Goal: Task Accomplishment & Management: Manage account settings

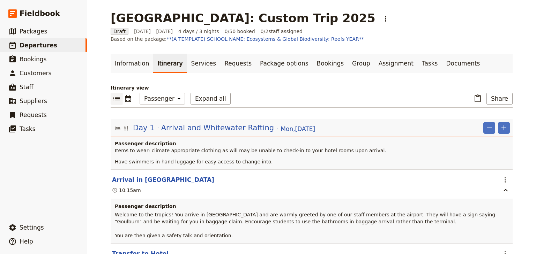
select select "PASSENGER"
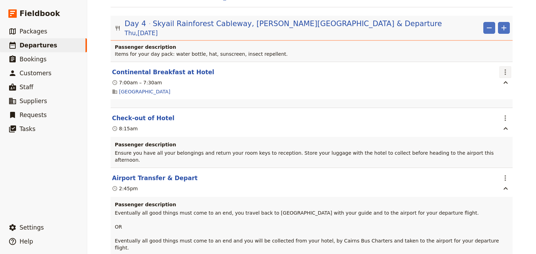
click at [505, 69] on icon "Actions" at bounding box center [505, 72] width 1 height 6
click at [492, 67] on span "Edit this itinerary item" at bounding box center [470, 68] width 55 height 7
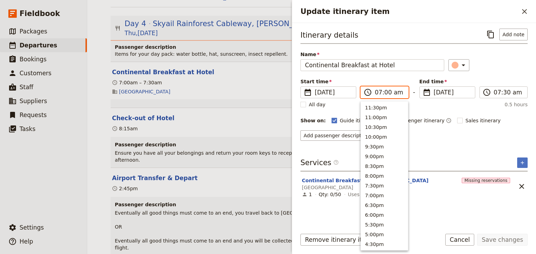
click at [378, 92] on input "07:00 am" at bounding box center [389, 92] width 29 height 8
type input "08:00 am"
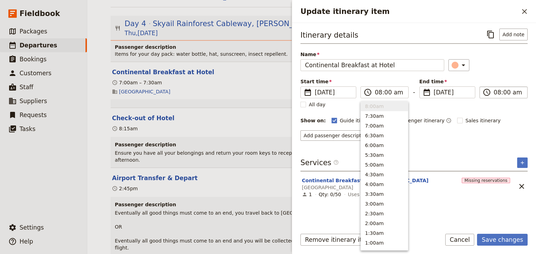
click at [494, 93] on input "08:00 am" at bounding box center [508, 92] width 29 height 8
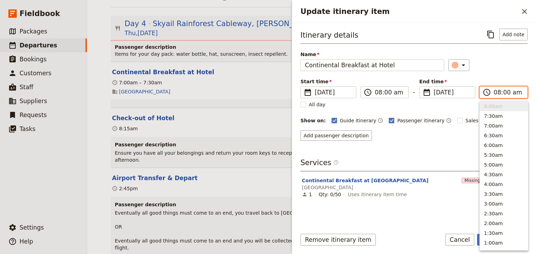
click at [506, 93] on input "08:00 am" at bounding box center [508, 92] width 29 height 8
type input "08:30 am"
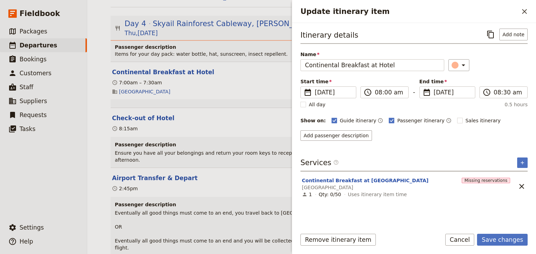
click at [504, 76] on div "Itinerary details ​ Add note Name Continental Breakfast at Hotel ​ Start time ​…" at bounding box center [414, 85] width 227 height 112
click at [499, 239] on button "Save changes" at bounding box center [502, 240] width 51 height 12
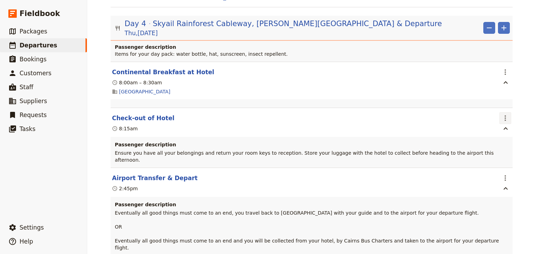
click at [505, 116] on icon "Actions" at bounding box center [505, 119] width 1 height 6
click at [495, 116] on span "Edit this itinerary item" at bounding box center [470, 114] width 55 height 7
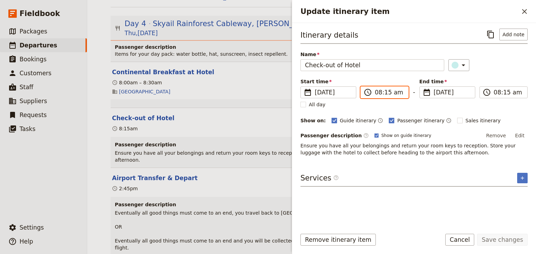
click at [390, 92] on input "08:15 am" at bounding box center [389, 92] width 29 height 8
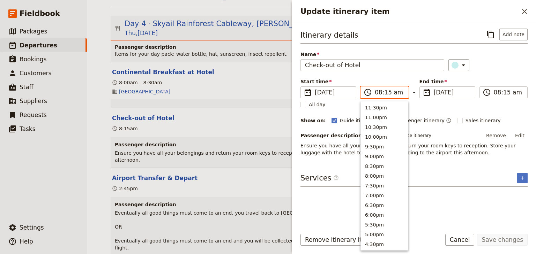
scroll to position [304, 0]
click at [386, 92] on input "08:15 am" at bounding box center [389, 92] width 29 height 8
type input "08:30 am"
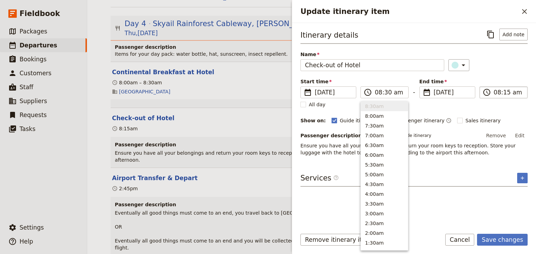
type input "08:30 am"
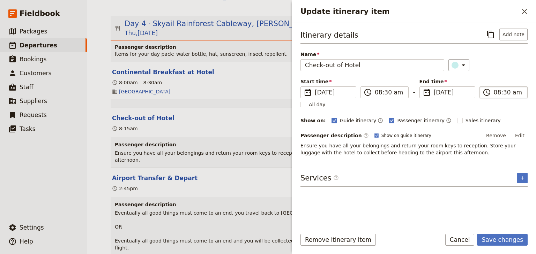
click at [506, 93] on input "08:30 am" at bounding box center [508, 92] width 29 height 8
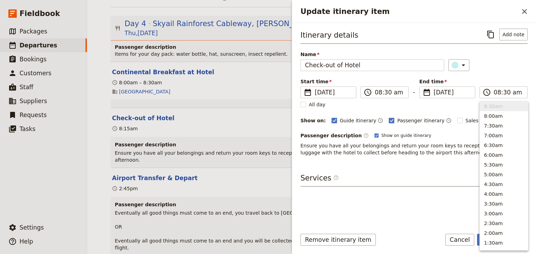
click at [504, 76] on div "Itinerary details ​ Add note Name Check-out of Hotel ​ Start time ​ 18 Dec 2025…" at bounding box center [414, 93] width 227 height 128
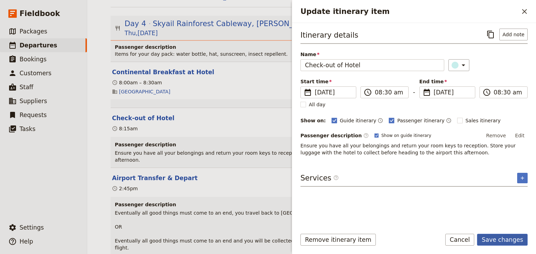
click at [502, 241] on button "Save changes" at bounding box center [502, 240] width 51 height 12
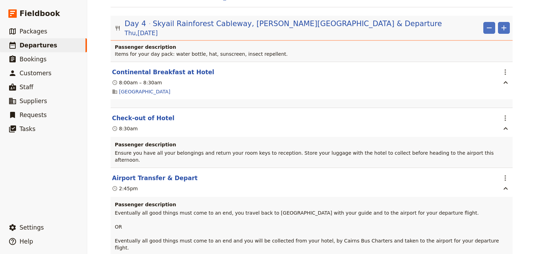
scroll to position [1641, 0]
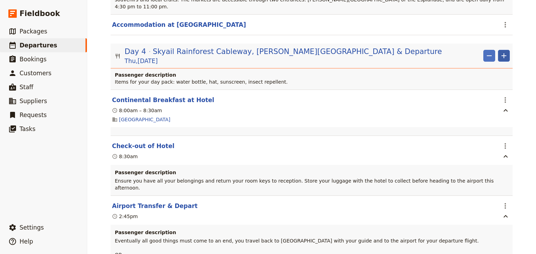
click at [504, 52] on icon "Add" at bounding box center [504, 56] width 8 height 8
click at [489, 57] on span "Add itinerary item" at bounding box center [481, 55] width 44 height 7
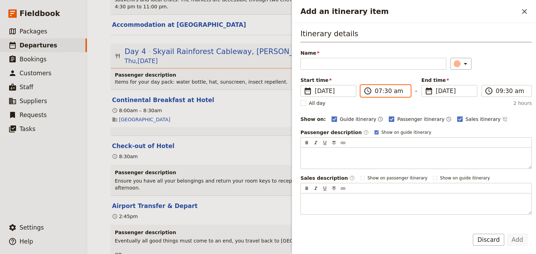
click at [377, 91] on input "07:30 am" at bounding box center [390, 91] width 31 height 8
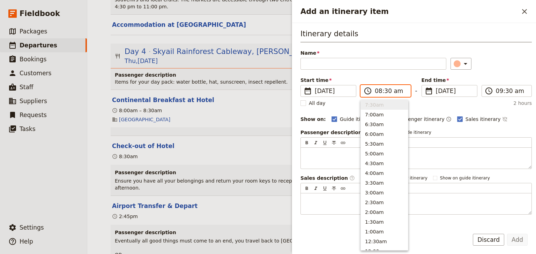
scroll to position [295, 0]
click at [386, 91] on input "08:30 am" at bounding box center [390, 91] width 31 height 8
type input "08:45 am"
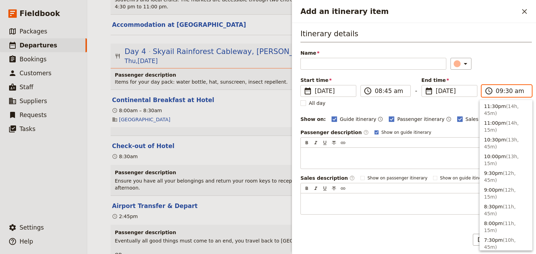
click at [497, 89] on input "09:30 am" at bounding box center [511, 91] width 31 height 8
click at [506, 92] on input "08:30 am" at bounding box center [511, 91] width 31 height 8
click at [505, 91] on input "08:30 am" at bounding box center [511, 91] width 31 height 8
type input "08:45 am"
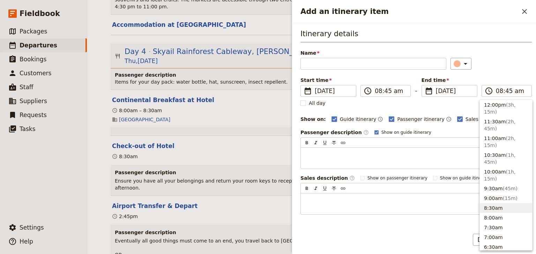
drag, startPoint x: 497, startPoint y: 74, endPoint x: 476, endPoint y: 74, distance: 20.9
click at [497, 74] on div "Itinerary details Name ​ Please fill in this field. Start time ​ 18 Dec 2025 18…" at bounding box center [416, 122] width 231 height 186
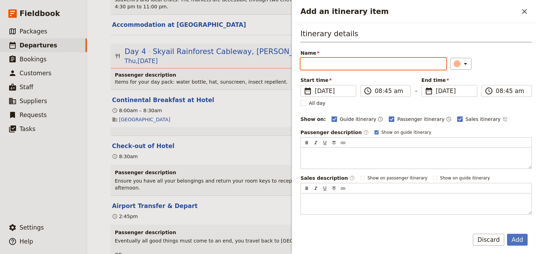
click at [353, 65] on input "Name" at bounding box center [374, 64] width 146 height 12
type input "Meet Your Guide & Depart"
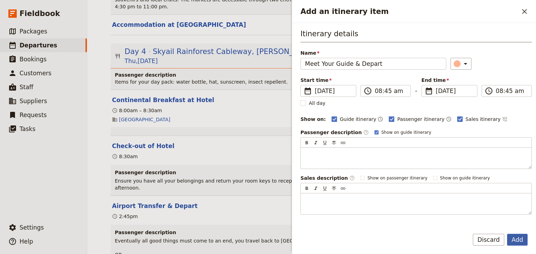
click at [514, 240] on button "Add" at bounding box center [517, 240] width 21 height 12
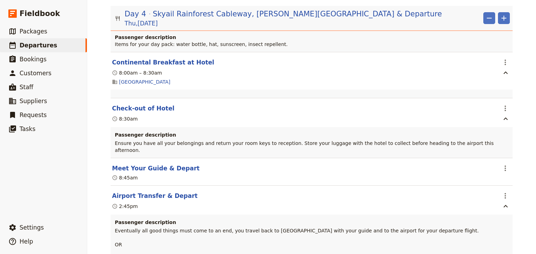
scroll to position [1669, 0]
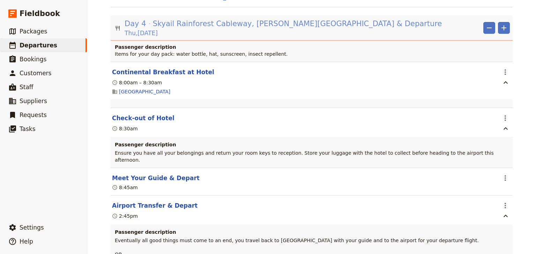
drag, startPoint x: 235, startPoint y: 12, endPoint x: 238, endPoint y: 16, distance: 5.9
click at [235, 19] on span "Skyail Rainforest Cableway, Barron Falls & Departure" at bounding box center [297, 24] width 289 height 10
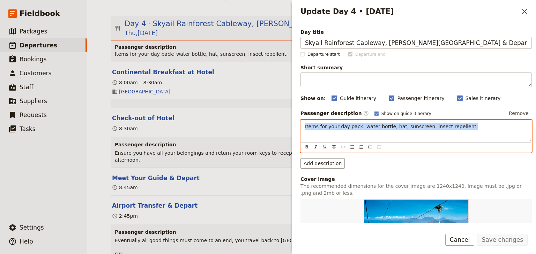
drag, startPoint x: 459, startPoint y: 127, endPoint x: 295, endPoint y: 126, distance: 164.1
click at [295, 126] on div "Day title Skyail Rainforest Cableway, Barron Falls & Departure Departure start …" at bounding box center [414, 123] width 244 height 201
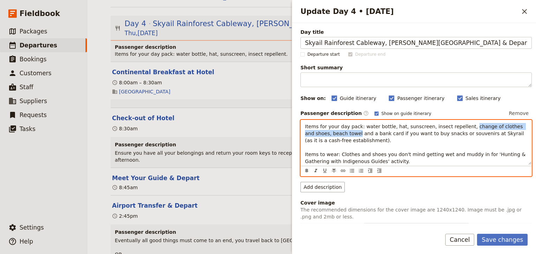
drag, startPoint x: 455, startPoint y: 126, endPoint x: 331, endPoint y: 133, distance: 124.5
click at [331, 133] on span "Items for your day pack: water bottle, hat, sunscreen, insect repellent, change…" at bounding box center [416, 144] width 222 height 40
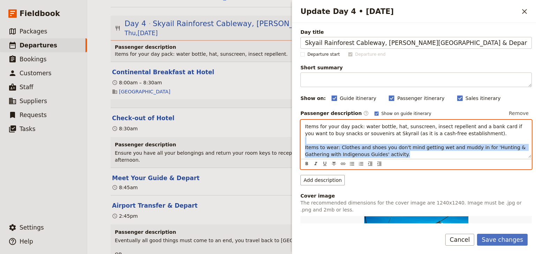
drag, startPoint x: 376, startPoint y: 154, endPoint x: 307, endPoint y: 142, distance: 69.4
click at [307, 142] on p "Items for your day pack: water bottle, hat, sunscreen, insect repellent and a b…" at bounding box center [416, 140] width 222 height 35
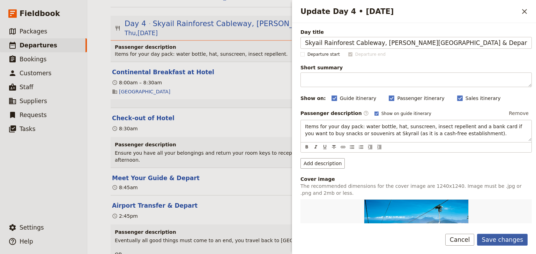
click at [499, 240] on button "Save changes" at bounding box center [502, 240] width 51 height 12
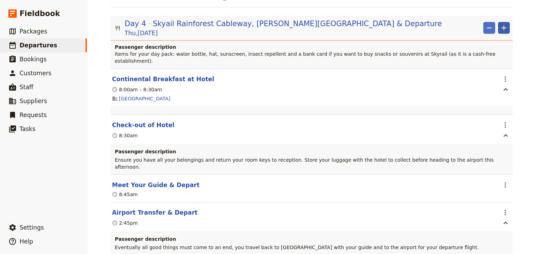
drag, startPoint x: 502, startPoint y: 13, endPoint x: 497, endPoint y: 21, distance: 9.1
click at [502, 25] on icon "Add" at bounding box center [504, 27] width 5 height 5
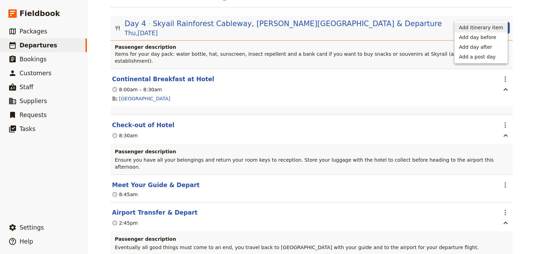
click at [484, 28] on span "Add itinerary item" at bounding box center [481, 27] width 44 height 7
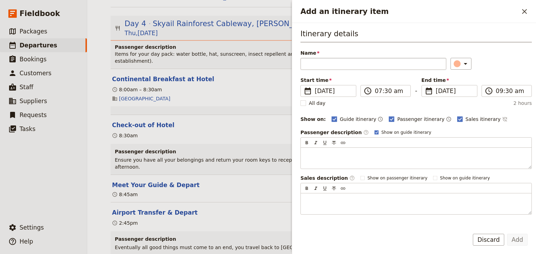
click at [315, 65] on input "Name" at bounding box center [374, 64] width 146 height 12
type input "Skyrail Rainforest Cableway"
click at [376, 89] on input "07:30 am" at bounding box center [390, 91] width 31 height 8
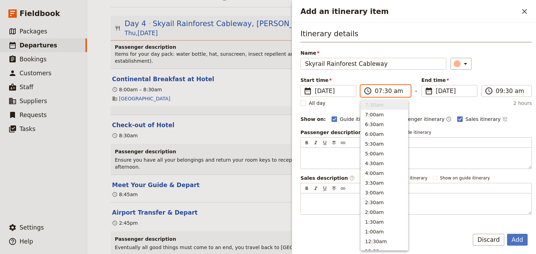
type input "09:30 am"
click at [496, 91] on input "09:30 am" at bounding box center [511, 91] width 31 height 8
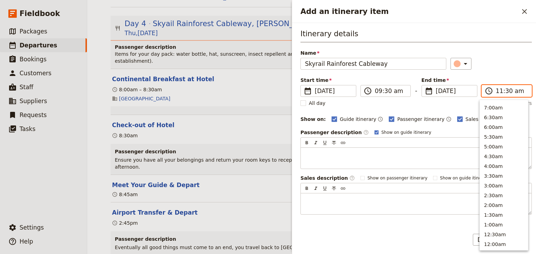
scroll to position [236, 0]
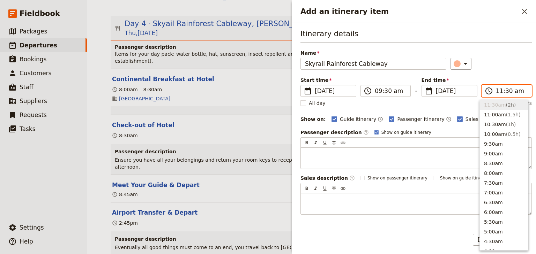
type input "11:00 am"
click at [496, 72] on div "Itinerary details Name Skyrail Rainforest Cableway ​ Start time ​ 18 Dec 2025 1…" at bounding box center [416, 122] width 231 height 186
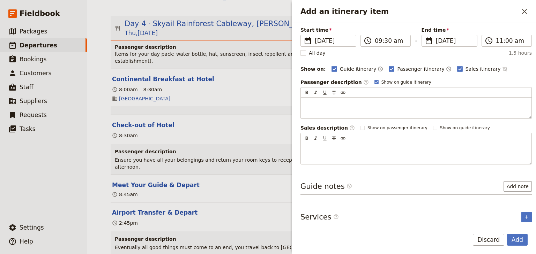
scroll to position [51, 0]
click at [525, 215] on icon "Add service inclusion" at bounding box center [526, 216] width 3 height 3
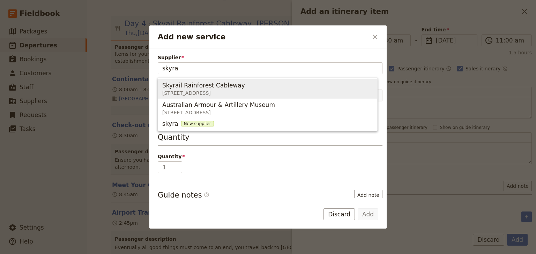
click at [182, 91] on span "6 Skyrail Dr, Smithfield QLD 4878, Australia" at bounding box center [205, 93] width 86 height 7
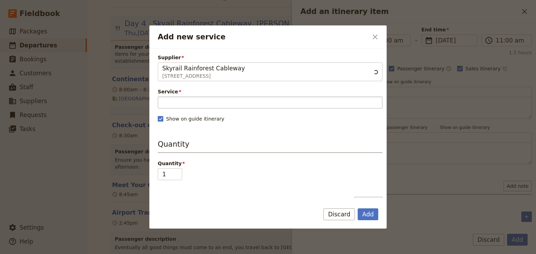
type input "Skyrail Rainforest Cableway"
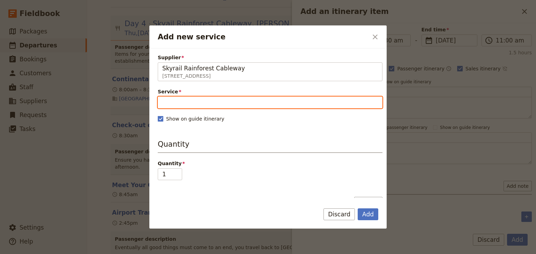
click at [176, 103] on input "Service" at bounding box center [270, 103] width 225 height 12
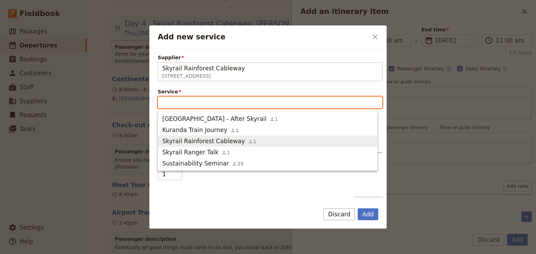
click at [200, 144] on span "Skyrail Rainforest Cableway" at bounding box center [203, 141] width 83 height 8
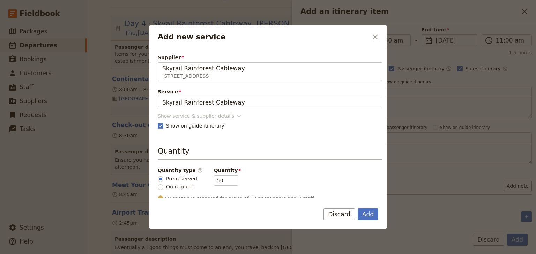
click at [203, 118] on div "Show service & supplier details" at bounding box center [196, 116] width 76 height 7
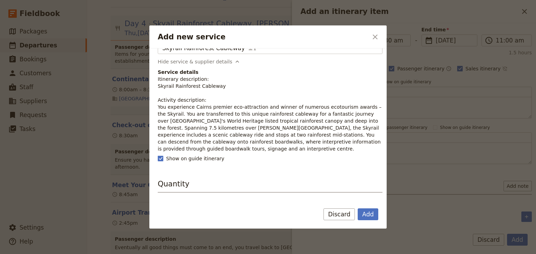
scroll to position [56, 0]
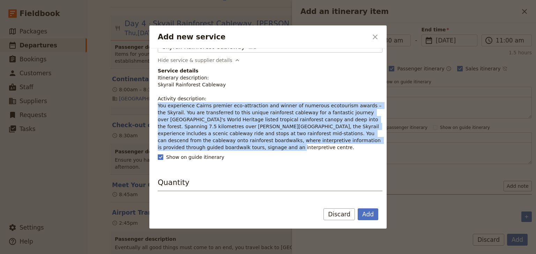
drag, startPoint x: 367, startPoint y: 141, endPoint x: 156, endPoint y: 106, distance: 213.8
click at [156, 106] on div "Supplier Skyrail Rainforest Cableway 6 Skyrail Dr, Smithfield QLD 4878, Austral…" at bounding box center [267, 124] width 237 height 150
copy p "You experience Cairns premier eco-attraction and winner of numerous ecotourism …"
click at [209, 127] on p "Itinerary description: Skyrail Rainforest Cableway Activity description: You ex…" at bounding box center [270, 112] width 225 height 77
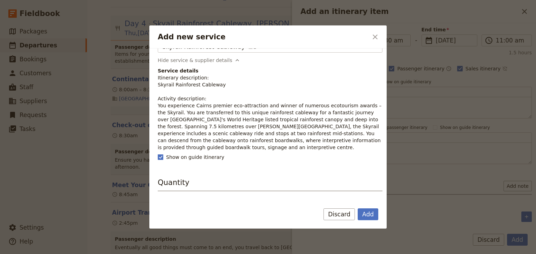
drag, startPoint x: 175, startPoint y: 154, endPoint x: 172, endPoint y: 151, distance: 3.9
click at [173, 152] on div "Supplier Skyrail Rainforest Cableway 6 Skyrail Dr, Smithfield QLD 4878, Austral…" at bounding box center [270, 161] width 225 height 327
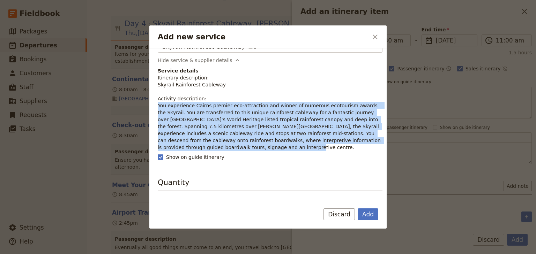
drag, startPoint x: 173, startPoint y: 148, endPoint x: 155, endPoint y: 106, distance: 45.2
click at [155, 106] on div "Supplier Skyrail Rainforest Cableway 6 Skyrail Dr, Smithfield QLD 4878, Austral…" at bounding box center [267, 124] width 237 height 150
copy p "You experience Cairns premier eco-attraction and winner of numerous ecotourism …"
drag, startPoint x: 367, startPoint y: 215, endPoint x: 359, endPoint y: 189, distance: 27.6
click at [367, 215] on button "Add" at bounding box center [368, 215] width 21 height 12
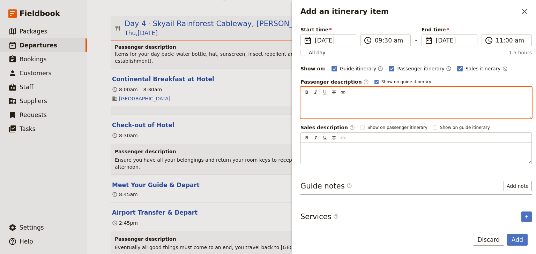
click at [306, 104] on p "Add an itinerary item" at bounding box center [416, 103] width 222 height 7
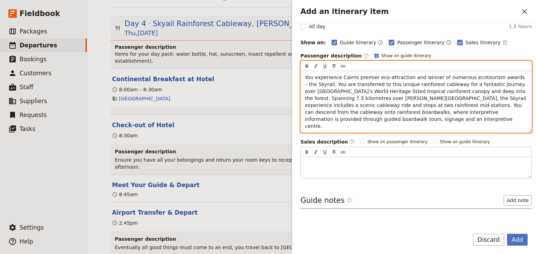
scroll to position [106, 0]
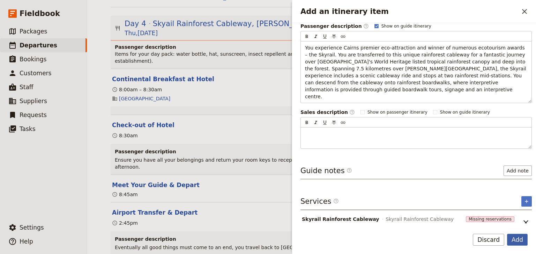
click at [514, 238] on button "Add" at bounding box center [517, 240] width 21 height 12
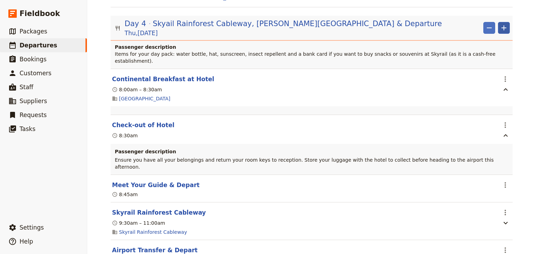
click at [501, 24] on icon "Add" at bounding box center [504, 28] width 8 height 8
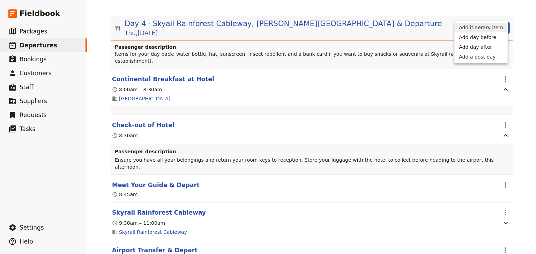
click at [484, 25] on span "Add itinerary item" at bounding box center [481, 27] width 44 height 7
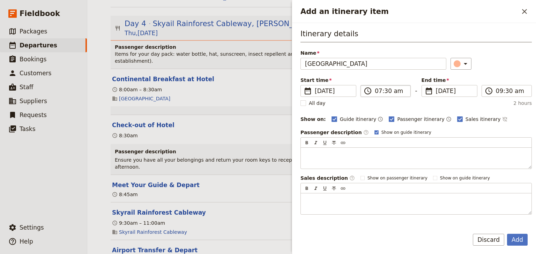
type input "Kuranda Mountain Village"
click at [375, 94] on input "07:30 am" at bounding box center [390, 91] width 31 height 8
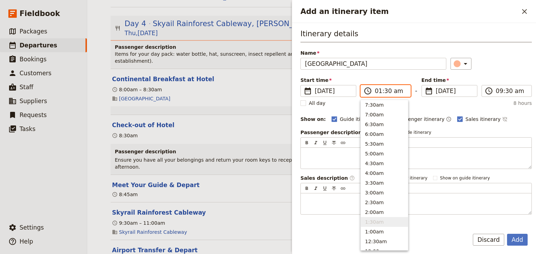
type input "11:30 am"
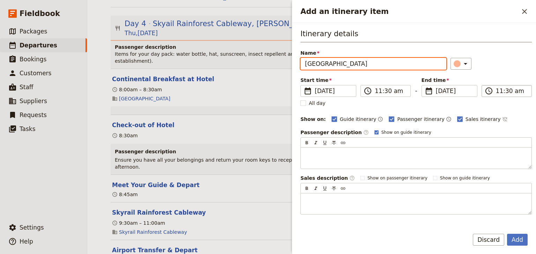
click at [496, 91] on input "11:30 am" at bounding box center [511, 91] width 31 height 8
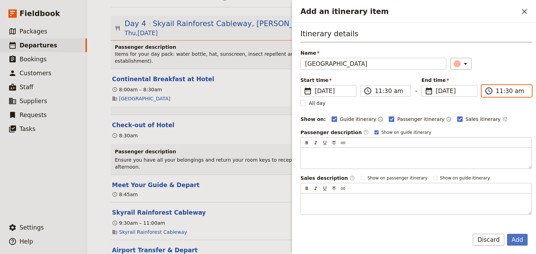
click at [499, 90] on input "11:30 am" at bounding box center [511, 91] width 31 height 8
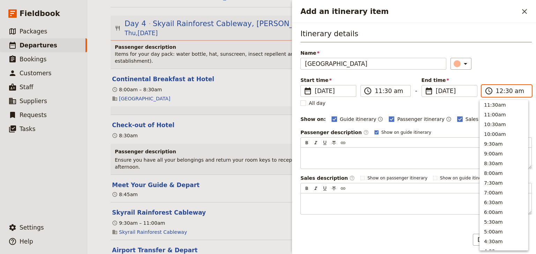
scroll to position [321, 0]
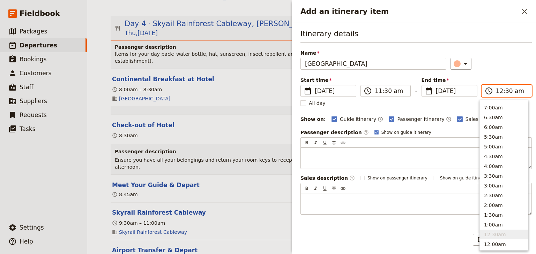
click at [515, 91] on input "12:30 am" at bounding box center [511, 91] width 31 height 8
click at [512, 91] on input "12:30 am" at bounding box center [511, 91] width 31 height 8
type input "12:30 pm"
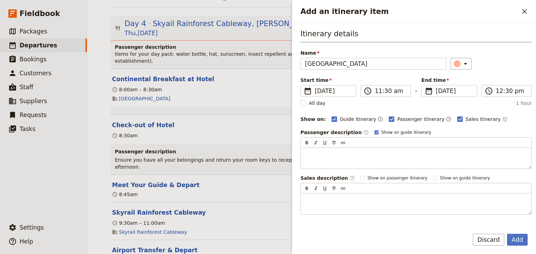
drag, startPoint x: 509, startPoint y: 73, endPoint x: 165, endPoint y: 95, distance: 343.9
click at [508, 73] on div "Itinerary details Name Kuranda Mountain Village ​ Start time ​ 18 Dec 2025 18/1…" at bounding box center [416, 122] width 231 height 186
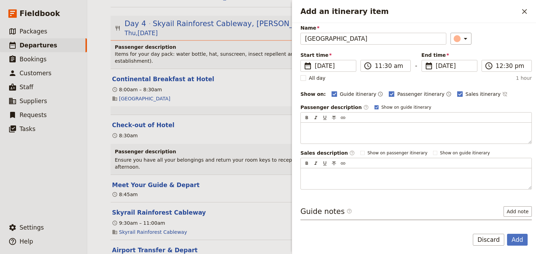
scroll to position [51, 0]
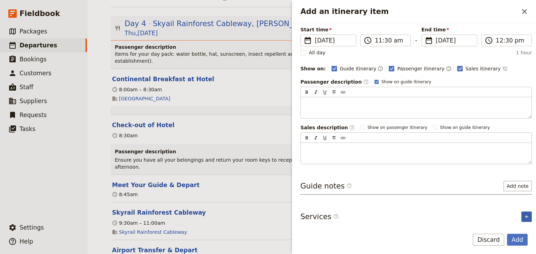
click at [525, 216] on icon "Add service inclusion" at bounding box center [527, 217] width 6 height 6
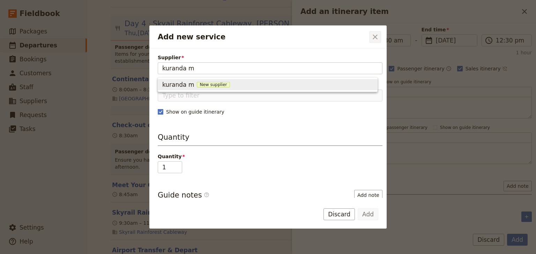
type input "kuranda m"
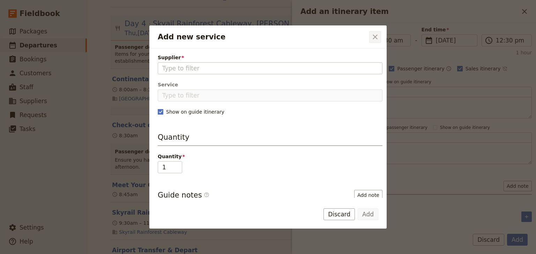
click at [375, 38] on icon "Close dialog" at bounding box center [375, 37] width 5 height 5
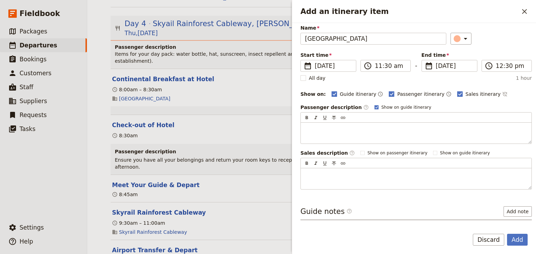
scroll to position [0, 0]
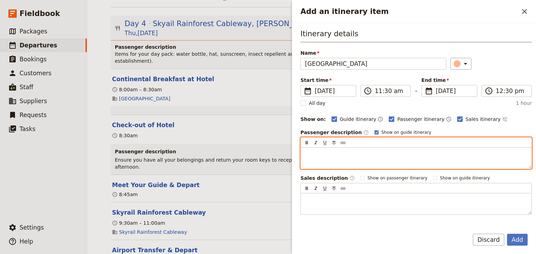
click at [307, 151] on p "Add an itinerary item" at bounding box center [416, 154] width 222 height 7
paste div "Add an itinerary item"
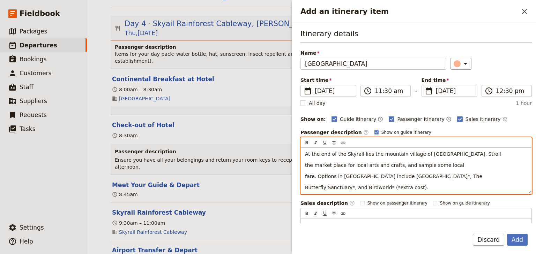
click at [304, 164] on div "At the end of the Skyrail lies the mountain village of Kuranda. Stroll the mark…" at bounding box center [416, 171] width 231 height 46
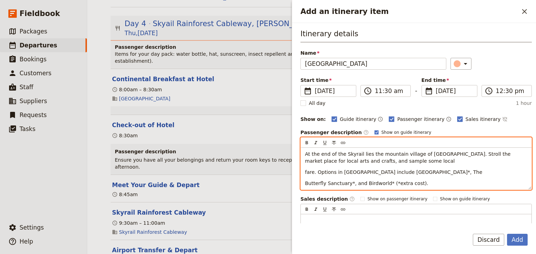
click at [302, 172] on div "At the end of the Skyrail lies the mountain village of Kuranda. Stroll the mark…" at bounding box center [416, 169] width 231 height 42
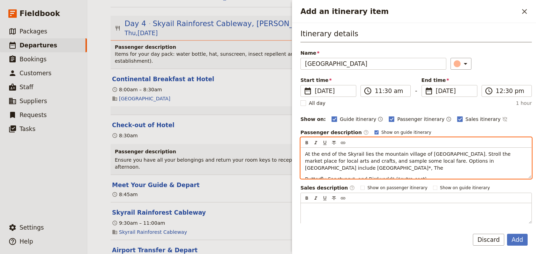
click at [304, 170] on div "At the end of the Skyrail lies the mountain village of Kuranda. Stroll the mark…" at bounding box center [416, 163] width 231 height 31
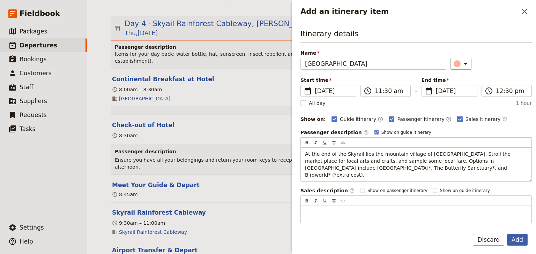
click at [519, 240] on button "Add" at bounding box center [517, 240] width 21 height 12
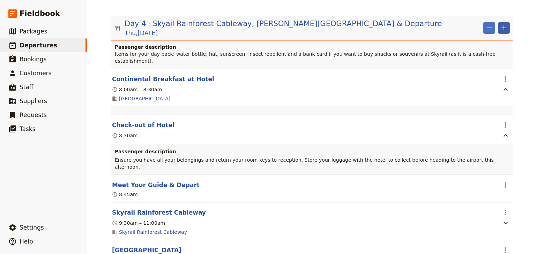
click at [501, 24] on icon "Add" at bounding box center [504, 28] width 8 height 8
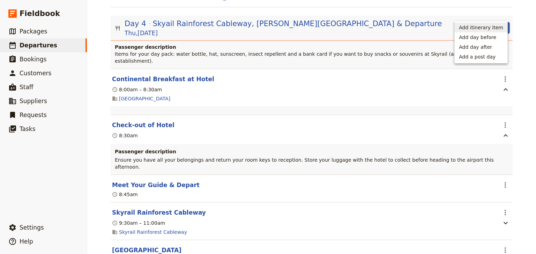
click at [489, 27] on span "Add itinerary item" at bounding box center [481, 27] width 44 height 7
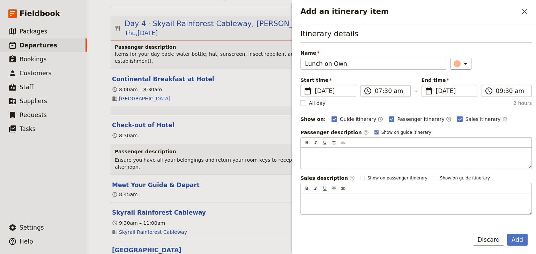
type input "Lunch on Own"
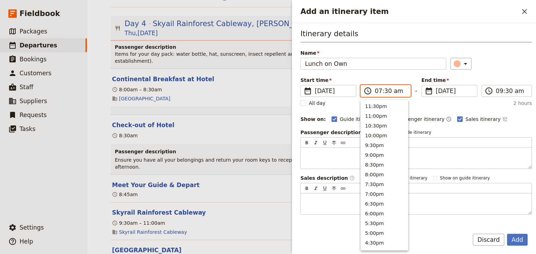
click at [378, 92] on input "07:30 am" at bounding box center [390, 91] width 31 height 8
click at [394, 91] on input "12:30 am" at bounding box center [390, 91] width 31 height 8
type input "12:30 pm"
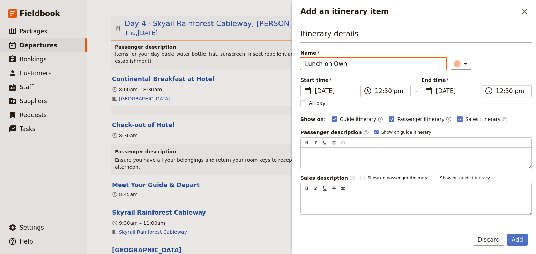
click at [496, 93] on input "12:30 pm" at bounding box center [511, 91] width 31 height 8
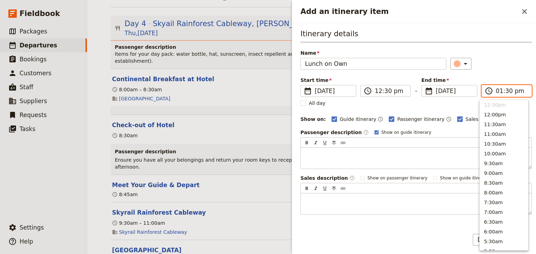
scroll to position [197, 0]
click at [504, 93] on input "01:30 pm" at bounding box center [511, 91] width 31 height 8
type input "01:00 pm"
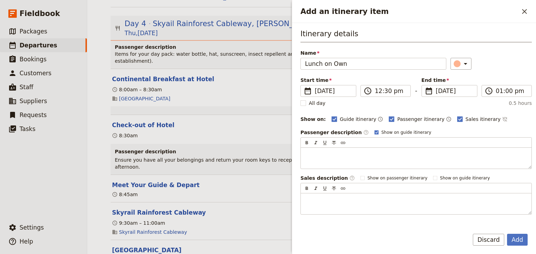
click at [501, 74] on div "Itinerary details Name Lunch on Own ​ Start time ​ 18 Dec 2025 18/12/2025 2025-…" at bounding box center [416, 122] width 231 height 186
click at [517, 240] on button "Add" at bounding box center [517, 240] width 21 height 12
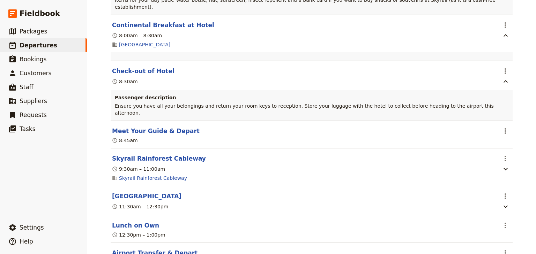
scroll to position [1725, 0]
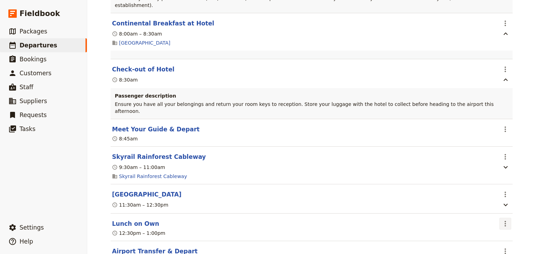
click at [501, 220] on icon "Actions" at bounding box center [505, 224] width 8 height 8
click at [493, 205] on span "Edit this itinerary item" at bounding box center [470, 207] width 55 height 7
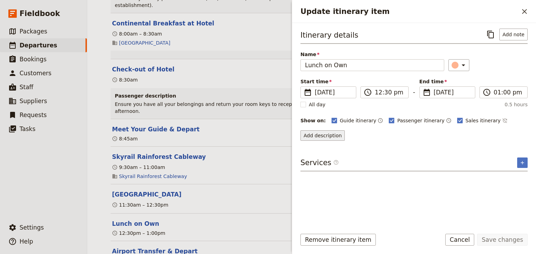
click at [324, 134] on button "Add description" at bounding box center [323, 136] width 44 height 10
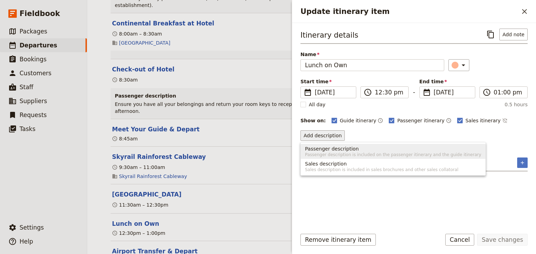
click at [306, 149] on span "Passenger description" at bounding box center [332, 149] width 54 height 7
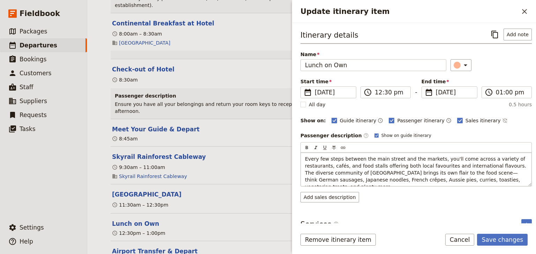
click at [341, 158] on span "Every few steps between the main street and the markets, you'll come across a v…" at bounding box center [416, 173] width 223 height 34
drag, startPoint x: 341, startPoint y: 157, endPoint x: 305, endPoint y: 156, distance: 36.0
click at [305, 156] on span "Every few steps between the main street and the markets, you'll come across a v…" at bounding box center [416, 173] width 223 height 34
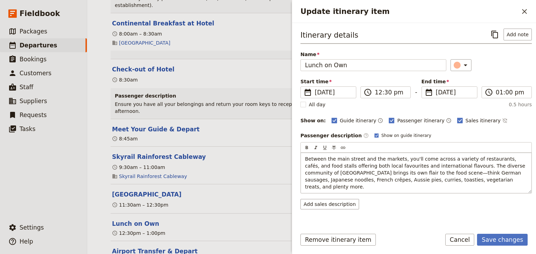
click at [387, 172] on span "Between the main street and the markets, you'll come across a variety of restau…" at bounding box center [416, 173] width 222 height 34
click at [446, 179] on p "Between the main street and the markets, you'll come across a variety of restau…" at bounding box center [416, 173] width 222 height 35
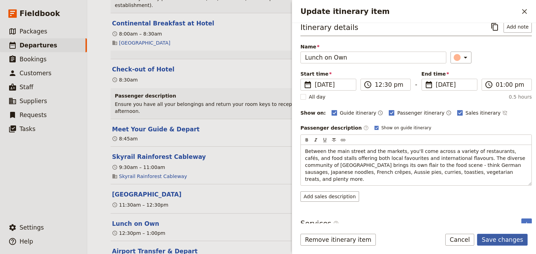
scroll to position [0, 0]
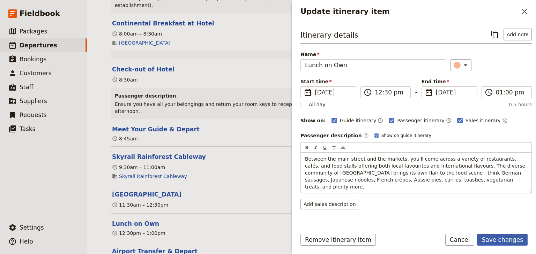
click at [502, 239] on button "Save changes" at bounding box center [502, 240] width 51 height 12
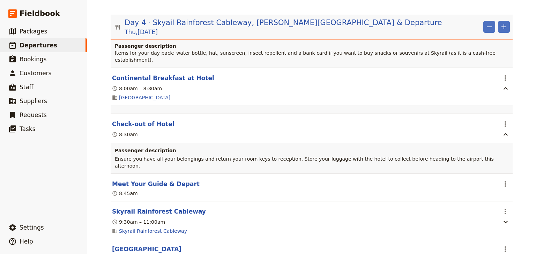
scroll to position [1669, 0]
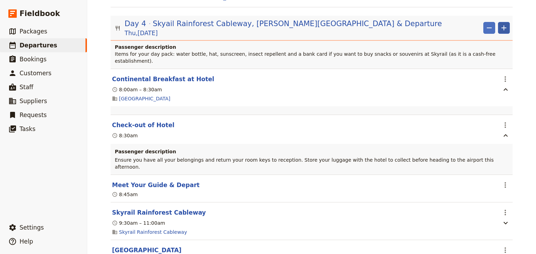
click at [501, 24] on icon "Add" at bounding box center [504, 28] width 8 height 8
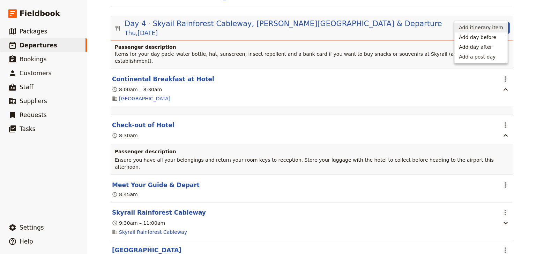
click at [482, 29] on span "Add itinerary item" at bounding box center [481, 27] width 44 height 7
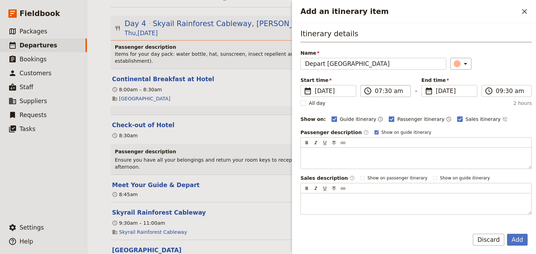
type input "Depart Kuranda"
click at [374, 90] on label "​ 07:30 am" at bounding box center [386, 91] width 50 height 12
click at [375, 90] on input "07:30 am" at bounding box center [390, 91] width 31 height 8
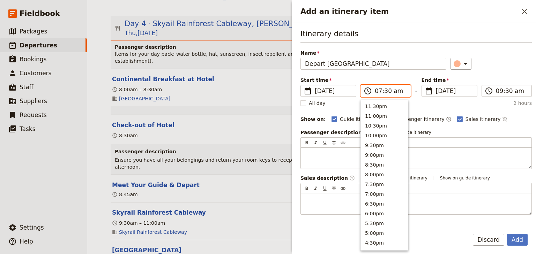
scroll to position [314, 0]
click at [385, 90] on input "01:30 am" at bounding box center [390, 91] width 31 height 8
type input "01:00 pm"
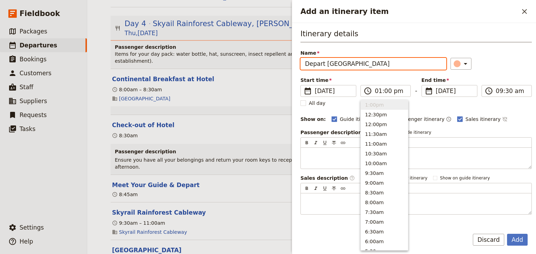
type input "01:00 pm"
click at [487, 78] on div "Start time ​ 18 Dec 2025 18/12/2025 2025-12-18 13:00 ​ 01:00 pm - End time ​ 18…" at bounding box center [416, 87] width 231 height 20
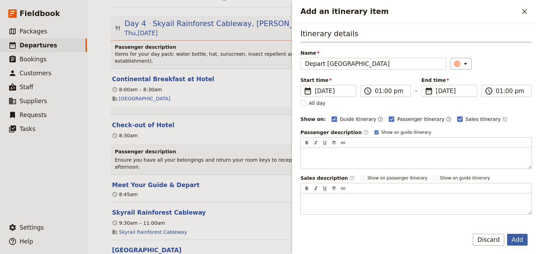
click at [516, 241] on button "Add" at bounding box center [517, 240] width 21 height 12
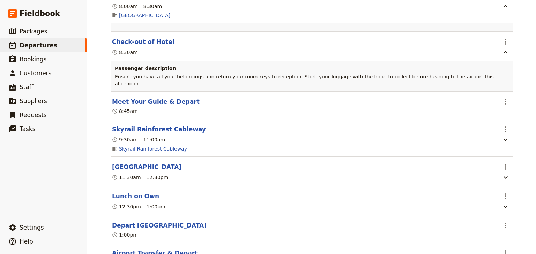
scroll to position [1753, 0]
drag, startPoint x: 503, startPoint y: 135, endPoint x: 500, endPoint y: 139, distance: 4.7
click at [505, 164] on icon "Actions" at bounding box center [505, 167] width 1 height 6
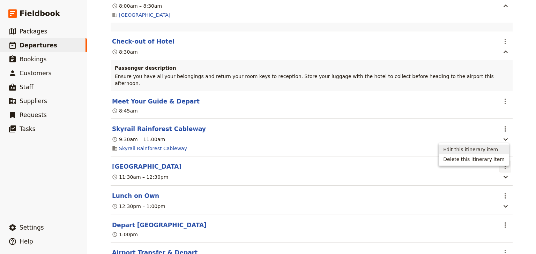
click at [490, 150] on span "Edit this itinerary item" at bounding box center [470, 149] width 55 height 7
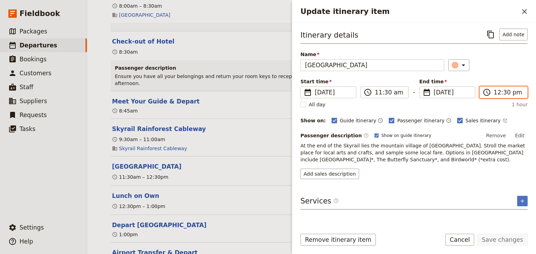
click at [494, 93] on input "12:30 pm" at bounding box center [508, 92] width 29 height 8
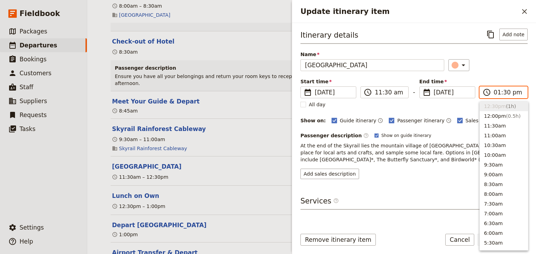
scroll to position [197, 0]
click at [506, 93] on input "01:30 pm" at bounding box center [508, 92] width 29 height 8
type input "01:00 pm"
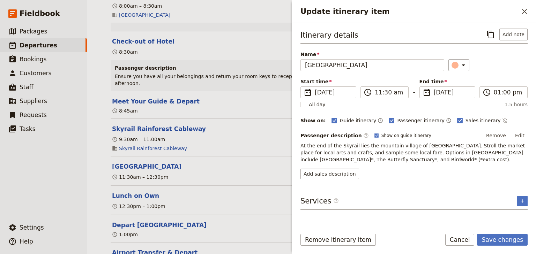
click at [501, 75] on div "Itinerary details ​ Add note Name Kuranda Mountain Village ​ Start time ​ 18 De…" at bounding box center [414, 104] width 227 height 151
drag, startPoint x: 501, startPoint y: 243, endPoint x: 318, endPoint y: 212, distance: 185.9
click at [501, 243] on button "Save changes" at bounding box center [502, 240] width 51 height 12
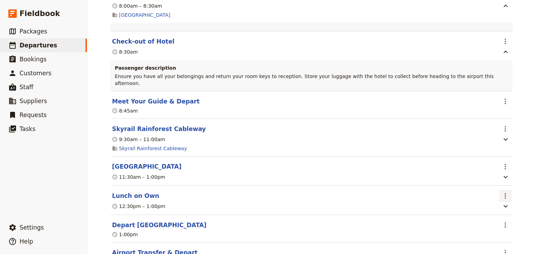
click at [504, 192] on icon "Actions" at bounding box center [505, 196] width 8 height 8
click at [492, 176] on button "Edit this itinerary item" at bounding box center [474, 180] width 70 height 10
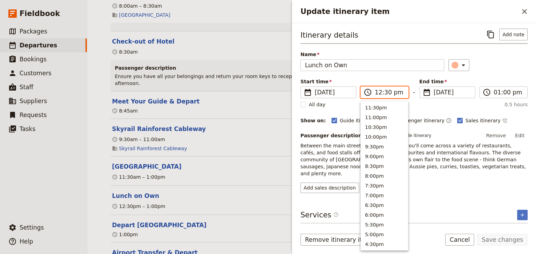
click at [379, 90] on input "12:30 pm" at bounding box center [389, 92] width 29 height 8
click at [386, 92] on input "01:30 pm" at bounding box center [389, 92] width 29 height 8
type input "01:00 pm"
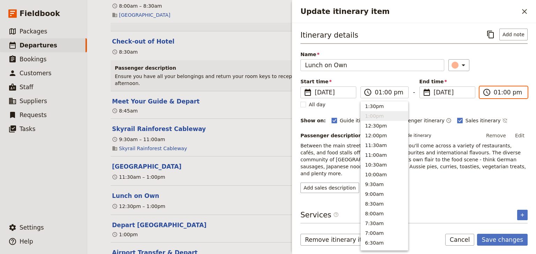
click at [503, 92] on input "01:00 pm" at bounding box center [508, 92] width 29 height 8
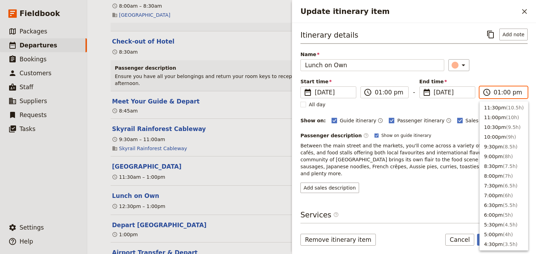
scroll to position [207, 0]
click at [503, 92] on input "01:00 pm" at bounding box center [508, 92] width 29 height 8
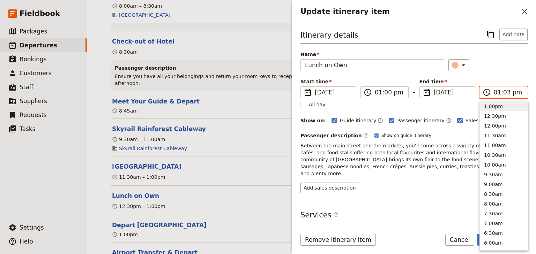
type input "01:30 pm"
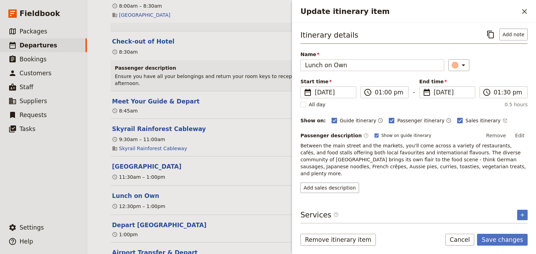
click at [499, 69] on div "​" at bounding box center [488, 65] width 79 height 12
click at [497, 237] on button "Save changes" at bounding box center [502, 240] width 51 height 12
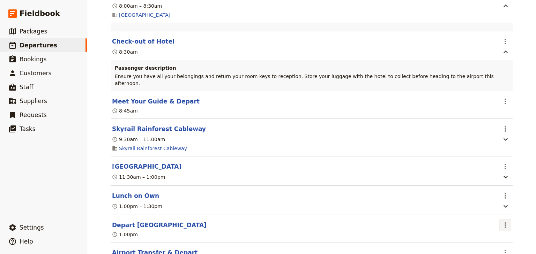
click at [505, 223] on icon "Actions" at bounding box center [505, 226] width 1 height 6
click at [493, 209] on span "Edit this itinerary item" at bounding box center [470, 209] width 55 height 7
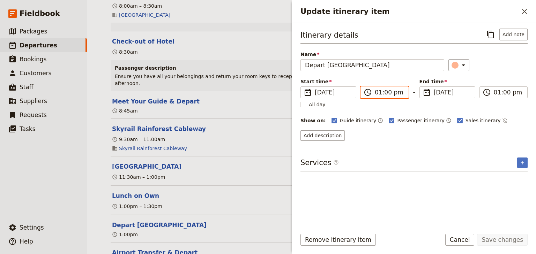
click at [386, 91] on input "01:00 pm" at bounding box center [389, 92] width 29 height 8
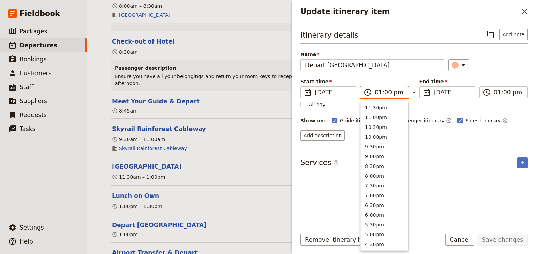
scroll to position [207, 0]
click at [384, 92] on input "01:00 pm" at bounding box center [389, 92] width 29 height 8
type input "01:30 pm"
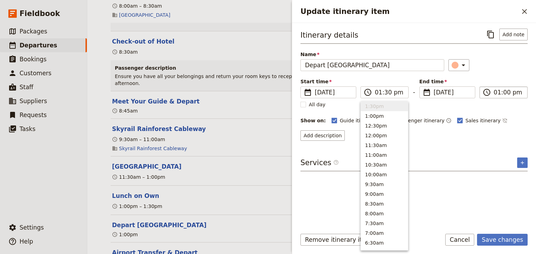
type input "01:30 pm"
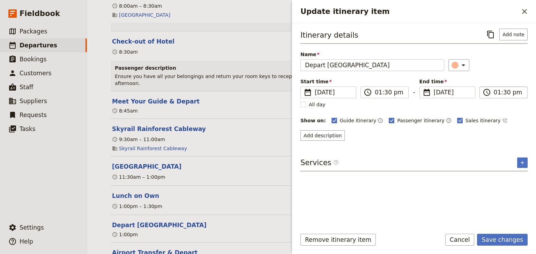
click at [493, 88] on label "​ 01:30 pm" at bounding box center [504, 93] width 48 height 12
click at [494, 88] on input "01:30 pm" at bounding box center [508, 92] width 29 height 8
click at [493, 70] on div "​" at bounding box center [488, 65] width 79 height 12
click at [497, 238] on button "Save changes" at bounding box center [502, 240] width 51 height 12
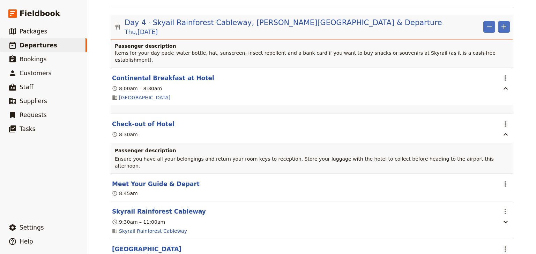
scroll to position [1641, 0]
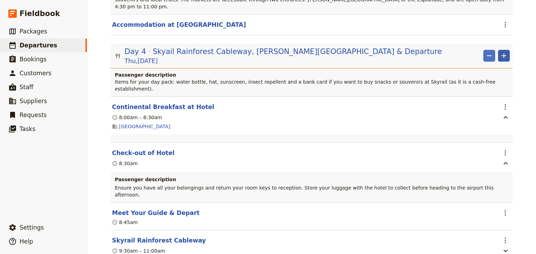
click at [502, 53] on icon "Add" at bounding box center [504, 55] width 5 height 5
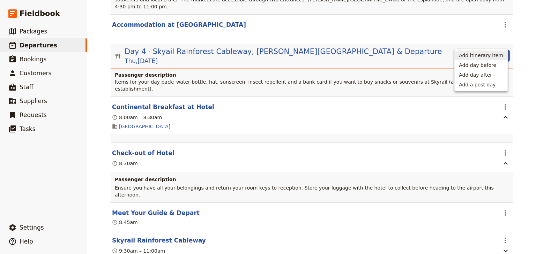
click at [476, 58] on span "Add itinerary item" at bounding box center [481, 55] width 44 height 7
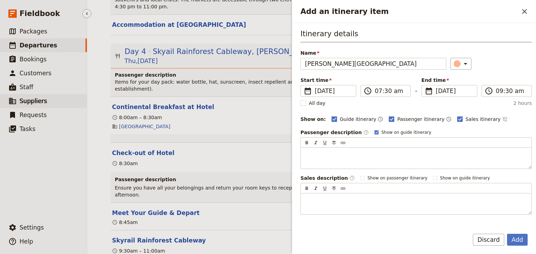
type input "Barron Falls"
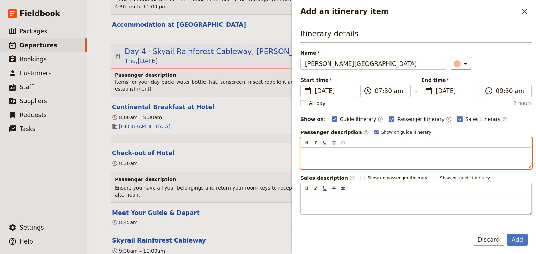
click at [308, 152] on p "Add an itinerary item" at bounding box center [416, 154] width 222 height 7
paste div "Add an itinerary item"
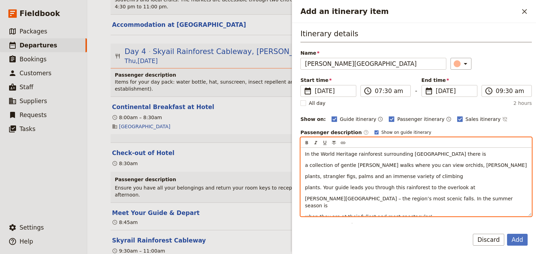
click at [304, 165] on div "In the World Heritage rainforest surrounding Kuranda village there is a collect…" at bounding box center [416, 182] width 231 height 68
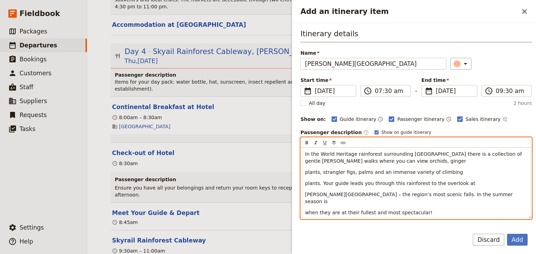
click at [304, 171] on div "In the World Heritage rainforest surrounding Kuranda village there is a collect…" at bounding box center [416, 183] width 231 height 71
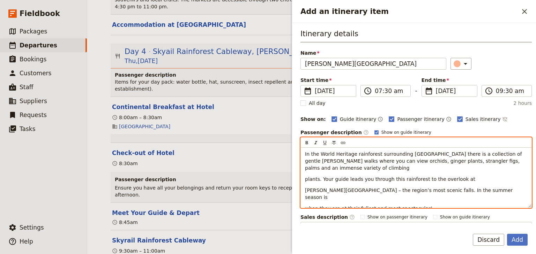
click at [302, 179] on div "In the World Heritage rainforest surrounding Kuranda village there is a collect…" at bounding box center [416, 178] width 231 height 60
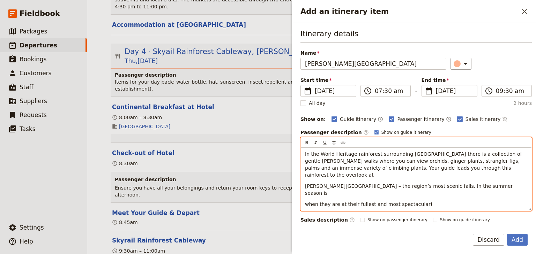
click at [306, 184] on span "Barron Falls – the region’s most scenic falls. In the summer season is" at bounding box center [409, 190] width 209 height 13
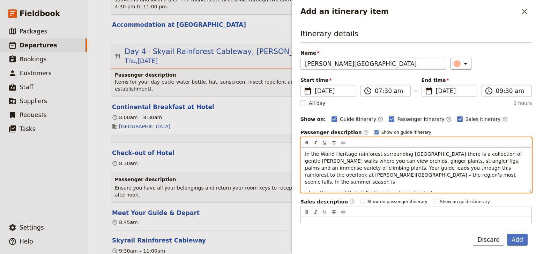
click at [304, 184] on div "In the World Heritage rainforest surrounding Kuranda village there is a collect…" at bounding box center [416, 170] width 231 height 45
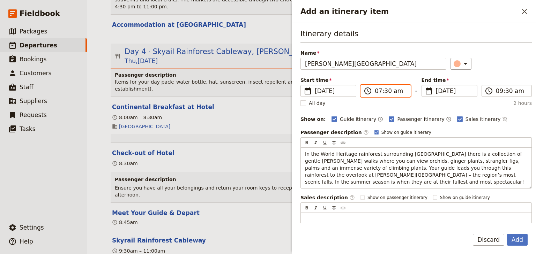
click at [377, 89] on input "07:30 am" at bounding box center [390, 91] width 31 height 8
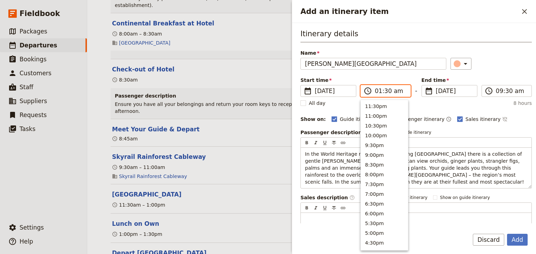
scroll to position [314, 0]
click at [385, 90] on input "01:30 am" at bounding box center [390, 91] width 31 height 8
type input "01:45 pm"
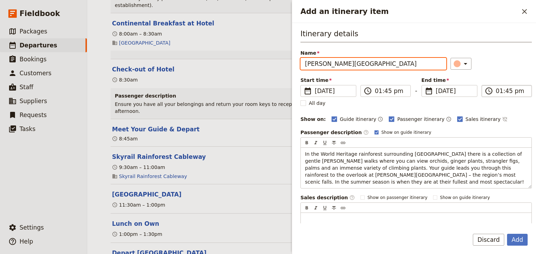
click at [496, 93] on input "01:45 pm" at bounding box center [511, 91] width 31 height 8
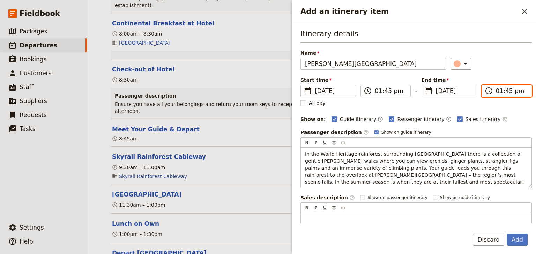
click at [496, 91] on input "01:45 pm" at bounding box center [511, 91] width 31 height 8
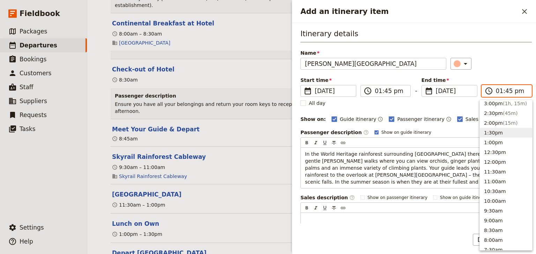
type input "02:45 pm"
click at [505, 92] on input "02:45 pm" at bounding box center [511, 91] width 31 height 8
click at [500, 71] on div "Itinerary details Name Barron Falls ​ Start time ​ 18 Dec 2025 18/12/2025 2025-…" at bounding box center [416, 132] width 231 height 206
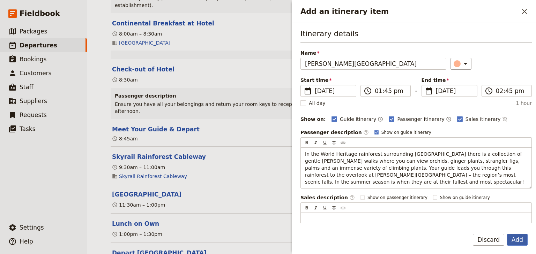
click at [518, 241] on button "Add" at bounding box center [517, 240] width 21 height 12
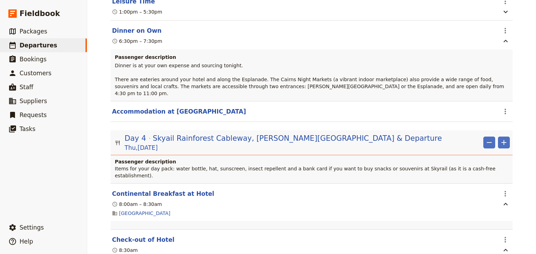
click at [522, 139] on div "Goulburn High School: Custom Trip 2025 ​ Draft 15 – 18 Dec 2025 4 days / 3 nigh…" at bounding box center [311, 127] width 449 height 254
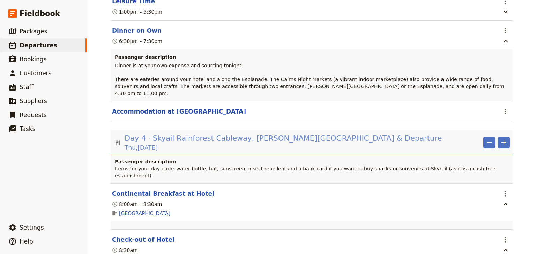
click at [241, 133] on span "Skyail Rainforest Cableway, Barron Falls & Departure" at bounding box center [297, 138] width 289 height 10
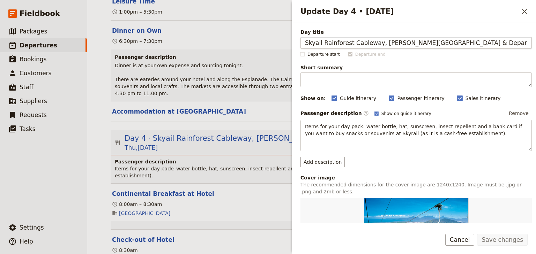
click at [314, 42] on input "Skyail Rainforest Cableway, Barron Falls & Departure" at bounding box center [416, 43] width 231 height 12
type input "Skyrail Rainforest Cableway, Barron Falls & Departure"
click at [502, 239] on button "Save changes" at bounding box center [502, 240] width 51 height 12
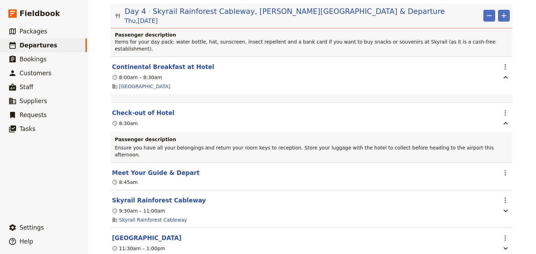
scroll to position [1694, 0]
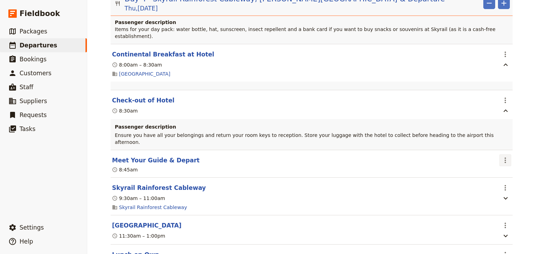
click at [502, 156] on icon "Actions" at bounding box center [505, 160] width 8 height 8
click at [493, 142] on span "Edit this itinerary item" at bounding box center [470, 143] width 55 height 7
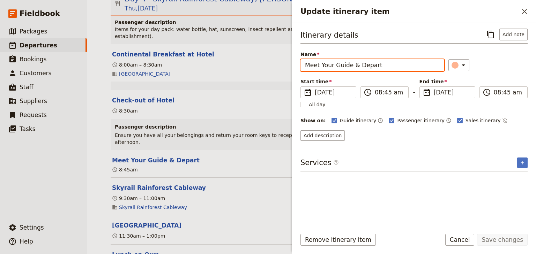
click at [349, 66] on input "Meet Your Guide & Depart" at bounding box center [373, 65] width 144 height 12
type input "Meet Your Guide Outside Reception & Depart"
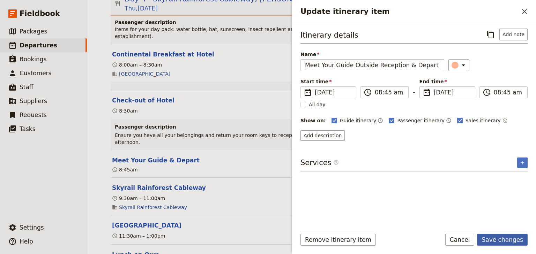
click at [496, 242] on button "Save changes" at bounding box center [502, 240] width 51 height 12
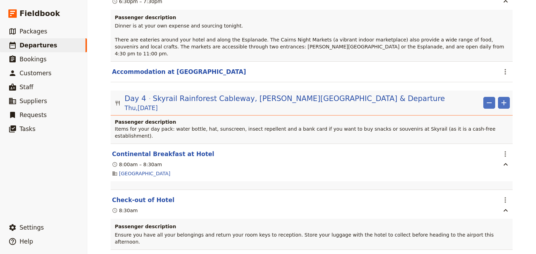
scroll to position [1528, 0]
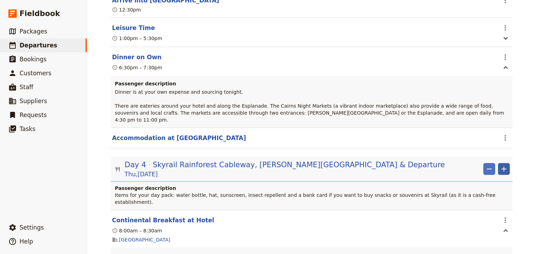
click at [502, 167] on icon "Add" at bounding box center [504, 169] width 5 height 5
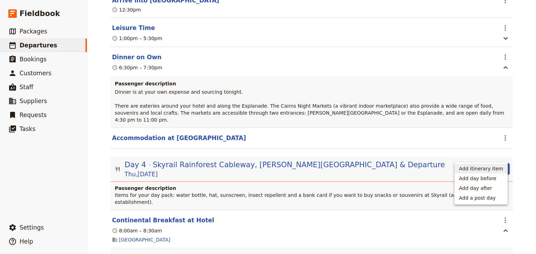
click at [467, 170] on span "Add itinerary item" at bounding box center [481, 168] width 44 height 7
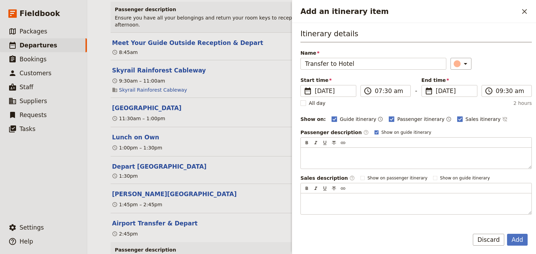
scroll to position [1863, 0]
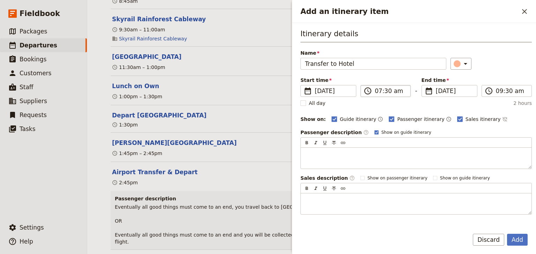
type input "Transfer to Hotel"
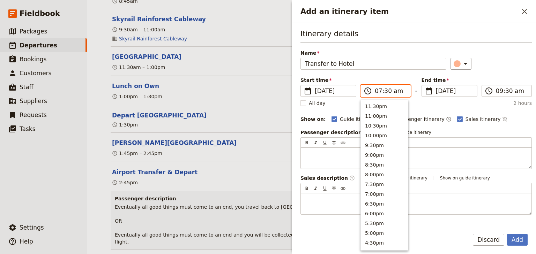
click at [377, 91] on input "07:30 am" at bounding box center [390, 91] width 31 height 8
click at [383, 91] on input "02:30 am" at bounding box center [390, 91] width 31 height 8
type input "02:45 pm"
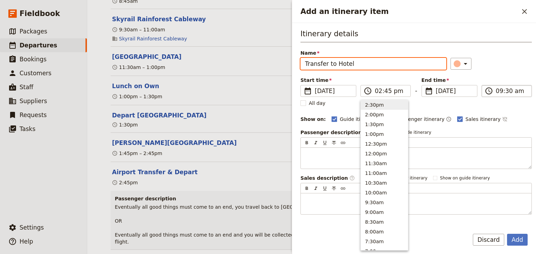
type input "02:45 pm"
click at [492, 91] on label "​ 02:45 pm" at bounding box center [507, 91] width 50 height 12
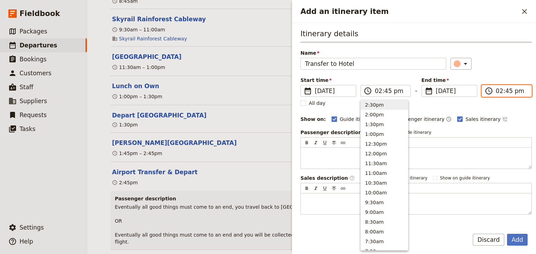
click at [496, 91] on input "02:45 pm" at bounding box center [511, 91] width 31 height 8
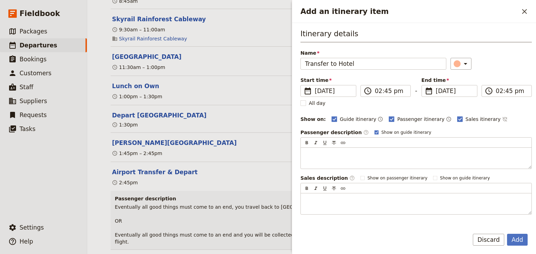
click at [493, 70] on div "Itinerary details Name Transfer to Hotel ​ Start time ​ 18 Dec 2025 18/12/2025 …" at bounding box center [416, 122] width 231 height 186
click at [517, 239] on button "Add" at bounding box center [517, 240] width 21 height 12
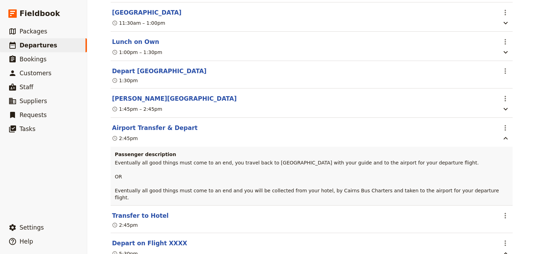
scroll to position [1917, 0]
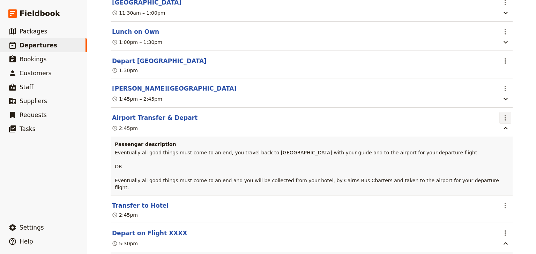
click at [505, 115] on icon "Actions" at bounding box center [505, 118] width 1 height 6
click at [493, 103] on span "Edit this itinerary item" at bounding box center [470, 102] width 55 height 7
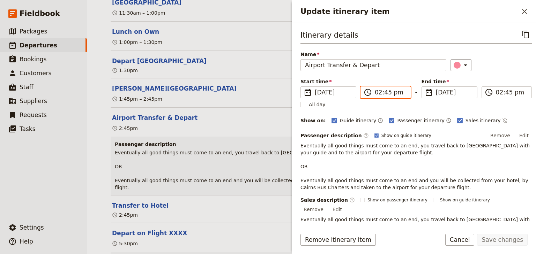
click at [377, 94] on input "02:45 pm" at bounding box center [390, 92] width 31 height 8
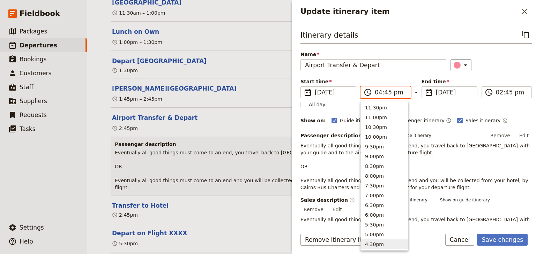
scroll to position [138, 0]
click at [385, 93] on input "04:45 pm" at bounding box center [390, 92] width 31 height 8
type input "04:15 pm"
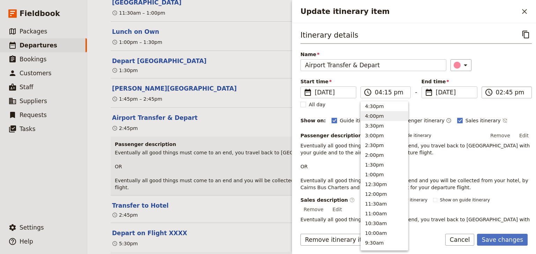
type input "04:15 pm"
click at [496, 92] on input "04:15 pm" at bounding box center [511, 92] width 31 height 8
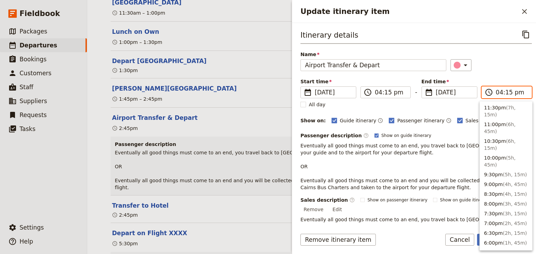
scroll to position [148, 0]
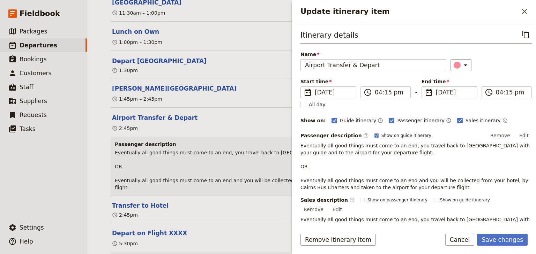
click at [500, 78] on div "Start time ​ 18 Dec 2025 18/12/2025 2025-12-18 16:15 ​ 04:15 pm - End time ​ 18…" at bounding box center [416, 88] width 231 height 20
click at [521, 134] on button "Edit" at bounding box center [524, 136] width 16 height 10
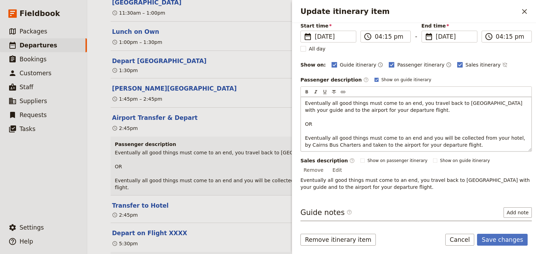
scroll to position [28, 0]
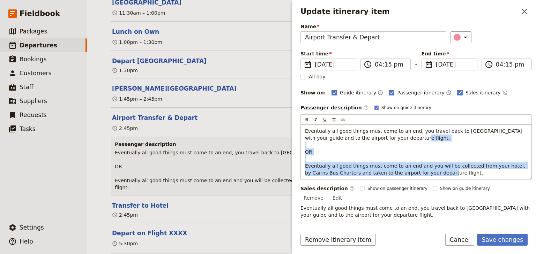
drag, startPoint x: 441, startPoint y: 172, endPoint x: 304, endPoint y: 152, distance: 138.6
click at [304, 152] on div "Eventually all good things must come to an end, you travel back to Cairns with …" at bounding box center [416, 152] width 231 height 54
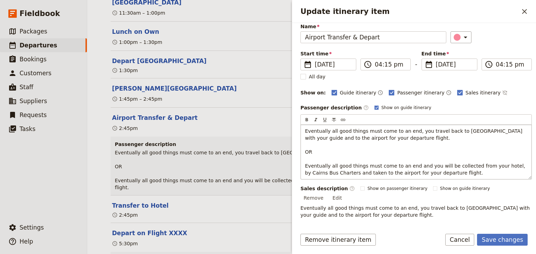
scroll to position [5, 0]
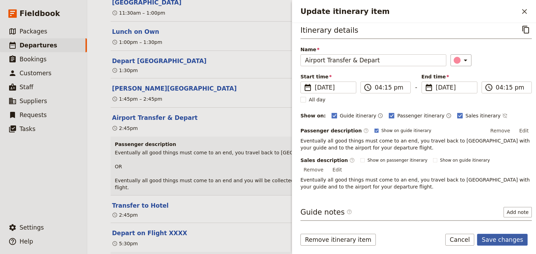
click at [517, 240] on button "Save changes" at bounding box center [502, 240] width 51 height 12
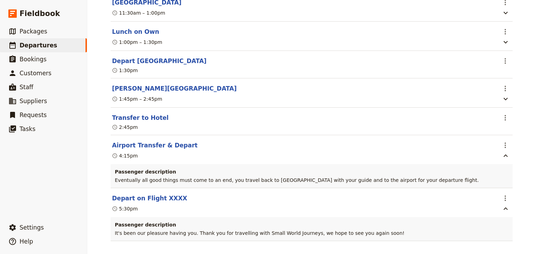
scroll to position [1901, 0]
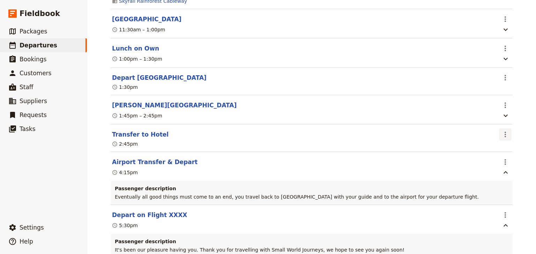
click at [505, 132] on icon "Actions" at bounding box center [505, 135] width 1 height 6
click at [479, 129] on span "Delete this itinerary item" at bounding box center [473, 128] width 61 height 7
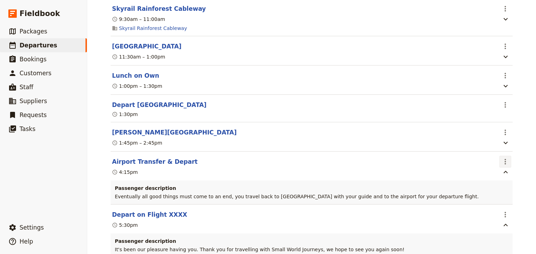
click at [501, 158] on icon "Actions" at bounding box center [505, 162] width 8 height 8
click at [493, 145] on span "Edit this itinerary item" at bounding box center [470, 146] width 55 height 7
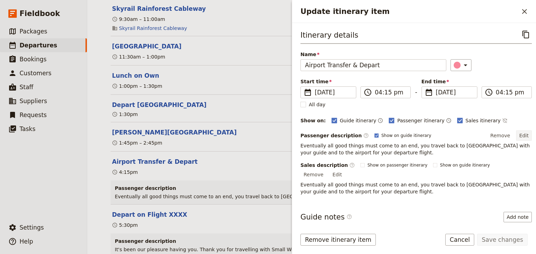
click at [517, 134] on button "Edit" at bounding box center [524, 136] width 16 height 10
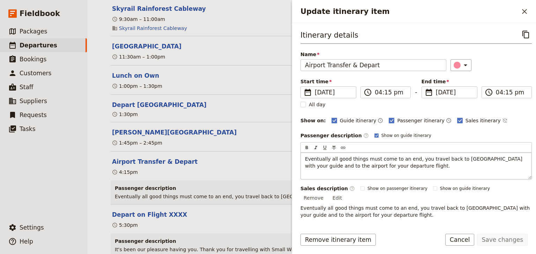
drag, startPoint x: 499, startPoint y: 158, endPoint x: 503, endPoint y: 176, distance: 18.5
click at [499, 160] on span "Eventually all good things must come to an end, you travel back to Cairns with …" at bounding box center [414, 162] width 219 height 13
click at [375, 164] on span "Eventually all good things must come to an end, you travel back to Cairns with …" at bounding box center [414, 166] width 219 height 20
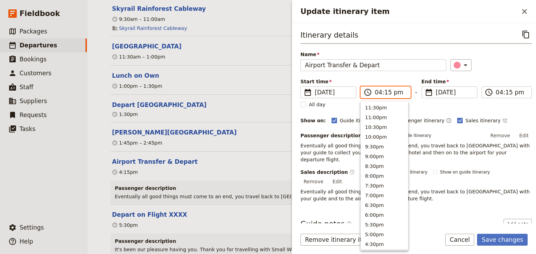
click at [377, 91] on input "04:15 pm" at bounding box center [390, 92] width 31 height 8
click at [385, 92] on input "02:15 pm" at bounding box center [390, 92] width 31 height 8
type input "02:45 pm"
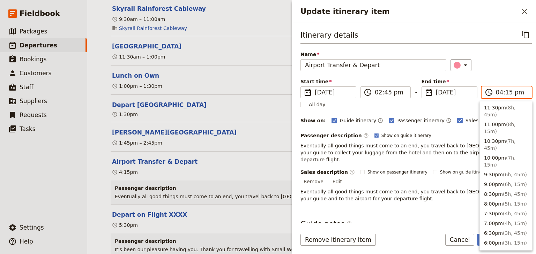
click at [497, 92] on input "04:15 pm" at bounding box center [511, 92] width 31 height 8
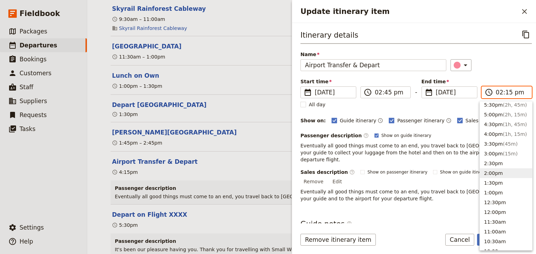
click at [504, 90] on input "02:15 pm" at bounding box center [511, 92] width 31 height 8
type input "02:45 pm"
click at [501, 79] on div "Start time ​ 18 Dec 2025 18/12/2025 2025-12-18 14:45 ​ 02:45 pm - End time ​ 18…" at bounding box center [416, 88] width 231 height 20
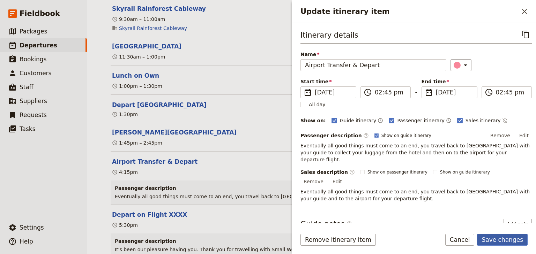
click at [497, 239] on button "Save changes" at bounding box center [502, 240] width 51 height 12
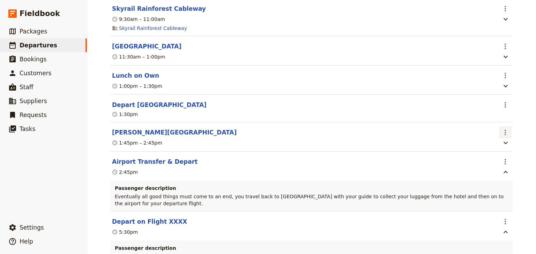
click at [506, 128] on icon "Actions" at bounding box center [505, 132] width 8 height 8
click at [497, 115] on span "Edit this itinerary item" at bounding box center [470, 116] width 55 height 7
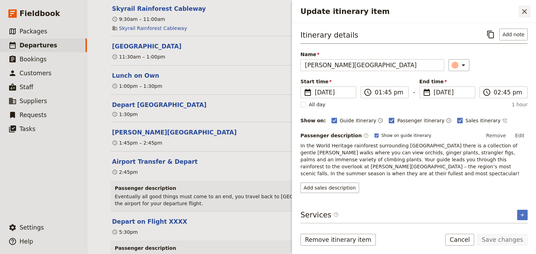
click at [524, 12] on icon "Close drawer" at bounding box center [525, 11] width 8 height 8
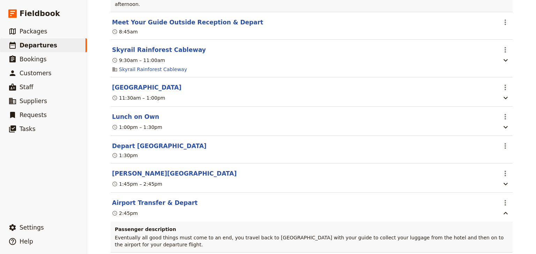
scroll to position [1817, 0]
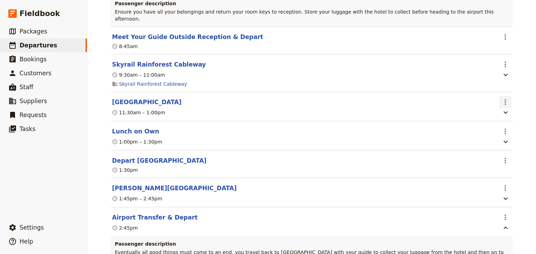
click at [504, 98] on icon "Actions" at bounding box center [505, 102] width 8 height 8
click at [498, 84] on span "Edit this itinerary item" at bounding box center [470, 85] width 55 height 7
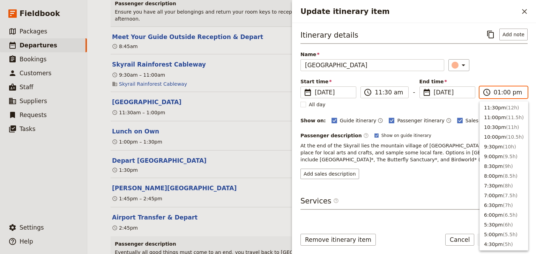
click at [496, 92] on input "01:00 pm" at bounding box center [508, 92] width 29 height 8
type input "12:30 pm"
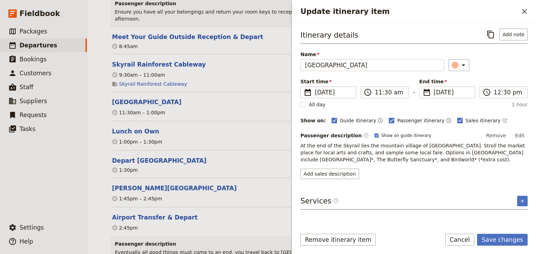
click at [501, 75] on div "Itinerary details ​ Add note Name Kuranda Mountain Village ​ Start time ​ 18 De…" at bounding box center [414, 104] width 227 height 151
click at [502, 241] on button "Save changes" at bounding box center [502, 240] width 51 height 12
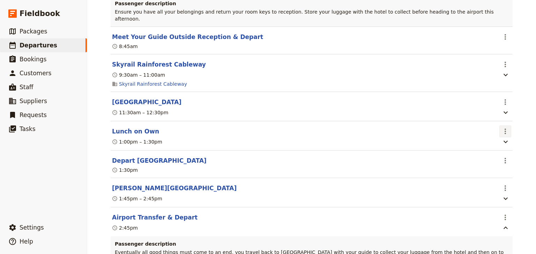
click at [501, 127] on icon "Actions" at bounding box center [505, 131] width 8 height 8
click at [499, 112] on span "Edit this itinerary item" at bounding box center [473, 115] width 61 height 7
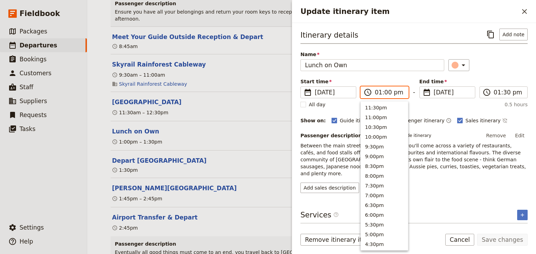
click at [375, 91] on input "01:00 pm" at bounding box center [389, 92] width 29 height 8
type input "12:30 pm"
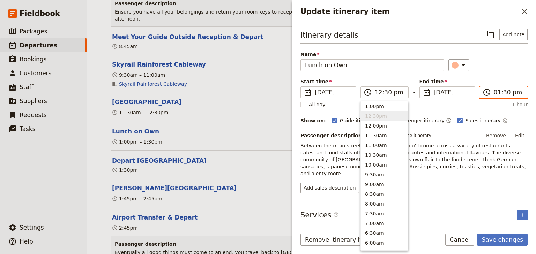
click at [506, 92] on input "01:30 pm" at bounding box center [508, 92] width 29 height 8
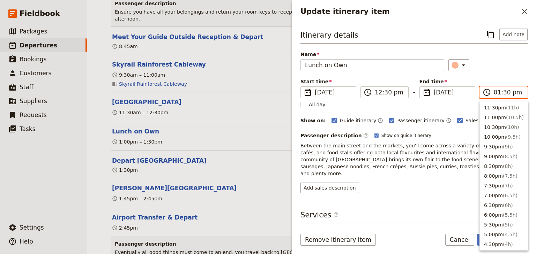
scroll to position [197, 0]
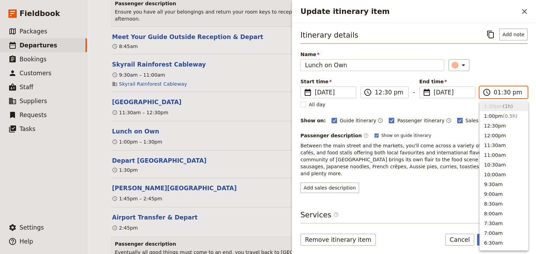
click at [506, 93] on input "01:30 pm" at bounding box center [508, 92] width 29 height 8
type input "01:00 pm"
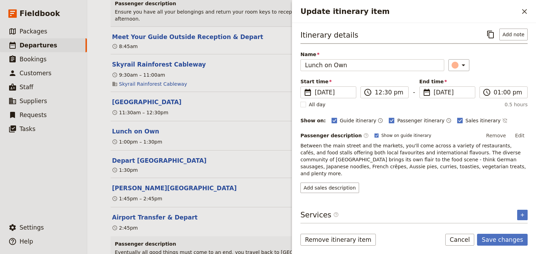
click at [510, 78] on div "Start time ​ 18 Dec 2025 18/12/2025 2025-12-18 12:30 ​ 12:30 pm - End time ​ 18…" at bounding box center [414, 88] width 227 height 20
click at [508, 240] on button "Save changes" at bounding box center [502, 240] width 51 height 12
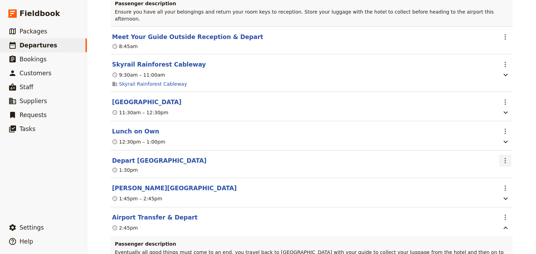
click at [505, 157] on icon "Actions" at bounding box center [505, 161] width 8 height 8
click at [492, 145] on span "Edit this itinerary item" at bounding box center [470, 144] width 55 height 7
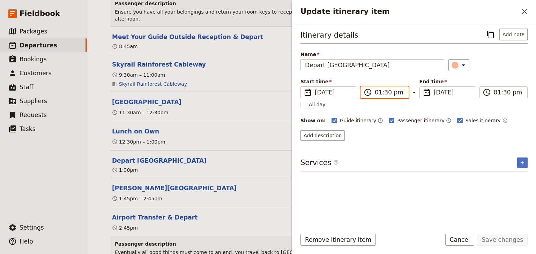
click at [388, 91] on input "01:30 pm" at bounding box center [389, 92] width 29 height 8
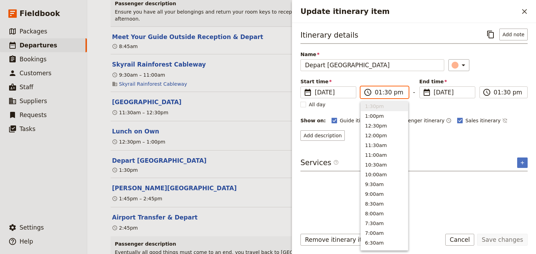
click at [385, 93] on input "01:30 pm" at bounding box center [389, 92] width 29 height 8
type input "01:00 pm"
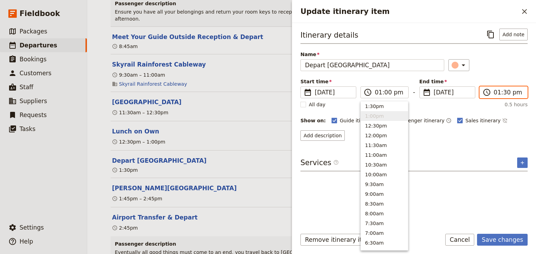
click at [504, 93] on input "01:30 pm" at bounding box center [508, 92] width 29 height 8
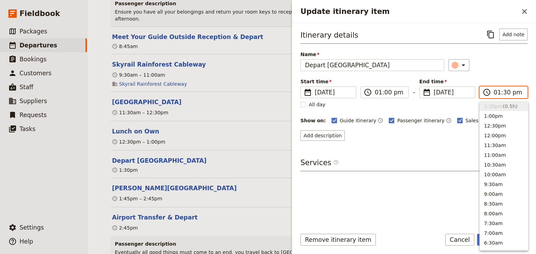
click at [504, 93] on input "01:30 pm" at bounding box center [508, 92] width 29 height 8
type input "01:00 pm"
click at [504, 71] on div "Itinerary details ​ Add note Name Depart Kuranda ​ Start time ​ 18 Dec 2025 18/…" at bounding box center [414, 85] width 227 height 112
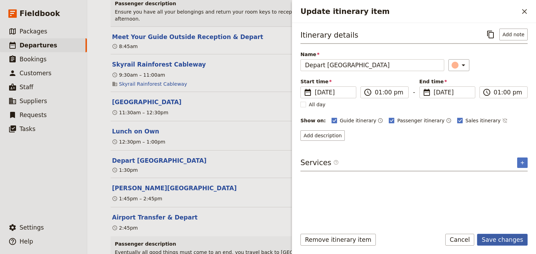
click at [501, 241] on button "Save changes" at bounding box center [502, 240] width 51 height 12
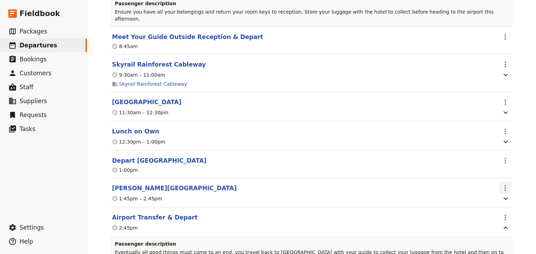
click at [504, 184] on icon "Actions" at bounding box center [505, 188] width 8 height 8
click at [496, 172] on span "Edit this itinerary item" at bounding box center [470, 172] width 55 height 7
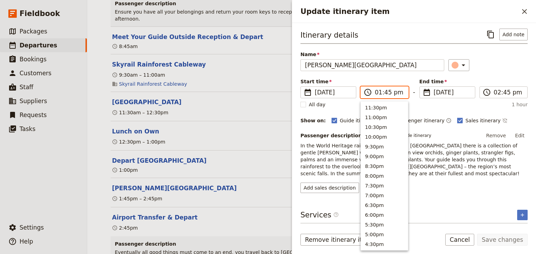
click at [385, 92] on input "01:45 pm" at bounding box center [389, 92] width 29 height 8
click at [385, 93] on input "01:45 pm" at bounding box center [389, 92] width 29 height 8
type input "01:15 pm"
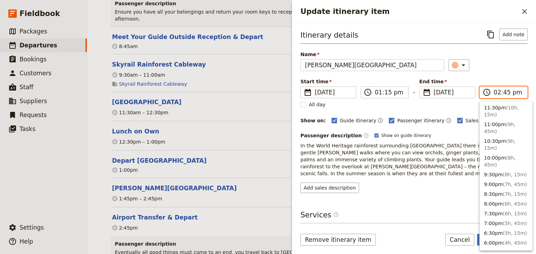
click at [502, 91] on input "02:45 pm" at bounding box center [508, 92] width 29 height 8
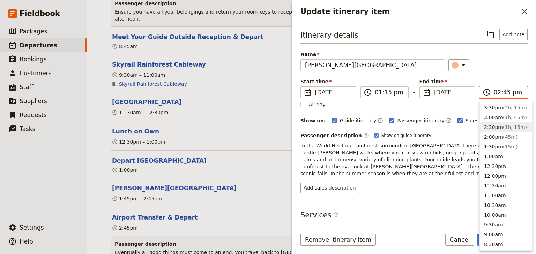
click at [502, 91] on input "02:45 pm" at bounding box center [508, 92] width 29 height 8
type input "02:15 pm"
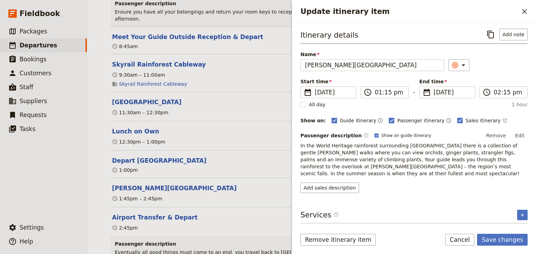
click at [510, 79] on div "Start time ​ 18 Dec 2025 18/12/2025 2025-12-18 13:15 ​ 01:15 pm - End time ​ 18…" at bounding box center [414, 88] width 227 height 20
click at [510, 239] on button "Save changes" at bounding box center [502, 240] width 51 height 12
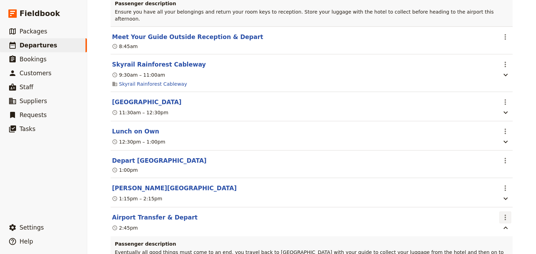
click at [505, 214] on icon "Actions" at bounding box center [505, 218] width 8 height 8
click at [496, 202] on span "Edit this itinerary item" at bounding box center [470, 202] width 55 height 7
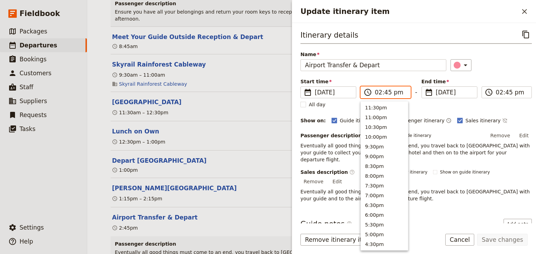
click at [385, 93] on input "02:45 pm" at bounding box center [390, 92] width 31 height 8
click at [385, 92] on input "02:45 pm" at bounding box center [390, 92] width 31 height 8
type input "02:15 pm"
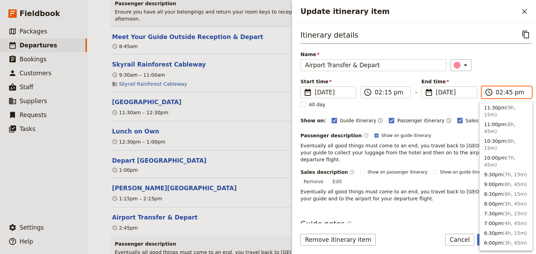
click at [497, 91] on input "02:45 pm" at bounding box center [511, 92] width 31 height 8
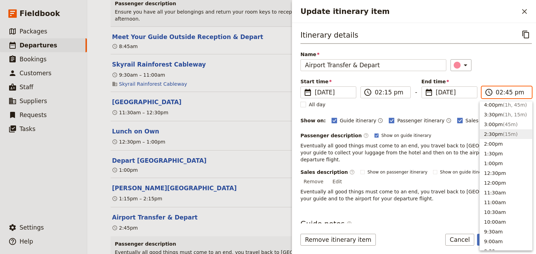
click at [504, 94] on input "02:45 pm" at bounding box center [511, 92] width 31 height 8
type input "02:15 pm"
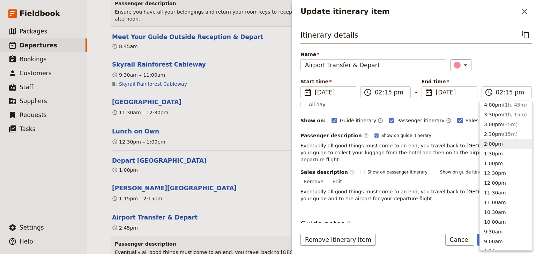
click at [496, 78] on div "Start time ​ 18 Dec 2025 18/12/2025 2025-12-18 14:15 ​ 02:15 pm - End time ​ 18…" at bounding box center [416, 88] width 231 height 20
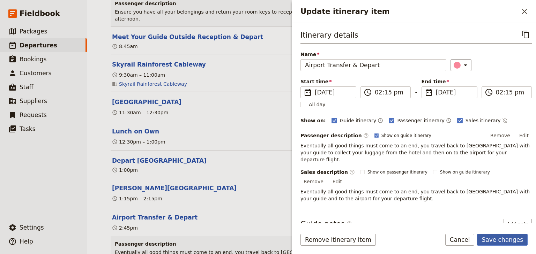
click at [503, 239] on button "Save changes" at bounding box center [502, 240] width 51 height 12
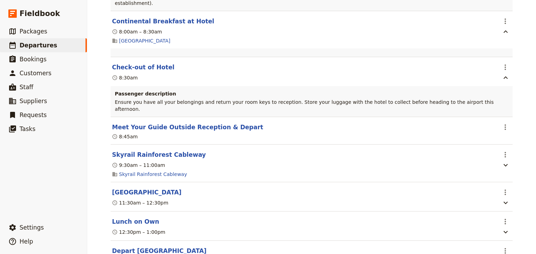
scroll to position [1678, 0]
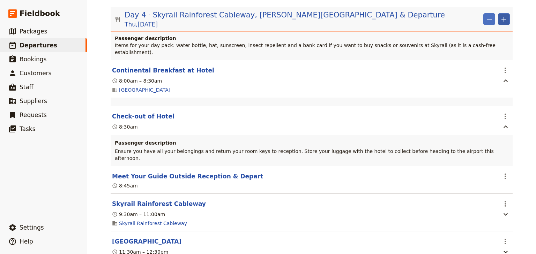
click at [501, 15] on icon "Add" at bounding box center [504, 19] width 8 height 8
click at [481, 20] on span "Add itinerary item" at bounding box center [481, 18] width 44 height 7
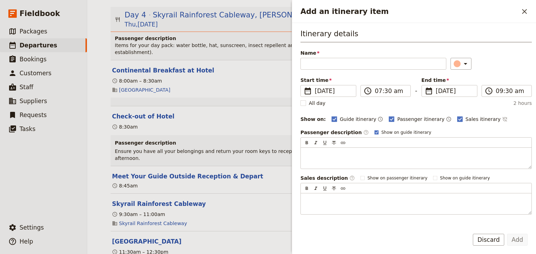
scroll to position [1676, 0]
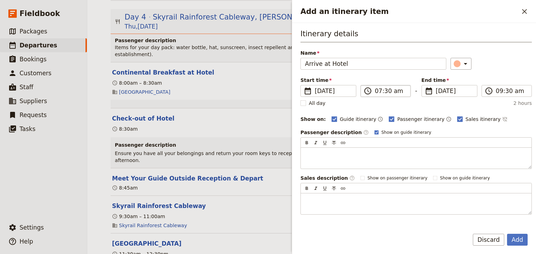
type input "Arrive at Hotel"
click at [378, 93] on input "07:30 am" at bounding box center [390, 91] width 31 height 8
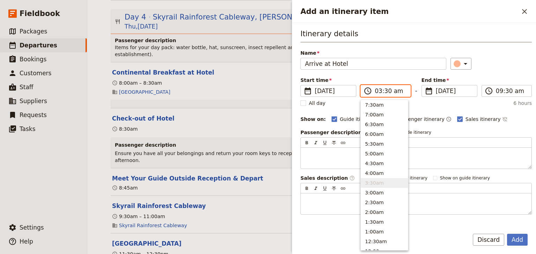
click at [387, 91] on input "03:30 am" at bounding box center [390, 91] width 31 height 8
click at [384, 91] on input "03:30 am" at bounding box center [390, 91] width 31 height 8
type input "03:45 am"
click at [500, 92] on input "09:30 am" at bounding box center [511, 91] width 31 height 8
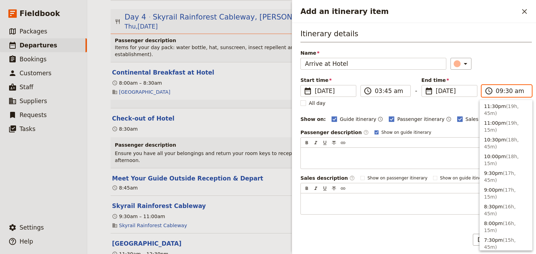
scroll to position [303, 0]
click at [502, 89] on input "03:30 am" at bounding box center [511, 91] width 31 height 8
type input "03:45 am"
click at [503, 74] on div "Itinerary details Name Arrive at Hotel ​ Start time ​ 18 Dec 2025 18/12/2025 20…" at bounding box center [416, 122] width 231 height 186
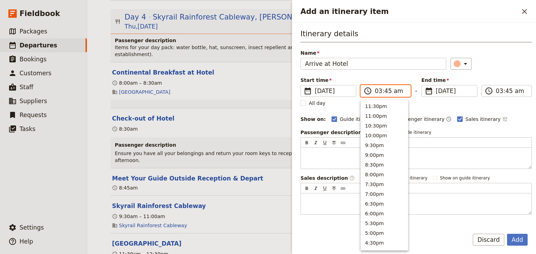
click at [397, 89] on input "03:45 am" at bounding box center [390, 91] width 31 height 8
type input "03:45 pm"
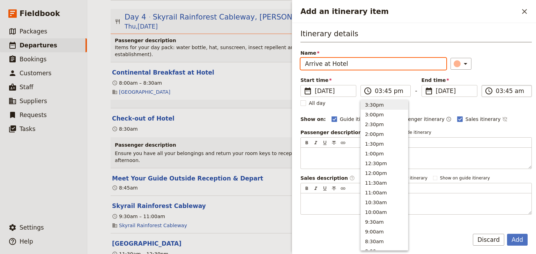
type input "03:45 pm"
click at [518, 94] on input "03:45 pm" at bounding box center [511, 91] width 31 height 8
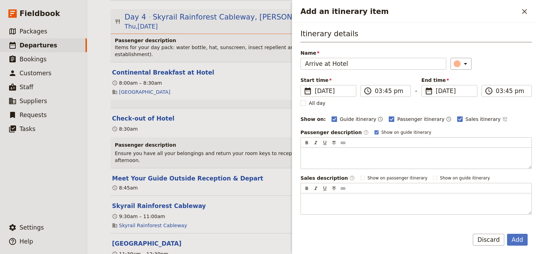
click at [506, 74] on div "Itinerary details Name Arrive at Hotel ​ Start time ​ 18 Dec 2025 18/12/2025 20…" at bounding box center [416, 122] width 231 height 186
click at [517, 242] on button "Add" at bounding box center [517, 240] width 21 height 12
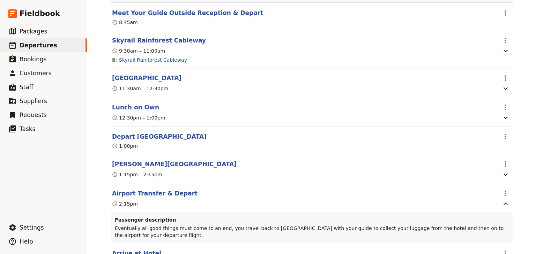
scroll to position [1843, 0]
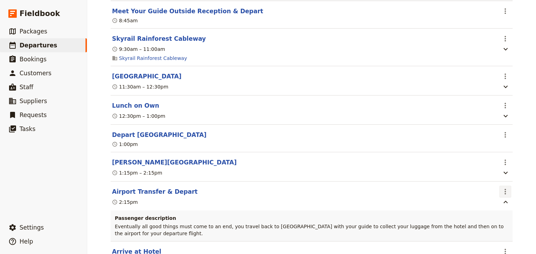
click at [505, 189] on icon "Actions" at bounding box center [505, 192] width 1 height 6
click at [479, 173] on span "Edit this itinerary item" at bounding box center [470, 176] width 55 height 7
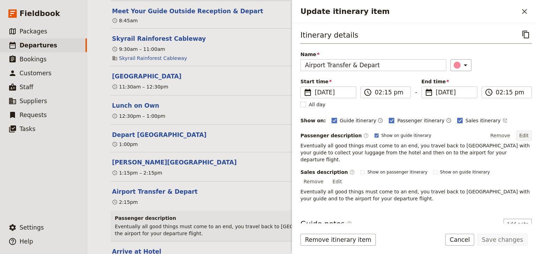
click at [519, 135] on button "Edit" at bounding box center [524, 136] width 16 height 10
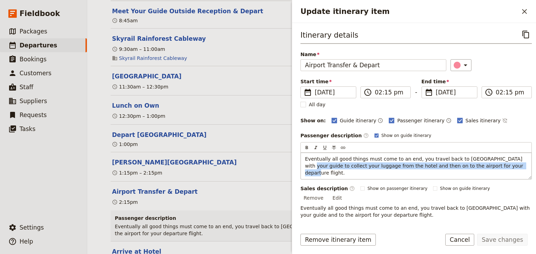
drag, startPoint x: 500, startPoint y: 158, endPoint x: 503, endPoint y: 164, distance: 7.3
click at [503, 164] on p "Eventually all good things must come to an end, you travel back to Cairns with …" at bounding box center [416, 166] width 222 height 21
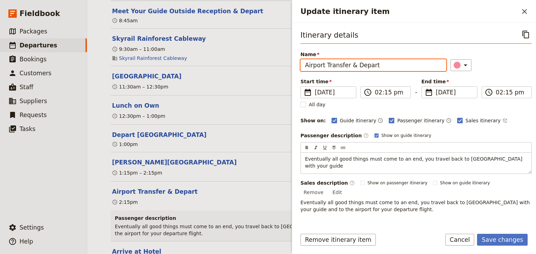
click at [327, 65] on input "Airport Transfer & Depart" at bounding box center [374, 65] width 146 height 12
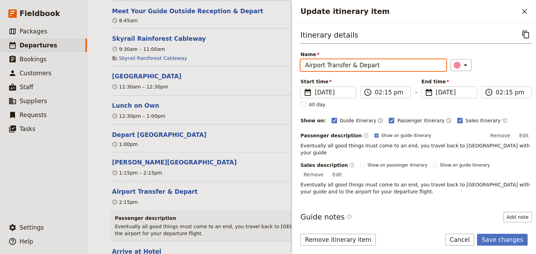
click at [325, 64] on input "Airport Transfer & Depart" at bounding box center [374, 65] width 146 height 12
drag, startPoint x: 354, startPoint y: 64, endPoint x: 292, endPoint y: 64, distance: 62.1
click at [292, 64] on div "Goulburn High School: Custom Trip 2025 ​ Draft 15 – 18 Dec 2025 4 days / 3 nigh…" at bounding box center [311, 127] width 449 height 254
click at [327, 64] on input "Depart" at bounding box center [374, 65] width 146 height 12
type input "Depart"
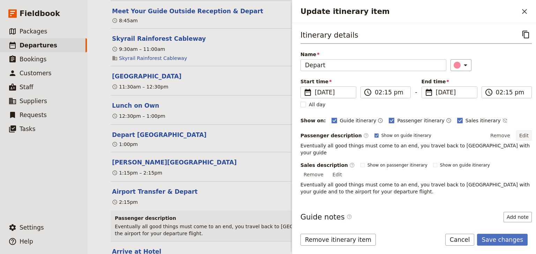
click at [522, 135] on button "Edit" at bounding box center [524, 136] width 16 height 10
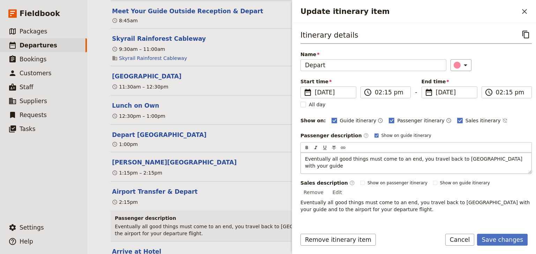
click at [500, 157] on p "Eventually all good things must come to an end, you travel back to Cairns with …" at bounding box center [416, 163] width 222 height 14
click at [502, 237] on button "Save changes" at bounding box center [502, 240] width 51 height 12
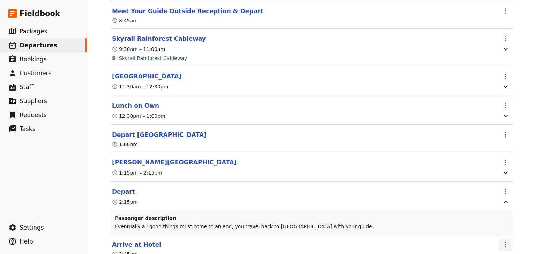
click at [505, 242] on icon "Actions" at bounding box center [505, 245] width 1 height 6
click at [482, 197] on span "Edit this itinerary item" at bounding box center [470, 196] width 55 height 7
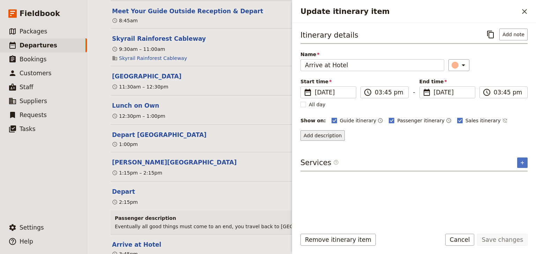
click at [333, 137] on button "Add description" at bounding box center [323, 136] width 44 height 10
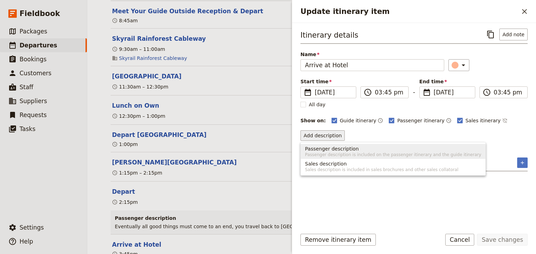
click at [325, 149] on span "Passenger description" at bounding box center [332, 149] width 54 height 7
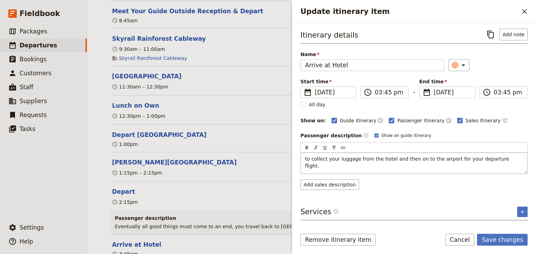
click at [313, 157] on span "to collect your luggage from the hotel and then on to the airport for your depa…" at bounding box center [408, 162] width 206 height 13
drag, startPoint x: 383, startPoint y: 158, endPoint x: 351, endPoint y: 157, distance: 31.8
click at [351, 157] on span "Collect your luggage from the hotel and then on to the airport for your departu…" at bounding box center [412, 159] width 214 height 6
click at [370, 158] on span "Collect your luggage and then on to the airport for your departure flight." at bounding box center [394, 159] width 178 height 6
click at [426, 159] on span "Collect your luggage and then you will be transferred on to the airport for you…" at bounding box center [402, 162] width 194 height 13
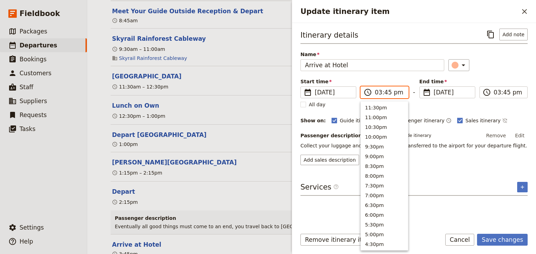
click at [387, 92] on input "03:45 pm" at bounding box center [389, 92] width 29 height 8
click at [386, 92] on input "03:45 pm" at bounding box center [389, 92] width 29 height 8
type input "03:30 pm"
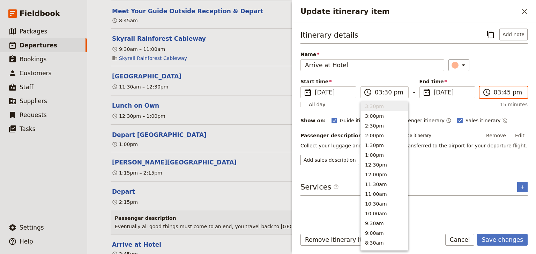
click at [504, 92] on input "03:45 pm" at bounding box center [508, 92] width 29 height 8
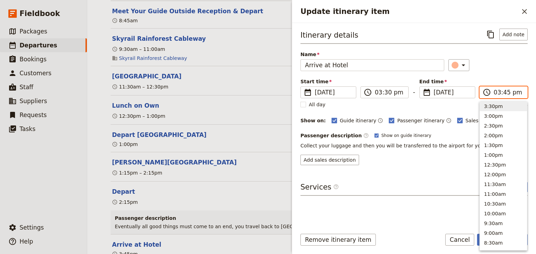
click at [504, 93] on input "03:45 pm" at bounding box center [508, 92] width 29 height 8
type input "03:30 pm"
click at [502, 76] on div "Itinerary details ​ Add note Name Arrive at Hotel ​ Start time ​ 18 Dec 2025 18…" at bounding box center [414, 97] width 227 height 137
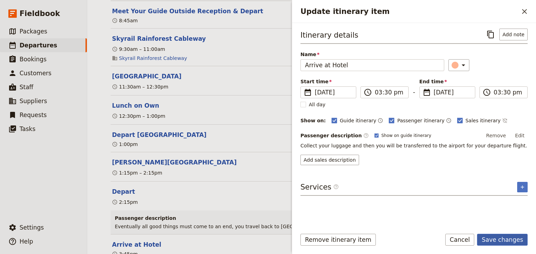
click at [501, 239] on button "Save changes" at bounding box center [502, 240] width 51 height 12
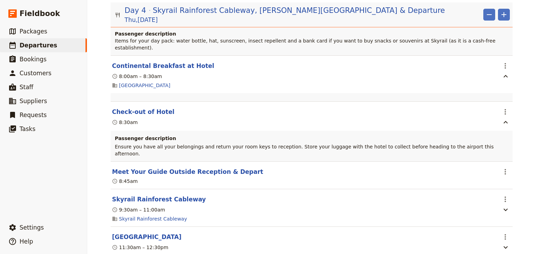
scroll to position [1652, 0]
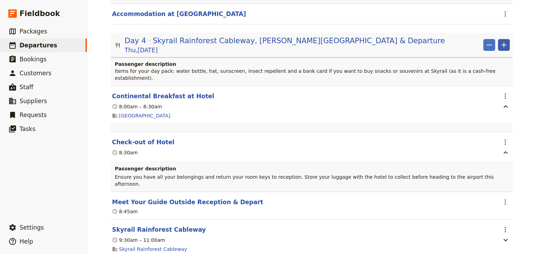
click at [503, 41] on icon "Add" at bounding box center [504, 45] width 8 height 8
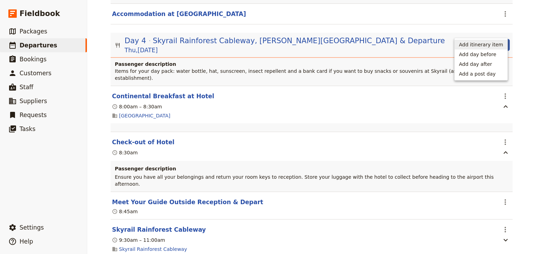
click at [492, 44] on span "Add itinerary item" at bounding box center [481, 44] width 44 height 7
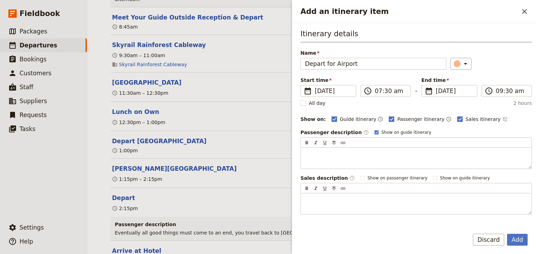
scroll to position [1903, 0]
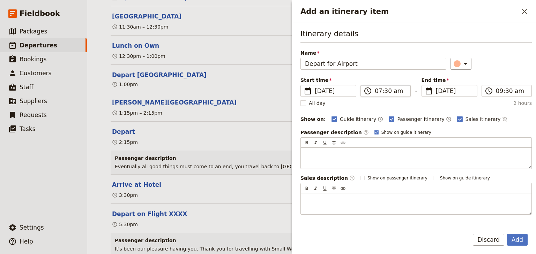
type input "Depart for Airport"
click at [377, 94] on input "07:30 am" at bounding box center [390, 91] width 31 height 8
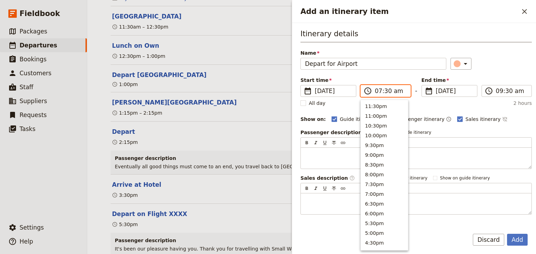
scroll to position [314, 0]
click at [384, 91] on input "03:30 am" at bounding box center [390, 91] width 31 height 8
click at [385, 91] on input "03:40 pm" at bounding box center [390, 91] width 31 height 8
type input "03:45 pm"
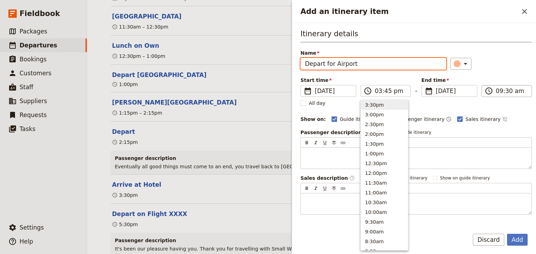
type input "03:45 pm"
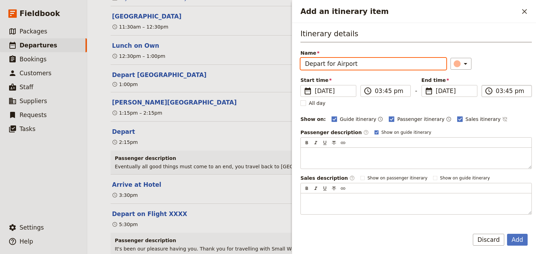
click at [496, 92] on input "03:45 pm" at bounding box center [511, 91] width 31 height 8
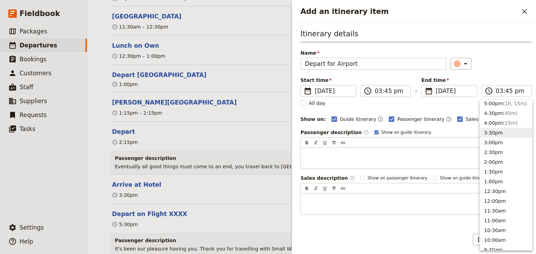
click at [510, 68] on div "​" at bounding box center [491, 64] width 81 height 12
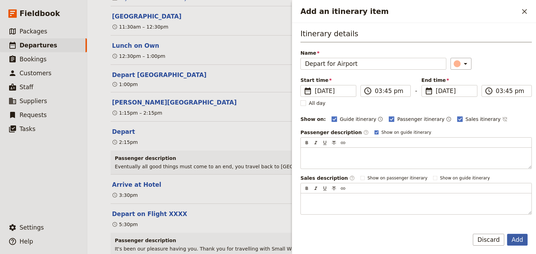
click at [521, 242] on button "Add" at bounding box center [517, 240] width 21 height 12
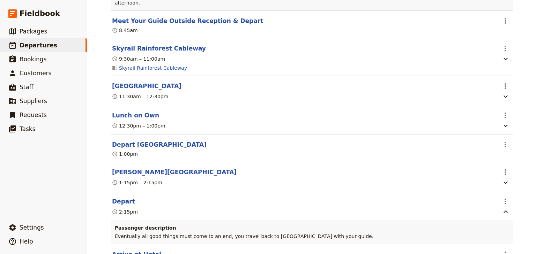
scroll to position [1931, 0]
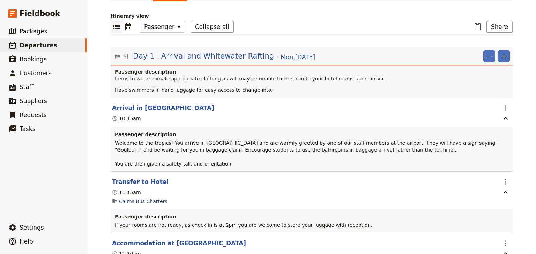
scroll to position [0, 0]
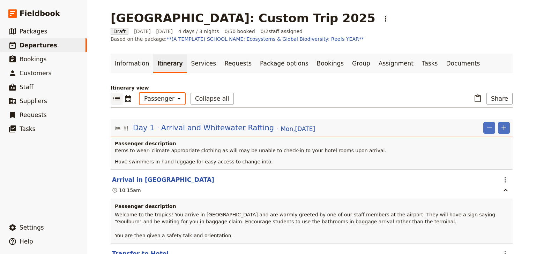
click at [146, 96] on select "Office Guide Passenger Sales" at bounding box center [162, 99] width 45 height 12
click at [140, 93] on select "Office Guide Passenger Sales" at bounding box center [162, 99] width 45 height 12
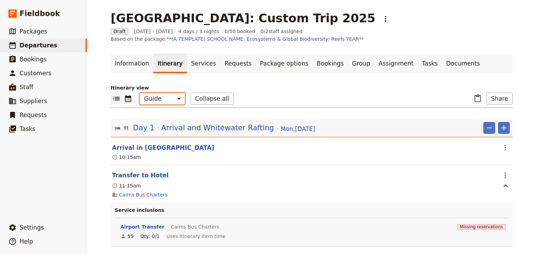
click at [155, 102] on select "Office Guide Passenger Sales" at bounding box center [162, 99] width 45 height 12
select select "PASSENGER"
click at [140, 93] on select "Office Guide Passenger Sales" at bounding box center [162, 99] width 45 height 12
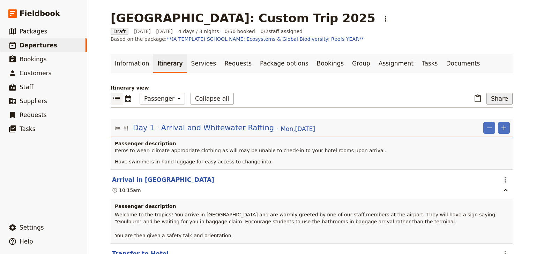
click at [493, 98] on button "Share" at bounding box center [500, 99] width 26 height 12
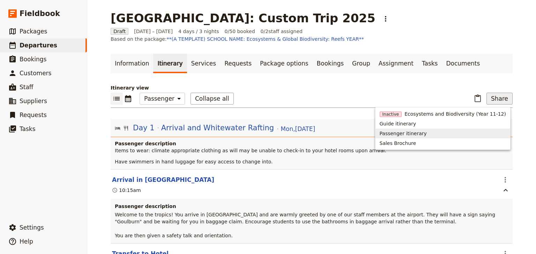
click at [427, 135] on span "Passenger itinerary" at bounding box center [403, 133] width 47 height 7
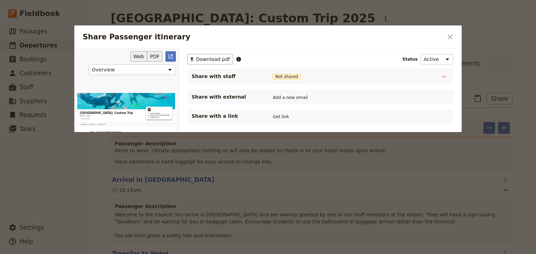
click at [154, 56] on button "PDF" at bounding box center [154, 56] width 15 height 10
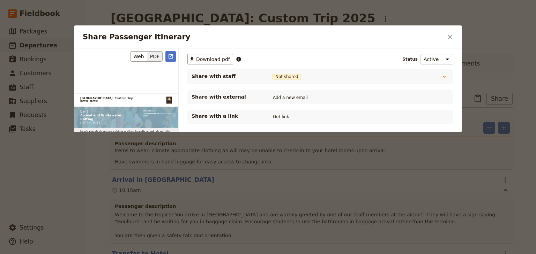
scroll to position [754, 0]
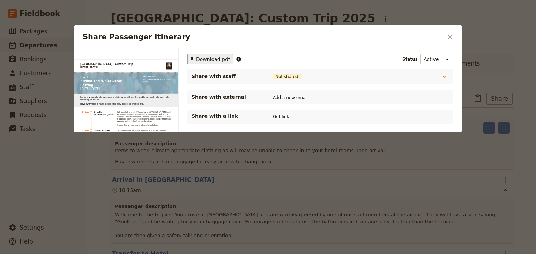
click at [208, 58] on span "Download pdf" at bounding box center [213, 59] width 34 height 7
click at [398, 16] on div at bounding box center [268, 127] width 536 height 254
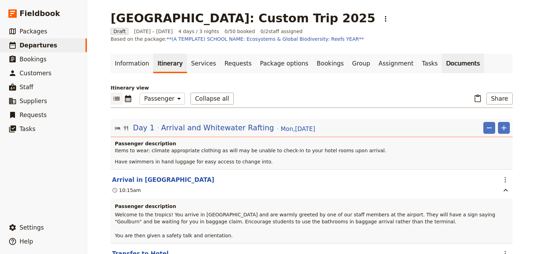
click at [442, 61] on link "Documents" at bounding box center [463, 64] width 42 height 20
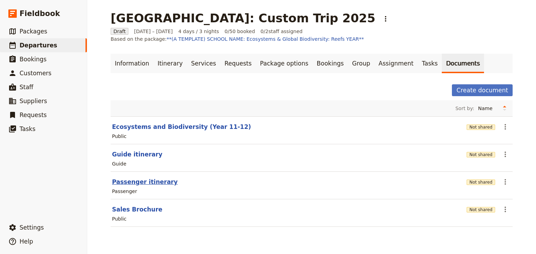
click at [132, 180] on button "Passenger itinerary" at bounding box center [145, 182] width 66 height 8
select select "PASSENGER"
select select "RUN_SHEET"
select select "DEFAULT"
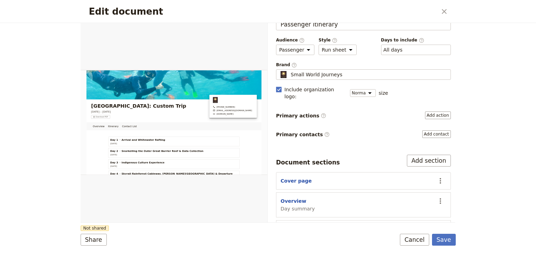
scroll to position [28, 0]
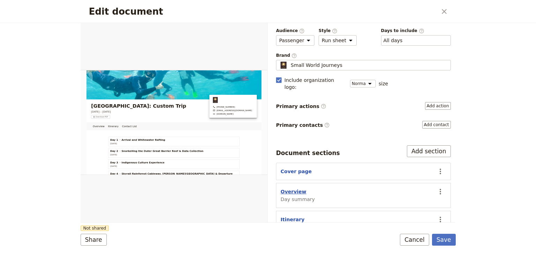
click at [295, 189] on button "Overview" at bounding box center [294, 192] width 26 height 7
select select "DAY_SUMMARY"
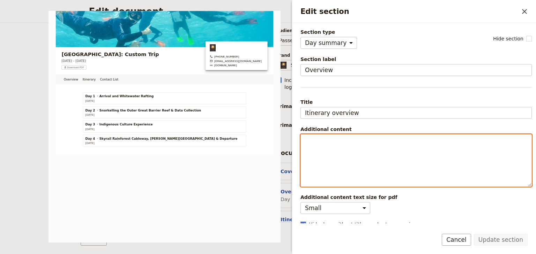
click at [309, 139] on p "Edit section" at bounding box center [416, 141] width 222 height 7
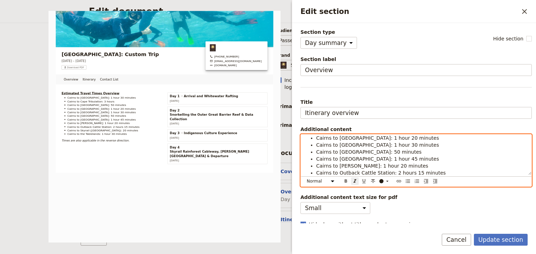
scroll to position [0, 0]
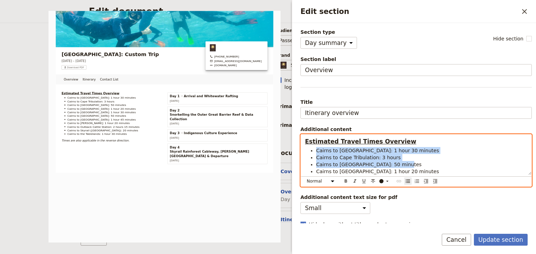
drag, startPoint x: 397, startPoint y: 165, endPoint x: 314, endPoint y: 153, distance: 83.3
click at [314, 153] on ul "Cairns to Aquaponics Farm: 1 hour 30 minutes Cairns to Cape Tribulation: 3 hour…" at bounding box center [416, 185] width 222 height 77
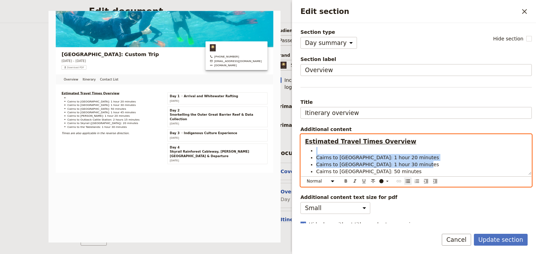
drag, startPoint x: 416, startPoint y: 164, endPoint x: 319, endPoint y: 153, distance: 98.4
click at [319, 153] on ul "Cairns to Dinden National Park: 1 hour 20 minutes Cairns to Eco Banana Farm: 1 …" at bounding box center [416, 178] width 222 height 63
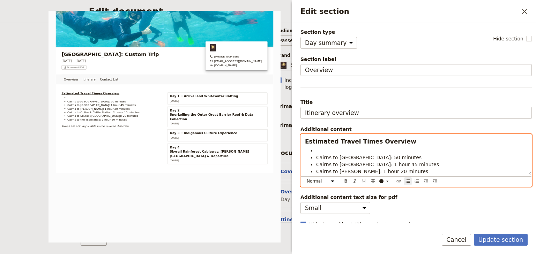
click at [316, 157] on ul "Cairns to Kuranda: 50 minutes Cairns to Millaa Millaa Falls: 1 hour 45 minutes …" at bounding box center [416, 171] width 222 height 49
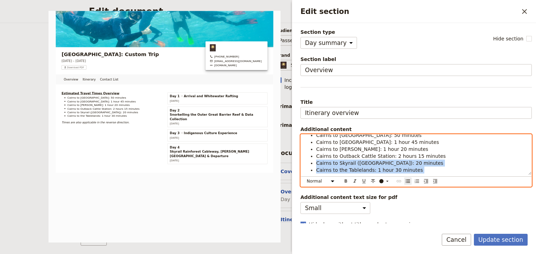
scroll to position [27, 0]
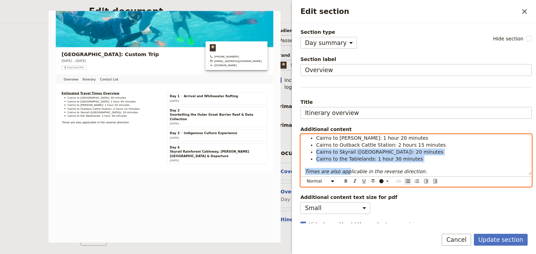
drag, startPoint x: 432, startPoint y: 171, endPoint x: 365, endPoint y: 161, distance: 68.1
click at [344, 167] on div "Estimated Travel Times Overview Cairns to Kuranda: 50 minutes Cairns to Millaa …" at bounding box center [416, 155] width 231 height 40
click at [402, 158] on span "Cairns to the Tablelands: 1 hour 30 minutes" at bounding box center [369, 159] width 107 height 6
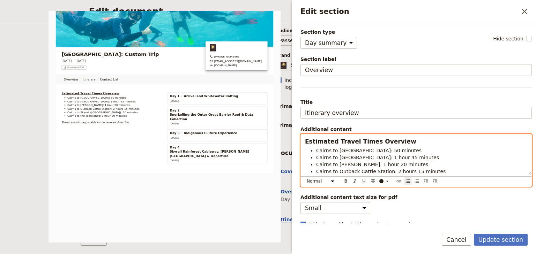
scroll to position [7, 0]
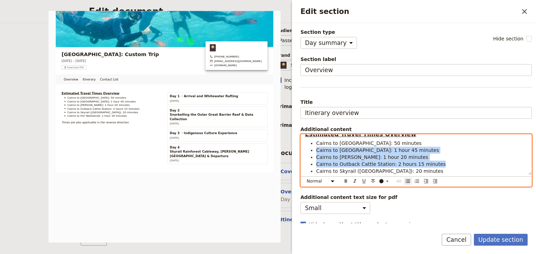
drag, startPoint x: 430, startPoint y: 171, endPoint x: 317, endPoint y: 151, distance: 114.8
click at [317, 151] on ul "Cairns to Kuranda: 50 minutes Cairns to Millaa Millaa Falls: 1 hour 45 minutes …" at bounding box center [416, 161] width 222 height 42
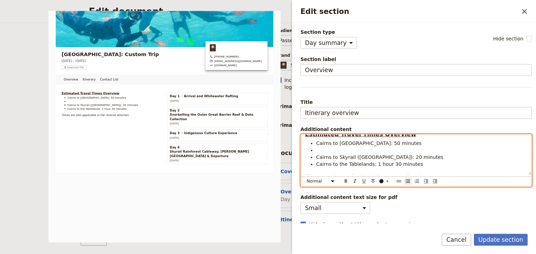
click at [316, 156] on ul "Cairns to Kuranda: 50 minutes Cairns to Skyrail (Smithfield): 20 minutes Cairns…" at bounding box center [416, 154] width 222 height 28
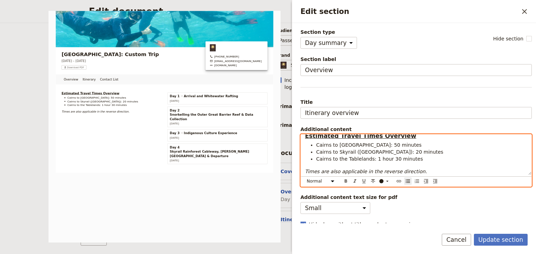
click at [416, 159] on li "Cairns to the Tablelands: 1 hour 30 minutes" at bounding box center [421, 159] width 211 height 7
drag, startPoint x: 416, startPoint y: 159, endPoint x: 317, endPoint y: 158, distance: 99.5
click at [317, 158] on li "Cairns to the Tablelands: 1 hour 30 minutes" at bounding box center [421, 159] width 211 height 7
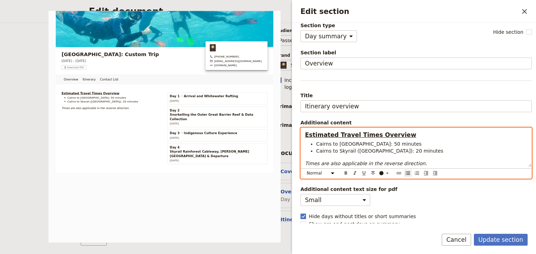
scroll to position [10, 0]
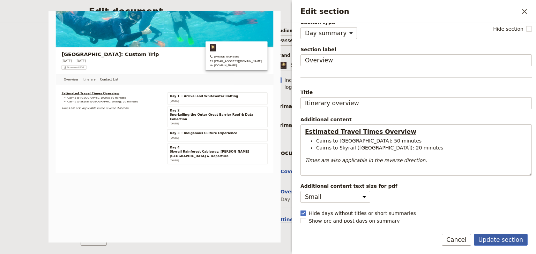
click at [502, 239] on button "Update section" at bounding box center [501, 240] width 54 height 12
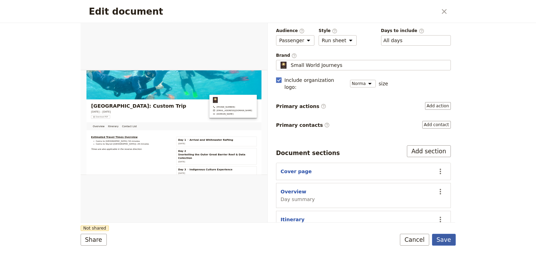
click at [447, 243] on button "Save" at bounding box center [444, 240] width 24 height 12
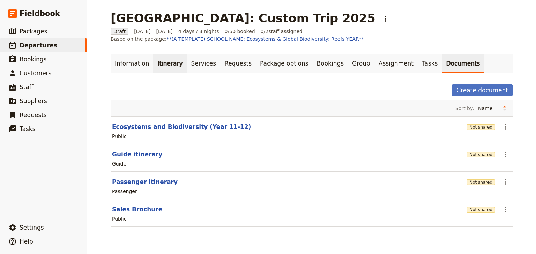
click at [156, 65] on link "Itinerary" at bounding box center [170, 64] width 34 height 20
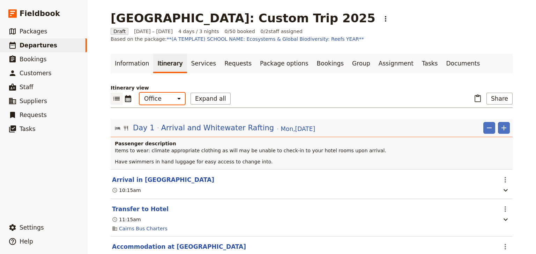
drag, startPoint x: 160, startPoint y: 99, endPoint x: 162, endPoint y: 104, distance: 5.0
click at [160, 99] on select "Office Guide Passenger Sales" at bounding box center [162, 99] width 45 height 12
select select "PASSENGER"
click at [140, 93] on select "Office Guide Passenger Sales" at bounding box center [162, 99] width 45 height 12
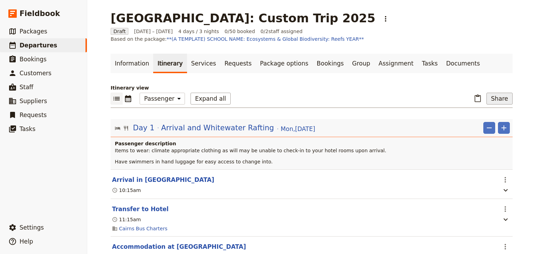
click at [504, 101] on button "Share" at bounding box center [500, 99] width 26 height 12
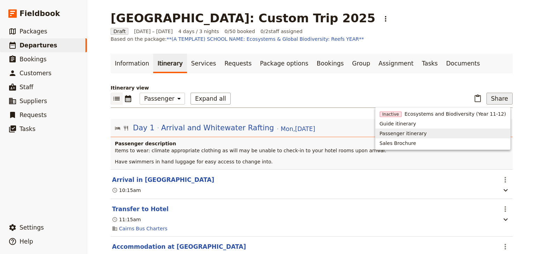
click at [427, 134] on span "Passenger itinerary" at bounding box center [403, 133] width 47 height 7
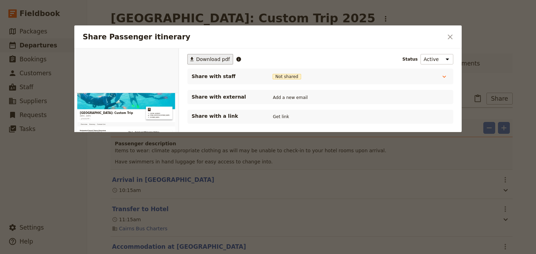
click at [209, 57] on span "Download pdf" at bounding box center [213, 59] width 34 height 7
click at [453, 36] on icon "Close dialog" at bounding box center [450, 37] width 8 height 8
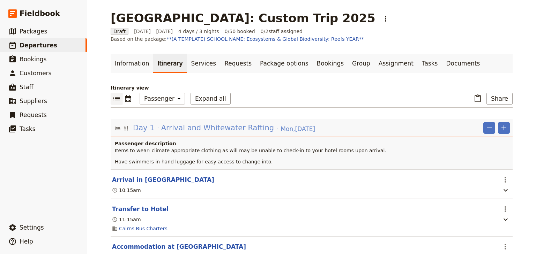
click at [174, 128] on span "Arrival and Whitewater Rafting" at bounding box center [217, 128] width 113 height 10
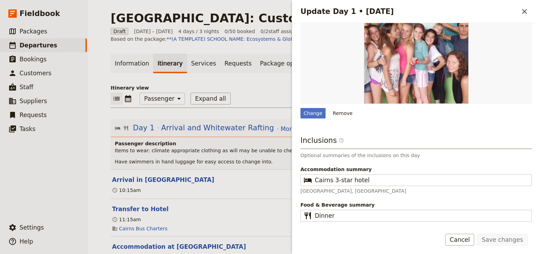
scroll to position [213, 0]
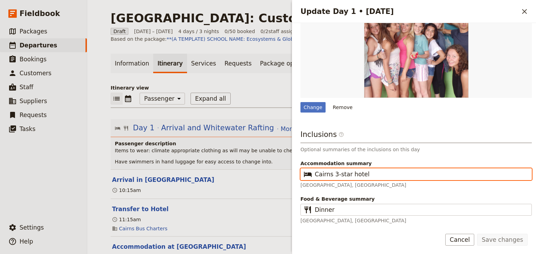
drag, startPoint x: 375, startPoint y: 173, endPoint x: 261, endPoint y: 172, distance: 113.8
click at [261, 172] on div "Goulburn High School: Custom Trip 2025 ​ Draft 15 – 18 Dec 2025 4 days / 3 nigh…" at bounding box center [311, 127] width 449 height 254
drag, startPoint x: 348, startPoint y: 173, endPoint x: 316, endPoint y: 173, distance: 32.8
click at [316, 173] on input "Hides Hotel" at bounding box center [421, 174] width 213 height 8
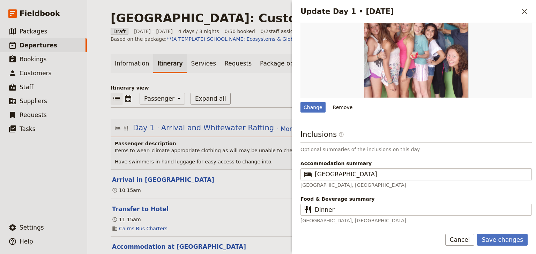
click at [356, 178] on fieldset "​ Hides Hotel" at bounding box center [416, 175] width 231 height 12
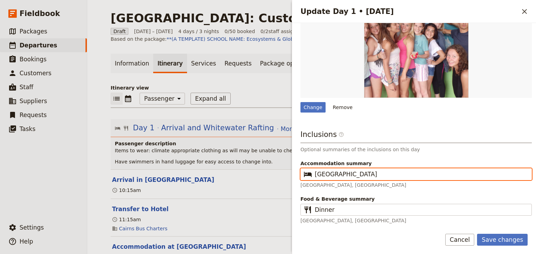
click at [351, 175] on input "Hides Hotel" at bounding box center [421, 174] width 213 height 8
drag, startPoint x: 369, startPoint y: 174, endPoint x: 311, endPoint y: 174, distance: 58.0
click at [311, 174] on fieldset "​ Hides Hotel Cairns" at bounding box center [416, 175] width 231 height 12
type input "Hides Hotel Cairns"
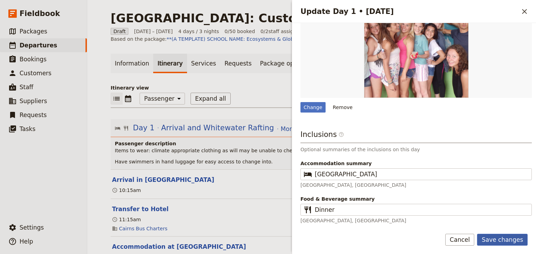
click at [501, 239] on button "Save changes" at bounding box center [502, 240] width 51 height 12
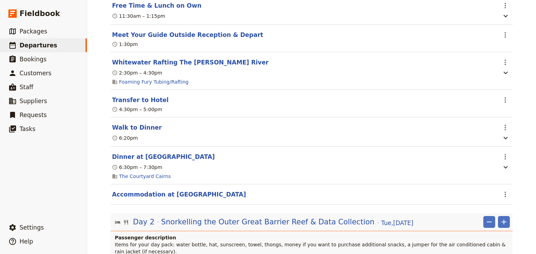
scroll to position [363, 0]
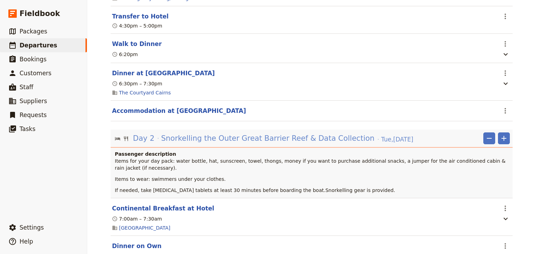
click at [239, 141] on span "Snorkelling the Outer Great Barrier Reef & Data Collection" at bounding box center [267, 138] width 213 height 10
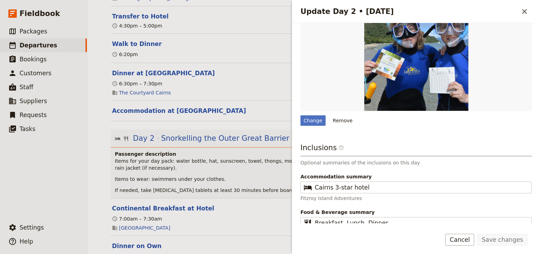
scroll to position [231, 0]
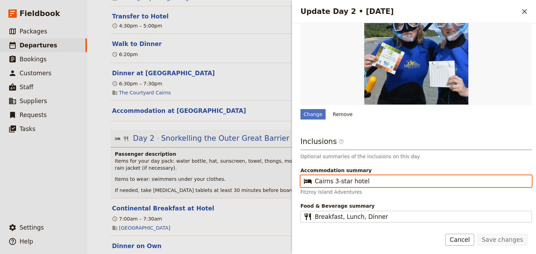
drag, startPoint x: 368, startPoint y: 174, endPoint x: 315, endPoint y: 174, distance: 53.8
click at [315, 177] on input "Cairns 3-star hotel" at bounding box center [421, 181] width 213 height 8
paste input "Hides Hotel Cairns"
type input "Hides Hotel Cairns"
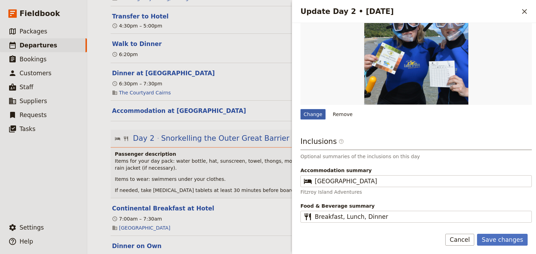
click at [312, 109] on div "Change" at bounding box center [313, 114] width 25 height 10
click at [301, 109] on input "Change" at bounding box center [300, 109] width 0 height 0
type input "C:\fakepath\abp.JPG"
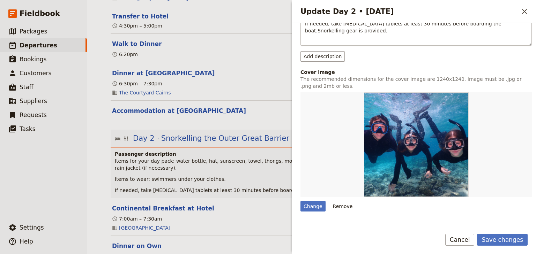
scroll to position [140, 0]
click at [500, 241] on button "Save changes" at bounding box center [502, 240] width 51 height 12
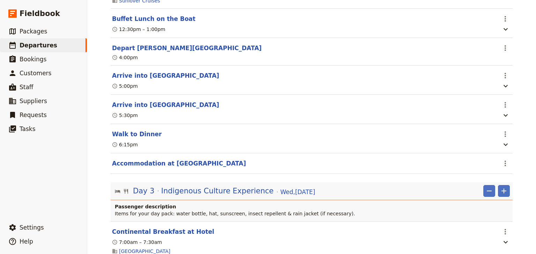
scroll to position [810, 0]
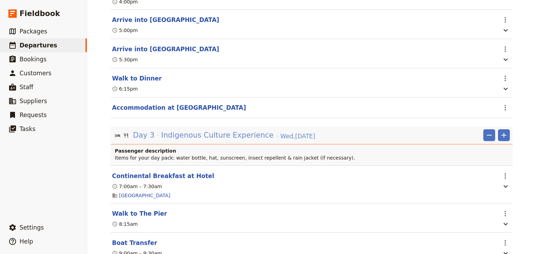
click at [239, 133] on span "Indigenous Culture Experience" at bounding box center [217, 135] width 112 height 10
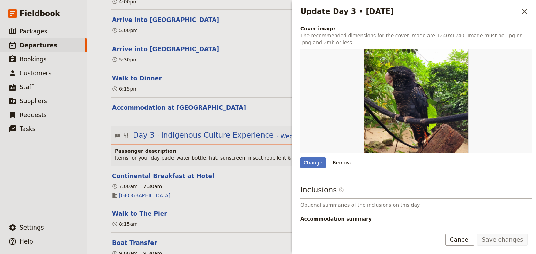
scroll to position [197, 0]
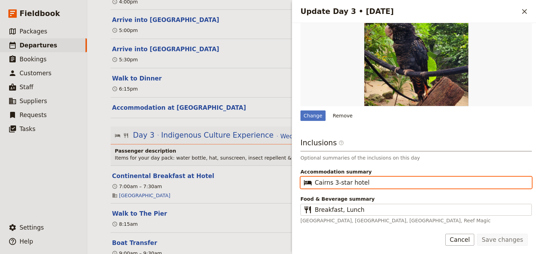
drag, startPoint x: 367, startPoint y: 182, endPoint x: 314, endPoint y: 181, distance: 53.1
click at [314, 181] on fieldset "​ Cairns 3-star hotel" at bounding box center [416, 183] width 231 height 12
paste input "Hides Hotel Cairns"
type input "Hides Hotel Cairns"
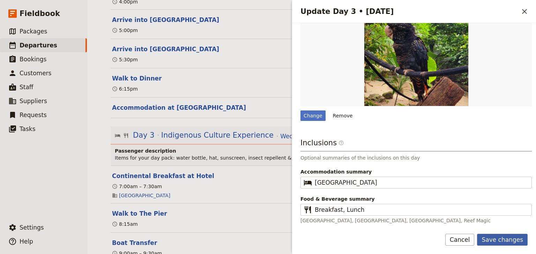
click at [500, 241] on button "Save changes" at bounding box center [502, 240] width 51 height 12
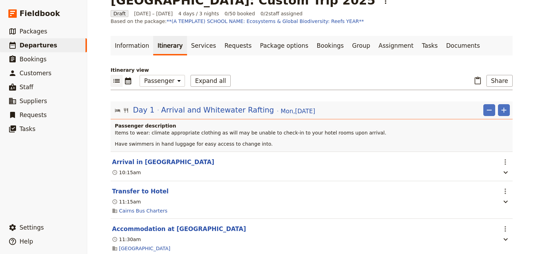
scroll to position [0, 0]
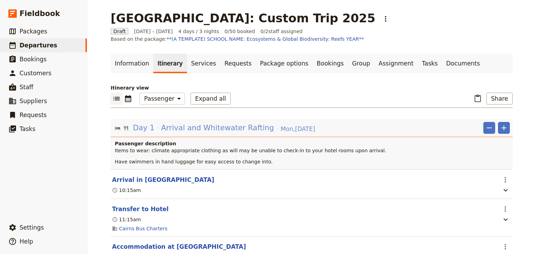
click at [192, 128] on span "Arrival and Whitewater Rafting" at bounding box center [217, 128] width 113 height 10
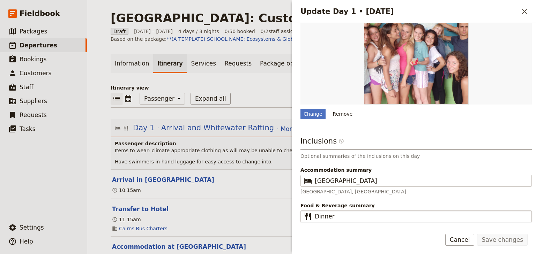
scroll to position [213, 0]
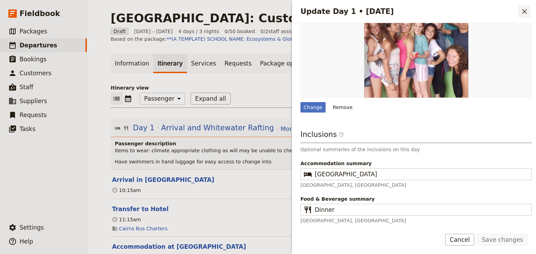
click at [524, 12] on icon "Close drawer" at bounding box center [524, 11] width 5 height 5
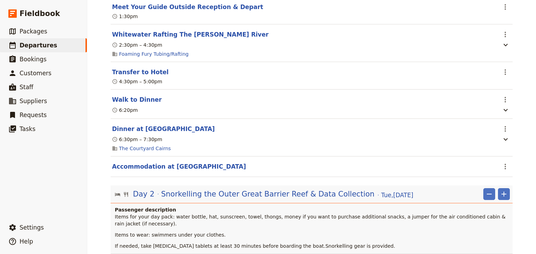
scroll to position [391, 0]
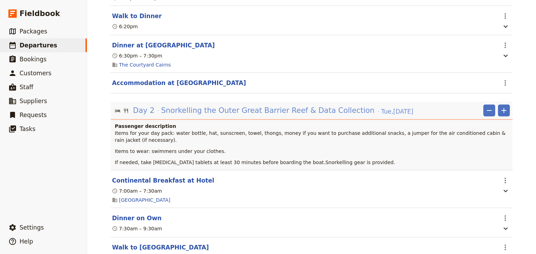
click at [218, 113] on span "Snorkelling the Outer Great Barrier Reef & Data Collection" at bounding box center [267, 110] width 213 height 10
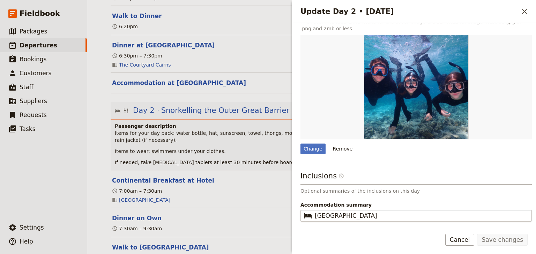
scroll to position [223, 0]
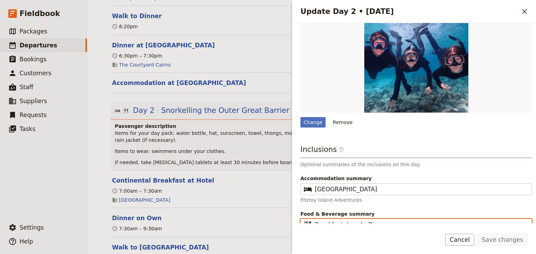
drag, startPoint x: 383, startPoint y: 217, endPoint x: 359, endPoint y: 217, distance: 24.4
click at [359, 221] on input "Breakfast, Lunch, Dinner" at bounding box center [421, 225] width 213 height 8
type input "Breakfast, Lunch"
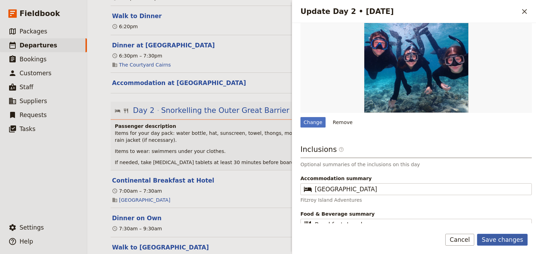
click at [494, 239] on button "Save changes" at bounding box center [502, 240] width 51 height 12
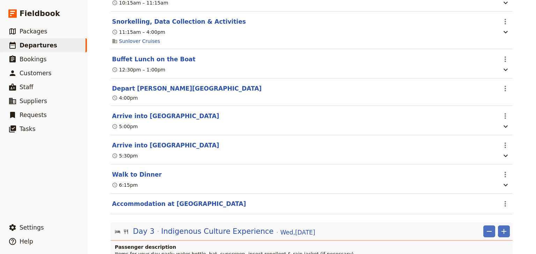
scroll to position [726, 0]
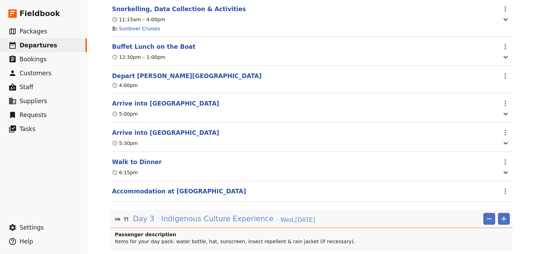
click at [237, 216] on span "Indigenous Culture Experience" at bounding box center [217, 219] width 112 height 10
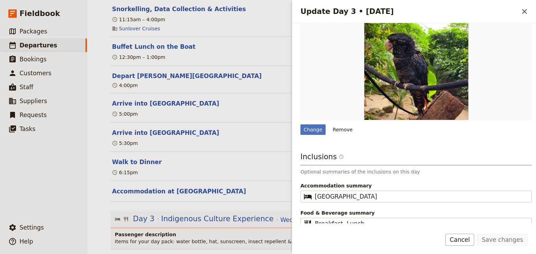
scroll to position [197, 0]
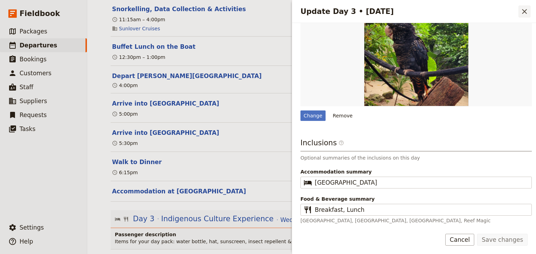
click at [526, 12] on icon "Close drawer" at bounding box center [525, 11] width 8 height 8
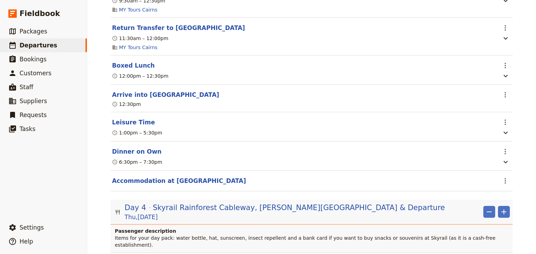
scroll to position [1173, 0]
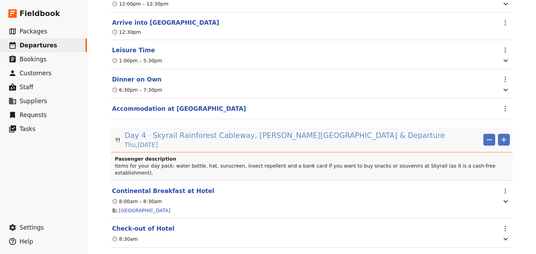
click at [230, 137] on span "Skyrail Rainforest Cableway, Barron Falls & Departure" at bounding box center [299, 136] width 292 height 10
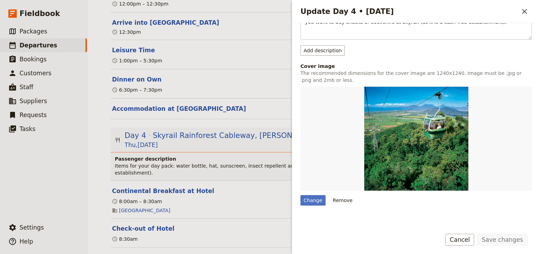
scroll to position [197, 0]
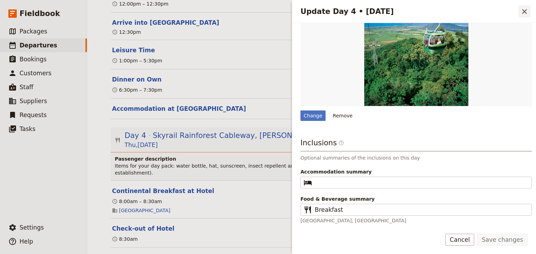
click at [522, 10] on icon "Close drawer" at bounding box center [525, 11] width 8 height 8
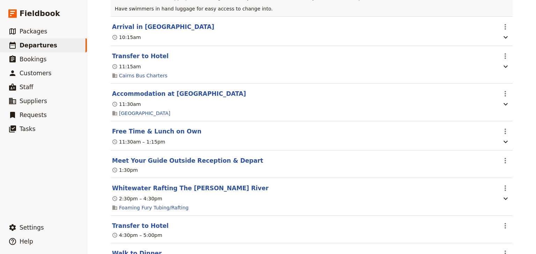
scroll to position [0, 0]
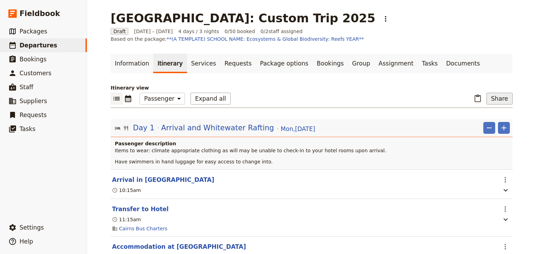
click at [500, 99] on button "Share" at bounding box center [500, 99] width 26 height 12
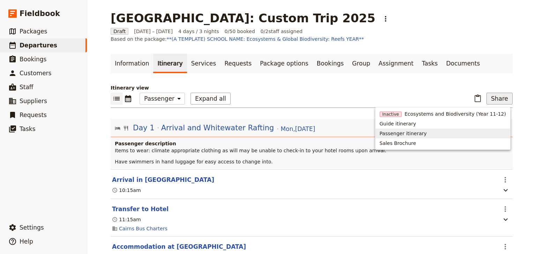
click at [427, 134] on span "Passenger itinerary" at bounding box center [403, 133] width 47 height 7
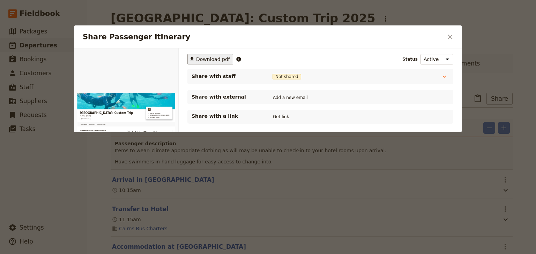
click at [205, 60] on span "Download pdf" at bounding box center [213, 59] width 34 height 7
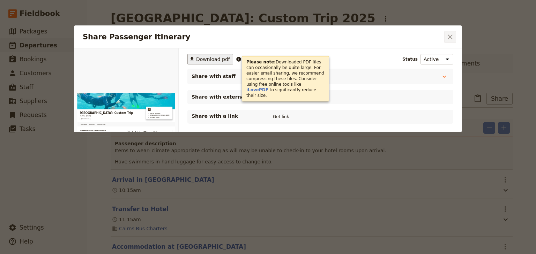
click at [450, 36] on icon "Close dialog" at bounding box center [450, 37] width 8 height 8
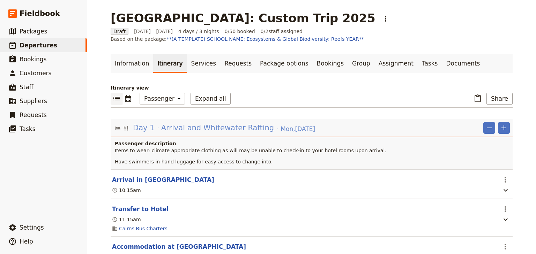
click at [220, 124] on span "Arrival and Whitewater Rafting" at bounding box center [217, 128] width 113 height 10
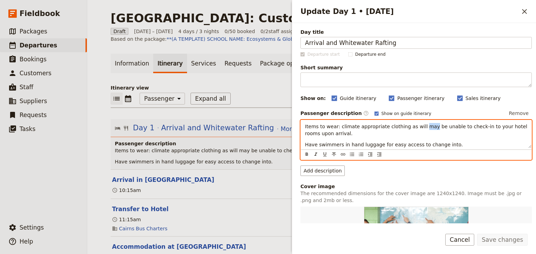
drag, startPoint x: 422, startPoint y: 126, endPoint x: 414, endPoint y: 126, distance: 8.0
click at [414, 126] on span "Items to wear: climate appropriate clothing as will may be unable to check-in t…" at bounding box center [417, 130] width 224 height 13
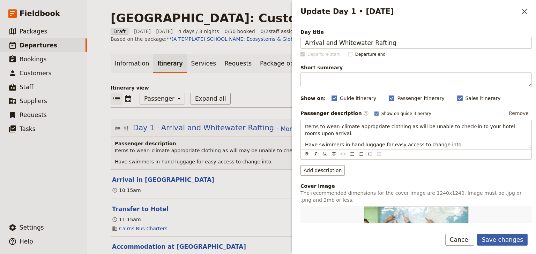
click at [508, 240] on button "Save changes" at bounding box center [502, 240] width 51 height 12
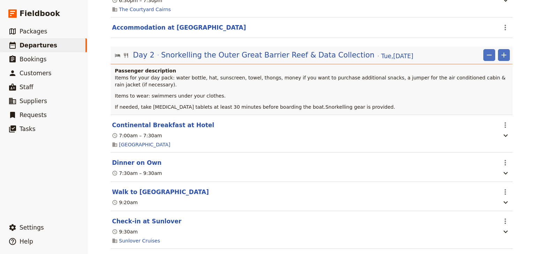
scroll to position [447, 0]
click at [507, 158] on icon "Actions" at bounding box center [505, 162] width 8 height 8
click at [498, 169] on button "Edit this itinerary item" at bounding box center [474, 173] width 70 height 10
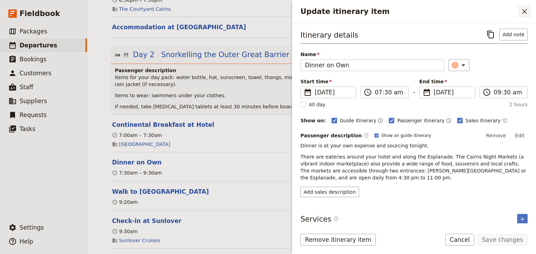
drag, startPoint x: 527, startPoint y: 14, endPoint x: 525, endPoint y: 17, distance: 3.6
click at [526, 14] on icon "Close drawer" at bounding box center [525, 11] width 8 height 8
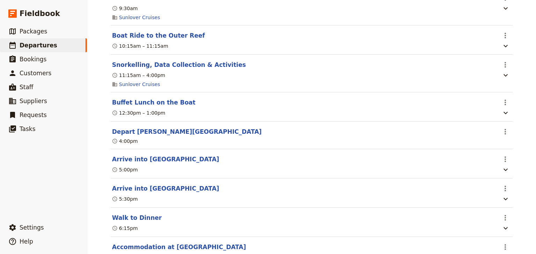
scroll to position [726, 0]
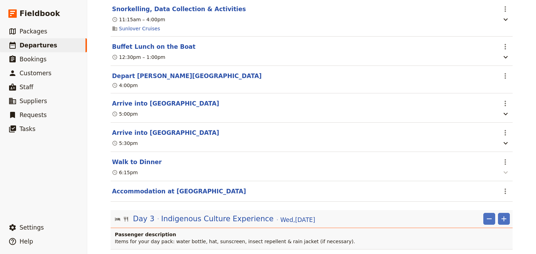
click at [504, 173] on icon "button" at bounding box center [506, 173] width 8 height 8
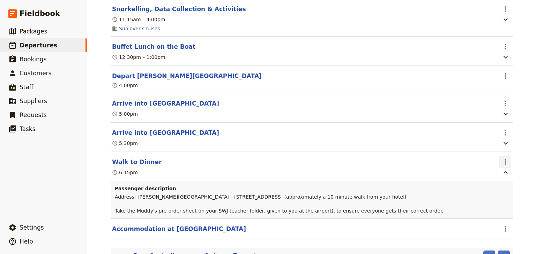
click at [505, 161] on icon "Actions" at bounding box center [505, 163] width 1 height 6
click at [490, 186] on span "Delete this itinerary item" at bounding box center [473, 186] width 61 height 7
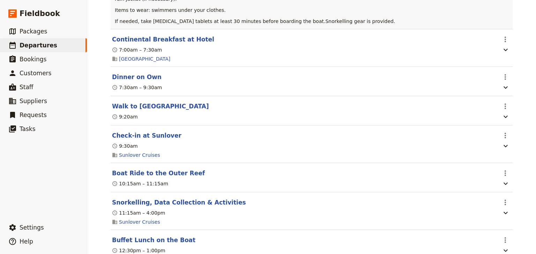
scroll to position [531, 0]
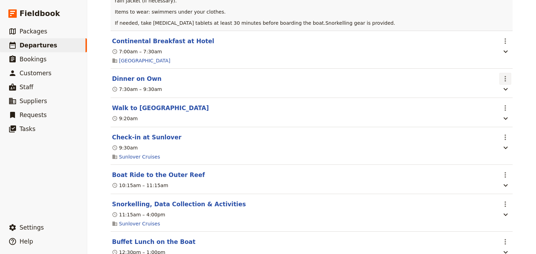
click at [502, 75] on icon "Actions" at bounding box center [505, 79] width 8 height 8
click at [497, 86] on span "Edit this itinerary item" at bounding box center [470, 89] width 55 height 7
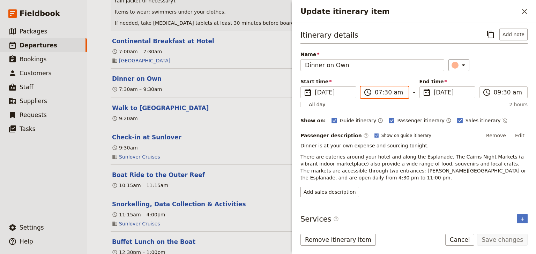
click at [378, 92] on input "07:30 am" at bounding box center [389, 92] width 29 height 8
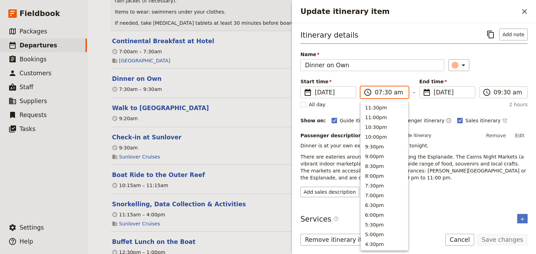
scroll to position [314, 0]
click at [397, 91] on input "06:30 am" at bounding box center [389, 92] width 29 height 8
click at [396, 93] on input "06:30 am" at bounding box center [389, 92] width 29 height 8
type input "06:30 pm"
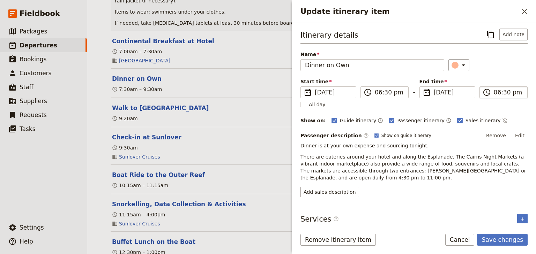
click at [495, 92] on input "06:30 pm" at bounding box center [508, 92] width 29 height 8
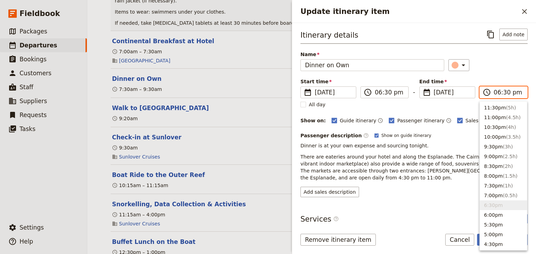
type input "07:30 pm"
click at [508, 74] on div "Itinerary details ​ Add note Name Dinner on Own ​ Start time ​ 16 Dec 2025 16/1…" at bounding box center [414, 113] width 227 height 169
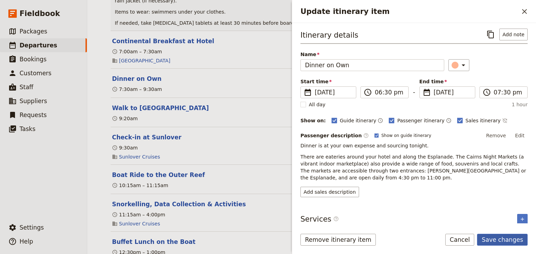
click at [498, 240] on button "Save changes" at bounding box center [502, 240] width 51 height 12
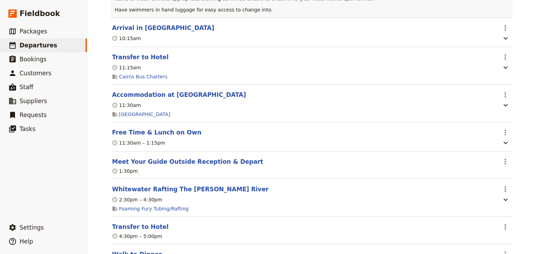
scroll to position [0, 0]
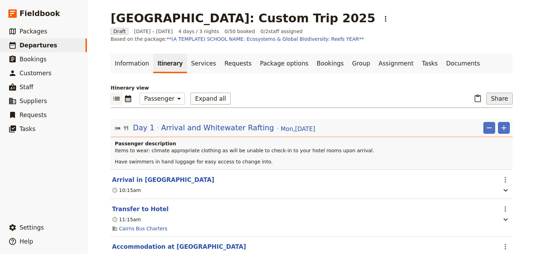
click at [497, 99] on button "Share" at bounding box center [500, 99] width 26 height 12
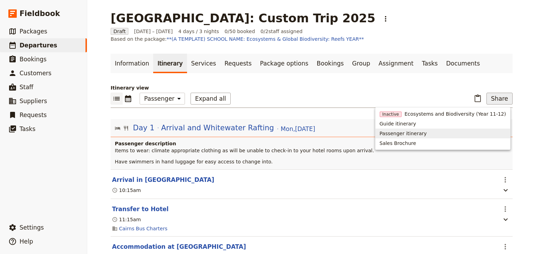
click at [427, 134] on span "Passenger itinerary" at bounding box center [403, 133] width 47 height 7
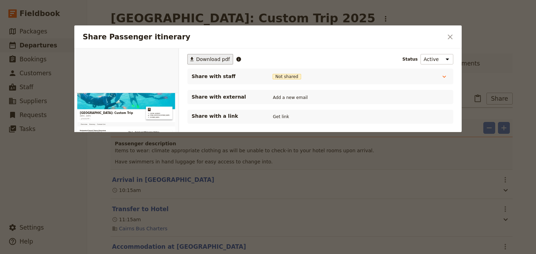
click at [209, 57] on span "Download pdf" at bounding box center [213, 59] width 34 height 7
click at [454, 36] on icon "Close dialog" at bounding box center [450, 37] width 8 height 8
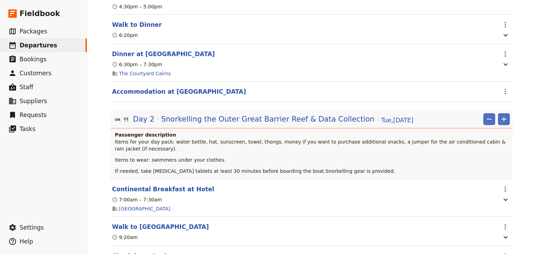
scroll to position [391, 0]
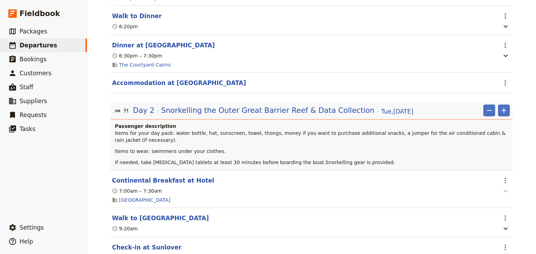
click at [503, 187] on icon "button" at bounding box center [506, 191] width 8 height 8
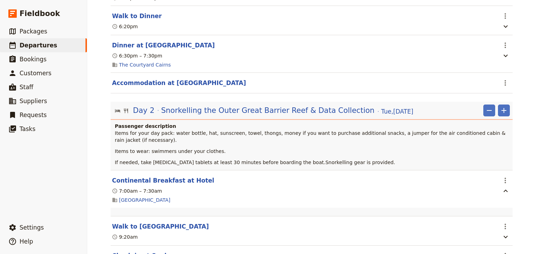
scroll to position [475, 0]
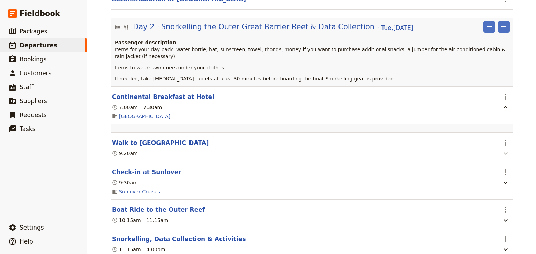
click at [505, 153] on icon "button" at bounding box center [506, 154] width 4 height 2
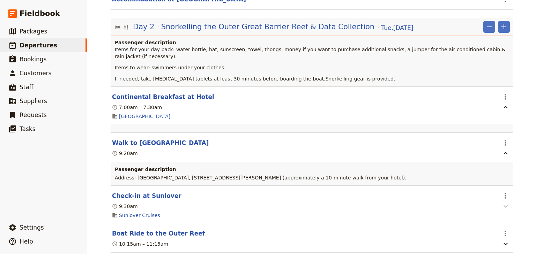
click at [504, 206] on icon "button" at bounding box center [506, 207] width 4 height 2
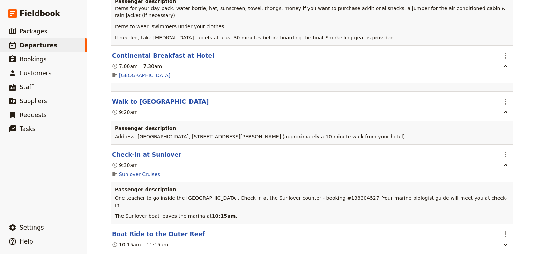
scroll to position [559, 0]
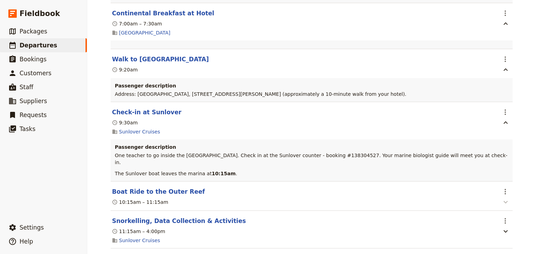
click at [502, 198] on icon "button" at bounding box center [506, 202] width 8 height 8
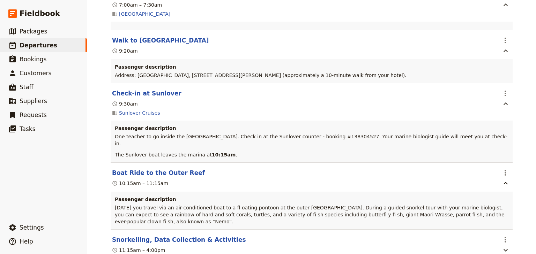
scroll to position [586, 0]
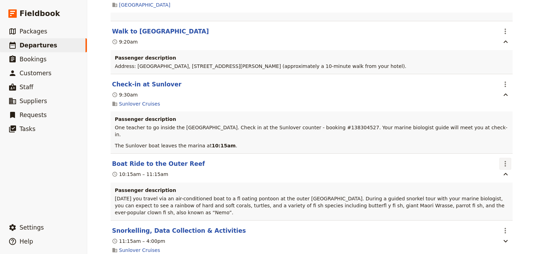
click at [502, 160] on icon "Actions" at bounding box center [505, 164] width 8 height 8
click at [495, 168] on span "Edit this itinerary item" at bounding box center [470, 168] width 55 height 7
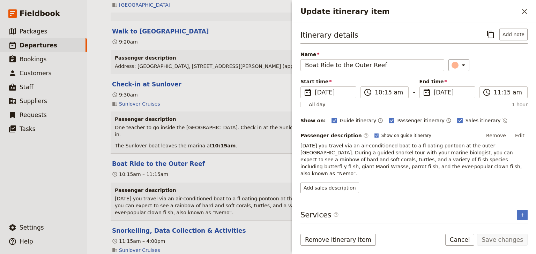
drag, startPoint x: 523, startPoint y: 134, endPoint x: 442, endPoint y: 135, distance: 81.0
click at [522, 134] on button "Edit" at bounding box center [520, 136] width 16 height 10
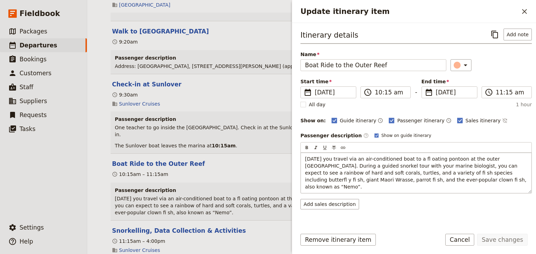
click at [416, 158] on span "Today you travel via an air-conditioned boat to a fl oating pontoon at the oute…" at bounding box center [416, 173] width 223 height 34
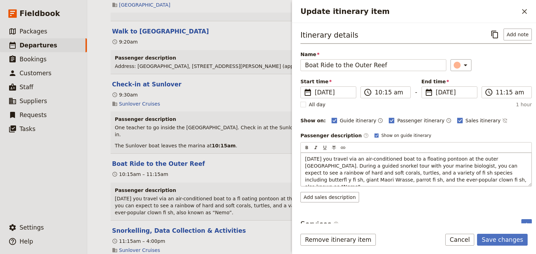
click at [384, 172] on span "Today you travel via an air-conditioned boat to a floating pontoon at the outer…" at bounding box center [416, 173] width 223 height 34
click at [445, 173] on span "Today you travel via an air-conditioned boat to a floating pontoon at the outer…" at bounding box center [416, 173] width 223 height 34
click at [451, 172] on span "Today you travel via an air-conditioned boat to a floating pontoon at the outer…" at bounding box center [415, 173] width 221 height 34
drag, startPoint x: 304, startPoint y: 179, endPoint x: 311, endPoint y: 183, distance: 7.8
click at [305, 179] on div "Today you travel via an air-conditioned boat to a floating pontoon at the outer…" at bounding box center [416, 170] width 231 height 34
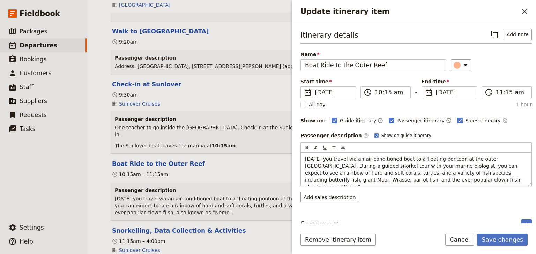
click at [380, 179] on span "Today you travel via an air-conditioned boat to a floating pontoon at the outer…" at bounding box center [414, 173] width 219 height 34
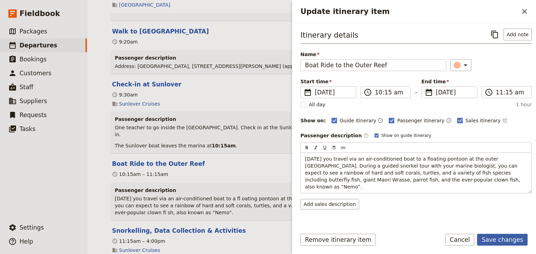
click at [510, 241] on button "Save changes" at bounding box center [502, 240] width 51 height 12
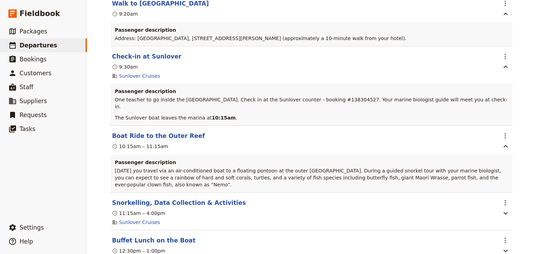
scroll to position [642, 0]
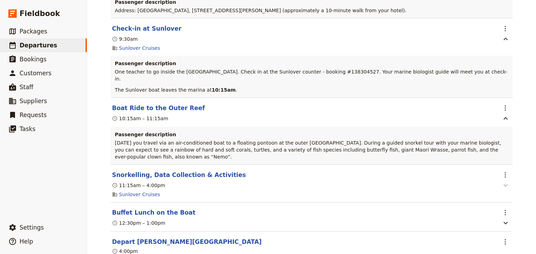
click at [502, 182] on icon "button" at bounding box center [506, 186] width 8 height 8
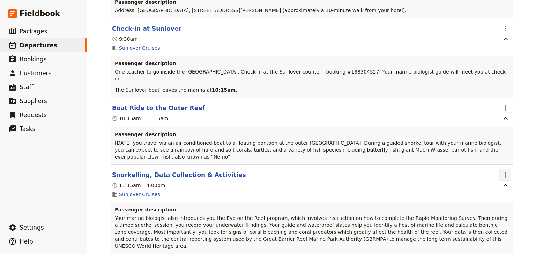
click at [503, 171] on icon "Actions" at bounding box center [505, 175] width 8 height 8
click at [494, 172] on span "Edit this itinerary item" at bounding box center [470, 173] width 55 height 7
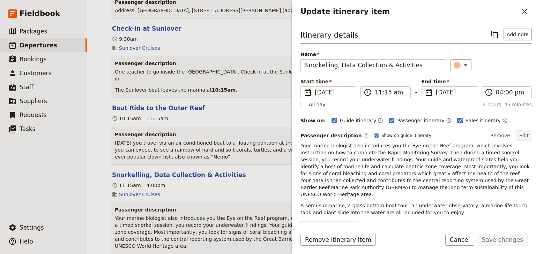
click at [519, 136] on button "Edit" at bounding box center [524, 136] width 16 height 10
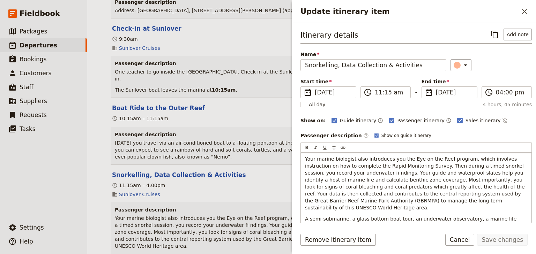
click at [334, 171] on span "Your marine biologist also introduces you the Eye on the Reef program, which in…" at bounding box center [415, 183] width 221 height 54
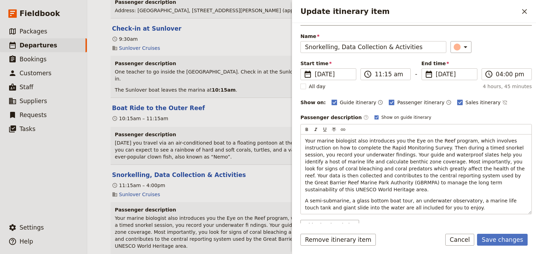
scroll to position [28, 0]
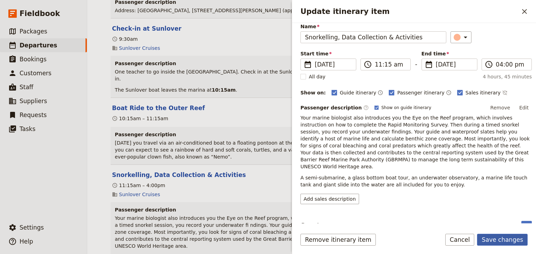
click at [487, 237] on button "Save changes" at bounding box center [502, 240] width 51 height 12
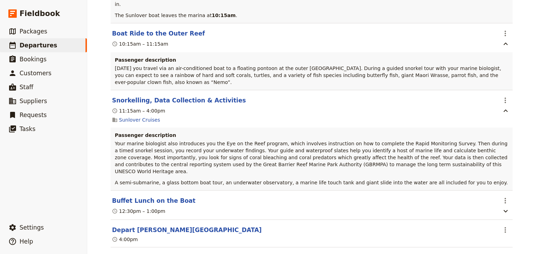
scroll to position [726, 0]
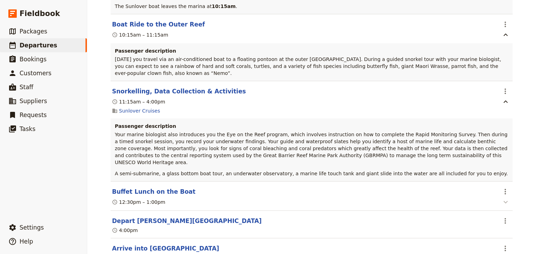
click at [504, 201] on icon "button" at bounding box center [506, 202] width 4 height 2
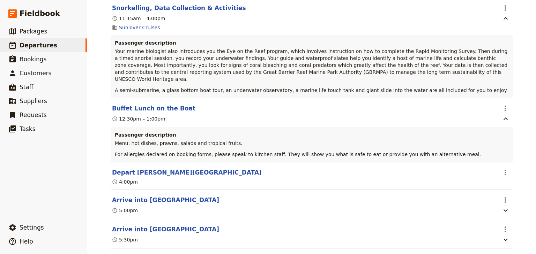
scroll to position [810, 0]
click at [504, 209] on icon "button" at bounding box center [506, 210] width 4 height 2
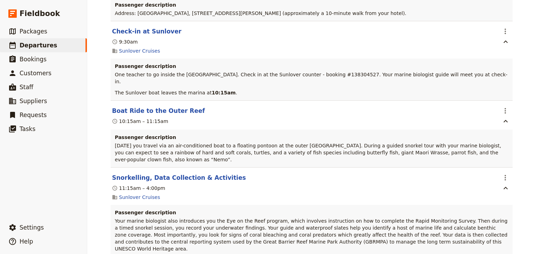
scroll to position [0, 0]
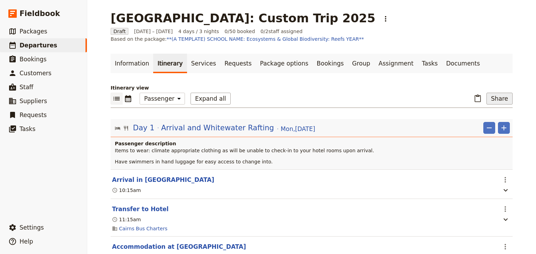
click at [500, 98] on button "Share" at bounding box center [500, 99] width 26 height 12
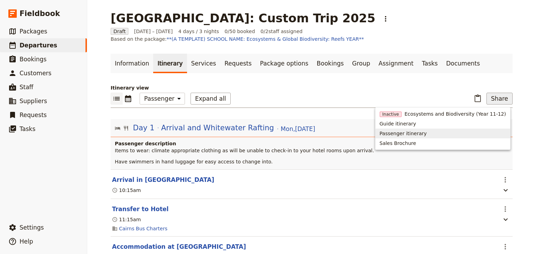
click at [426, 135] on span "Passenger itinerary" at bounding box center [403, 133] width 47 height 7
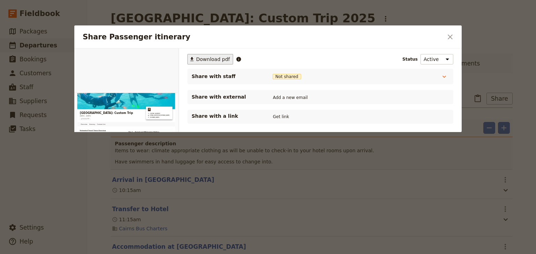
click at [208, 60] on span "Download pdf" at bounding box center [213, 59] width 34 height 7
drag, startPoint x: 380, startPoint y: 34, endPoint x: 388, endPoint y: 33, distance: 7.5
click at [381, 34] on h2 "Share Passenger itinerary" at bounding box center [263, 37] width 360 height 10
click at [451, 36] on icon "Close dialog" at bounding box center [450, 37] width 8 height 8
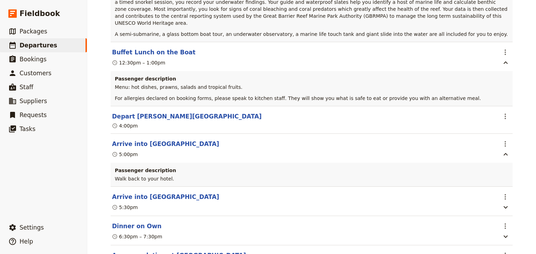
scroll to position [894, 0]
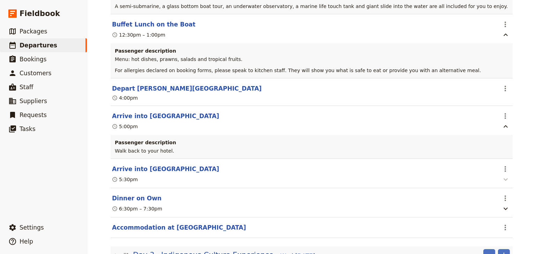
click at [503, 176] on icon "button" at bounding box center [506, 180] width 8 height 8
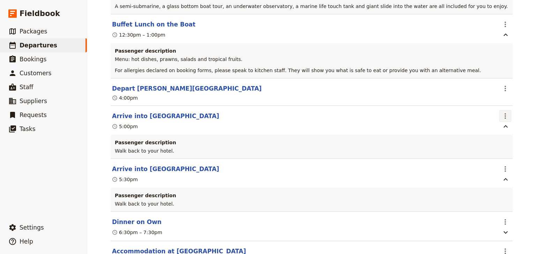
click at [502, 112] on icon "Actions" at bounding box center [505, 116] width 8 height 8
click at [500, 119] on span "Delete this itinerary item" at bounding box center [473, 117] width 61 height 7
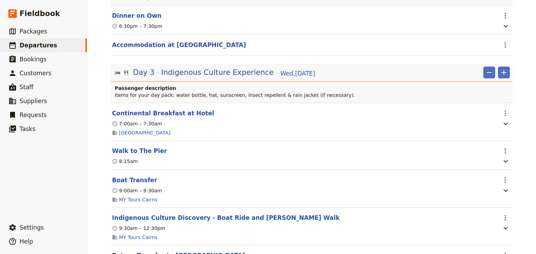
scroll to position [1089, 0]
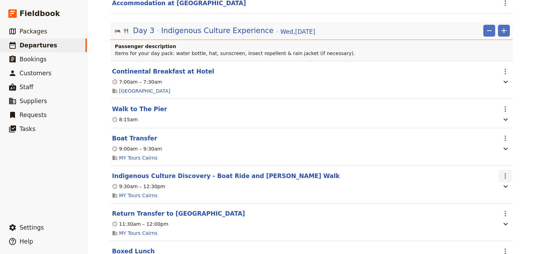
click at [504, 172] on icon "Actions" at bounding box center [505, 176] width 8 height 8
click at [493, 169] on span "Edit this itinerary item" at bounding box center [470, 169] width 55 height 7
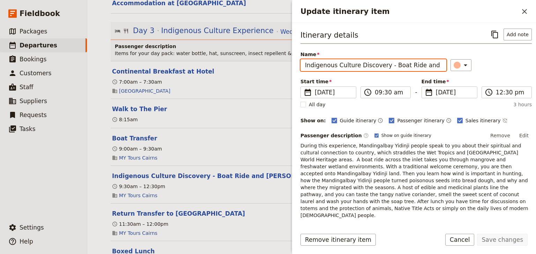
drag, startPoint x: 425, startPoint y: 64, endPoint x: 387, endPoint y: 64, distance: 37.7
click at [387, 64] on input "Indigenous Culture Discovery - Boat Ride and Bush Tucker Walk" at bounding box center [374, 65] width 146 height 12
type input "Indigenous Culture Discovery - Bush Tucker Walk"
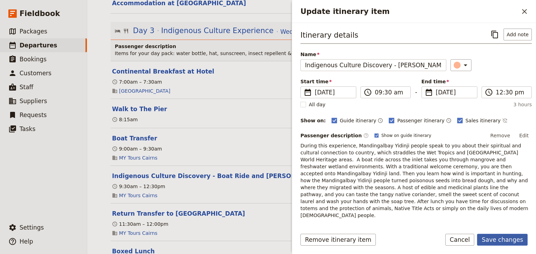
click at [494, 239] on button "Save changes" at bounding box center [502, 240] width 51 height 12
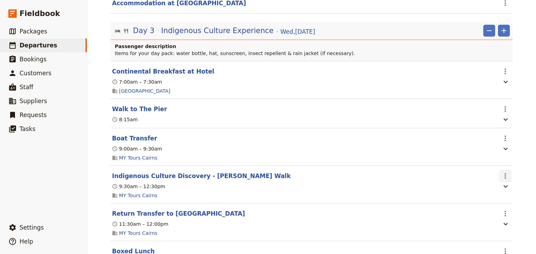
click at [505, 174] on icon "Actions" at bounding box center [505, 177] width 1 height 6
click at [496, 170] on span "Edit this itinerary item" at bounding box center [470, 169] width 55 height 7
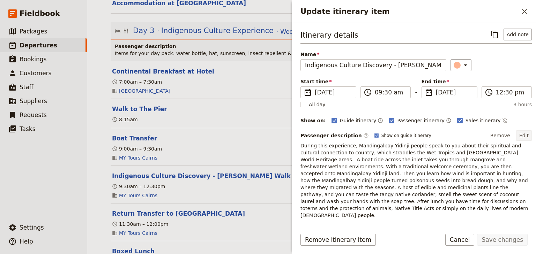
click at [521, 134] on button "Edit" at bounding box center [524, 136] width 16 height 10
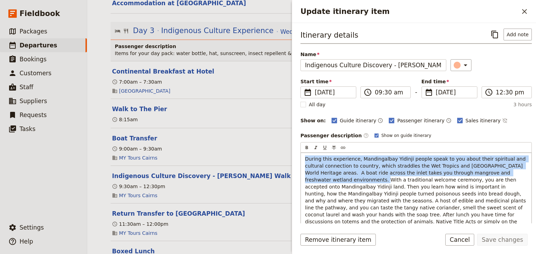
drag, startPoint x: 510, startPoint y: 172, endPoint x: 304, endPoint y: 158, distance: 206.5
click at [304, 158] on div "During this experience, Mandingalbay Yidinji people speak to you about their sp…" at bounding box center [416, 190] width 231 height 75
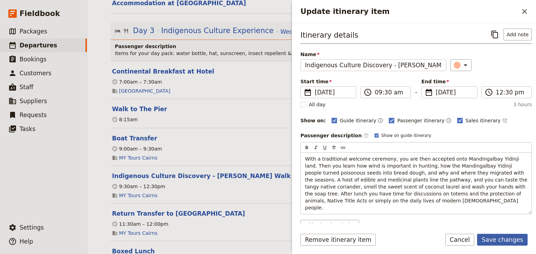
click at [494, 237] on button "Save changes" at bounding box center [502, 240] width 51 height 12
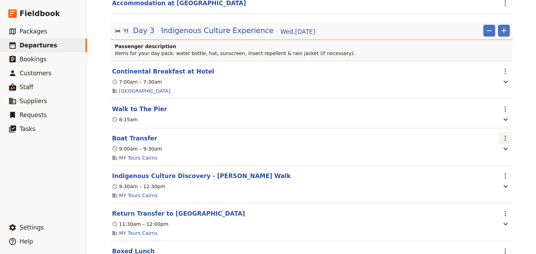
click at [505, 136] on icon "Actions" at bounding box center [505, 139] width 1 height 6
click at [497, 130] on span "Edit this itinerary item" at bounding box center [470, 131] width 55 height 7
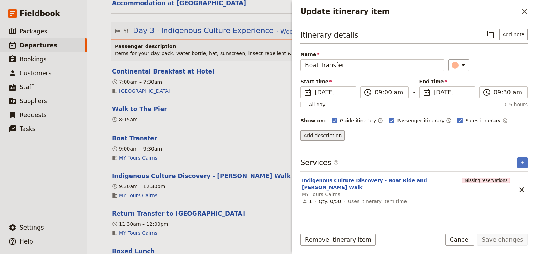
click at [333, 134] on button "Add description" at bounding box center [323, 136] width 44 height 10
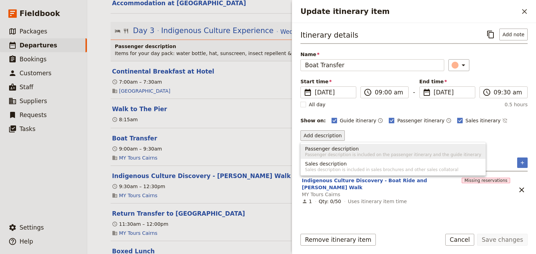
click at [319, 151] on span "Passenger description" at bounding box center [332, 149] width 54 height 7
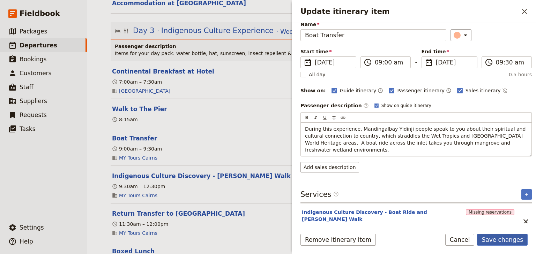
scroll to position [14, 0]
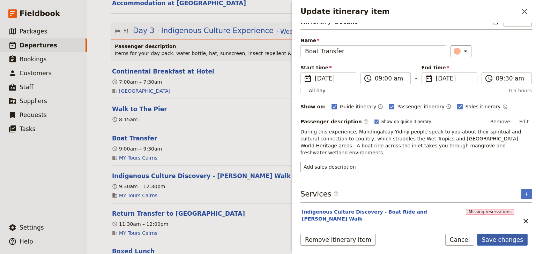
click at [506, 238] on button "Save changes" at bounding box center [502, 240] width 51 height 12
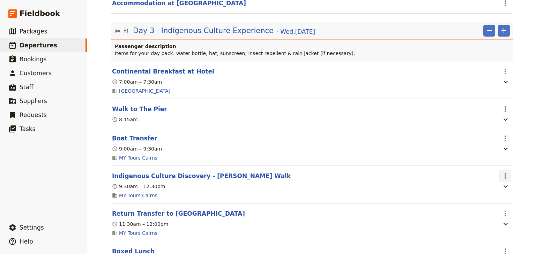
click at [507, 172] on icon "Actions" at bounding box center [505, 176] width 8 height 8
click at [500, 168] on span "Edit this itinerary item" at bounding box center [473, 169] width 61 height 7
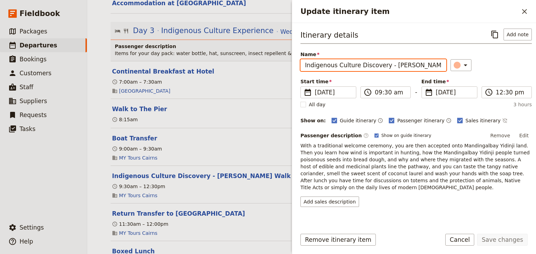
drag, startPoint x: 388, startPoint y: 65, endPoint x: 284, endPoint y: 63, distance: 103.7
click at [284, 63] on div "Goulburn High School: Custom Trip 2025 ​ Draft 15 – 18 Dec 2025 4 days / 3 nigh…" at bounding box center [311, 127] width 449 height 254
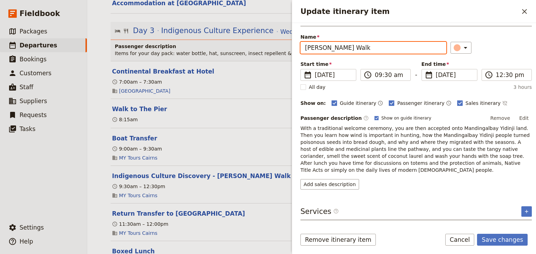
scroll to position [35, 0]
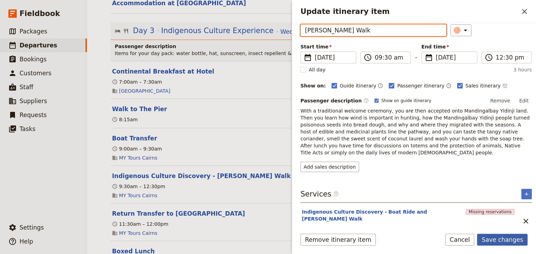
type input "Bush Tucker Walk"
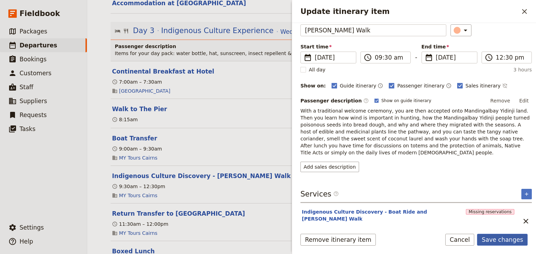
click at [496, 240] on button "Save changes" at bounding box center [502, 240] width 51 height 12
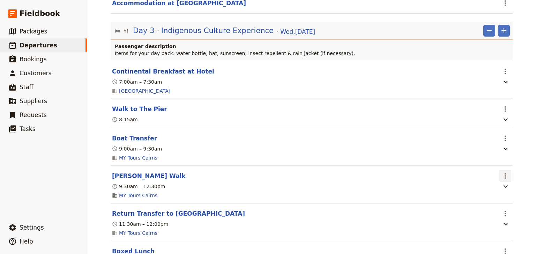
click at [501, 172] on icon "Actions" at bounding box center [505, 176] width 8 height 8
click at [494, 170] on span "Edit this itinerary item" at bounding box center [470, 169] width 55 height 7
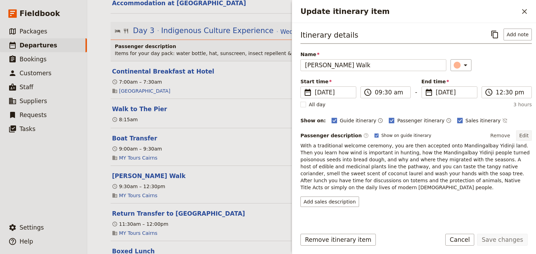
click at [524, 134] on button "Edit" at bounding box center [524, 136] width 16 height 10
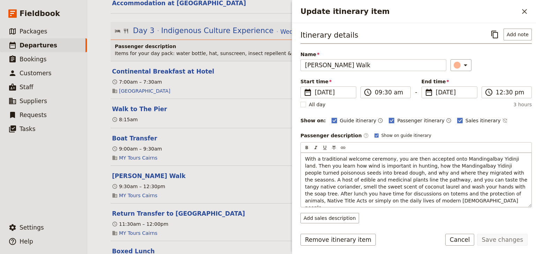
drag, startPoint x: 458, startPoint y: 188, endPoint x: 464, endPoint y: 186, distance: 5.9
click at [458, 188] on span "With a traditional welcome ceremony, you are then accepted onto Mandingalbay Yi…" at bounding box center [417, 183] width 224 height 54
drag, startPoint x: 476, startPoint y: 186, endPoint x: 445, endPoint y: 186, distance: 31.1
click at [445, 186] on span "With a traditional welcome ceremony, you are then accepted onto Mandingalbay Yi…" at bounding box center [417, 183] width 224 height 54
click at [506, 240] on button "Save changes" at bounding box center [502, 240] width 51 height 12
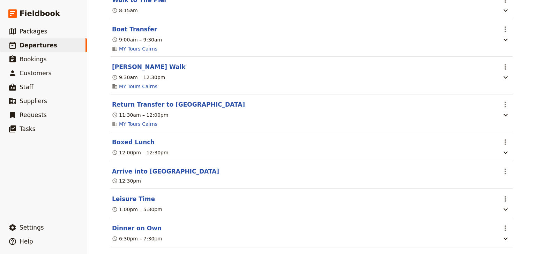
scroll to position [1201, 0]
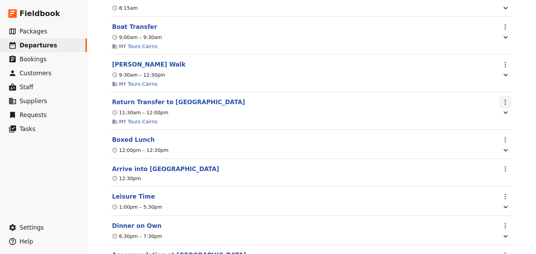
click at [503, 98] on icon "Actions" at bounding box center [505, 102] width 8 height 8
click at [497, 95] on span "Edit this itinerary item" at bounding box center [470, 96] width 55 height 7
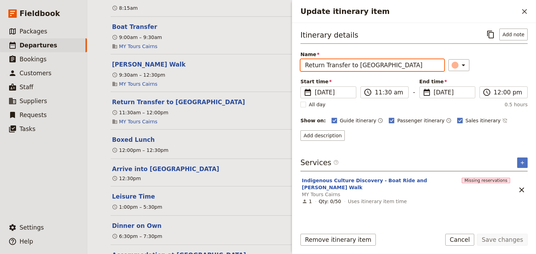
drag, startPoint x: 377, startPoint y: 66, endPoint x: 302, endPoint y: 66, distance: 75.4
click at [302, 66] on input "Return Transfer to Cairns" at bounding box center [373, 65] width 144 height 12
type input "Depart"
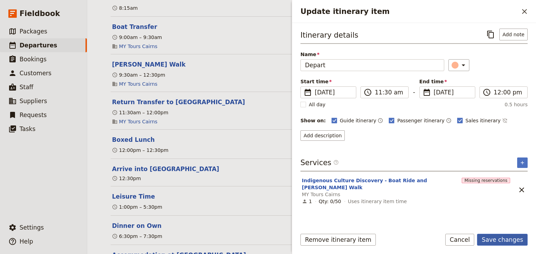
click at [499, 240] on button "Save changes" at bounding box center [502, 240] width 51 height 12
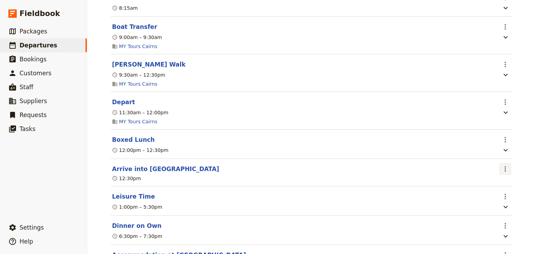
click at [505, 165] on icon "Actions" at bounding box center [505, 169] width 8 height 8
click at [496, 175] on span "Delete this itinerary item" at bounding box center [473, 173] width 61 height 7
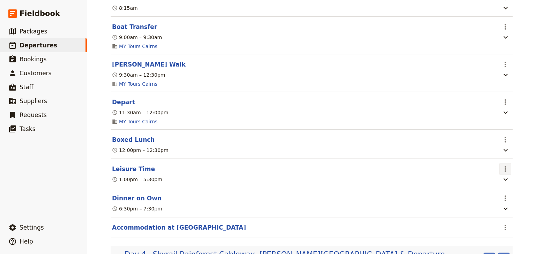
drag, startPoint x: 503, startPoint y: 149, endPoint x: 501, endPoint y: 154, distance: 5.4
click at [503, 165] on icon "Actions" at bounding box center [505, 169] width 8 height 8
click at [498, 163] on span "Edit this itinerary item" at bounding box center [470, 164] width 55 height 7
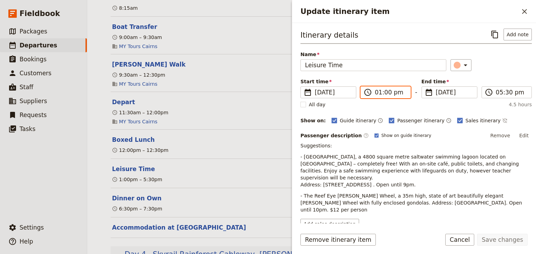
click at [377, 90] on input "01:00 pm" at bounding box center [390, 92] width 31 height 8
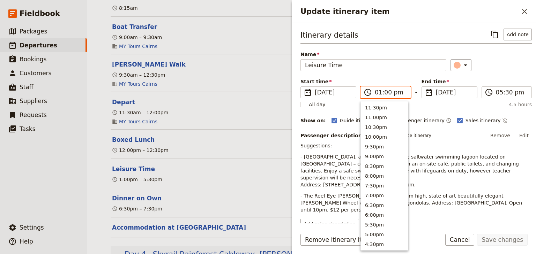
scroll to position [207, 0]
type input "12:30 pm"
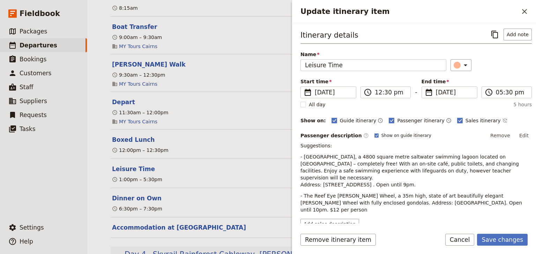
click at [473, 68] on div "​" at bounding box center [491, 65] width 81 height 12
click at [502, 240] on button "Save changes" at bounding box center [502, 240] width 51 height 12
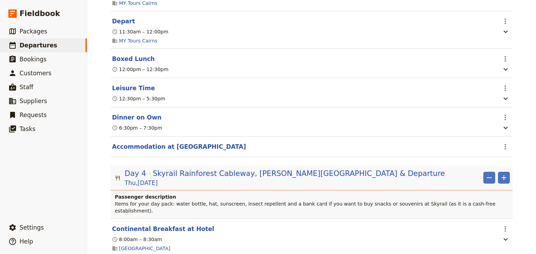
scroll to position [1285, 0]
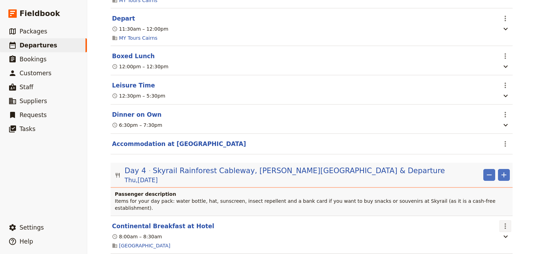
click at [505, 224] on icon "Actions" at bounding box center [505, 227] width 1 height 6
click at [489, 208] on span "Edit this itinerary item" at bounding box center [470, 207] width 55 height 7
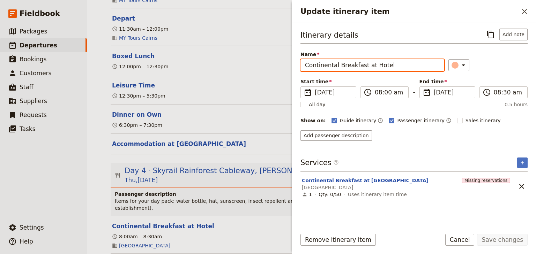
click at [396, 67] on input "Continental Breakfast at Hotel" at bounding box center [373, 65] width 144 height 12
drag, startPoint x: 397, startPoint y: 67, endPoint x: 303, endPoint y: 67, distance: 93.9
click at [303, 67] on input "Continental Breakfast at Hotel" at bounding box center [373, 65] width 144 height 12
paste input "& Check-out of"
type input "Continental Breakfast & Check-out of Hotel"
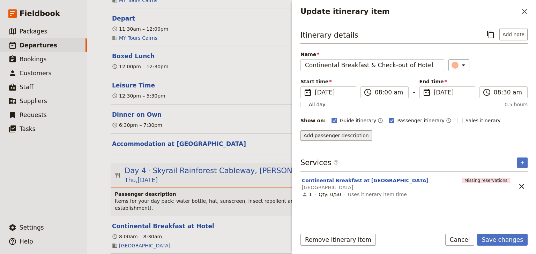
drag, startPoint x: 350, startPoint y: 128, endPoint x: 347, endPoint y: 132, distance: 4.6
click at [350, 128] on div "Itinerary details ​ Add note Name Continental Breakfast & Check-out of Hotel ​ …" at bounding box center [414, 85] width 227 height 112
click at [346, 134] on button "Add passenger description" at bounding box center [337, 136] width 72 height 10
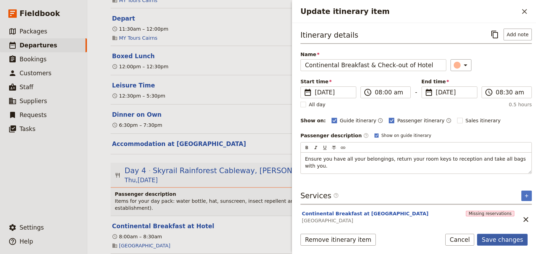
click at [510, 239] on button "Save changes" at bounding box center [502, 240] width 51 height 12
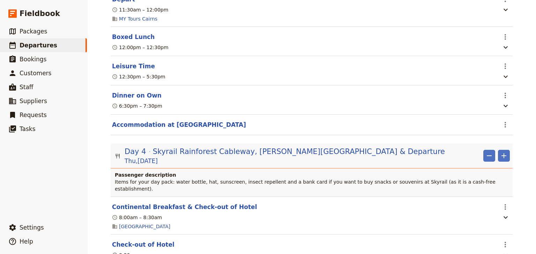
scroll to position [1313, 0]
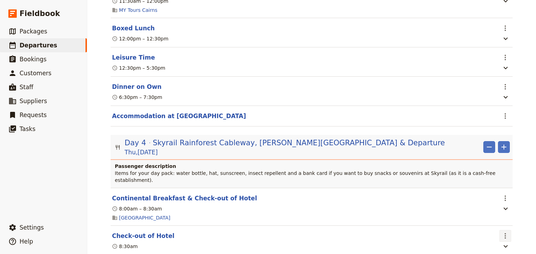
click at [505, 232] on icon "Actions" at bounding box center [505, 236] width 8 height 8
click at [494, 216] on span "Edit this itinerary item" at bounding box center [470, 218] width 55 height 7
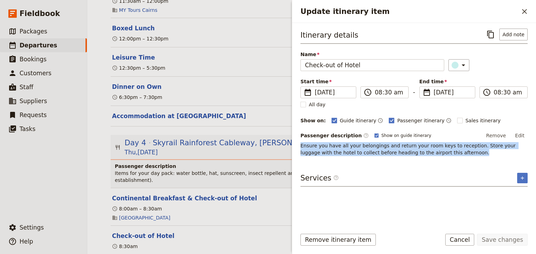
drag, startPoint x: 436, startPoint y: 152, endPoint x: 301, endPoint y: 146, distance: 135.6
click at [301, 146] on p "Ensure you have all your belongings and return your room keys to reception. Sto…" at bounding box center [414, 149] width 227 height 14
copy span "Ensure you have all your belongings and return your room keys to reception. Sto…"
drag, startPoint x: 525, startPoint y: 10, endPoint x: 413, endPoint y: 65, distance: 124.6
click at [524, 10] on icon "Close drawer" at bounding box center [525, 11] width 8 height 8
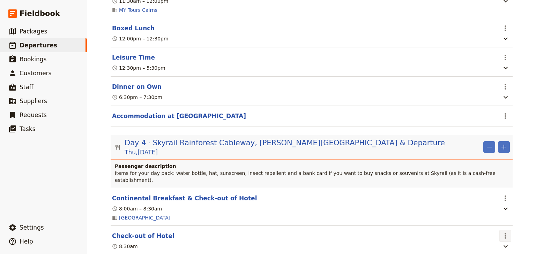
click at [502, 232] on icon "Actions" at bounding box center [505, 236] width 8 height 8
click at [489, 226] on span "Delete this itinerary item" at bounding box center [473, 227] width 61 height 7
click at [501, 194] on icon "Actions" at bounding box center [505, 198] width 8 height 8
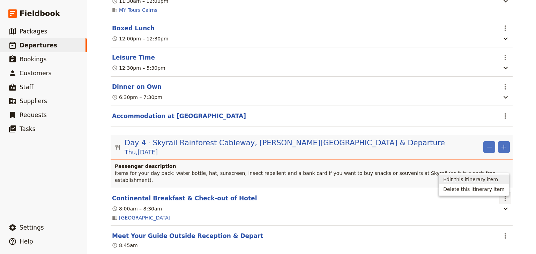
click at [496, 180] on span "Edit this itinerary item" at bounding box center [470, 179] width 55 height 7
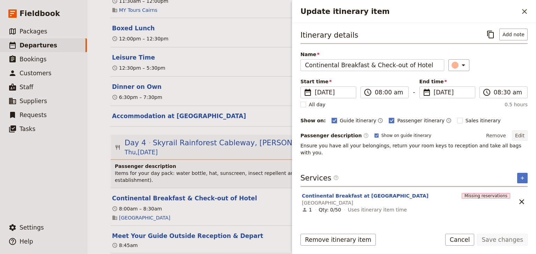
click at [525, 133] on button "Edit" at bounding box center [520, 136] width 16 height 10
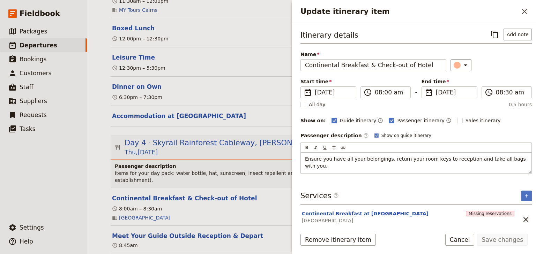
click at [523, 157] on p "Ensure you have all your belongings, return your room keys to reception and tak…" at bounding box center [416, 163] width 222 height 14
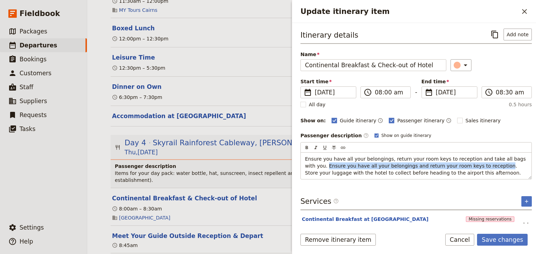
drag, startPoint x: 469, startPoint y: 166, endPoint x: 280, endPoint y: 165, distance: 188.9
click at [280, 165] on div "Goulburn High School: Custom Trip 2025 ​ Draft 15 – 18 Dec 2025 4 days / 3 nigh…" at bounding box center [311, 127] width 449 height 254
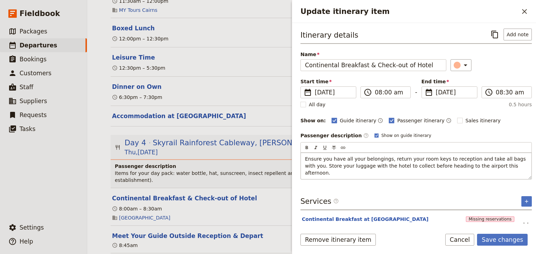
click at [304, 173] on div "Ensure you have all your belongings, return your room keys to reception and tak…" at bounding box center [416, 166] width 231 height 27
click at [509, 241] on button "Save changes" at bounding box center [502, 240] width 51 height 12
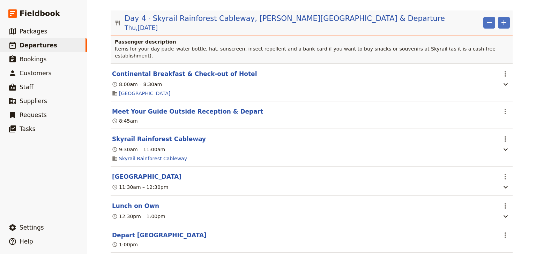
scroll to position [1396, 0]
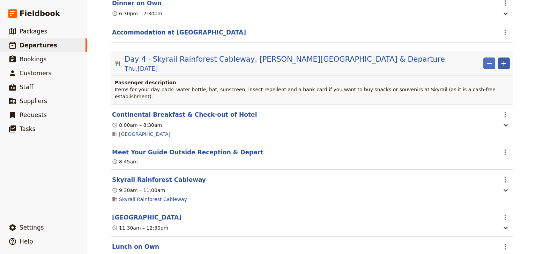
click at [502, 61] on icon "Add" at bounding box center [504, 63] width 5 height 5
click at [494, 52] on button "Add itinerary item" at bounding box center [481, 56] width 53 height 10
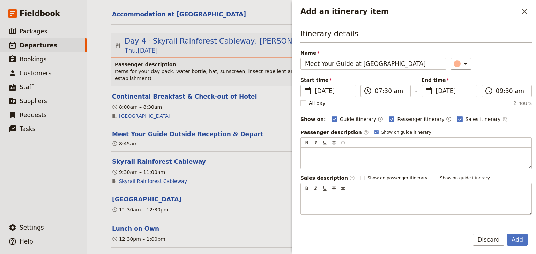
scroll to position [1424, 0]
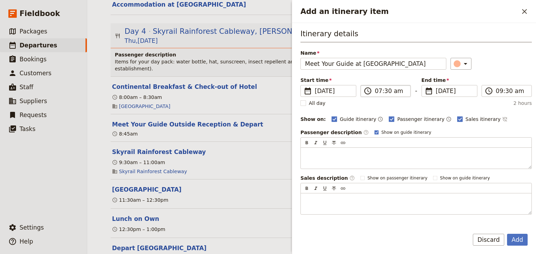
type input "Meet Your Guide at Kuranda Visitor Centre"
click at [378, 91] on input "07:30 am" at bounding box center [390, 91] width 31 height 8
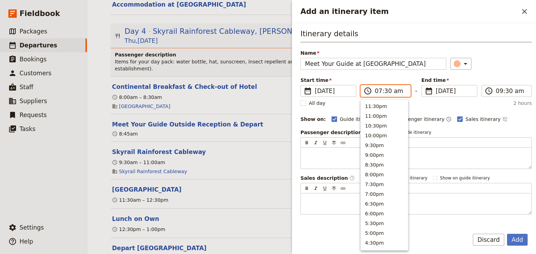
scroll to position [314, 0]
click at [385, 91] on input "01:30 am" at bounding box center [390, 91] width 31 height 8
type input "01:00 pm"
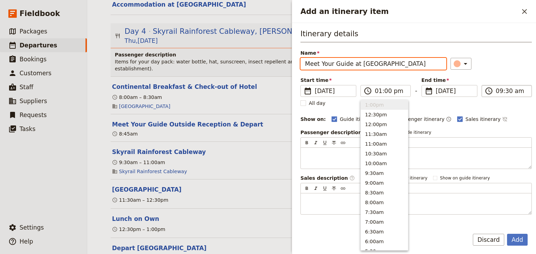
type input "01:00 pm"
click at [497, 92] on input "01:00 pm" at bounding box center [511, 91] width 31 height 8
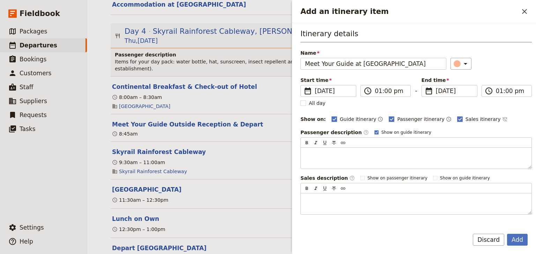
click at [492, 77] on div "Start time ​ 18 Dec 2025 18/12/2025 2025-12-18 13:00 ​ 01:00 pm - End time ​ 18…" at bounding box center [416, 87] width 231 height 20
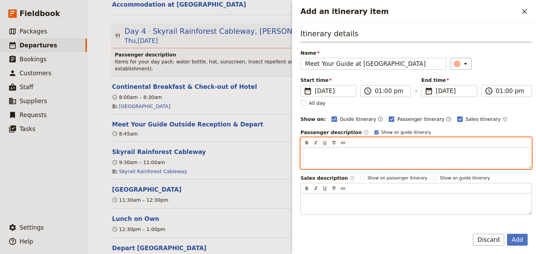
click at [316, 153] on p "Add an itinerary item" at bounding box center [416, 154] width 222 height 7
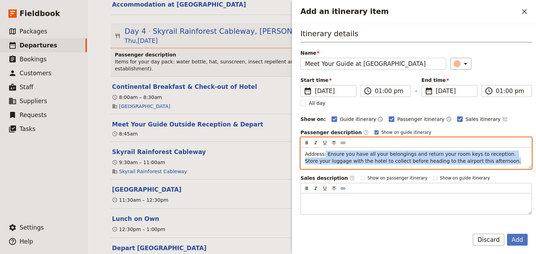
drag, startPoint x: 475, startPoint y: 162, endPoint x: 324, endPoint y: 154, distance: 151.0
click at [324, 154] on p "Address: Ensure you have all your belongings and return your room keys to recep…" at bounding box center [416, 158] width 222 height 14
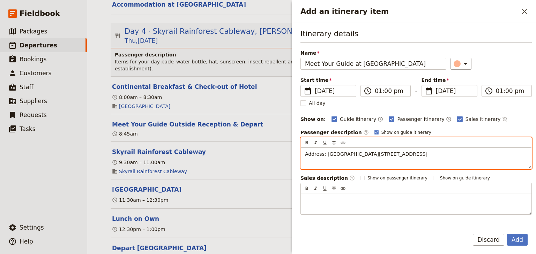
click at [401, 154] on span "Address: Kuranda Visitor Information Centre, Coondoo St &, Therwine St, Kuranda…" at bounding box center [366, 155] width 123 height 6
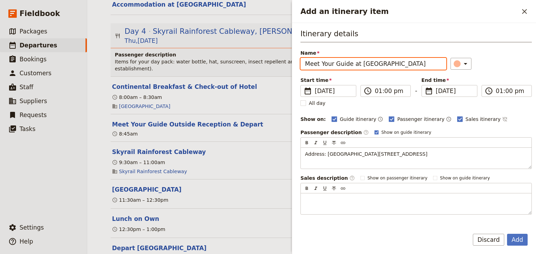
click at [397, 63] on input "Meet Your Guide at Kuranda Visitor Centre" at bounding box center [374, 64] width 146 height 12
type input "Meet Your Guide at Kuranda Visitor Information Centre"
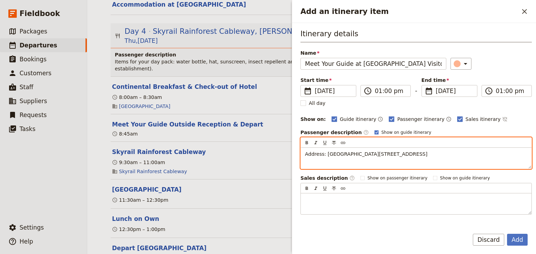
click at [423, 154] on span "Address: Kuranda Visitor Information Centre, Coondoo St &, Therwine St, Kuranda…" at bounding box center [366, 155] width 123 height 6
drag, startPoint x: 401, startPoint y: 152, endPoint x: 326, endPoint y: 153, distance: 75.1
click at [326, 153] on span "Address: Kuranda Visitor Information Centre, Coondoo St &, Therwine St, Kuranda…" at bounding box center [366, 155] width 123 height 6
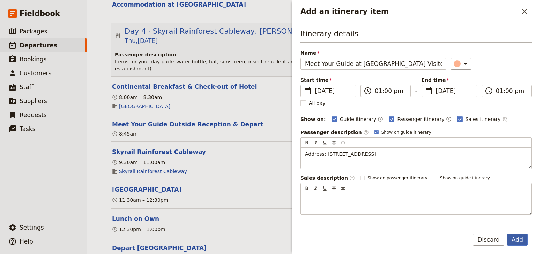
click at [516, 239] on button "Add" at bounding box center [517, 240] width 21 height 12
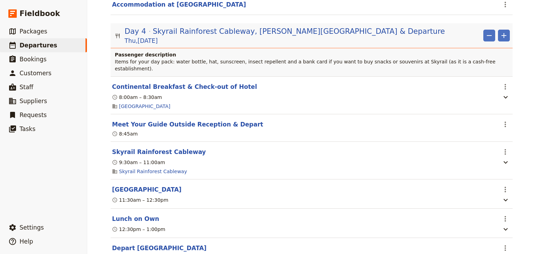
scroll to position [1452, 0]
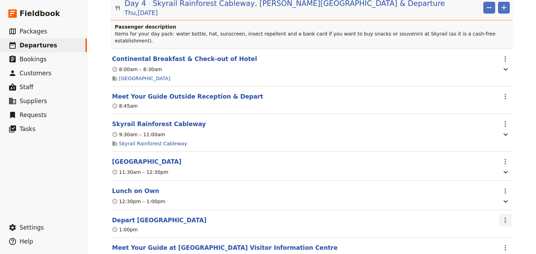
click at [502, 216] on icon "Actions" at bounding box center [505, 220] width 8 height 8
click at [492, 205] on span "Edit this itinerary item" at bounding box center [470, 203] width 55 height 7
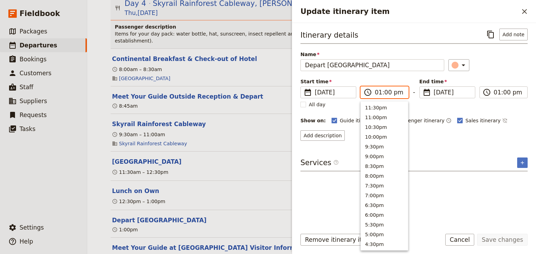
click at [383, 91] on input "01:00 pm" at bounding box center [389, 92] width 29 height 8
click at [384, 91] on input "01:00 pm" at bounding box center [389, 92] width 29 height 8
type input "01:15 pm"
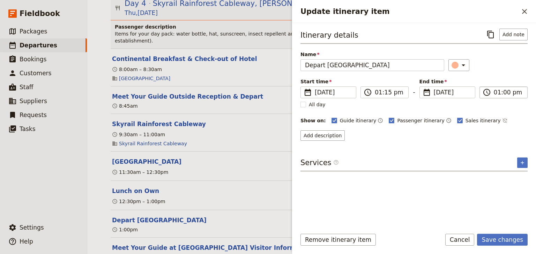
type input "01:15 pm"
click at [502, 94] on input "01:15 pm" at bounding box center [508, 92] width 29 height 8
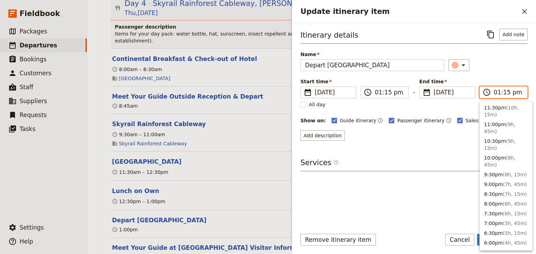
scroll to position [214, 0]
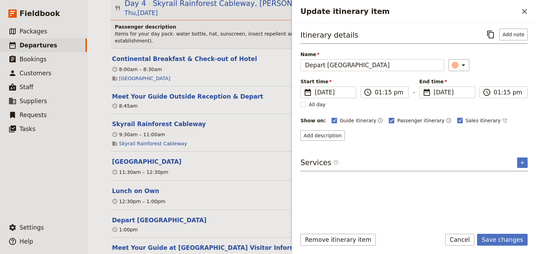
click at [504, 80] on div "Start time ​ 18 Dec 2025 18/12/2025 2025-12-18 13:15 ​ 01:15 pm - End time ​ 18…" at bounding box center [414, 88] width 227 height 20
click at [501, 242] on button "Save changes" at bounding box center [502, 240] width 51 height 12
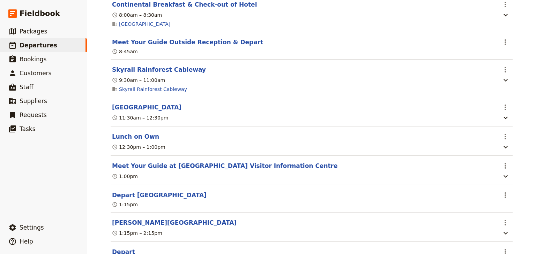
scroll to position [1508, 0]
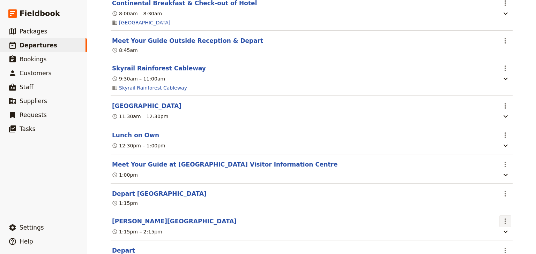
click at [505, 219] on icon "Actions" at bounding box center [505, 222] width 1 height 6
click at [498, 204] on span "Edit this itinerary item" at bounding box center [470, 204] width 55 height 7
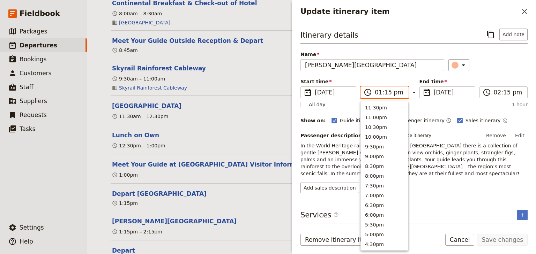
click at [385, 94] on input "01:15 pm" at bounding box center [389, 92] width 29 height 8
click at [384, 93] on input "01:15 pm" at bounding box center [389, 92] width 29 height 8
type input "01:30 pm"
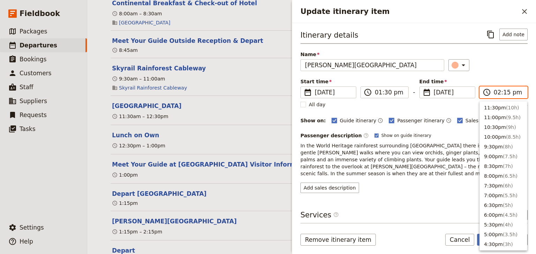
click at [504, 92] on input "02:15 pm" at bounding box center [508, 92] width 29 height 8
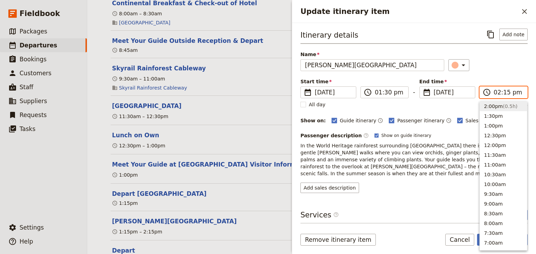
click at [504, 92] on input "02:15 pm" at bounding box center [508, 92] width 29 height 8
type input "02:30 pm"
click at [507, 76] on div "Itinerary details ​ Add note Name Barron Falls ​ Start time ​ 18 Dec 2025 18/12…" at bounding box center [414, 111] width 227 height 165
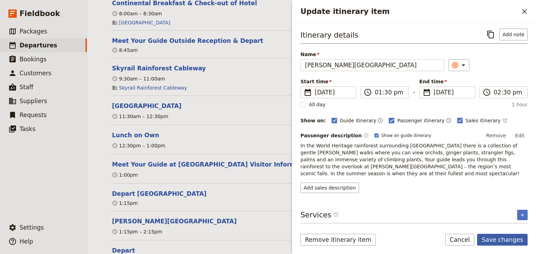
click at [511, 241] on button "Save changes" at bounding box center [502, 240] width 51 height 12
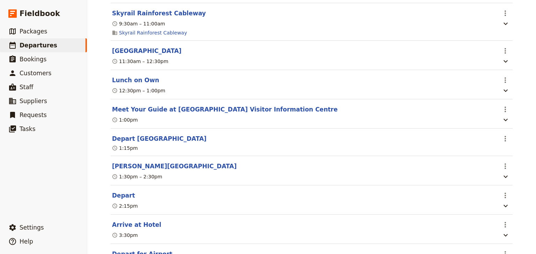
scroll to position [1564, 0]
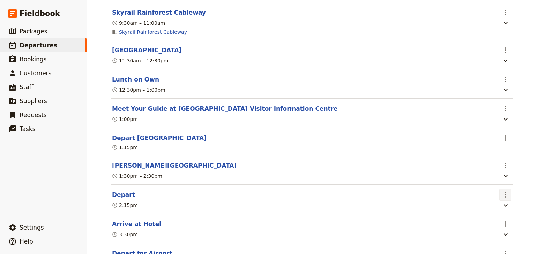
click at [505, 192] on icon "Actions" at bounding box center [505, 195] width 1 height 6
click at [501, 177] on span "Edit this itinerary item" at bounding box center [473, 178] width 61 height 7
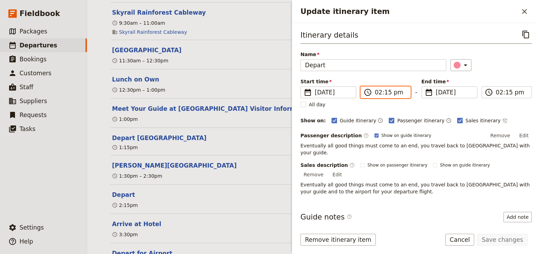
click at [385, 93] on input "02:15 pm" at bounding box center [390, 92] width 31 height 8
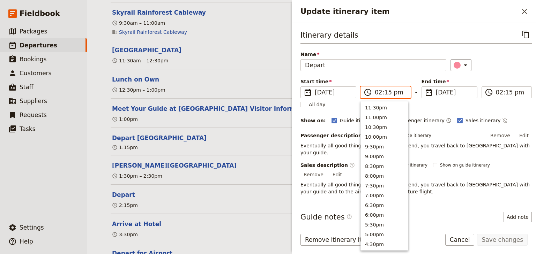
scroll to position [187, 0]
click at [386, 92] on input "02:15 pm" at bounding box center [390, 92] width 31 height 8
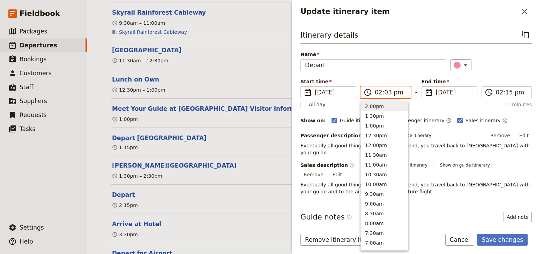
type input "02:30 pm"
click at [496, 92] on input "02:30 pm" at bounding box center [511, 92] width 31 height 8
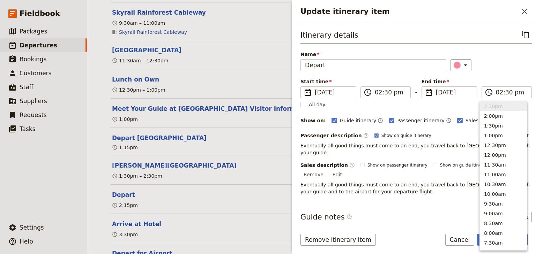
click at [503, 77] on div "Itinerary details ​ Name Depart ​ Start time ​ 18 Dec 2025 18/12/2025 2025-12-1…" at bounding box center [416, 112] width 231 height 167
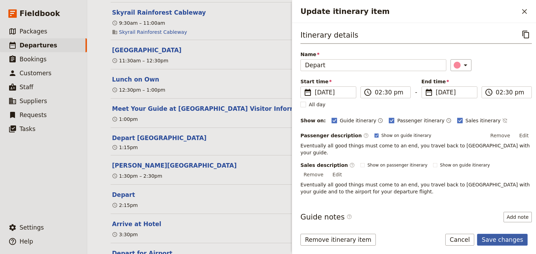
click at [503, 242] on button "Save changes" at bounding box center [502, 240] width 51 height 12
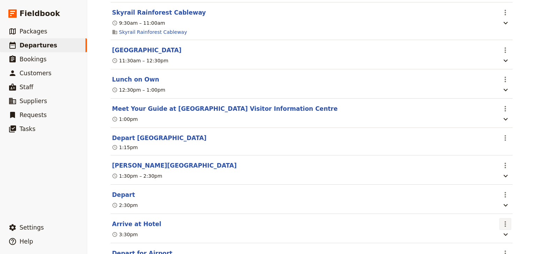
click at [504, 220] on icon "Actions" at bounding box center [505, 224] width 8 height 8
click at [495, 209] on span "Edit this itinerary item" at bounding box center [470, 208] width 55 height 7
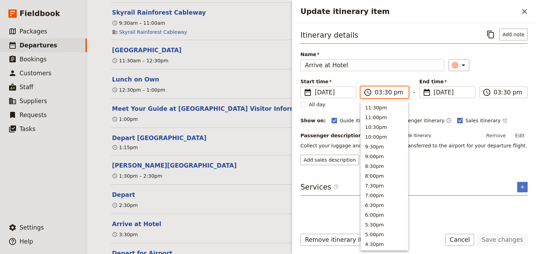
click at [385, 93] on input "03:30 pm" at bounding box center [389, 92] width 29 height 8
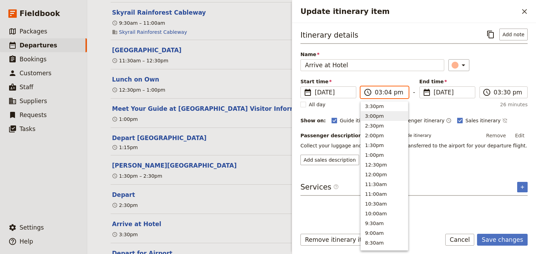
type input "03:45 pm"
click at [503, 94] on input "03:45 pm" at bounding box center [508, 92] width 29 height 8
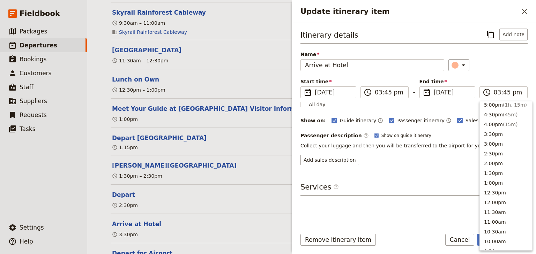
click at [500, 76] on div "Itinerary details ​ Add note Name Arrive at Hotel ​ Start time ​ 18 Dec 2025 18…" at bounding box center [414, 97] width 227 height 137
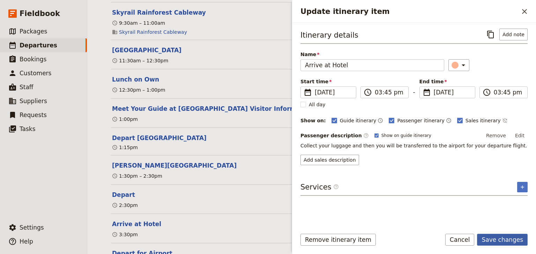
click at [507, 239] on button "Save changes" at bounding box center [502, 240] width 51 height 12
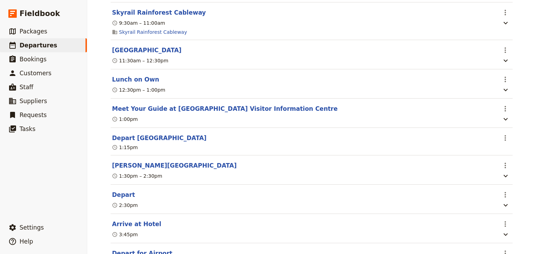
scroll to position [1592, 0]
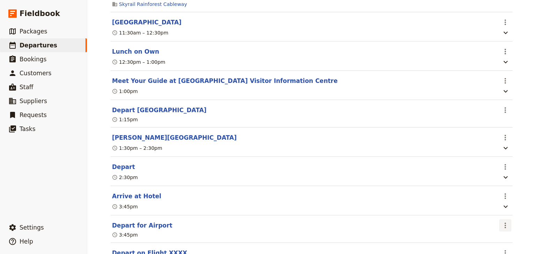
click at [505, 222] on icon "Actions" at bounding box center [505, 226] width 8 height 8
click at [492, 211] on span "Edit this itinerary item" at bounding box center [470, 210] width 55 height 7
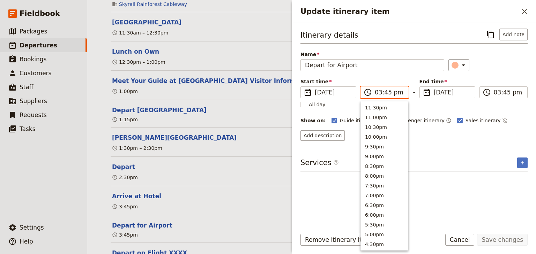
click at [378, 95] on input "03:45 pm" at bounding box center [389, 92] width 29 height 8
click at [382, 91] on input "04:45 pm" at bounding box center [389, 92] width 29 height 8
type input "04:00 pm"
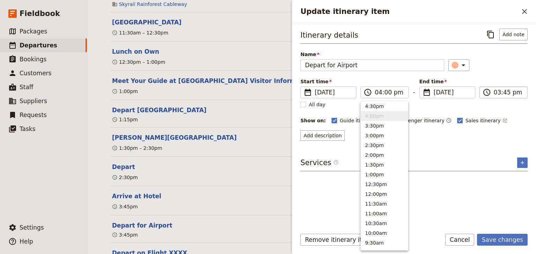
type input "04:00 pm"
click at [493, 91] on label "​ 04:00 pm" at bounding box center [504, 93] width 48 height 12
click at [494, 91] on input "04:00 pm" at bounding box center [508, 92] width 29 height 8
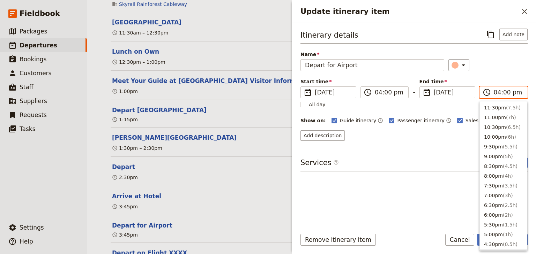
scroll to position [148, 0]
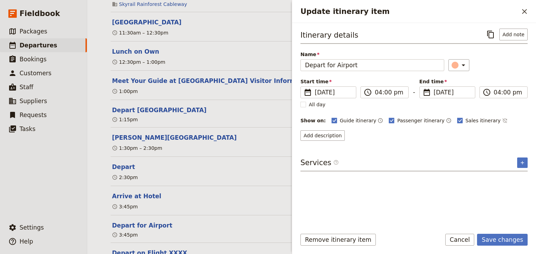
click at [503, 81] on div "Start time ​ 18 Dec 2025 18/12/2025 2025-12-18 16:00 ​ 04:00 pm - End time ​ 18…" at bounding box center [414, 88] width 227 height 20
click at [505, 240] on button "Save changes" at bounding box center [502, 240] width 51 height 12
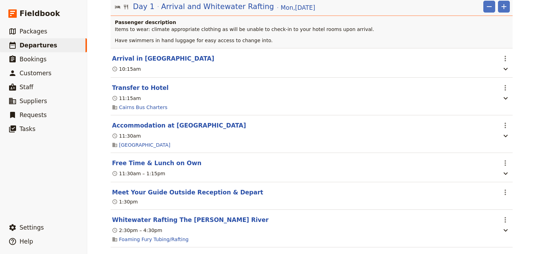
scroll to position [0, 0]
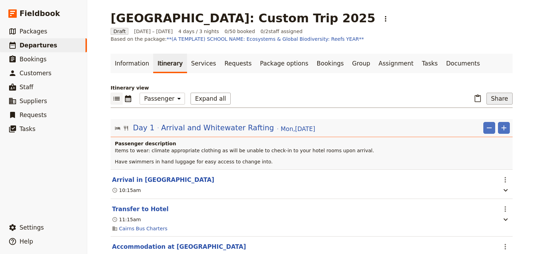
click at [497, 99] on button "Share" at bounding box center [500, 99] width 26 height 12
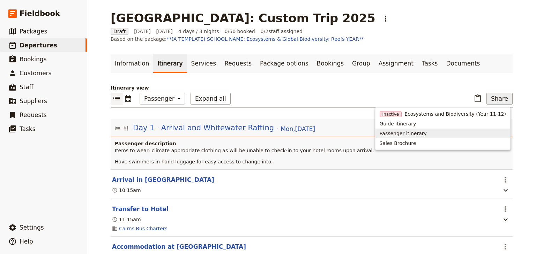
click at [408, 135] on span "Passenger itinerary" at bounding box center [403, 133] width 47 height 7
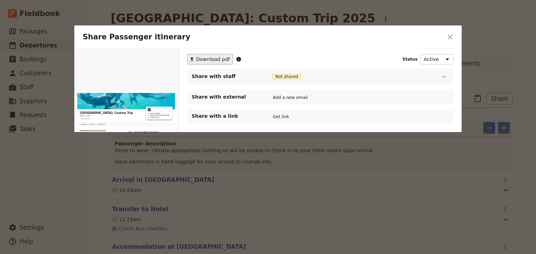
click at [205, 57] on span "Download pdf" at bounding box center [213, 59] width 34 height 7
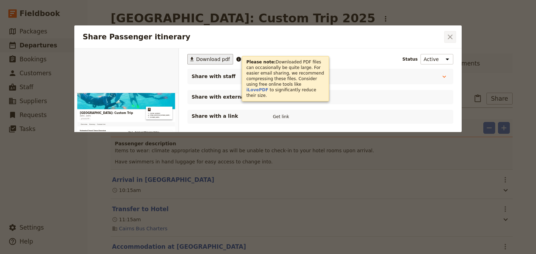
drag, startPoint x: 451, startPoint y: 38, endPoint x: 406, endPoint y: 64, distance: 51.9
click at [451, 38] on icon "Close dialog" at bounding box center [450, 37] width 8 height 8
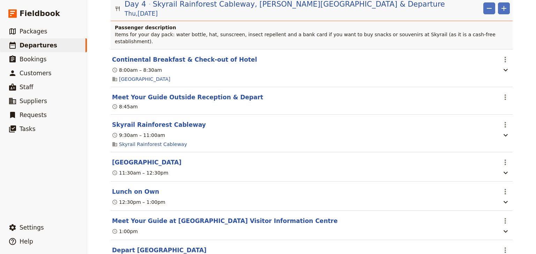
scroll to position [1449, 0]
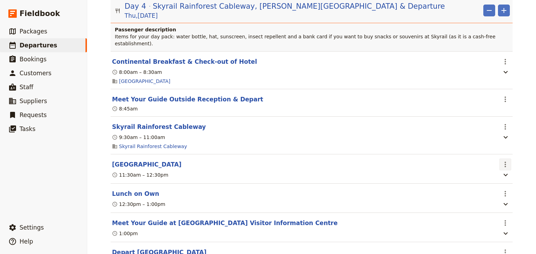
drag, startPoint x: 504, startPoint y: 130, endPoint x: 503, endPoint y: 138, distance: 7.8
click at [504, 161] on icon "Actions" at bounding box center [505, 165] width 8 height 8
click at [500, 147] on span "Edit this itinerary item" at bounding box center [473, 146] width 61 height 7
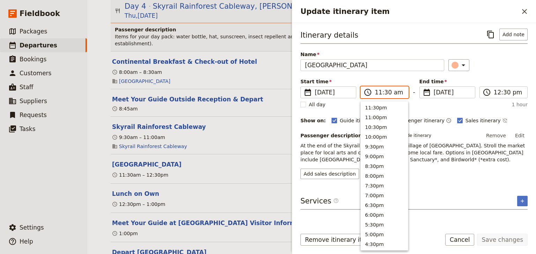
click at [387, 91] on input "11:30 am" at bounding box center [389, 92] width 29 height 8
click at [387, 93] on input "11:30 am" at bounding box center [389, 92] width 29 height 8
type input "11:00 am"
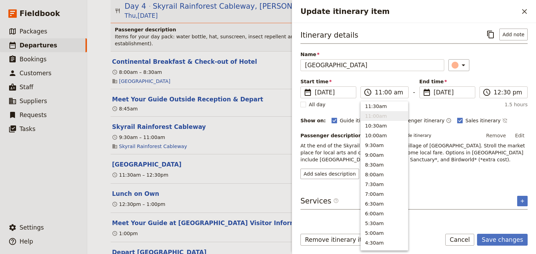
click at [499, 74] on div "Itinerary details ​ Add note Name Kuranda Mountain Village ​ Start time ​ 18 De…" at bounding box center [414, 104] width 227 height 151
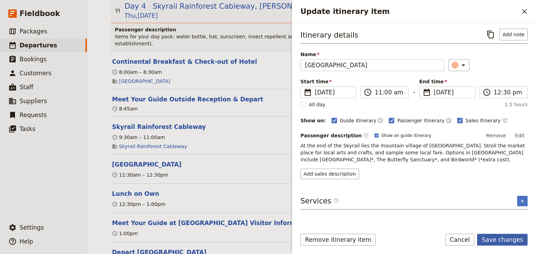
click at [502, 241] on button "Save changes" at bounding box center [502, 240] width 51 height 12
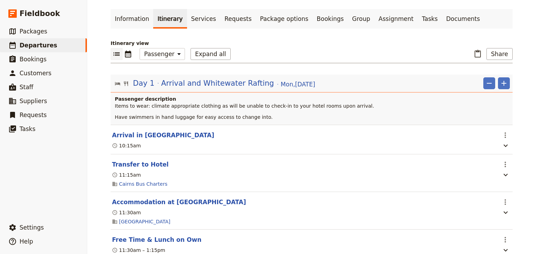
scroll to position [0, 0]
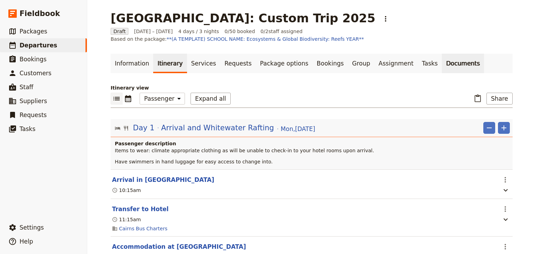
click at [442, 64] on link "Documents" at bounding box center [463, 64] width 42 height 20
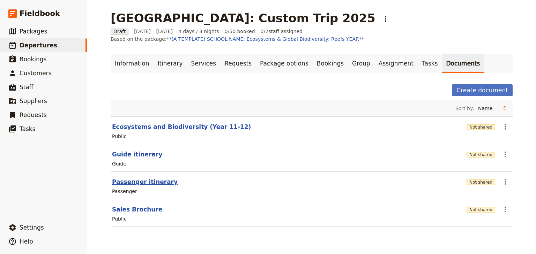
click at [154, 182] on button "Passenger itinerary" at bounding box center [145, 182] width 66 height 8
select select "PASSENGER"
select select "RUN_SHEET"
select select "DEFAULT"
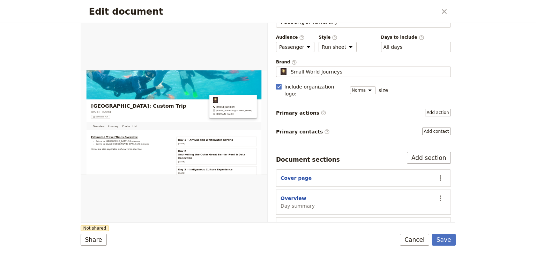
scroll to position [56, 0]
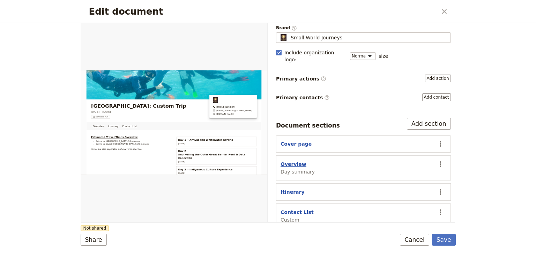
click at [287, 161] on button "Overview" at bounding box center [294, 164] width 26 height 7
select select "DAY_SUMMARY"
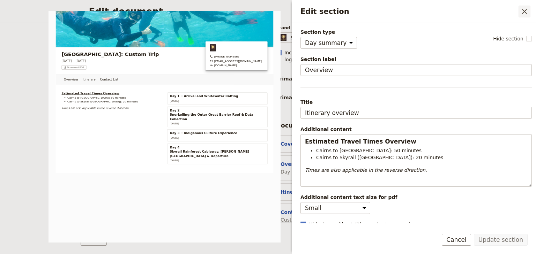
click at [525, 10] on icon "Close drawer" at bounding box center [525, 11] width 8 height 8
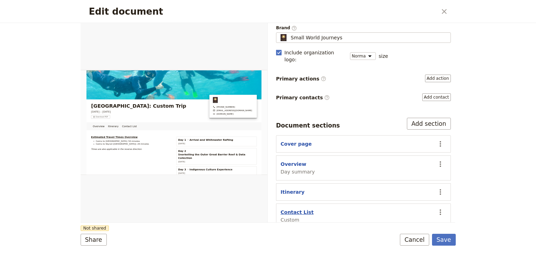
click at [299, 209] on button "Contact List" at bounding box center [297, 212] width 33 height 7
select select "CUSTOM"
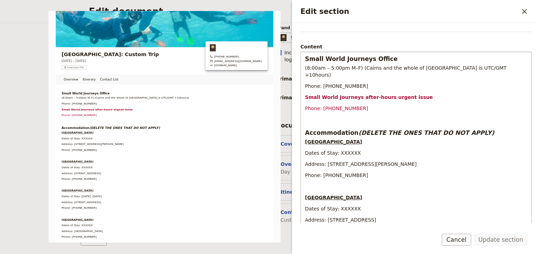
scroll to position [56, 0]
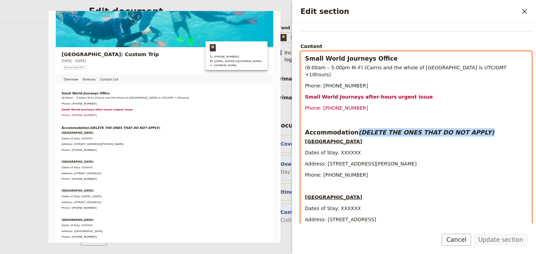
drag, startPoint x: 453, startPoint y: 125, endPoint x: 352, endPoint y: 124, distance: 101.2
click at [352, 128] on h3 "Accommodation (DELETE THE ONES THAT DO NOT APPLY)" at bounding box center [416, 132] width 222 height 8
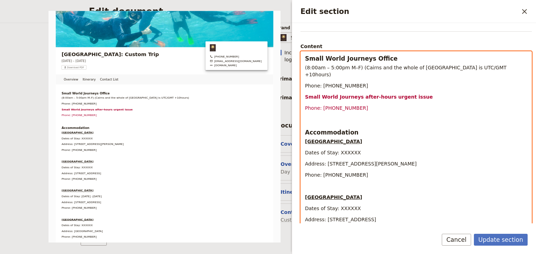
select select "paragraph"
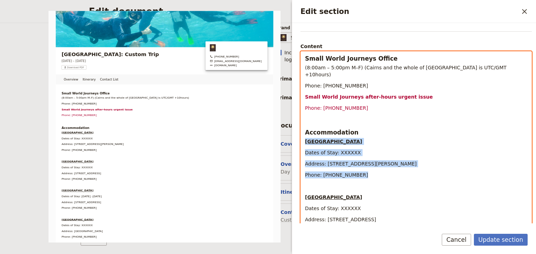
drag, startPoint x: 355, startPoint y: 169, endPoint x: 303, endPoint y: 134, distance: 62.4
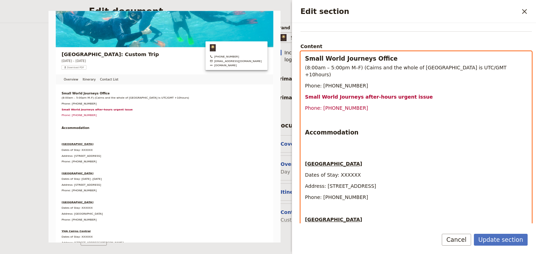
click at [306, 149] on p "Edit section" at bounding box center [416, 152] width 222 height 7
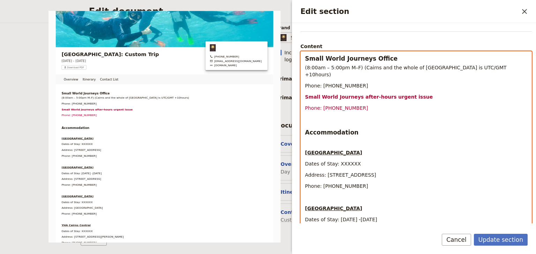
click at [305, 150] on strong "Hides Hotel Cairns" at bounding box center [333, 153] width 57 height 6
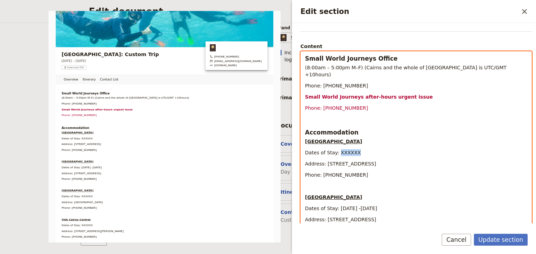
drag, startPoint x: 355, startPoint y: 146, endPoint x: 337, endPoint y: 145, distance: 18.2
click at [337, 149] on p "Dates of Stay: XXXXXX" at bounding box center [416, 152] width 222 height 7
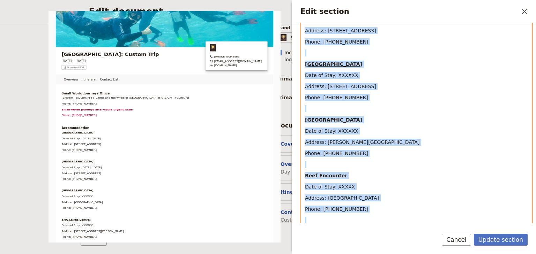
scroll to position [528, 0]
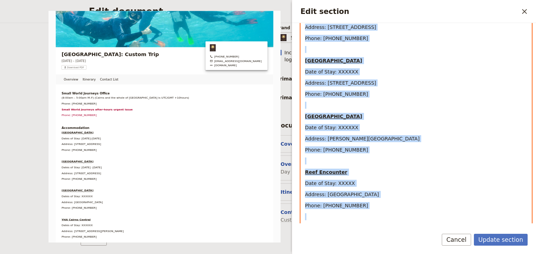
drag, startPoint x: 310, startPoint y: 150, endPoint x: 362, endPoint y: 200, distance: 71.9
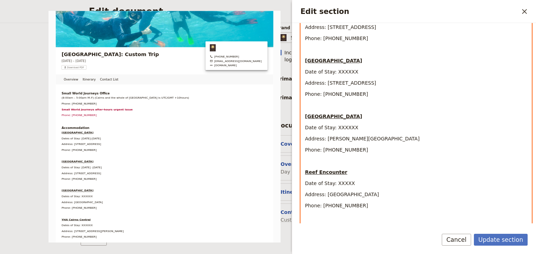
scroll to position [36, 0]
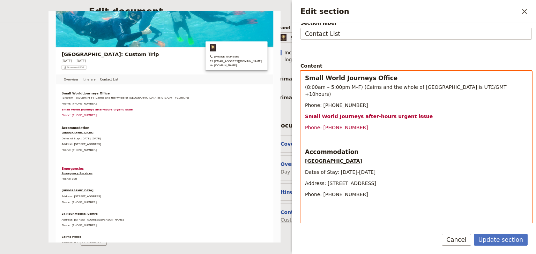
click at [310, 214] on p "Edit section" at bounding box center [416, 217] width 222 height 7
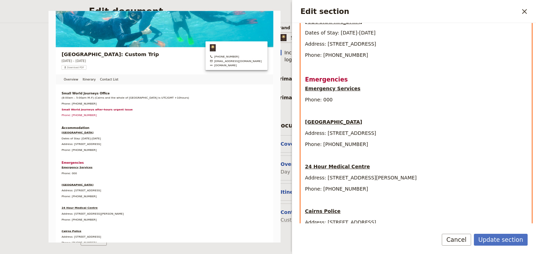
scroll to position [237, 0]
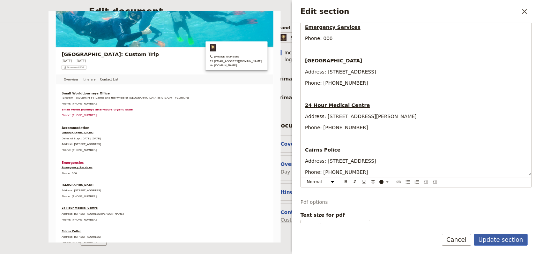
click at [495, 242] on button "Update section" at bounding box center [501, 240] width 54 height 12
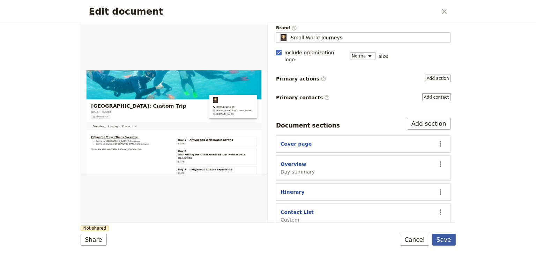
click at [445, 241] on button "Save" at bounding box center [444, 240] width 24 height 12
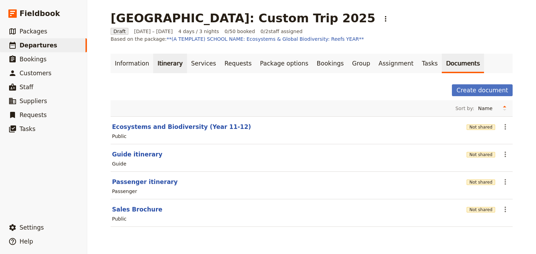
drag, startPoint x: 158, startPoint y: 62, endPoint x: 158, endPoint y: 70, distance: 7.7
click at [158, 62] on link "Itinerary" at bounding box center [170, 64] width 34 height 20
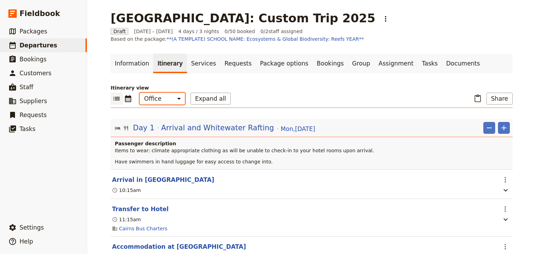
drag, startPoint x: 156, startPoint y: 97, endPoint x: 158, endPoint y: 104, distance: 7.1
click at [156, 97] on select "Office Guide Passenger Sales" at bounding box center [162, 99] width 45 height 12
select select "PASSENGER"
click at [140, 93] on select "Office Guide Passenger Sales" at bounding box center [162, 99] width 45 height 12
click at [494, 98] on button "Share" at bounding box center [500, 99] width 26 height 12
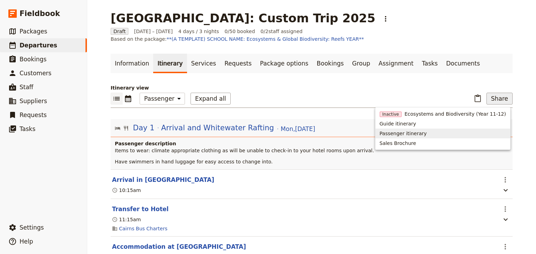
click at [404, 132] on span "Passenger itinerary" at bounding box center [403, 133] width 47 height 7
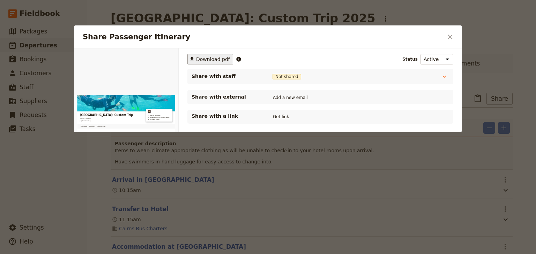
click at [210, 63] on button "​ Download pdf" at bounding box center [210, 59] width 46 height 10
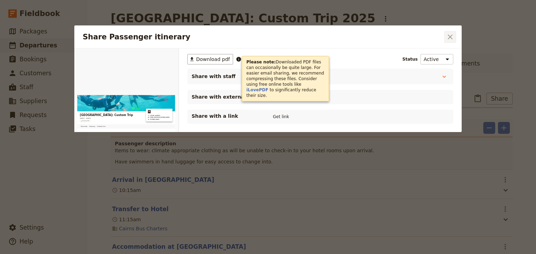
click at [449, 35] on icon "Close dialog" at bounding box center [450, 37] width 5 height 5
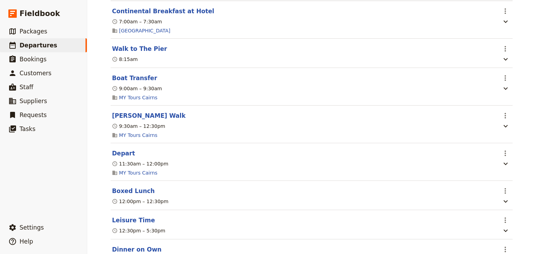
scroll to position [922, 0]
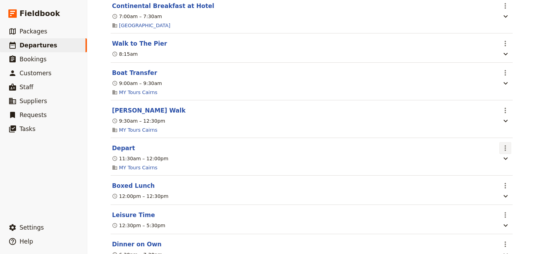
drag, startPoint x: 503, startPoint y: 148, endPoint x: 503, endPoint y: 152, distance: 4.2
click at [503, 148] on icon "Actions" at bounding box center [505, 148] width 8 height 8
click at [494, 163] on span "Edit this itinerary item" at bounding box center [470, 163] width 55 height 7
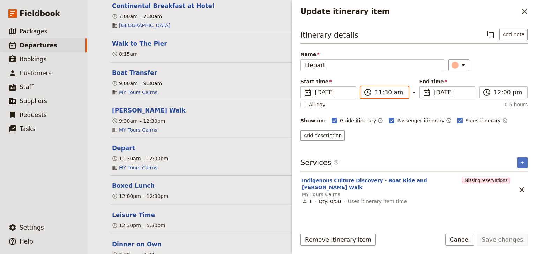
click at [378, 94] on input "11:30 am" at bounding box center [389, 92] width 29 height 8
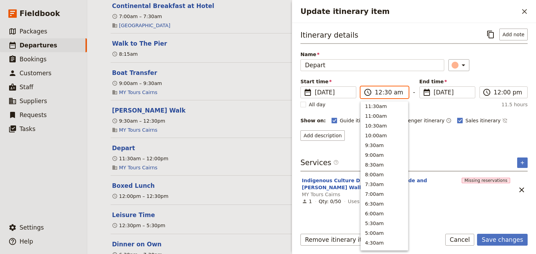
scroll to position [323, 0]
click at [390, 93] on input "12:30 am" at bounding box center [389, 92] width 29 height 8
type input "12:30 pm"
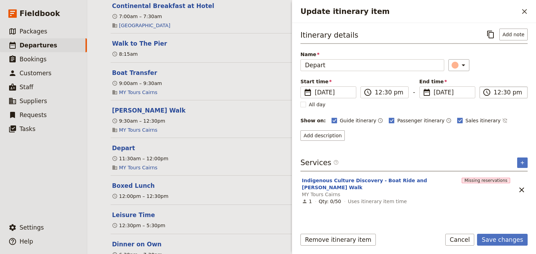
click at [493, 91] on label "​ 12:30 pm" at bounding box center [504, 93] width 48 height 12
click at [494, 91] on input "12:30 pm" at bounding box center [508, 92] width 29 height 8
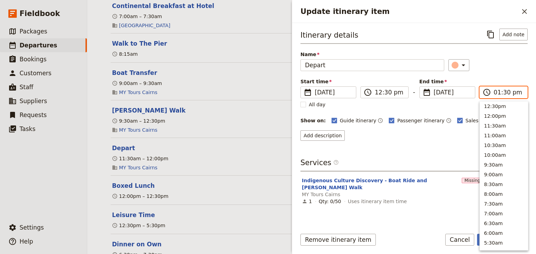
scroll to position [197, 0]
click at [504, 92] on input "01:30 pm" at bounding box center [508, 92] width 29 height 8
type input "01:00 pm"
click at [499, 75] on div "Itinerary details ​ Add note Name Depart ​ Start time ​ 17 Dec 2025 17/12/2025 …" at bounding box center [414, 85] width 227 height 112
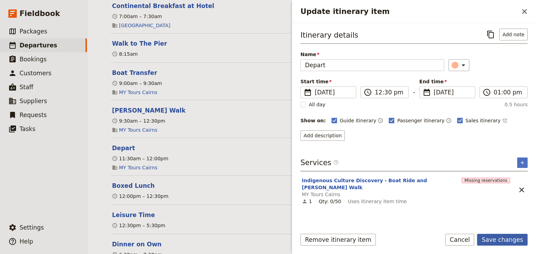
click at [500, 239] on button "Save changes" at bounding box center [502, 240] width 51 height 12
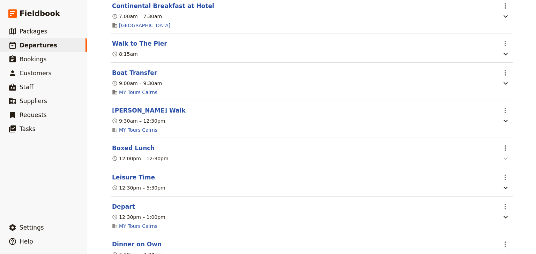
drag, startPoint x: 503, startPoint y: 151, endPoint x: 502, endPoint y: 155, distance: 3.6
click at [503, 151] on icon "Actions" at bounding box center [505, 148] width 8 height 8
click at [494, 162] on span "Edit this itinerary item" at bounding box center [470, 163] width 55 height 7
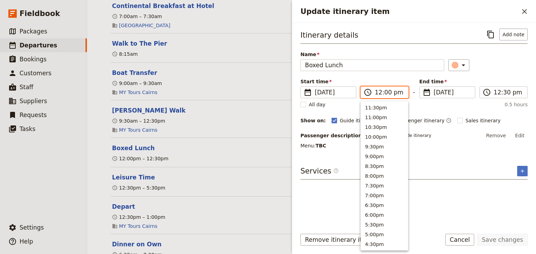
click at [377, 92] on input "12:00 pm" at bounding box center [389, 92] width 29 height 8
type input "01:00 pm"
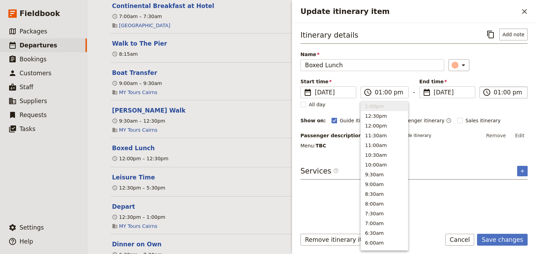
click at [498, 92] on input "01:00 pm" at bounding box center [508, 92] width 29 height 8
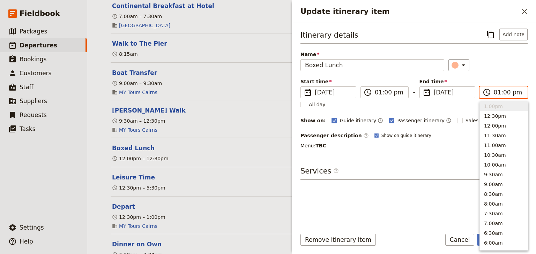
click at [504, 91] on input "01:00 pm" at bounding box center [508, 92] width 29 height 8
type input "01:30 pm"
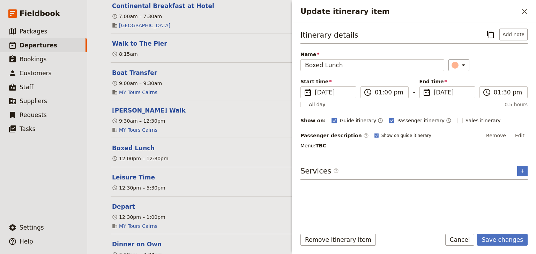
drag, startPoint x: 497, startPoint y: 74, endPoint x: 486, endPoint y: 128, distance: 55.2
click at [496, 74] on div "Itinerary details ​ Add note Name Boxed Lunch ​ Start time ​ 17 Dec 2025 17/12/…" at bounding box center [414, 89] width 227 height 121
click at [495, 238] on button "Save changes" at bounding box center [502, 240] width 51 height 12
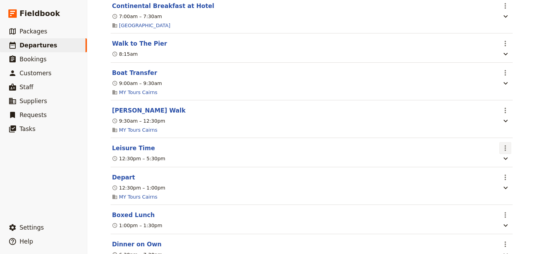
click at [501, 148] on icon "Actions" at bounding box center [505, 148] width 8 height 8
click at [497, 162] on span "Edit this itinerary item" at bounding box center [470, 163] width 55 height 7
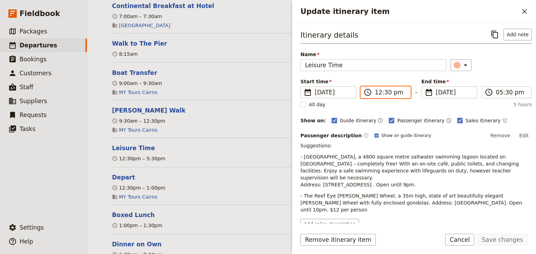
click at [377, 91] on input "12:30 pm" at bounding box center [390, 92] width 31 height 8
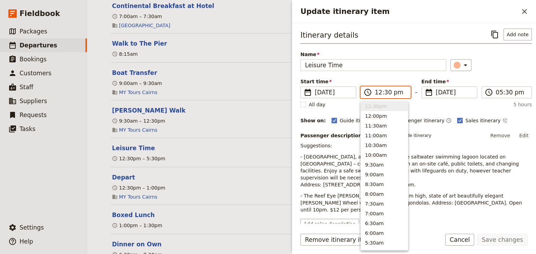
type input "01:30 pm"
click at [495, 72] on div "Itinerary details ​ Add note Name Leisure Time ​ Start time ​ 17 Dec 2025 17/12…" at bounding box center [416, 129] width 231 height 201
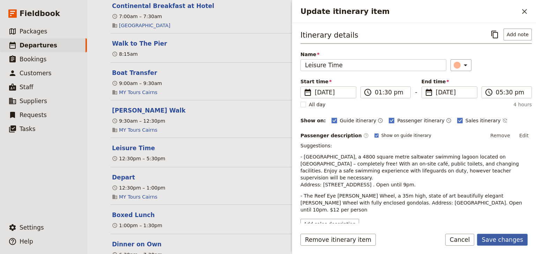
click at [497, 241] on button "Save changes" at bounding box center [502, 240] width 51 height 12
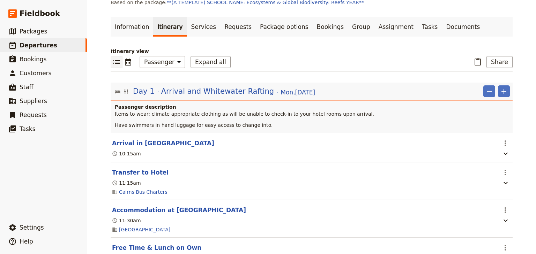
scroll to position [0, 0]
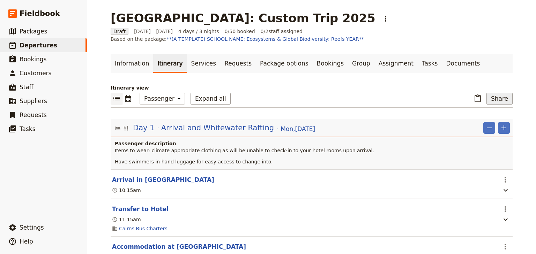
click at [499, 101] on button "Share" at bounding box center [500, 99] width 26 height 12
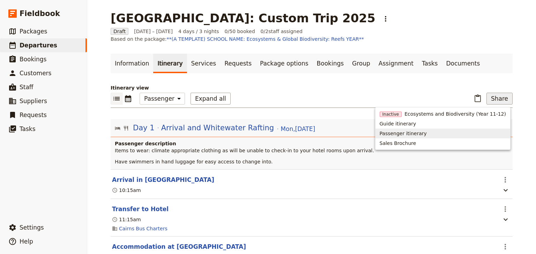
click at [427, 130] on span "Passenger itinerary" at bounding box center [403, 133] width 47 height 7
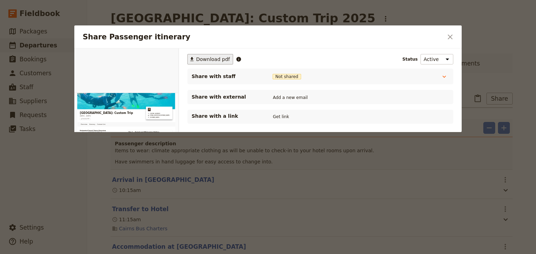
click at [218, 59] on span "Download pdf" at bounding box center [213, 59] width 34 height 7
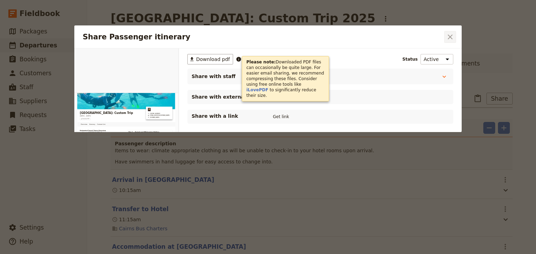
click at [450, 39] on icon "Close dialog" at bounding box center [450, 37] width 8 height 8
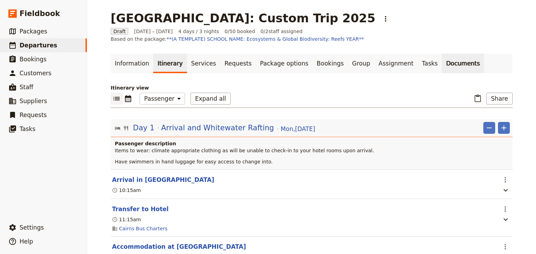
click at [442, 64] on link "Documents" at bounding box center [463, 64] width 42 height 20
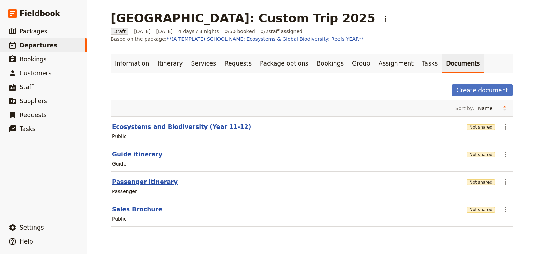
click at [153, 181] on button "Passenger itinerary" at bounding box center [145, 182] width 66 height 8
select select "PASSENGER"
select select "RUN_SHEET"
select select "DEFAULT"
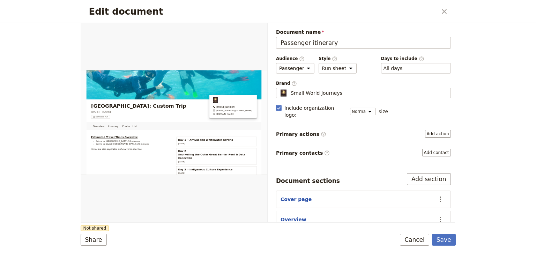
scroll to position [56, 0]
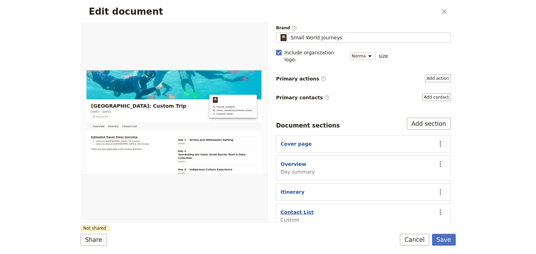
click at [297, 209] on button "Contact List" at bounding box center [297, 212] width 33 height 7
select select "CUSTOM"
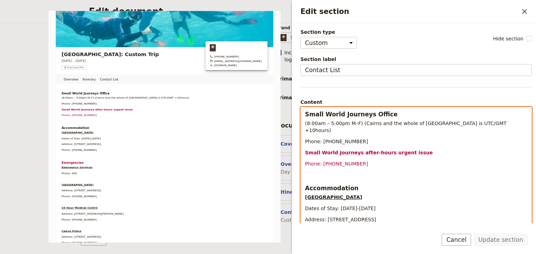
click at [314, 172] on p "Edit section" at bounding box center [416, 175] width 222 height 7
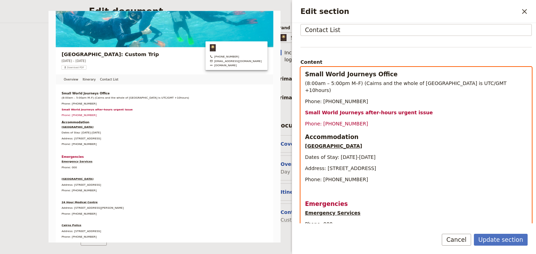
scroll to position [84, 0]
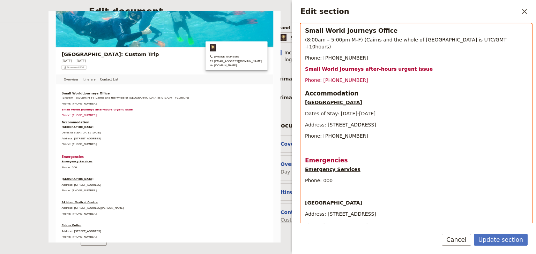
click at [311, 144] on p "Edit section" at bounding box center [416, 147] width 222 height 7
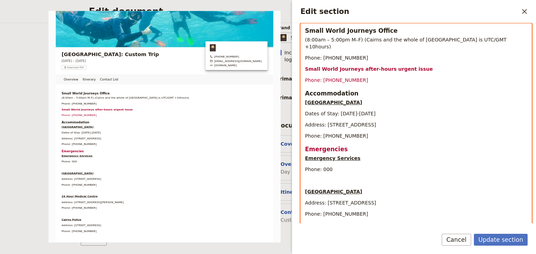
click at [313, 177] on p "Edit section" at bounding box center [416, 180] width 222 height 7
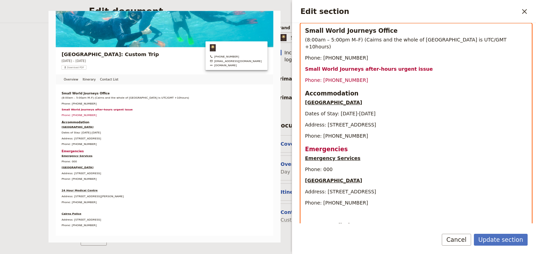
click at [310, 211] on p "Edit section" at bounding box center [416, 214] width 222 height 7
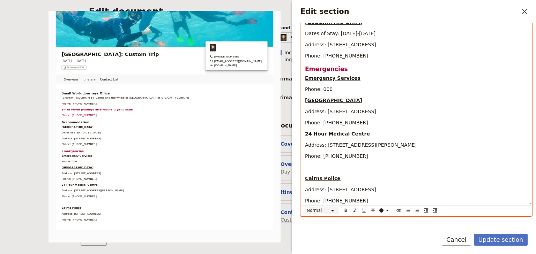
scroll to position [168, 0]
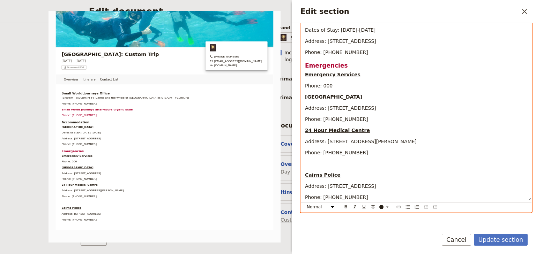
click at [314, 161] on p "Edit section" at bounding box center [416, 164] width 222 height 7
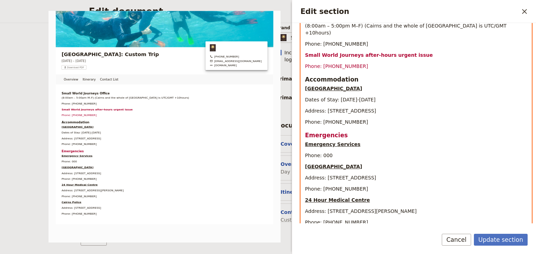
scroll to position [0, 0]
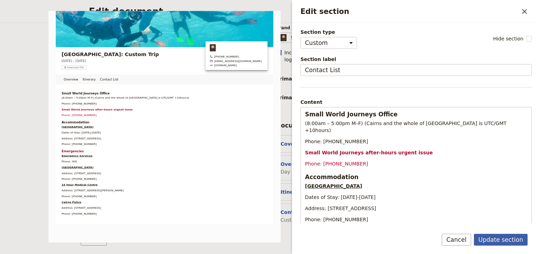
click at [504, 240] on button "Update section" at bounding box center [501, 240] width 54 height 12
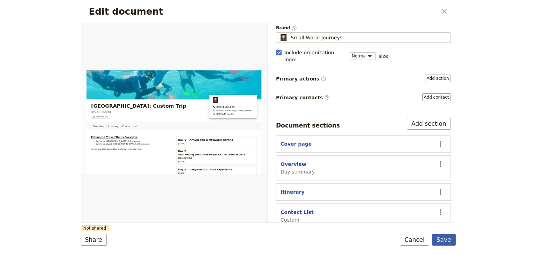
click at [448, 237] on button "Save" at bounding box center [444, 240] width 24 height 12
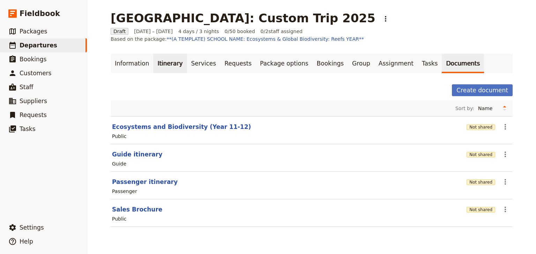
click at [161, 62] on link "Itinerary" at bounding box center [170, 64] width 34 height 20
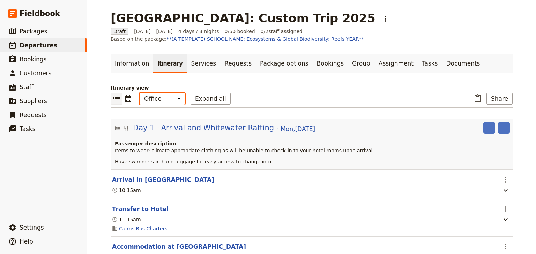
click at [151, 100] on select "Office Guide Passenger Sales" at bounding box center [162, 99] width 45 height 12
click at [140, 93] on select "Office Guide Passenger Sales" at bounding box center [162, 99] width 45 height 12
click at [501, 99] on button "Share" at bounding box center [500, 99] width 26 height 12
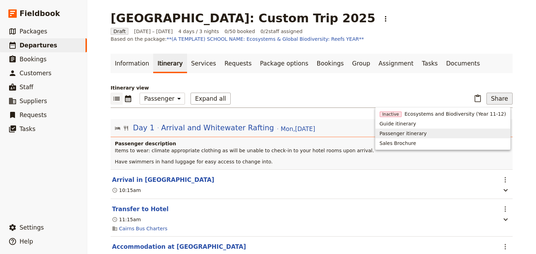
click at [426, 135] on span "Passenger itinerary" at bounding box center [403, 133] width 47 height 7
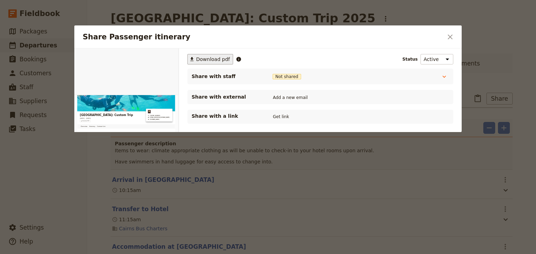
click at [214, 58] on span "Download pdf" at bounding box center [213, 59] width 34 height 7
click at [450, 37] on icon "Close dialog" at bounding box center [450, 37] width 5 height 5
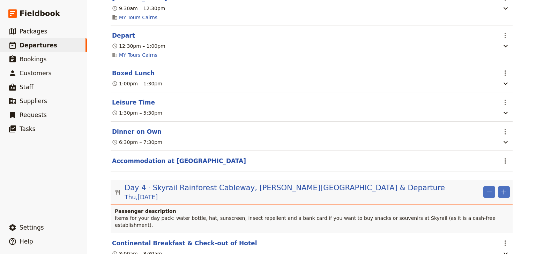
scroll to position [940, 0]
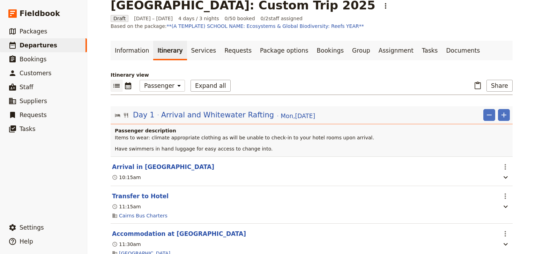
scroll to position [0, 0]
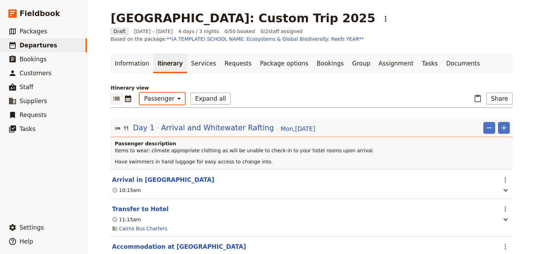
click at [166, 99] on select "Office Guide Passenger Sales" at bounding box center [162, 99] width 45 height 12
select select "STAFF"
click at [140, 93] on select "Office Guide Passenger Sales" at bounding box center [162, 99] width 45 height 12
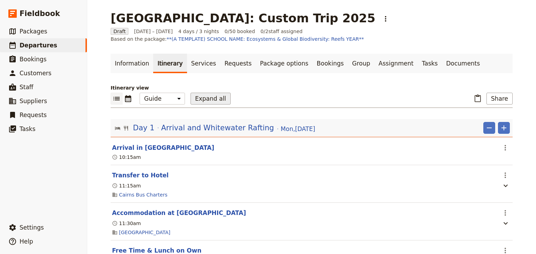
click at [200, 99] on button "Expand all" at bounding box center [211, 99] width 40 height 12
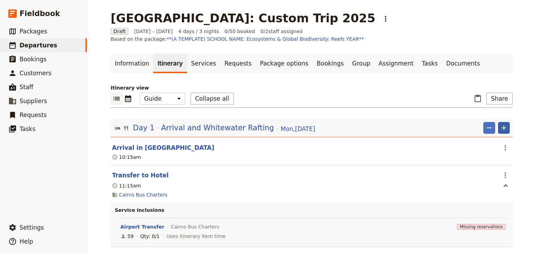
click at [502, 127] on icon "Add" at bounding box center [504, 128] width 5 height 5
click at [493, 145] on span "Add itinerary item" at bounding box center [481, 143] width 44 height 7
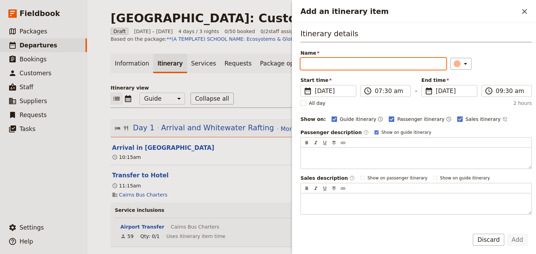
click at [320, 64] on input "Name" at bounding box center [374, 64] width 146 height 12
type input "Steven Arrive at Office"
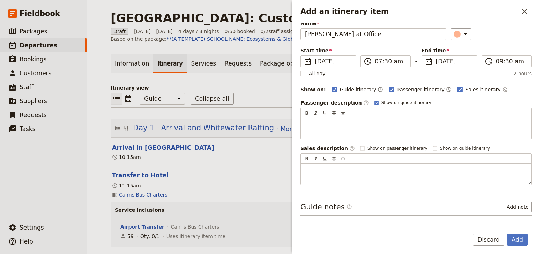
scroll to position [51, 0]
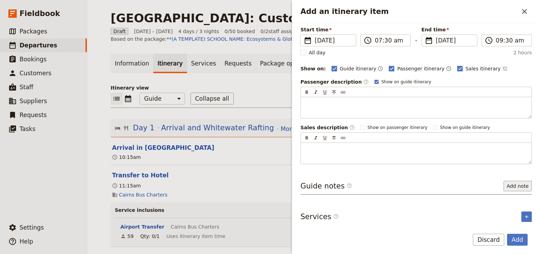
click at [511, 185] on button "Add note" at bounding box center [518, 186] width 28 height 10
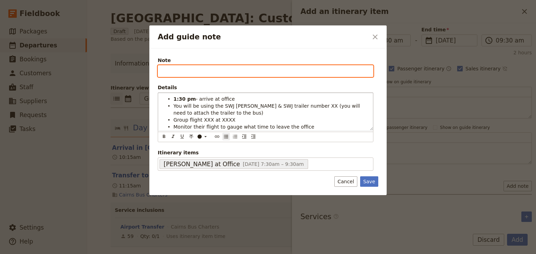
click at [162, 72] on input "Note" at bounding box center [266, 71] width 216 height 12
type input "STEVEN"
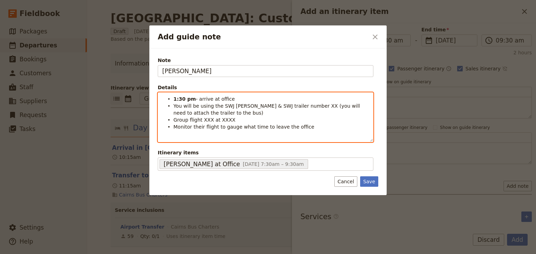
click at [173, 99] on ul "1:30 pm - arrive at office You will be using the SWJ Rosa & SWJ trailer number …" at bounding box center [265, 113] width 207 height 35
click at [173, 100] on ul "1:30 pm - arrive at office You will be using the SWJ Rosa & SWJ trailer number …" at bounding box center [265, 113] width 207 height 35
drag, startPoint x: 182, startPoint y: 98, endPoint x: 178, endPoint y: 98, distance: 3.8
click at [178, 98] on strong "9:30 pm" at bounding box center [185, 99] width 22 height 6
click at [187, 98] on strong "9:15 pm" at bounding box center [185, 99] width 22 height 6
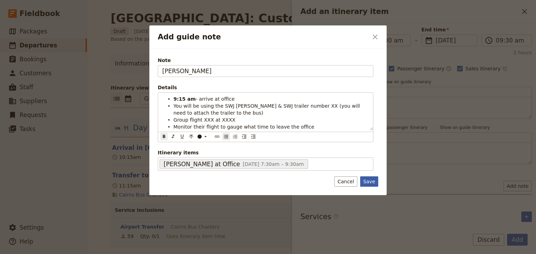
click at [370, 182] on button "Save" at bounding box center [369, 182] width 18 height 10
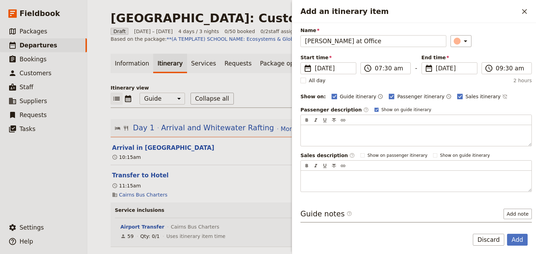
scroll to position [0, 0]
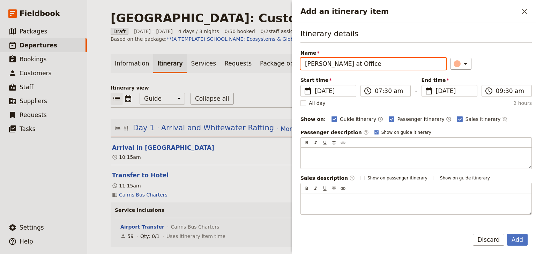
click at [329, 65] on input "Steven Arrive at Office" at bounding box center [374, 64] width 146 height 12
drag, startPoint x: 322, startPoint y: 63, endPoint x: 286, endPoint y: 63, distance: 36.3
click at [286, 63] on div "Goulburn High School: Custom Trip 2025 ​ Draft 15 – 18 Dec 2025 4 days / 3 nigh…" at bounding box center [311, 127] width 449 height 254
type input "Tash & Andrew Arrive at Office"
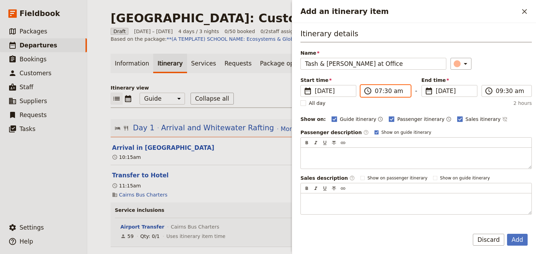
click at [377, 91] on input "07:30 am" at bounding box center [390, 91] width 31 height 8
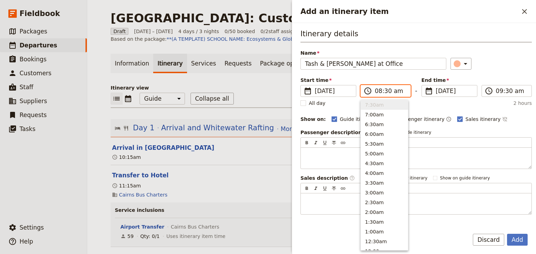
scroll to position [295, 0]
click at [385, 90] on input "08:30 am" at bounding box center [390, 91] width 31 height 8
type input "08:45 am"
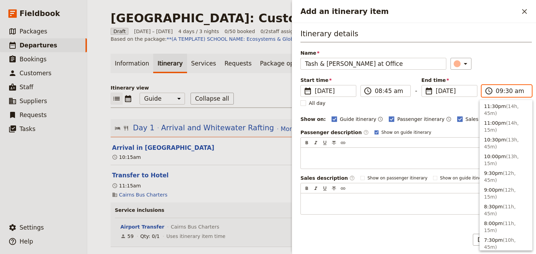
click at [496, 92] on input "09:30 am" at bounding box center [511, 91] width 31 height 8
click at [506, 91] on input "08:30 am" at bounding box center [511, 91] width 31 height 8
click at [503, 90] on input "08:30 am" at bounding box center [511, 91] width 31 height 8
type input "08:45 am"
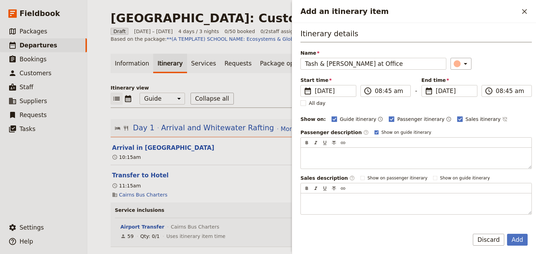
click at [500, 66] on div "​" at bounding box center [491, 64] width 81 height 12
click at [512, 239] on button "Add" at bounding box center [517, 240] width 21 height 12
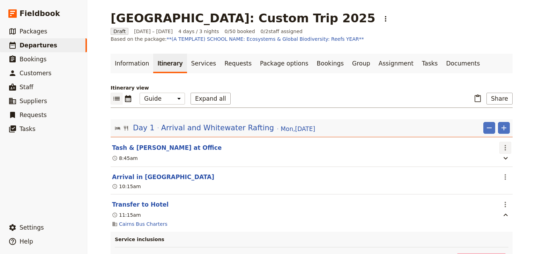
click at [505, 147] on icon "Actions" at bounding box center [505, 148] width 1 height 6
click at [492, 164] on span "Edit this itinerary item" at bounding box center [470, 162] width 55 height 7
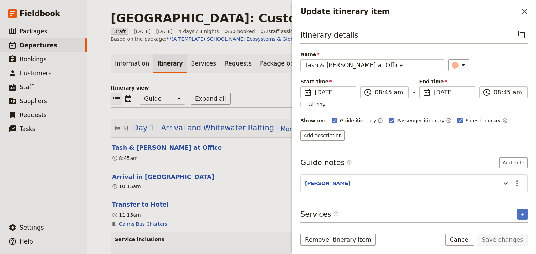
click at [389, 117] on div "Passenger itinerary ​" at bounding box center [420, 121] width 62 height 8
click at [390, 120] on polygon "Update itinerary item" at bounding box center [391, 120] width 3 height 4
click at [389, 117] on input "Passenger itinerary" at bounding box center [389, 117] width 0 height 0
checkbox input "false"
click at [457, 119] on rect "Update itinerary item" at bounding box center [459, 120] width 5 height 5
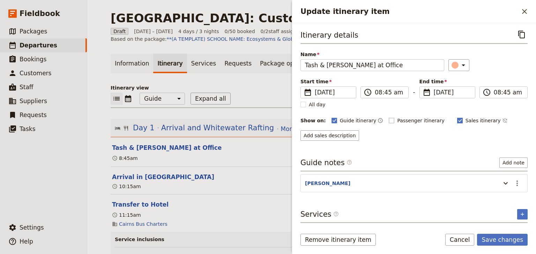
click at [457, 117] on input "Sales itinerary" at bounding box center [457, 117] width 0 height 0
checkbox input "false"
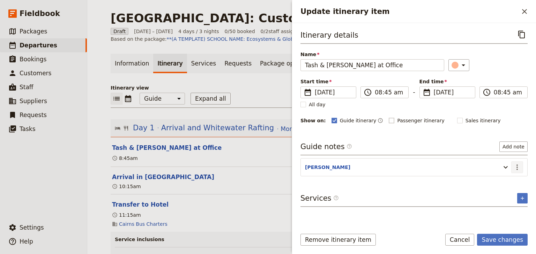
click at [517, 166] on icon "Actions" at bounding box center [517, 168] width 1 height 6
click at [500, 182] on span "Edit note" at bounding box center [497, 181] width 22 height 7
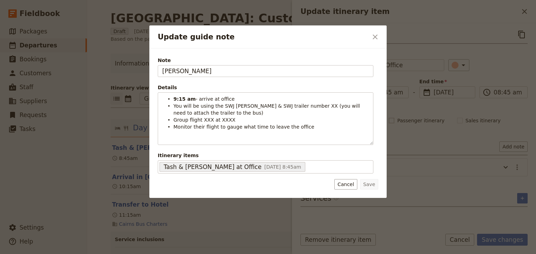
drag, startPoint x: 187, startPoint y: 70, endPoint x: 117, endPoint y: 69, distance: 70.9
click at [117, 254] on div "Update guide note ​ Note STEVEN Details 9:15 am - arrive at office You will be …" at bounding box center [268, 254] width 536 height 0
type input "TASH & ANDREW"
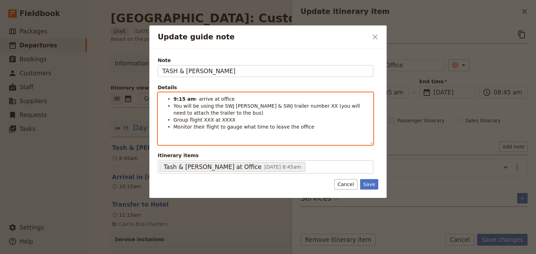
click at [177, 100] on strong "9:15 am" at bounding box center [185, 99] width 22 height 6
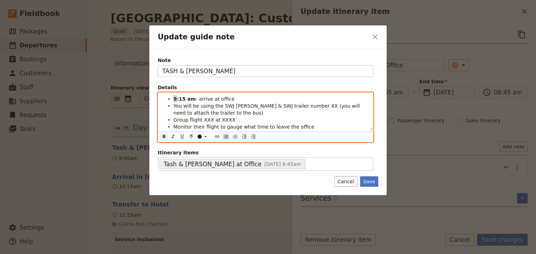
click at [175, 101] on strong "9:15 am" at bounding box center [185, 99] width 22 height 6
drag, startPoint x: 182, startPoint y: 99, endPoint x: 179, endPoint y: 99, distance: 3.6
click at [179, 99] on strong "8:15 am" at bounding box center [185, 99] width 22 height 6
click at [174, 106] on span "You will be using the SWJ Rosa & SWJ trailer number XX (you will need to attach…" at bounding box center [268, 109] width 188 height 13
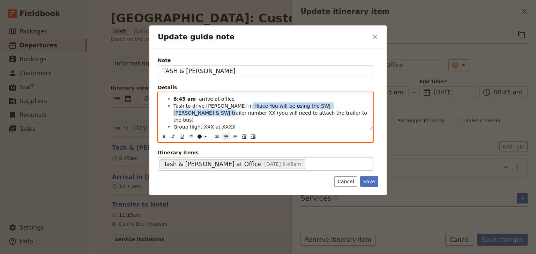
drag, startPoint x: 360, startPoint y: 105, endPoint x: 238, endPoint y: 105, distance: 121.5
click at [238, 105] on span "Tash to drive Andrew in Hiace You will be using the SWJ Rosa & SWJ trailer numb…" at bounding box center [271, 113] width 195 height 20
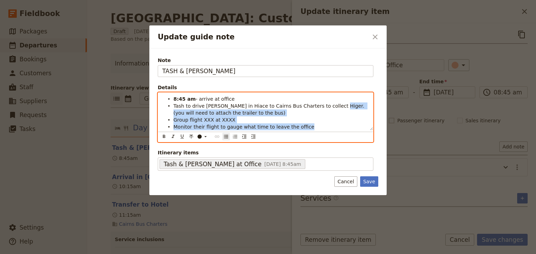
drag, startPoint x: 322, startPoint y: 105, endPoint x: 324, endPoint y: 127, distance: 21.7
click at [324, 127] on ul "8:45 am - arrive at office Tash to drive Andrew in Hiace to Cairns Bus Charters…" at bounding box center [265, 113] width 207 height 35
drag, startPoint x: 339, startPoint y: 105, endPoint x: 318, endPoint y: 117, distance: 23.6
click at [318, 117] on li "Group flight XXX at XXXX" at bounding box center [271, 119] width 195 height 7
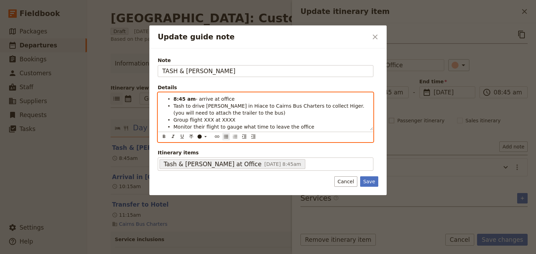
click at [323, 105] on span "Tash to drive Andrew in Hiace to Cairns Bus Charters to collect Higer. (you wil…" at bounding box center [270, 109] width 192 height 13
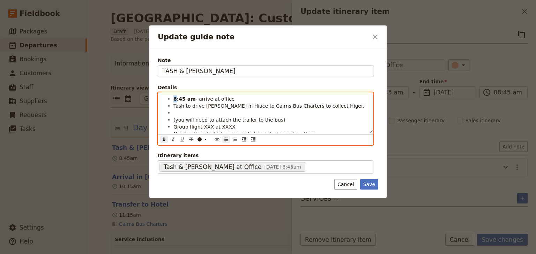
click at [174, 98] on strong "8:45 am" at bounding box center [185, 99] width 22 height 6
drag, startPoint x: 182, startPoint y: 99, endPoint x: 178, endPoint y: 99, distance: 3.9
click at [178, 99] on strong "9:45 am" at bounding box center [185, 99] width 22 height 6
click at [234, 98] on li "9:00 am - arrive at office" at bounding box center [271, 98] width 195 height 7
click at [174, 106] on span "Tash to drive Andrew in Hiace to Cairns Bus Charters to collect Higer." at bounding box center [269, 106] width 191 height 6
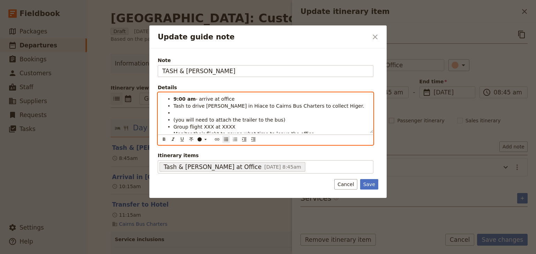
click at [231, 101] on li "9:00 am - arrive at office" at bounding box center [271, 98] width 195 height 7
drag, startPoint x: 244, startPoint y: 105, endPoint x: 291, endPoint y: 105, distance: 46.4
click at [291, 105] on span "Tash to drive Andrew in Hiace to Cairns Bus Charters to collect Higer." at bounding box center [269, 106] width 191 height 6
click at [172, 98] on ul "9:00 am - arrive at office & depart to Cairns Bus Charters, Portsmith Tash to d…" at bounding box center [265, 117] width 207 height 42
drag, startPoint x: 183, startPoint y: 98, endPoint x: 178, endPoint y: 98, distance: 4.5
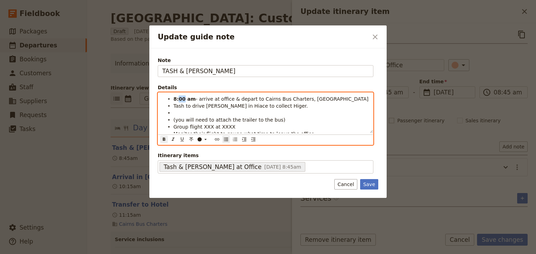
click at [178, 98] on strong "8:00 am" at bounding box center [185, 99] width 22 height 6
drag, startPoint x: 183, startPoint y: 105, endPoint x: 173, endPoint y: 106, distance: 9.8
click at [173, 106] on ul "8:45 am - arrive at office & depart to Cairns Bus Charters, Portsmith Tash to d…" at bounding box center [265, 117] width 207 height 42
click at [163, 139] on icon "Format bold" at bounding box center [164, 140] width 6 height 6
click at [275, 106] on li "Tash to drive Andrew in Hiace to collect Higer." at bounding box center [271, 105] width 195 height 7
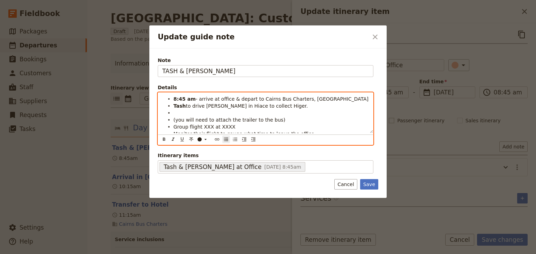
click at [182, 114] on li "Update guide note" at bounding box center [271, 112] width 195 height 7
click at [191, 120] on span "(you will need to attach the trailer to the bus)" at bounding box center [230, 120] width 112 height 6
click at [202, 120] on span "(you need to attach the trailer to the bus)" at bounding box center [226, 120] width 104 height 6
click at [337, 112] on li "Andrew drive Higer back to SWJ Office and attach the trailer to the bus)" at bounding box center [271, 116] width 195 height 14
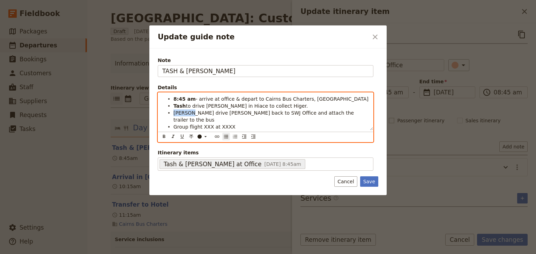
drag, startPoint x: 191, startPoint y: 112, endPoint x: 174, endPoint y: 112, distance: 16.8
click at [174, 112] on span "Andrew drive Higer back to SWJ Office and attach the trailer to the bus" at bounding box center [265, 116] width 182 height 13
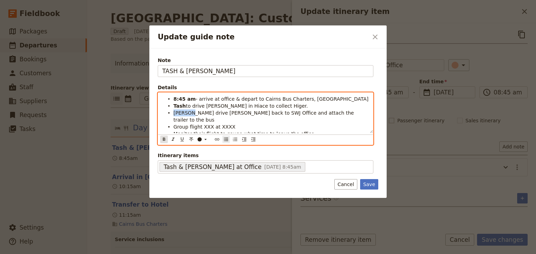
click at [164, 138] on icon "Format bold" at bounding box center [164, 139] width 2 height 3
click at [279, 106] on li "Tash to drive Andrew in Hiace to collect Higer." at bounding box center [271, 105] width 195 height 7
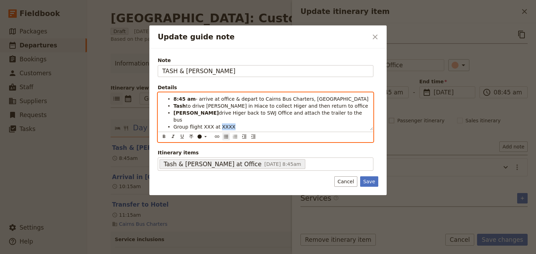
drag, startPoint x: 230, startPoint y: 120, endPoint x: 217, endPoint y: 121, distance: 13.0
click at [217, 123] on li "Group flight XXX at XXXX" at bounding box center [271, 126] width 195 height 7
drag, startPoint x: 235, startPoint y: 119, endPoint x: 216, endPoint y: 120, distance: 18.2
click at [216, 123] on li "Group flight XXX at 10:15am" at bounding box center [271, 126] width 195 height 7
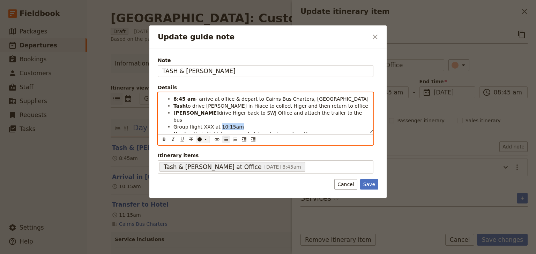
click at [204, 137] on icon "Update guide note" at bounding box center [206, 140] width 6 height 6
drag, startPoint x: 199, startPoint y: 152, endPoint x: 184, endPoint y: 149, distance: 14.7
click at [198, 152] on div "button" at bounding box center [200, 153] width 4 height 4
click at [173, 138] on icon "Format italic" at bounding box center [173, 139] width 3 height 3
click at [246, 123] on li "Group flight XXX at 10:15am" at bounding box center [271, 126] width 195 height 7
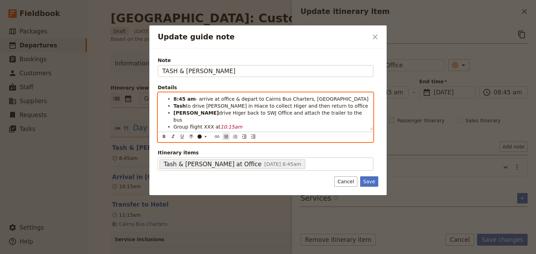
click at [326, 99] on li "8:45 am - arrive at office & depart to Cairns Bus Charters, Portsmith" at bounding box center [271, 98] width 195 height 7
drag, startPoint x: 203, startPoint y: 113, endPoint x: 195, endPoint y: 113, distance: 7.7
click at [195, 113] on span "drive Higer back to SWJ Office and attach the trailer to the bus" at bounding box center [269, 116] width 190 height 13
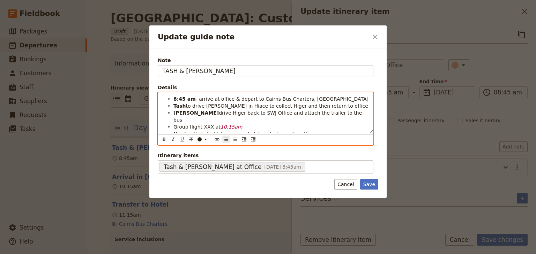
click at [193, 113] on span "drive Higer back to SWJ Office and attach the trailer to the bus" at bounding box center [269, 116] width 190 height 13
drag, startPoint x: 258, startPoint y: 113, endPoint x: 195, endPoint y: 113, distance: 63.2
click at [195, 113] on li "Andrew - collect Higer ID 23665 and drive Higer back to SWJ Office and attach t…" at bounding box center [271, 116] width 195 height 14
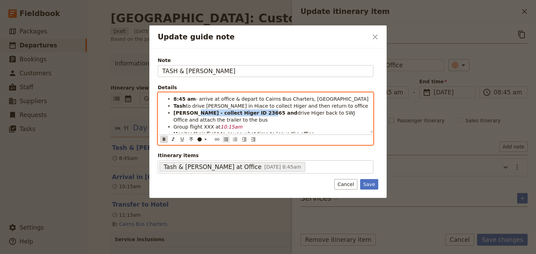
click at [162, 139] on icon "Format bold" at bounding box center [164, 140] width 6 height 6
click at [186, 107] on span "to drive Andrew in Hiace to collect Higer and then return to office" at bounding box center [277, 106] width 182 height 6
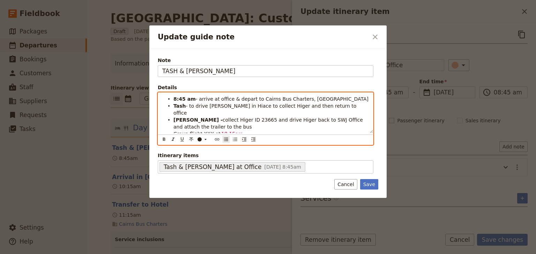
click at [195, 106] on span "- to drive Andrew in Hiace to collect Higer and then return to office" at bounding box center [266, 109] width 185 height 13
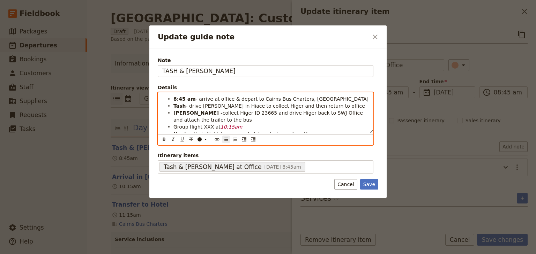
click at [223, 105] on span "- drive Andrew in Hiace to collect Higer and then return to office" at bounding box center [275, 106] width 179 height 6
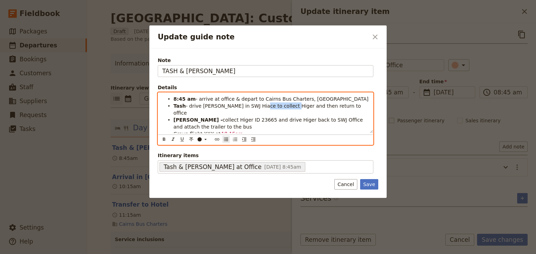
drag, startPoint x: 253, startPoint y: 105, endPoint x: 281, endPoint y: 105, distance: 27.2
click at [281, 105] on span "- drive Andrew in SWJ Hiace to collect Higer and then return to office" at bounding box center [268, 109] width 189 height 13
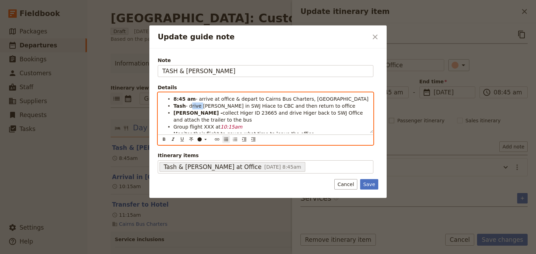
drag, startPoint x: 197, startPoint y: 106, endPoint x: 189, endPoint y: 106, distance: 8.0
click at [189, 106] on span "- drive Andrew in SWJ Hiace to CBC and then return to office" at bounding box center [271, 106] width 170 height 6
drag, startPoint x: 279, startPoint y: 114, endPoint x: 267, endPoint y: 114, distance: 12.6
click at [267, 114] on span "collect Higer ID 23665 and drive Higer back to SWJ Office and attach the traile…" at bounding box center [269, 116] width 191 height 13
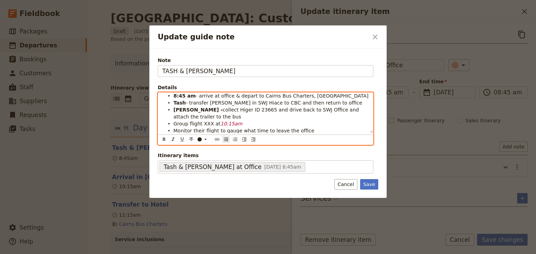
scroll to position [4, 0]
click at [193, 117] on li "Andrew - collect Higer ID 23665 and drive back to SWJ Office and attach the tra…" at bounding box center [271, 112] width 195 height 14
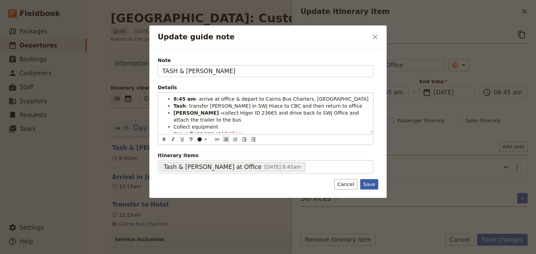
click at [370, 184] on button "Save" at bounding box center [369, 184] width 18 height 10
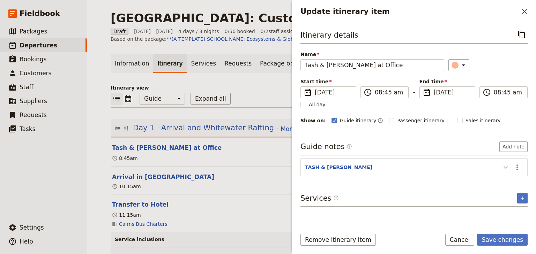
click at [502, 167] on icon "Update itinerary item" at bounding box center [506, 167] width 8 height 8
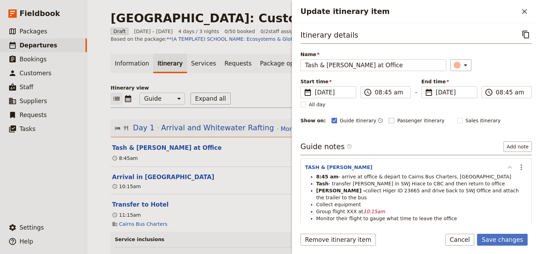
click at [506, 167] on icon "Update itinerary item" at bounding box center [510, 167] width 8 height 8
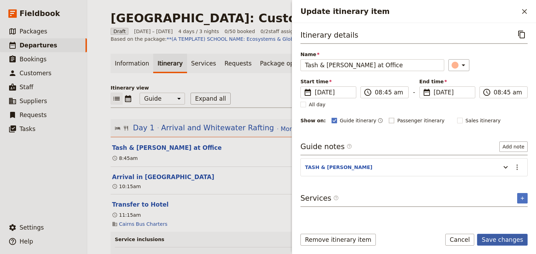
click at [497, 239] on button "Save changes" at bounding box center [502, 240] width 51 height 12
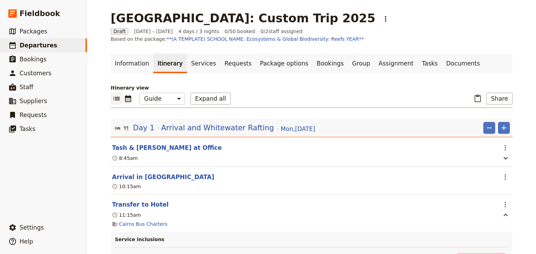
scroll to position [28, 0]
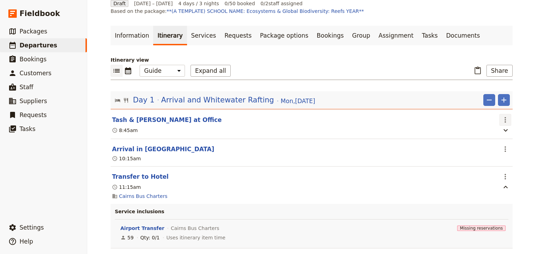
click at [505, 121] on icon "Actions" at bounding box center [505, 120] width 1 height 6
click at [496, 137] on span "Edit this itinerary item" at bounding box center [470, 134] width 55 height 7
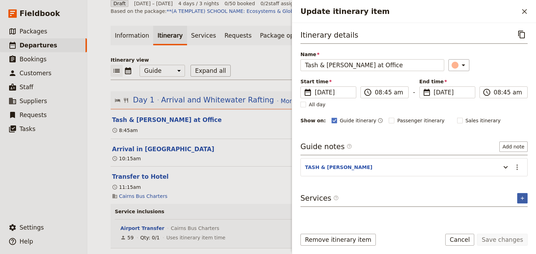
click at [526, 199] on button "​" at bounding box center [522, 198] width 10 height 10
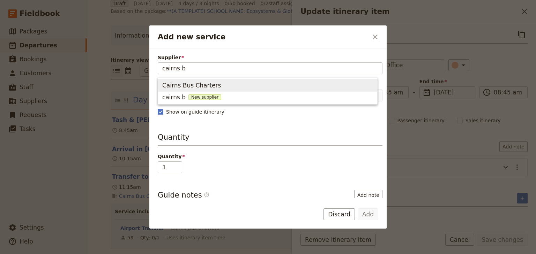
click at [183, 86] on span "Cairns Bus Charters" at bounding box center [191, 85] width 59 height 8
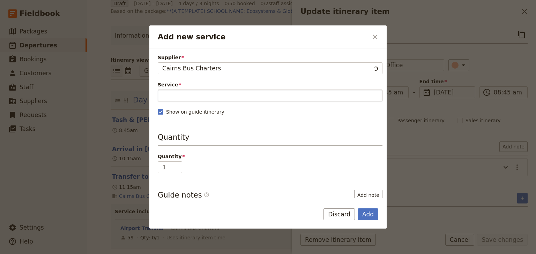
type input "Cairns Bus Charters"
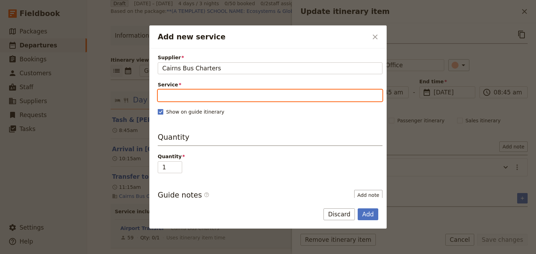
click at [177, 96] on input "Service" at bounding box center [270, 96] width 225 height 12
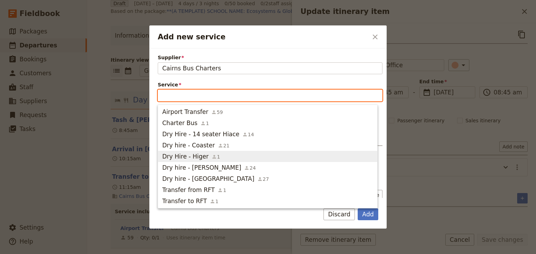
click at [188, 154] on span "Dry Hire - Higer" at bounding box center [185, 157] width 46 height 8
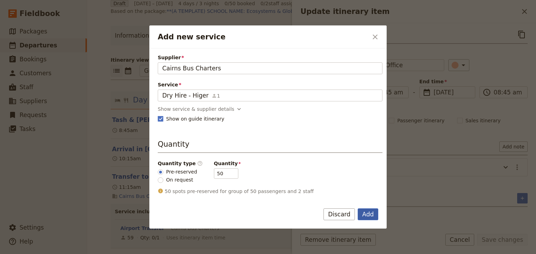
click at [371, 212] on button "Add" at bounding box center [368, 215] width 21 height 12
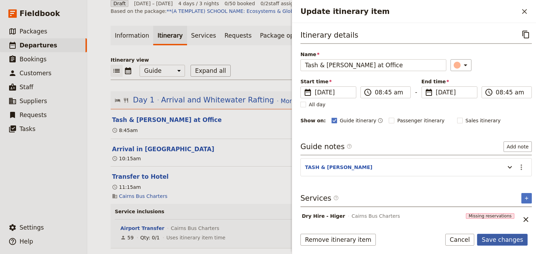
click at [503, 237] on button "Save changes" at bounding box center [502, 240] width 51 height 12
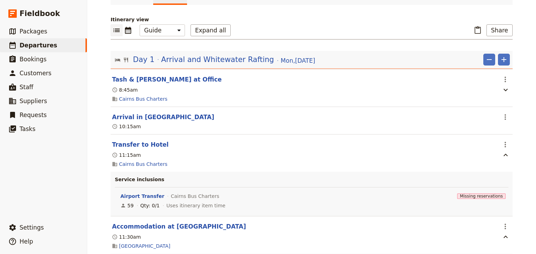
scroll to position [84, 0]
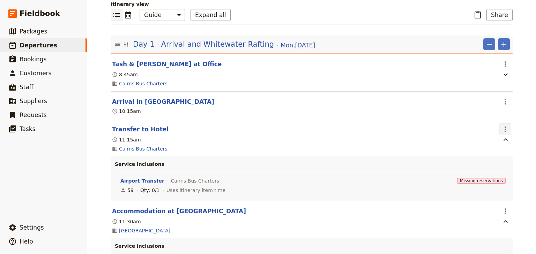
click at [501, 128] on icon "Actions" at bounding box center [505, 129] width 8 height 8
click at [523, 110] on div "Goulburn High School: Custom Trip 2025 ​ Draft 15 – 18 Dec 2025 4 days / 3 nigh…" at bounding box center [311, 127] width 449 height 254
click at [501, 64] on icon "Actions" at bounding box center [505, 64] width 8 height 8
click at [494, 75] on span "Edit this itinerary item" at bounding box center [470, 78] width 55 height 7
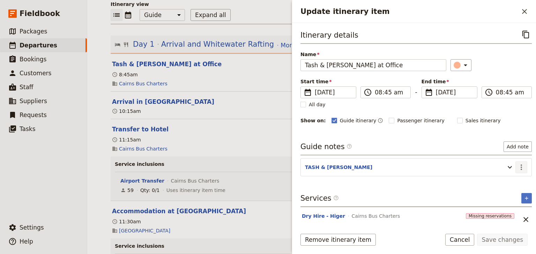
click at [517, 164] on icon "Actions" at bounding box center [521, 167] width 8 height 8
click at [500, 180] on span "Edit note" at bounding box center [497, 181] width 22 height 7
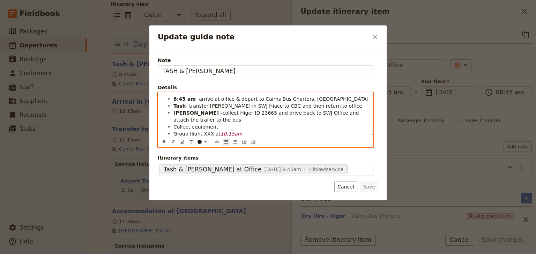
click at [175, 126] on span "Collect equipment" at bounding box center [196, 127] width 45 height 6
drag, startPoint x: 182, startPoint y: 127, endPoint x: 173, endPoint y: 127, distance: 8.7
click at [174, 127] on span "Tash - Collect equipment" at bounding box center [204, 127] width 60 height 6
drag, startPoint x: 163, startPoint y: 141, endPoint x: 210, endPoint y: 131, distance: 48.5
click at [163, 141] on icon "Format bold" at bounding box center [164, 142] width 6 height 6
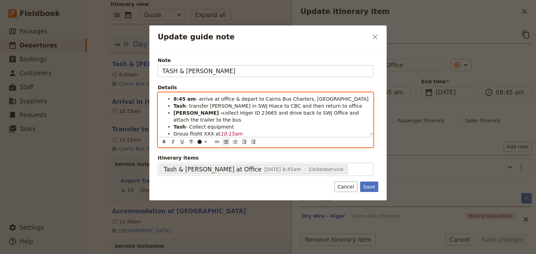
click at [242, 128] on li "Tash - Collect equipment" at bounding box center [271, 126] width 195 height 7
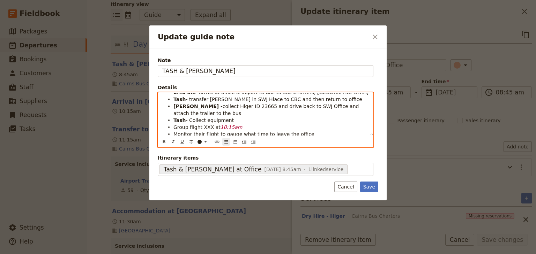
scroll to position [8, 0]
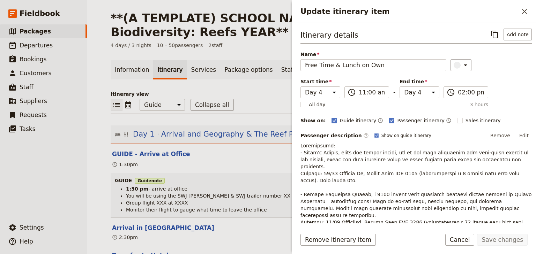
select select "STAFF"
select select "4"
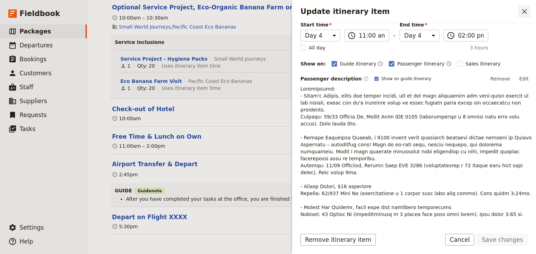
click at [526, 10] on icon "Close drawer" at bounding box center [524, 11] width 5 height 5
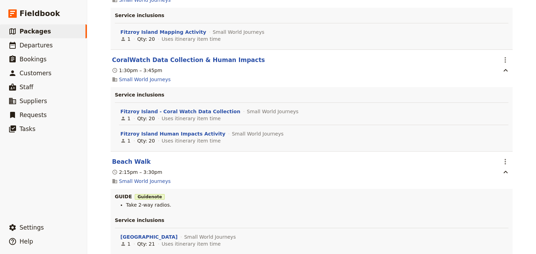
scroll to position [526, 0]
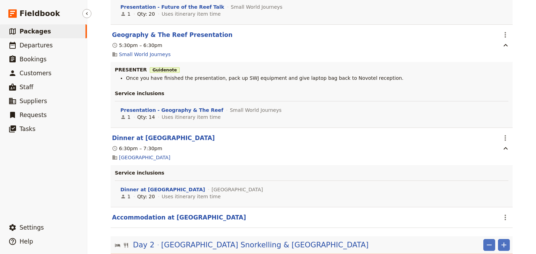
click at [38, 31] on span "Packages" at bounding box center [35, 31] width 31 height 7
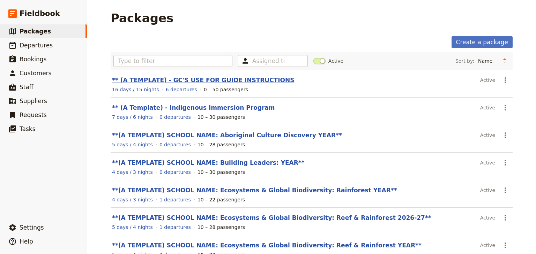
click at [173, 82] on link "** (A TEMPLATE) - GC'S USE FOR GUIDE INSTRUCTIONS" at bounding box center [203, 80] width 182 height 7
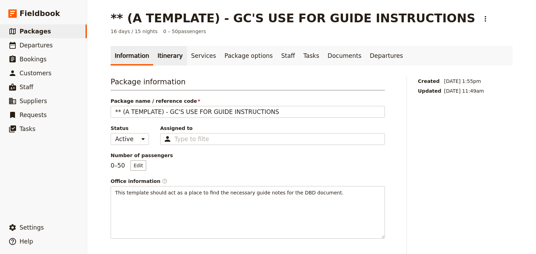
click at [162, 57] on link "Itinerary" at bounding box center [170, 56] width 34 height 20
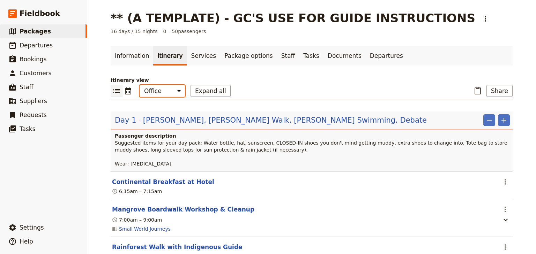
click at [160, 89] on select "Office Guide Passenger Sales" at bounding box center [162, 91] width 45 height 12
select select "PASSENGER"
click at [140, 85] on select "Office Guide Passenger Sales" at bounding box center [162, 91] width 45 height 12
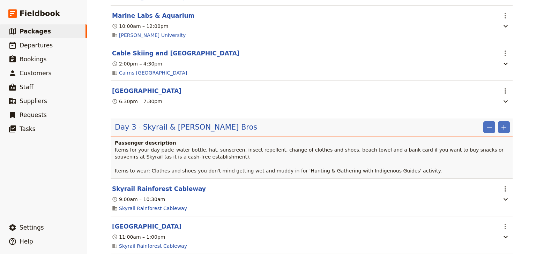
scroll to position [531, 0]
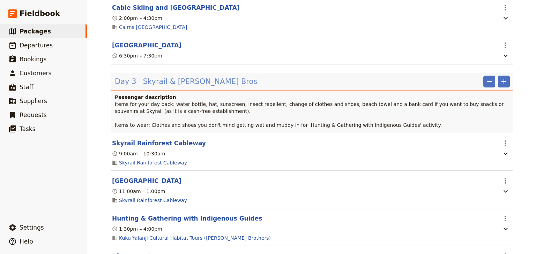
click at [179, 83] on span "Skyrail & Walker Bros" at bounding box center [200, 81] width 115 height 10
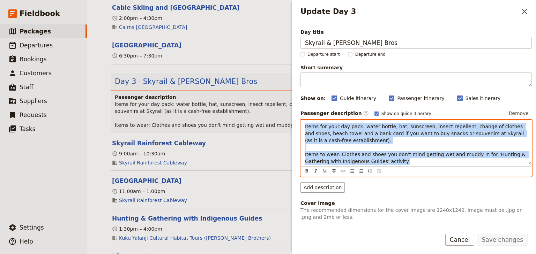
drag, startPoint x: 377, startPoint y: 163, endPoint x: 304, endPoint y: 125, distance: 81.7
click at [304, 125] on div "Items for your day pack: water bottle, hat, sunscreen, insect repellent, change…" at bounding box center [416, 142] width 231 height 45
copy span "Items for your day pack: water bottle, hat, sunscreen, insect repellent, change…"
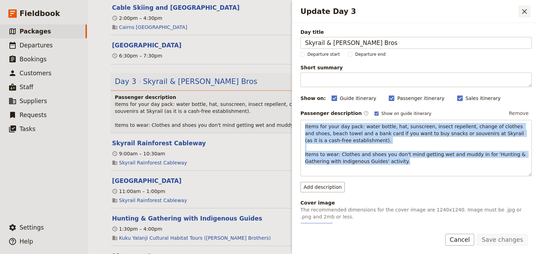
click at [521, 9] on icon "Close drawer" at bounding box center [525, 11] width 8 height 8
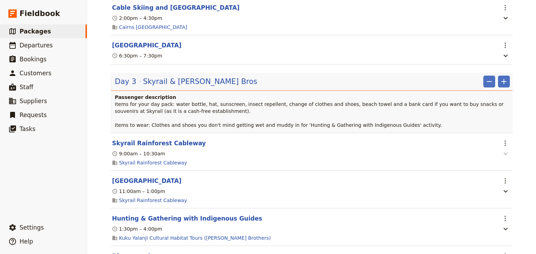
click at [504, 155] on icon "button" at bounding box center [506, 154] width 4 height 2
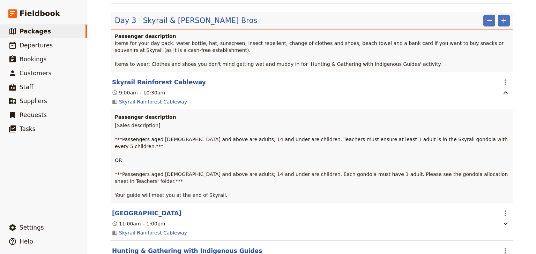
scroll to position [614, 0]
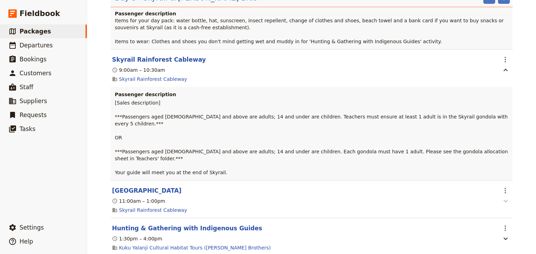
click at [504, 200] on icon "button" at bounding box center [506, 201] width 4 height 2
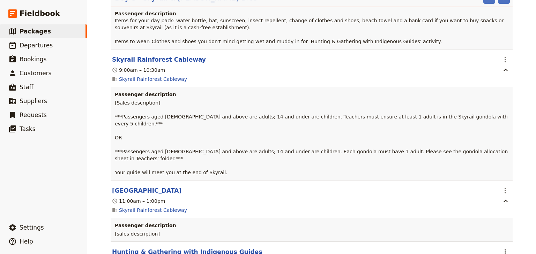
scroll to position [642, 0]
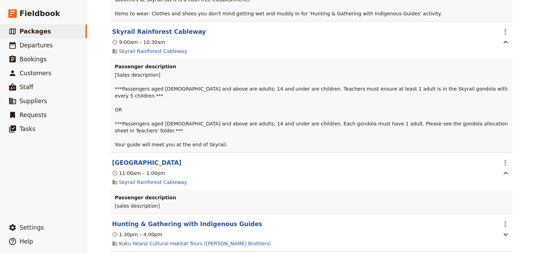
click at [522, 136] on div "** (A TEMPLATE) - GC'S USE FOR GUIDE INSTRUCTIONS ​ 16 days / 15 nights 0 – 50 …" at bounding box center [311, 127] width 449 height 254
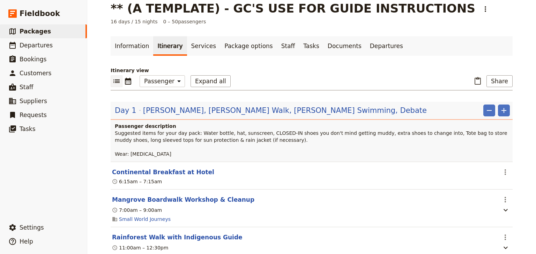
scroll to position [0, 0]
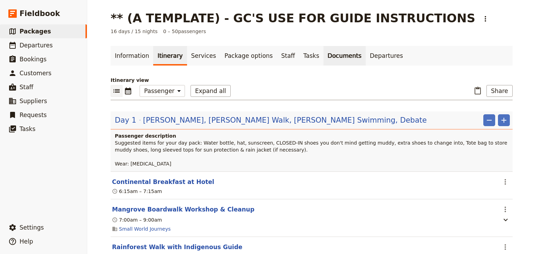
click at [324, 55] on link "Documents" at bounding box center [345, 56] width 42 height 20
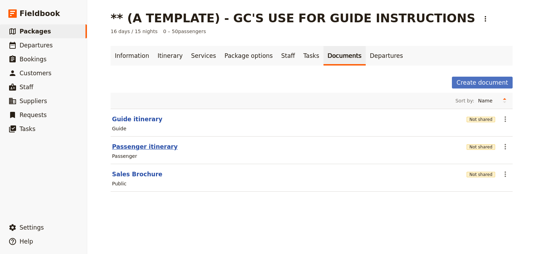
click at [122, 146] on button "Passenger itinerary" at bounding box center [145, 147] width 66 height 8
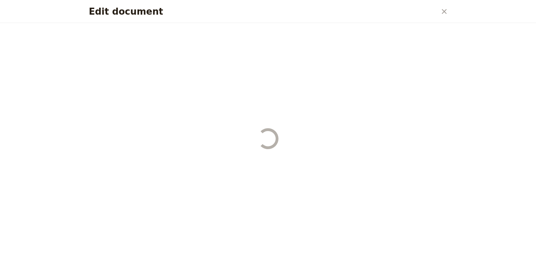
select select "PASSENGER"
select select "RUN_SHEET"
select select "DEFAULT"
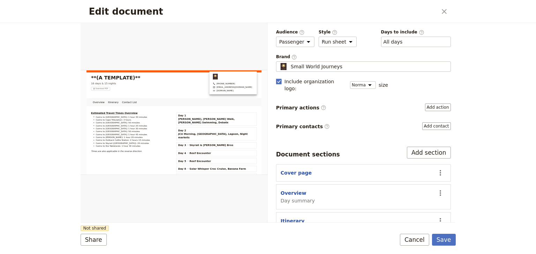
scroll to position [56, 0]
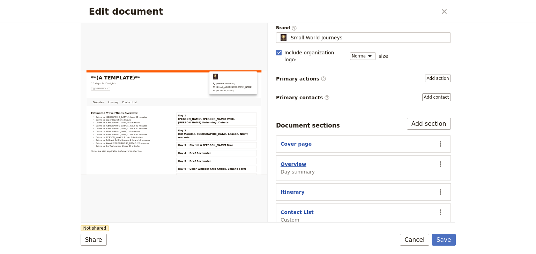
click at [293, 161] on button "Overview" at bounding box center [294, 164] width 26 height 7
select select "DAY_SUMMARY"
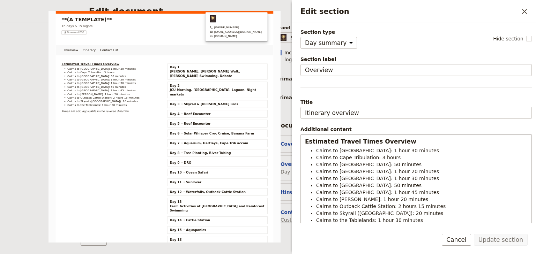
scroll to position [28, 0]
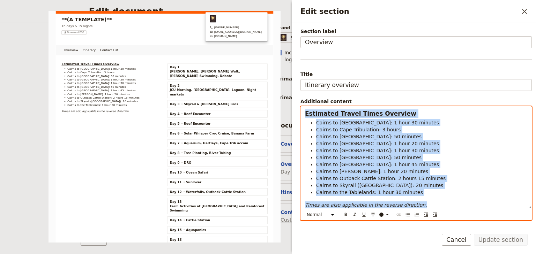
drag, startPoint x: 410, startPoint y: 205, endPoint x: 324, endPoint y: 113, distance: 126.0
click at [297, 114] on div "Section type Cover page Day summary Itinerary Custom Hide section Section label…" at bounding box center [414, 123] width 244 height 201
copy div "Estimated Travel Times Overview Cairns to Aquaponics Farm: 1 hour 30 minutes Ca…"
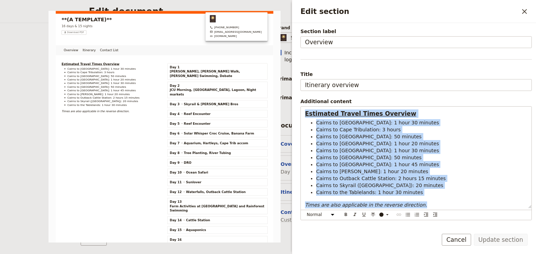
click at [526, 12] on icon "Close drawer" at bounding box center [525, 11] width 8 height 8
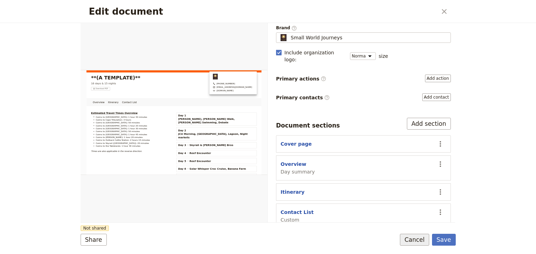
click at [420, 243] on button "Cancel" at bounding box center [414, 240] width 29 height 12
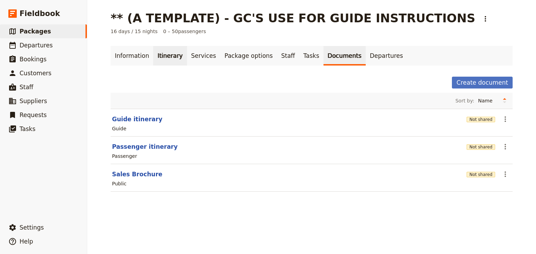
click at [162, 56] on link "Itinerary" at bounding box center [170, 56] width 34 height 20
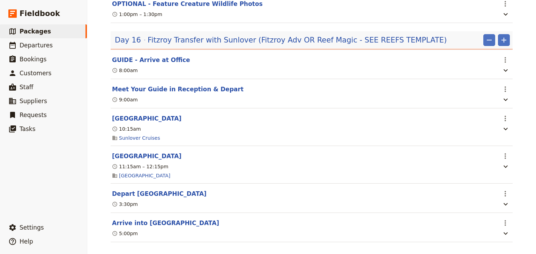
scroll to position [4060, 0]
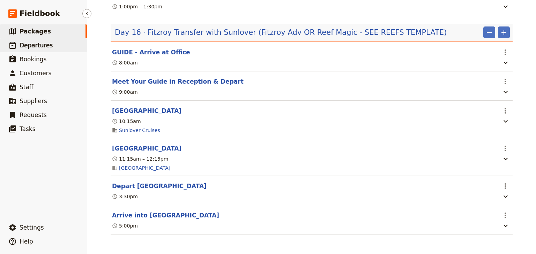
click at [34, 48] on span "Departures" at bounding box center [36, 45] width 33 height 7
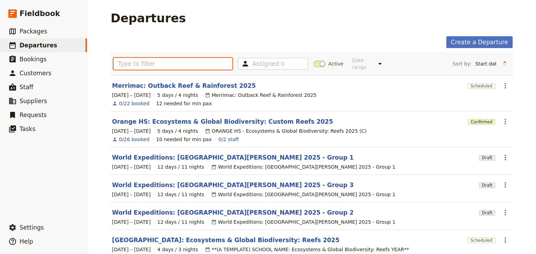
click at [127, 62] on input "text" at bounding box center [172, 64] width 119 height 12
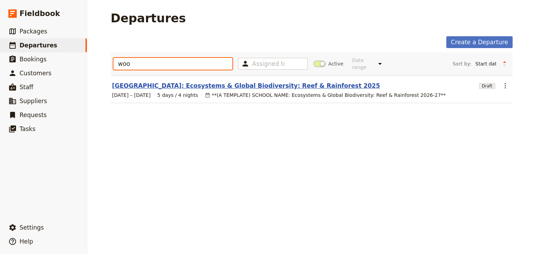
type input "woo"
click at [183, 82] on link "[GEOGRAPHIC_DATA]: Ecosystems & Global Biodiversity: Reef & Rainforest 2025" at bounding box center [246, 86] width 268 height 8
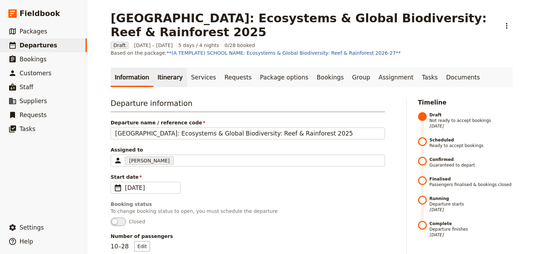
click at [168, 71] on link "Itinerary" at bounding box center [170, 78] width 34 height 20
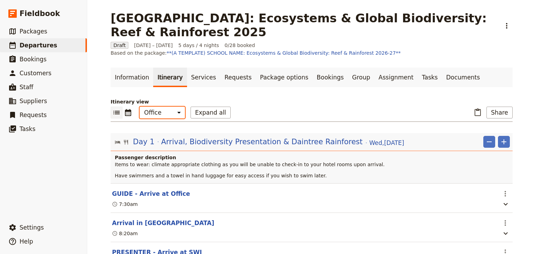
click at [168, 107] on select "Office Guide Passenger Sales" at bounding box center [162, 113] width 45 height 12
select select "PASSENGER"
click at [140, 107] on select "Office Guide Passenger Sales" at bounding box center [162, 113] width 45 height 12
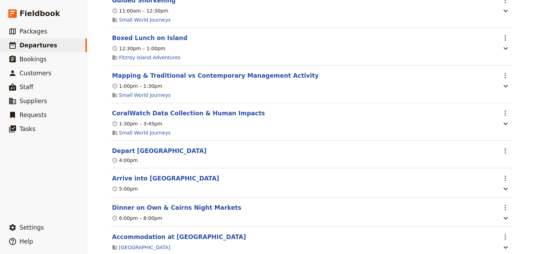
scroll to position [2043, 0]
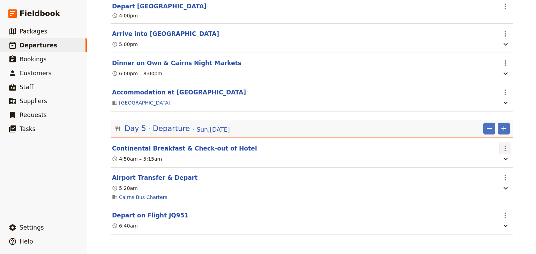
click at [505, 147] on icon "Actions" at bounding box center [505, 149] width 1 height 6
click at [504, 158] on icon "button" at bounding box center [506, 159] width 4 height 2
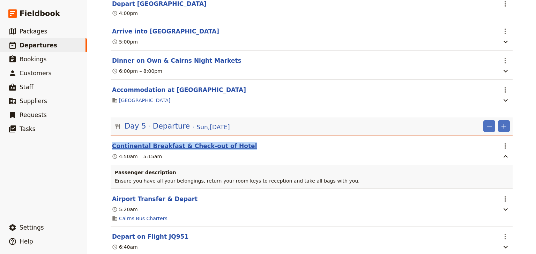
drag, startPoint x: 230, startPoint y: 147, endPoint x: 111, endPoint y: 148, distance: 119.0
click at [112, 148] on header "Continental Breakfast & Check-out of Hotel" at bounding box center [304, 146] width 385 height 8
copy button "Continental Breakfast & Check-out of Hotel"
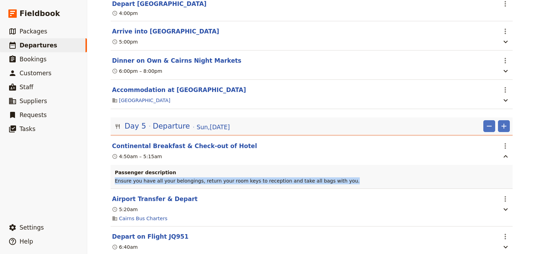
drag, startPoint x: 335, startPoint y: 183, endPoint x: 112, endPoint y: 182, distance: 223.4
click at [112, 182] on div "Passenger description Ensure you have all your belongings, return your room key…" at bounding box center [312, 177] width 402 height 24
copy span "Ensure you have all your belongings, return your room keys to reception and tak…"
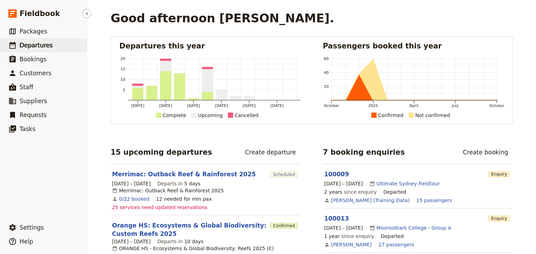
click at [36, 45] on span "Departures" at bounding box center [36, 45] width 33 height 7
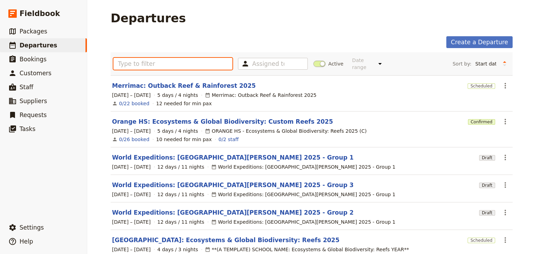
click at [122, 63] on input "text" at bounding box center [172, 64] width 119 height 12
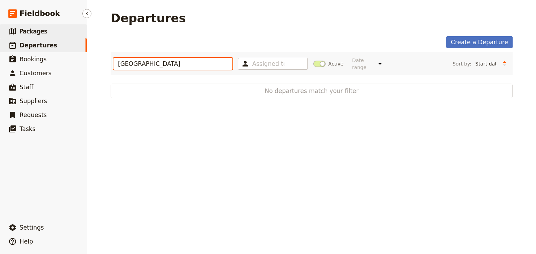
type input "[GEOGRAPHIC_DATA]"
click at [36, 36] on link "​ Packages" at bounding box center [43, 31] width 87 height 14
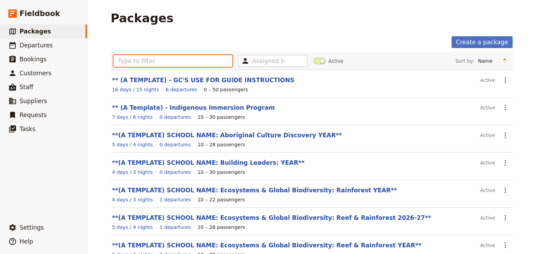
click at [158, 59] on input "text" at bounding box center [172, 61] width 119 height 12
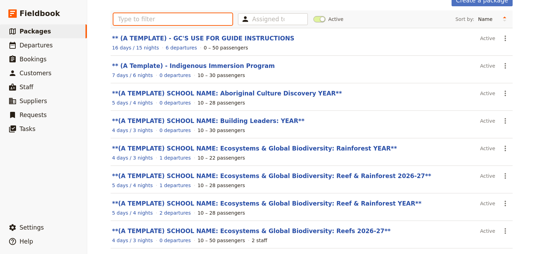
scroll to position [84, 0]
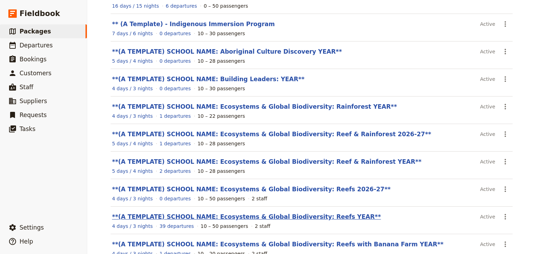
click at [284, 216] on link "**(A TEMPLATE) SCHOOL NAME: Ecosystems & Global Biodiversity: Reefs YEAR**" at bounding box center [246, 217] width 269 height 7
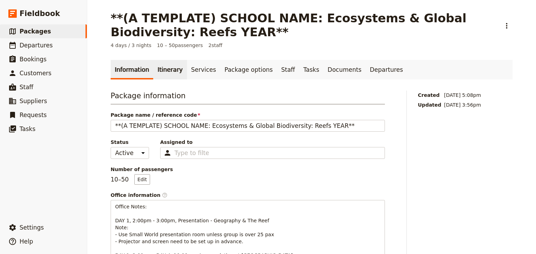
click at [164, 73] on link "Itinerary" at bounding box center [170, 70] width 34 height 20
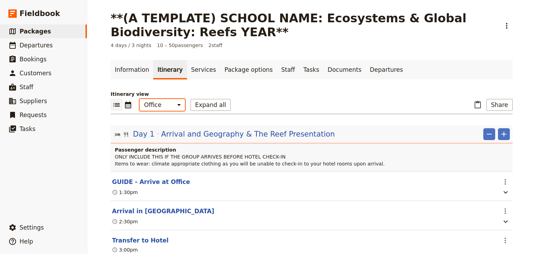
click at [166, 104] on select "Office Guide Passenger Sales" at bounding box center [162, 105] width 45 height 12
select select "STAFF"
click at [140, 99] on select "Office Guide Passenger Sales" at bounding box center [162, 105] width 45 height 12
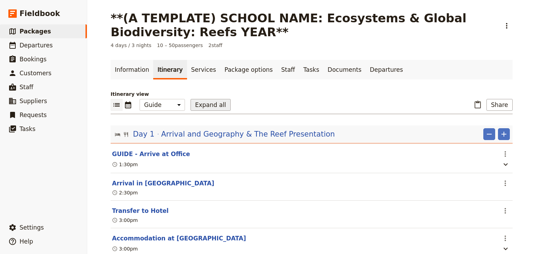
click at [194, 105] on button "Expand all" at bounding box center [211, 105] width 40 height 12
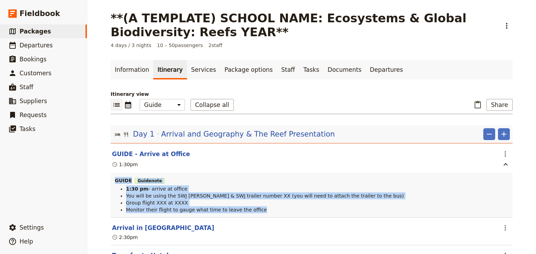
drag, startPoint x: 247, startPoint y: 213, endPoint x: 100, endPoint y: 191, distance: 148.6
click at [168, 192] on span "- arrive at office" at bounding box center [167, 189] width 39 height 6
drag, startPoint x: 250, startPoint y: 210, endPoint x: 124, endPoint y: 191, distance: 127.5
click at [124, 191] on ul "1:30 pm - arrive at office You will be using the SWJ Rosa & SWJ trailer number …" at bounding box center [312, 200] width 394 height 28
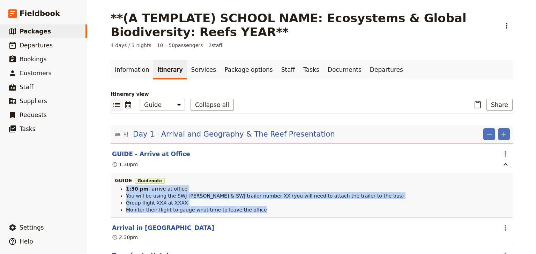
copy ul "1:30 pm - arrive at office You will be using the SWJ Rosa & SWJ trailer number …"
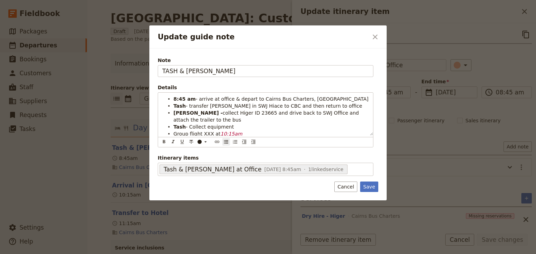
select select "STAFF"
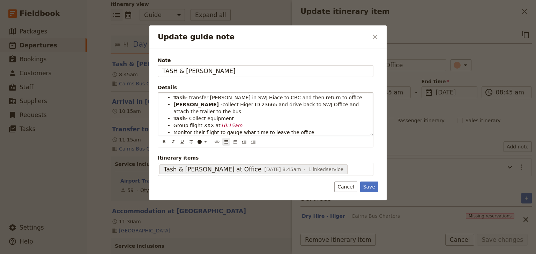
click at [302, 131] on li "Monitor their flight to gauge what time to leave the office" at bounding box center [271, 132] width 195 height 7
click at [370, 185] on button "Save" at bounding box center [369, 187] width 18 height 10
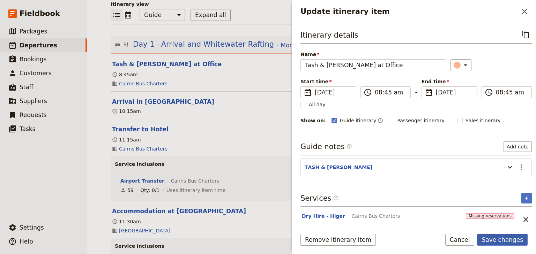
click at [498, 241] on button "Save changes" at bounding box center [502, 240] width 51 height 12
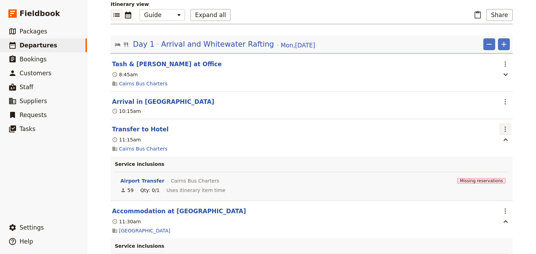
click at [502, 127] on icon "Actions" at bounding box center [505, 129] width 8 height 8
click at [493, 142] on span "Edit this itinerary item" at bounding box center [470, 144] width 55 height 7
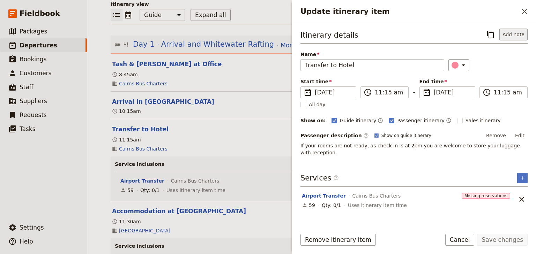
click at [514, 33] on button "Add note" at bounding box center [514, 35] width 28 height 12
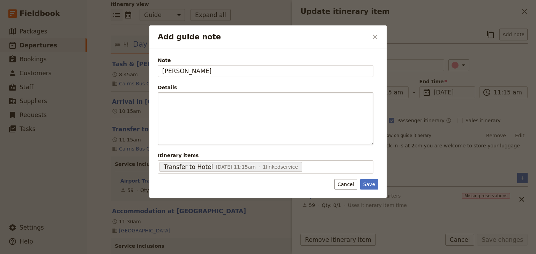
type input "ANDREW"
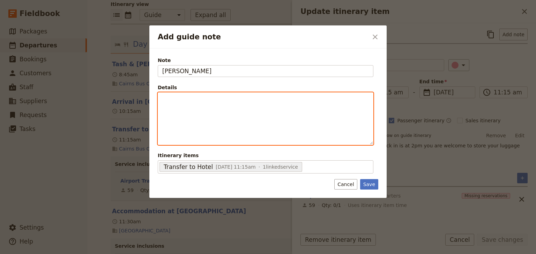
click at [166, 102] on div "Add guide note" at bounding box center [265, 119] width 215 height 52
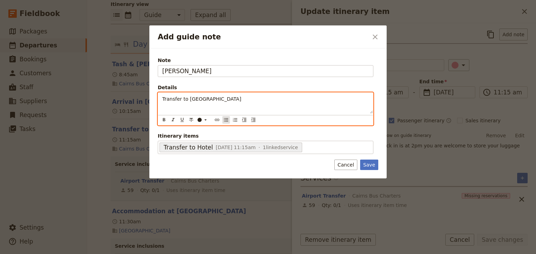
click at [225, 118] on icon "Bulleted list" at bounding box center [226, 119] width 4 height 3
click at [192, 99] on span "Transfer to Hides Hotel" at bounding box center [213, 99] width 79 height 6
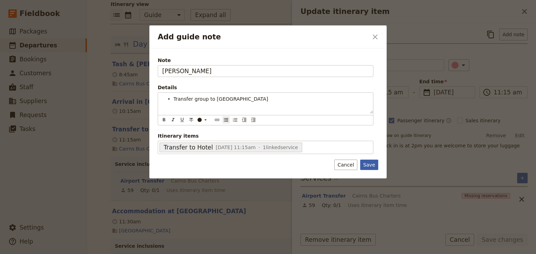
click at [367, 163] on div "Note ANDREW Details Transfer group to Hides Hotel ​ ​ ​ ​ ​ ​ ​ ​ ​ ​ Transfer …" at bounding box center [267, 114] width 237 height 130
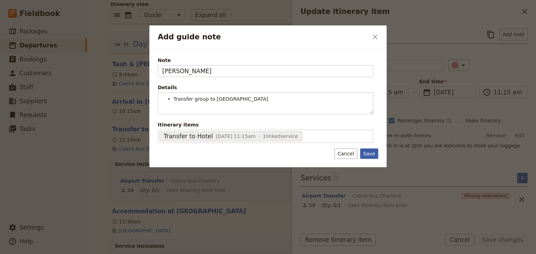
click at [370, 152] on button "Save" at bounding box center [369, 154] width 18 height 10
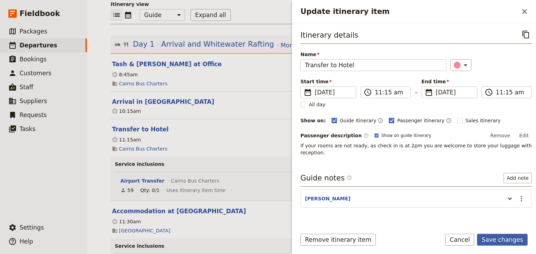
click at [502, 238] on button "Save changes" at bounding box center [502, 240] width 51 height 12
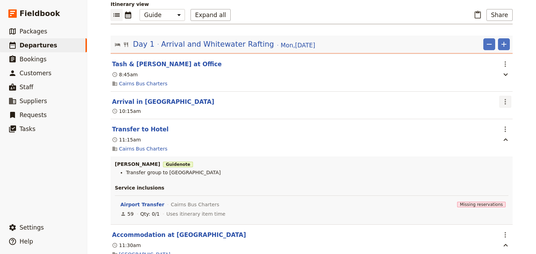
click at [505, 102] on icon "Actions" at bounding box center [505, 102] width 1 height 6
click at [498, 116] on span "Edit this itinerary item" at bounding box center [470, 116] width 55 height 7
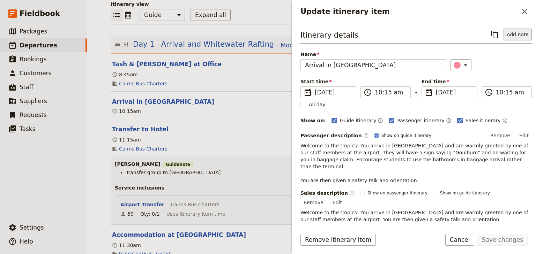
click at [515, 35] on button "Add note" at bounding box center [518, 35] width 28 height 12
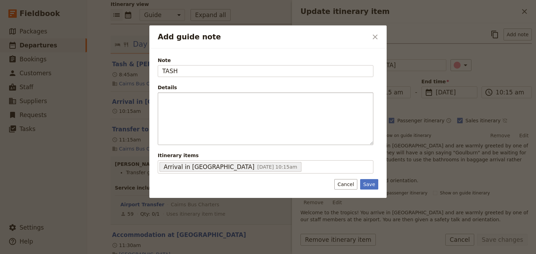
type input "TASH"
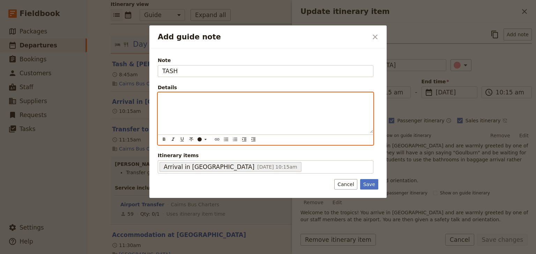
click at [207, 100] on p "Add guide note" at bounding box center [265, 99] width 207 height 7
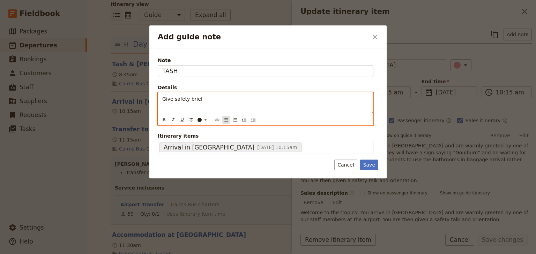
click at [226, 119] on icon "Bulleted list" at bounding box center [226, 119] width 4 height 3
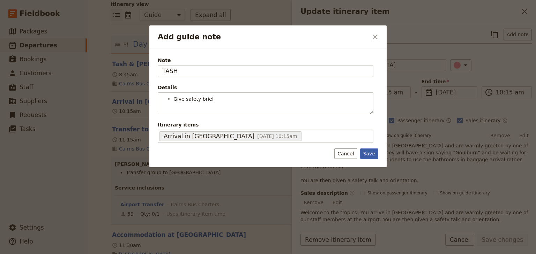
click at [371, 166] on div "Note TASH Details Give safety brief ​ ​ ​ ​ ​ ​ ​ ​ ​ ​ Give safety brief Itine…" at bounding box center [267, 108] width 237 height 119
click at [369, 152] on button "Save" at bounding box center [369, 154] width 18 height 10
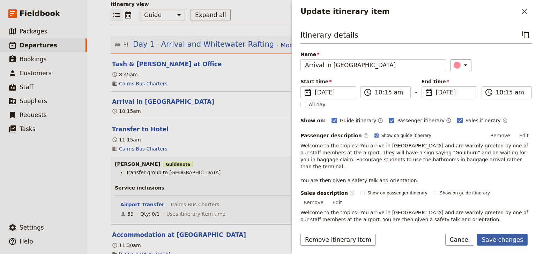
click at [508, 241] on button "Save changes" at bounding box center [502, 240] width 51 height 12
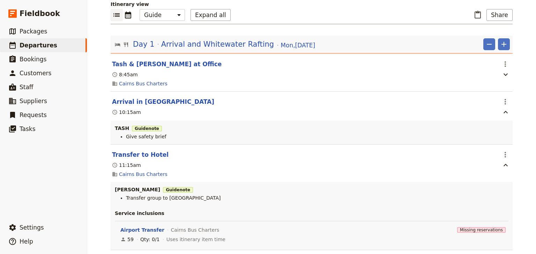
scroll to position [0, 0]
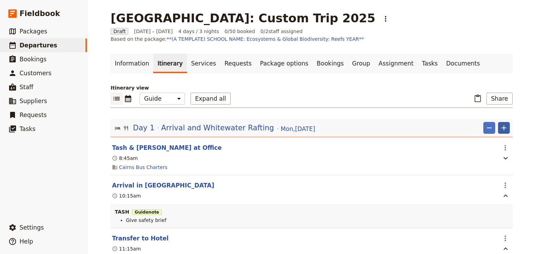
click at [502, 127] on icon "Add" at bounding box center [504, 128] width 5 height 5
click at [483, 141] on span "Add itinerary item" at bounding box center [481, 143] width 44 height 7
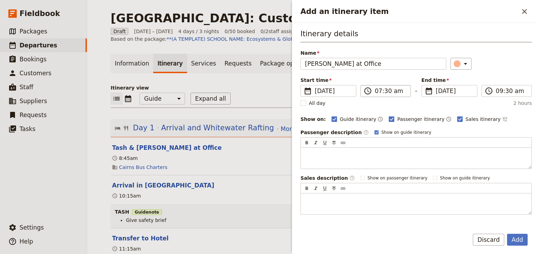
type input "Steven Arrive at Office"
click at [378, 91] on input "07:30 am" at bounding box center [390, 91] width 31 height 8
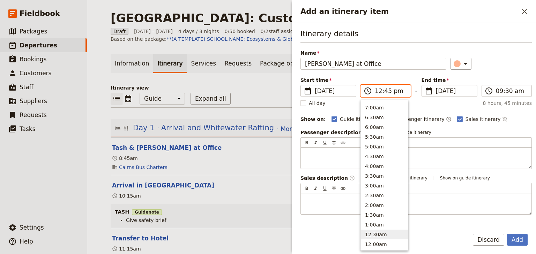
scroll to position [216, 0]
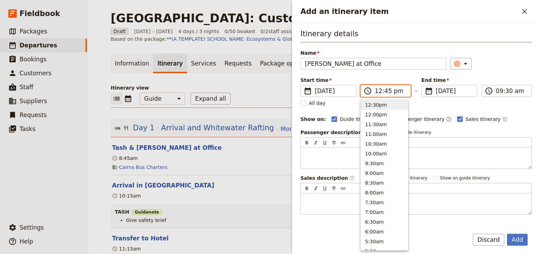
click at [386, 93] on input "12:45 pm" at bounding box center [390, 91] width 31 height 8
type input "12:30 pm"
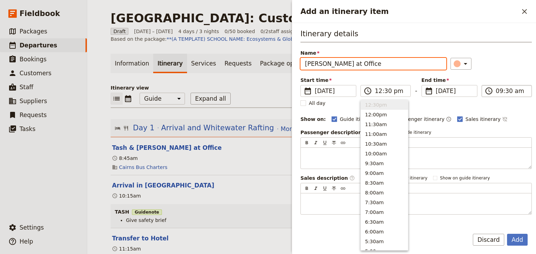
type input "12:30 pm"
click at [496, 92] on input "12:30 pm" at bounding box center [511, 91] width 31 height 8
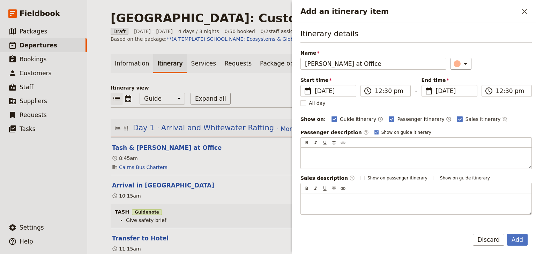
click at [500, 72] on div "Itinerary details Name Steven Arrive at Office ​ Start time ​ 15 Dec 2025 15/12…" at bounding box center [416, 122] width 231 height 186
click at [521, 241] on button "Add" at bounding box center [517, 240] width 21 height 12
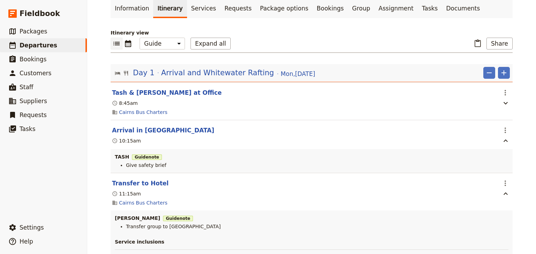
scroll to position [56, 0]
click at [502, 183] on icon "Actions" at bounding box center [505, 183] width 8 height 8
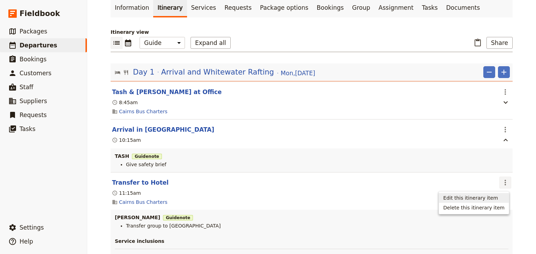
click at [492, 195] on span "Edit this itinerary item" at bounding box center [470, 198] width 55 height 7
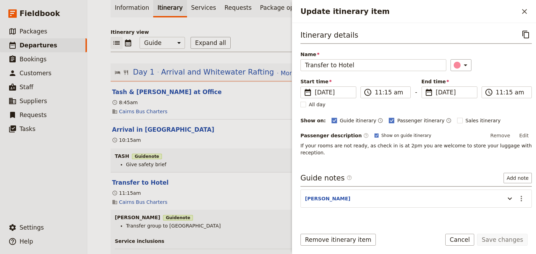
drag, startPoint x: 518, startPoint y: 187, endPoint x: 511, endPoint y: 198, distance: 13.4
click at [518, 195] on icon "Actions" at bounding box center [521, 199] width 8 height 8
click at [501, 204] on span "Edit note" at bounding box center [497, 205] width 22 height 7
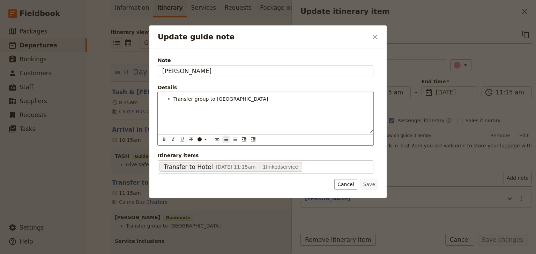
click at [241, 98] on li "Transfer group to Hides Hotel" at bounding box center [271, 98] width 195 height 7
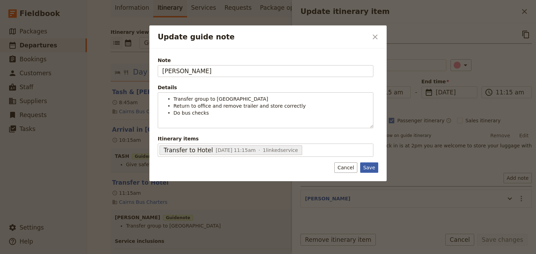
click at [368, 167] on button "Save" at bounding box center [369, 168] width 18 height 10
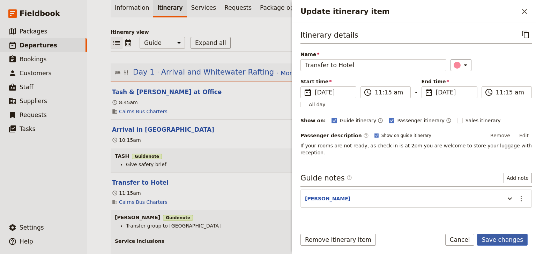
click at [506, 242] on button "Save changes" at bounding box center [502, 240] width 51 height 12
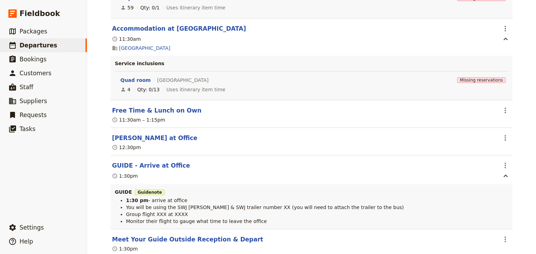
scroll to position [335, 0]
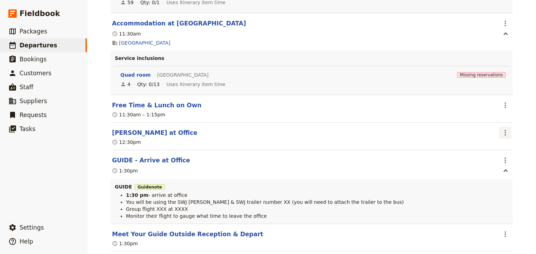
click at [504, 133] on icon "Actions" at bounding box center [505, 133] width 8 height 8
click at [501, 158] on span "Delete this itinerary item" at bounding box center [473, 158] width 61 height 7
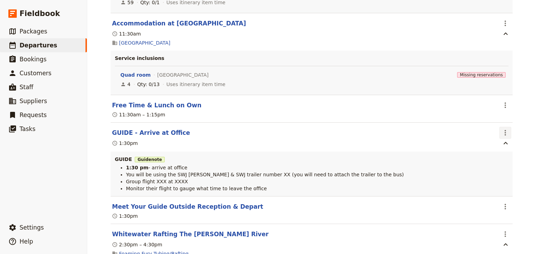
click at [505, 132] on icon "Actions" at bounding box center [505, 133] width 1 height 6
click at [498, 150] on span "Edit this itinerary item" at bounding box center [470, 149] width 55 height 7
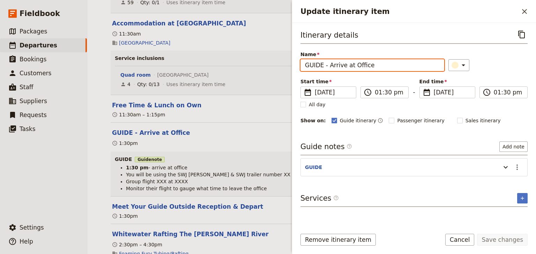
drag, startPoint x: 322, startPoint y: 64, endPoint x: 297, endPoint y: 64, distance: 24.8
click at [297, 64] on div "Itinerary details ​ Name GUIDE - Arrive at Office ​ Start time ​ 15 Dec 2025 15…" at bounding box center [414, 123] width 244 height 201
type input "Steven - Arrive at Office"
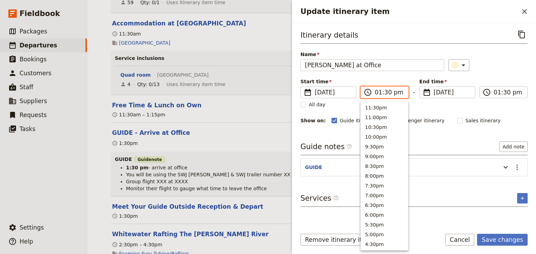
click at [377, 92] on input "01:30 pm" at bounding box center [389, 92] width 29 height 8
type input "12:30 pm"
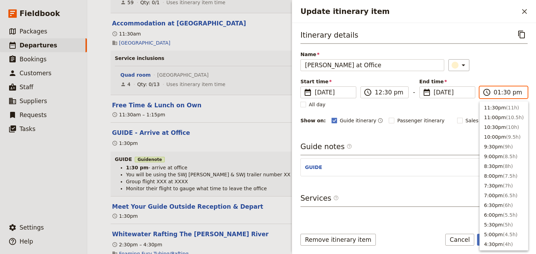
click at [497, 94] on input "01:30 pm" at bounding box center [508, 92] width 29 height 8
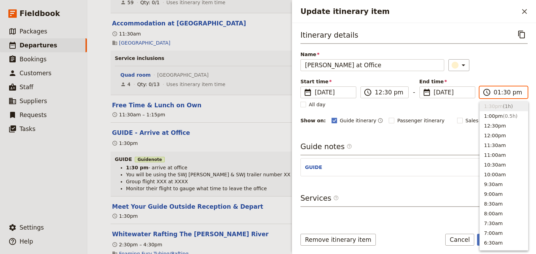
type input "12:30 pm"
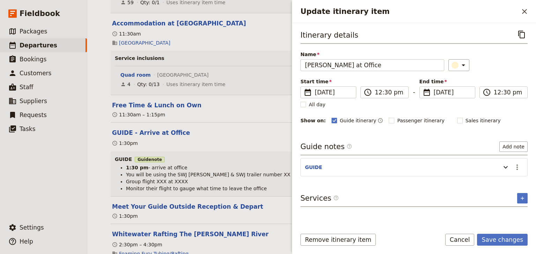
click at [497, 75] on div "Itinerary details ​ Name Steven - Arrive at Office ​ Start time ​ 15 Dec 2025 1…" at bounding box center [414, 77] width 227 height 96
click at [519, 165] on icon "Actions" at bounding box center [517, 167] width 8 height 8
click at [502, 180] on span "Edit note" at bounding box center [497, 181] width 22 height 7
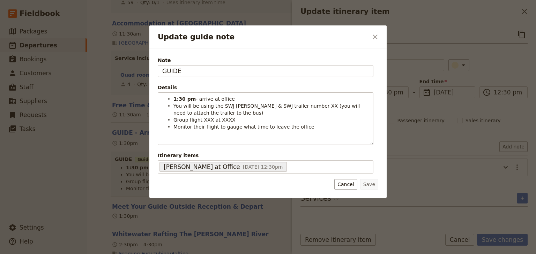
drag, startPoint x: 163, startPoint y: 70, endPoint x: 152, endPoint y: 70, distance: 11.9
click at [152, 70] on div "Note GUIDE Details 1:30 pm - arrive at office You will be using the SWJ Rosa & …" at bounding box center [267, 124] width 237 height 150
type input "STEVEN"
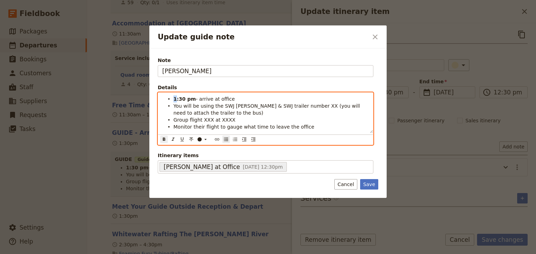
click at [174, 98] on strong "1:30 pm" at bounding box center [185, 99] width 22 height 6
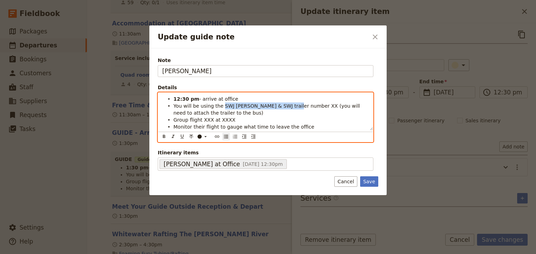
drag, startPoint x: 219, startPoint y: 105, endPoint x: 287, endPoint y: 105, distance: 67.7
click at [287, 105] on span "You will be using the SWJ Rosa & SWJ trailer number XX (you will need to attach…" at bounding box center [268, 109] width 188 height 13
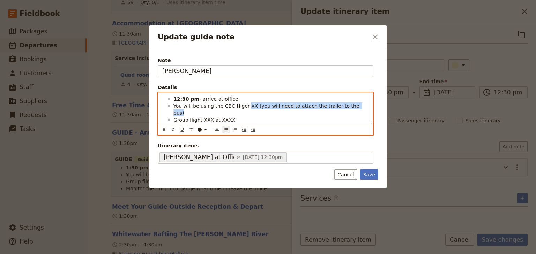
drag, startPoint x: 352, startPoint y: 106, endPoint x: 243, endPoint y: 108, distance: 109.3
click at [243, 108] on li "You will be using the CBC Higer XX (you will need to attach the trailer to the …" at bounding box center [271, 109] width 195 height 14
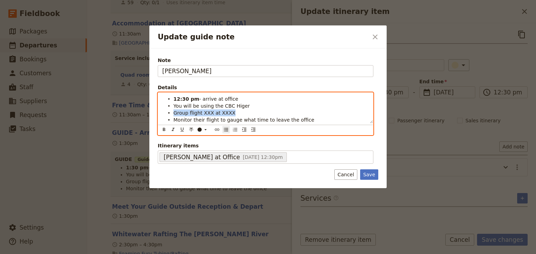
drag, startPoint x: 230, startPoint y: 115, endPoint x: 175, endPoint y: 116, distance: 55.9
click at [175, 116] on li "Group flight XXX at XXXX" at bounding box center [271, 112] width 195 height 7
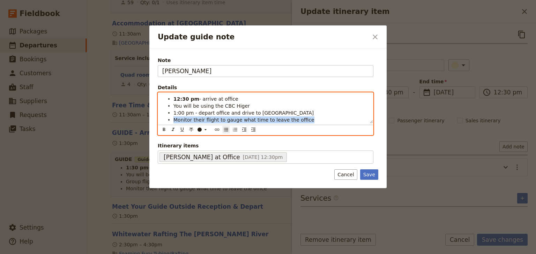
drag, startPoint x: 299, startPoint y: 119, endPoint x: 174, endPoint y: 119, distance: 125.3
click at [174, 119] on li "Monitor their flight to gauge what time to leave the office" at bounding box center [271, 119] width 195 height 7
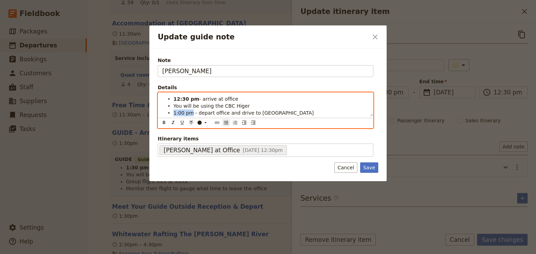
drag, startPoint x: 191, startPoint y: 112, endPoint x: 174, endPoint y: 113, distance: 17.5
click at [174, 113] on span "1:00 pm - depart office and drive to Hides Hotel" at bounding box center [244, 113] width 140 height 6
click at [163, 122] on icon "Format bold" at bounding box center [164, 123] width 6 height 6
click at [281, 106] on li "You will be using the CBC Higer" at bounding box center [271, 105] width 195 height 7
click at [279, 107] on li "You will be using the CBC Higer" at bounding box center [271, 105] width 195 height 7
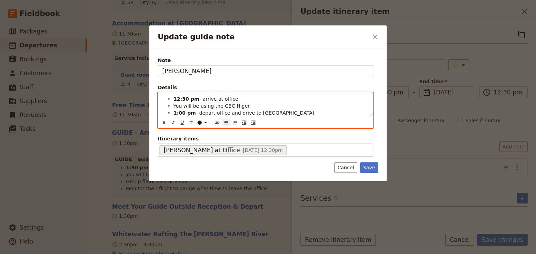
click at [236, 98] on li "12:30 pm - arrive at office" at bounding box center [271, 98] width 195 height 7
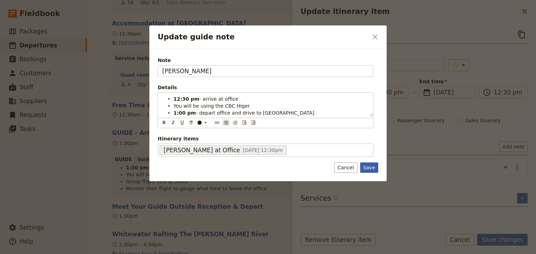
click at [369, 165] on button "Save" at bounding box center [369, 168] width 18 height 10
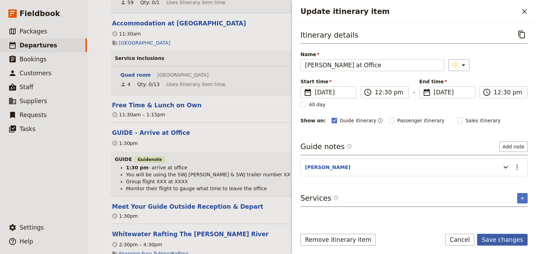
click at [503, 240] on button "Save changes" at bounding box center [502, 240] width 51 height 12
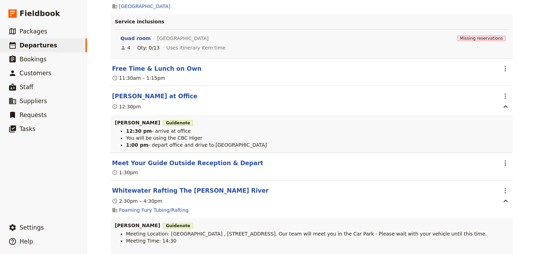
scroll to position [391, 0]
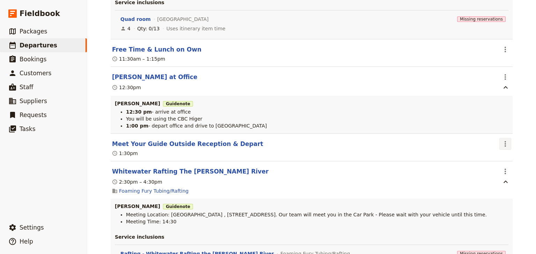
click at [505, 145] on icon "Actions" at bounding box center [505, 144] width 8 height 8
click at [495, 163] on span "Edit this itinerary item" at bounding box center [470, 160] width 55 height 7
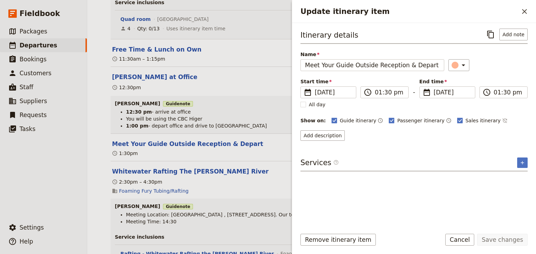
click at [257, 170] on header "Whitewater Rafting The Barron River" at bounding box center [304, 172] width 385 height 8
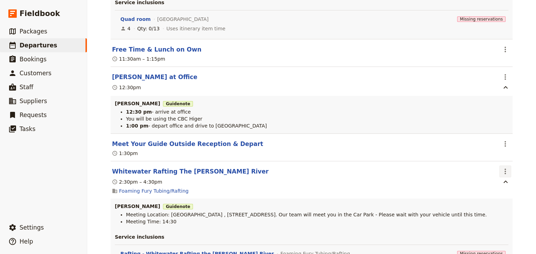
click at [505, 171] on icon "Actions" at bounding box center [505, 172] width 8 height 8
click at [487, 186] on span "Edit this itinerary item" at bounding box center [470, 188] width 55 height 7
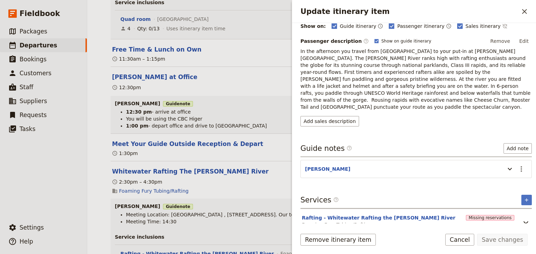
scroll to position [101, 0]
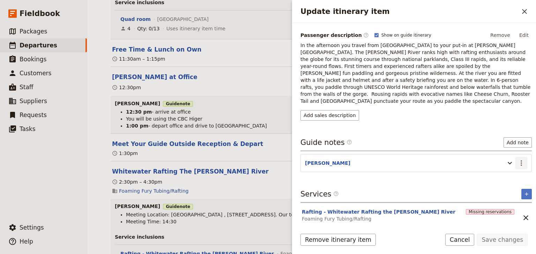
click at [517, 159] on icon "Actions" at bounding box center [521, 163] width 8 height 8
click at [494, 170] on span "Edit note" at bounding box center [497, 170] width 22 height 7
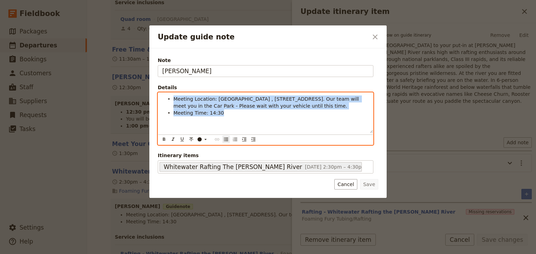
drag, startPoint x: 226, startPoint y: 114, endPoint x: 170, endPoint y: 100, distance: 57.5
click at [170, 100] on ul "Meeting Location: LAKE PLACID CARPARK , 101 Lake Placid Road. Our team will mee…" at bounding box center [265, 106] width 207 height 21
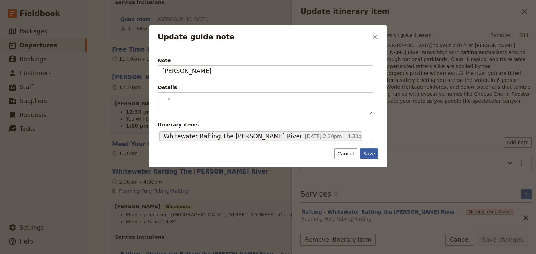
click at [372, 162] on div "Note STEVEN Details ​ ​ ​ ​ ​ ​ ​ ​ ​ ​ Itinerary items Whitewater Rafting The …" at bounding box center [267, 108] width 237 height 119
click at [369, 154] on button "Save" at bounding box center [369, 154] width 18 height 10
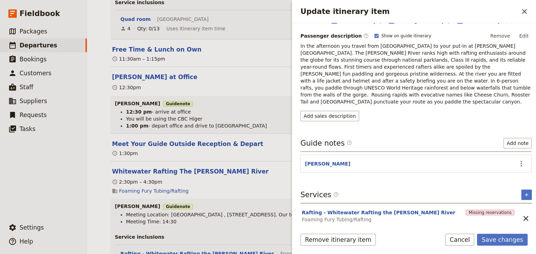
scroll to position [16, 0]
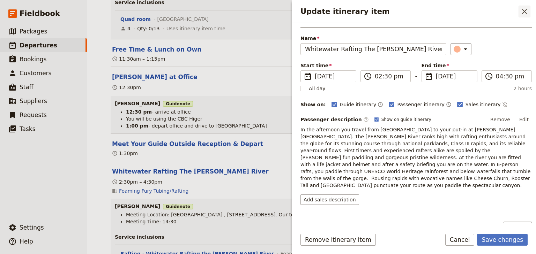
click at [522, 11] on icon "Close drawer" at bounding box center [525, 11] width 8 height 8
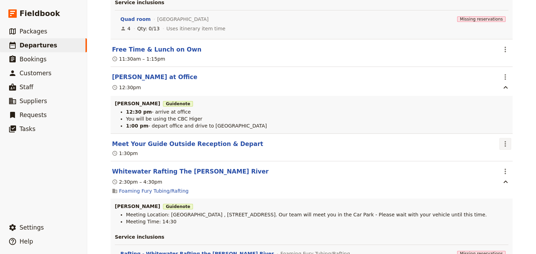
click at [503, 146] on icon "Actions" at bounding box center [505, 144] width 8 height 8
click at [487, 160] on span "Edit this itinerary item" at bounding box center [470, 160] width 55 height 7
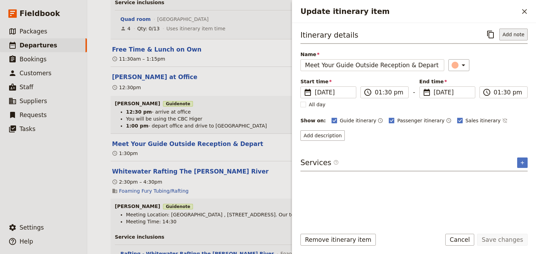
click at [520, 36] on button "Add note" at bounding box center [514, 35] width 28 height 12
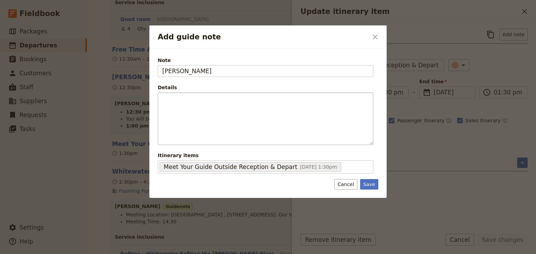
type input "STEVEN"
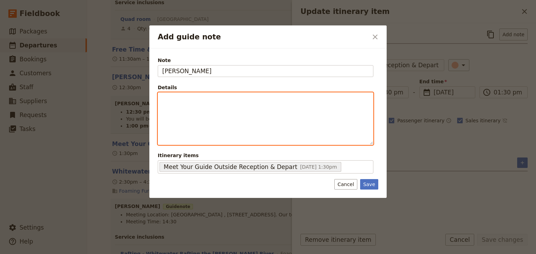
click at [168, 97] on p "Add guide note" at bounding box center [265, 99] width 207 height 7
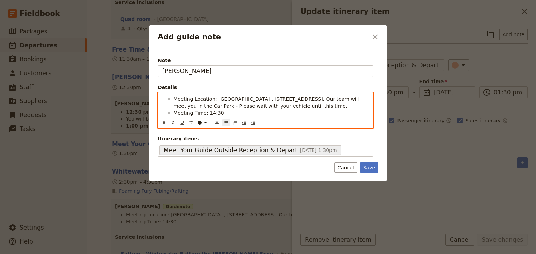
click at [174, 99] on span "Meeting Location: LAKE PLACID CARPARK , 101 Lake Placid Road. Our team will mee…" at bounding box center [267, 102] width 187 height 13
drag, startPoint x: 231, startPoint y: 98, endPoint x: 193, endPoint y: 99, distance: 38.1
click at [193, 99] on span "Drive to Meeting Location: LAKE PLACID CARPARK , 101 Lake Placid Road. Our team…" at bounding box center [266, 106] width 185 height 20
drag, startPoint x: 308, startPoint y: 99, endPoint x: 254, endPoint y: 99, distance: 53.1
click at [254, 99] on span "Drive to Lake Placid Carpark Address: LAKE PLACID CARPARK , 101 Lake Placid Roa…" at bounding box center [270, 106] width 193 height 20
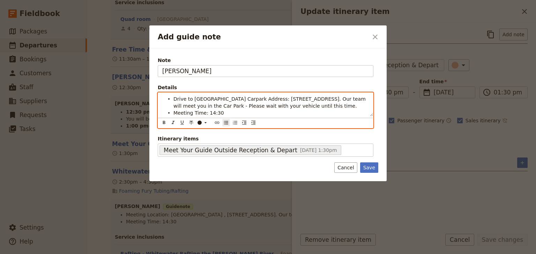
click at [302, 96] on span "Drive to Lake Placid Carpark Address: 101 Lake Placid Road. Our team will meet …" at bounding box center [271, 102] width 194 height 13
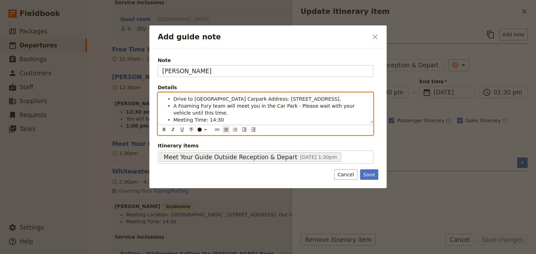
click at [286, 104] on span "A Foaming Fury team will meet you in the Car Park - Please wait with your vehic…" at bounding box center [265, 109] width 183 height 13
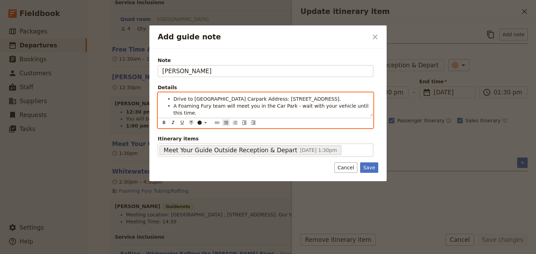
drag, startPoint x: 211, startPoint y: 111, endPoint x: 206, endPoint y: 112, distance: 4.6
click at [206, 117] on span "Meeting Time: 14:30" at bounding box center [199, 120] width 51 height 6
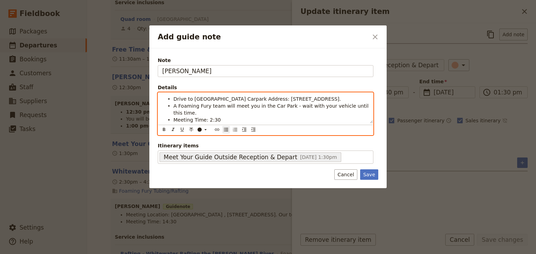
click at [217, 116] on li "Meeting Time: 2:30" at bounding box center [271, 119] width 195 height 7
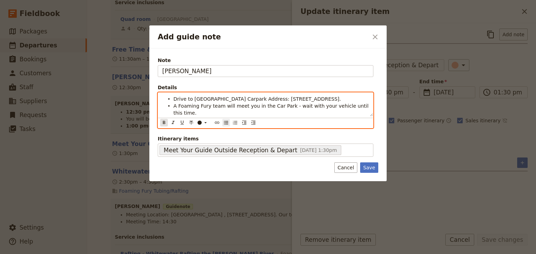
drag, startPoint x: 228, startPoint y: 113, endPoint x: 163, endPoint y: 122, distance: 64.8
click at [205, 116] on li "Meeting Time: 2:30 pm" at bounding box center [271, 119] width 195 height 7
click at [173, 112] on ul "Drive to Lake Placid Carpark Address: 101 Lake Placid Road. A Foaming Fury team…" at bounding box center [265, 110] width 207 height 28
click at [250, 116] on li "2:30 pm - Meeting Time: 2:30 pm" at bounding box center [271, 119] width 195 height 7
drag, startPoint x: 190, startPoint y: 112, endPoint x: 174, endPoint y: 113, distance: 16.1
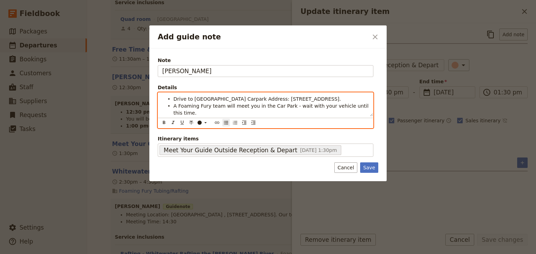
click at [174, 117] on span "2:30 pm - Meeting Time" at bounding box center [203, 120] width 59 height 6
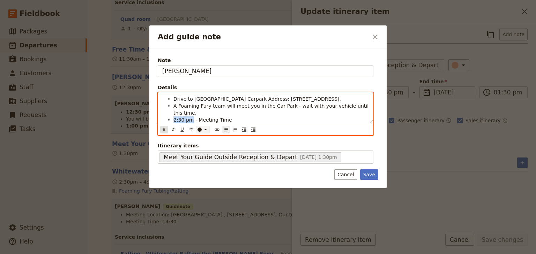
drag, startPoint x: 163, startPoint y: 122, endPoint x: 195, endPoint y: 121, distance: 32.1
click at [164, 128] on icon "Format bold" at bounding box center [164, 129] width 2 height 3
click at [230, 116] on li "2:30 pm - Meeting Time" at bounding box center [271, 119] width 195 height 7
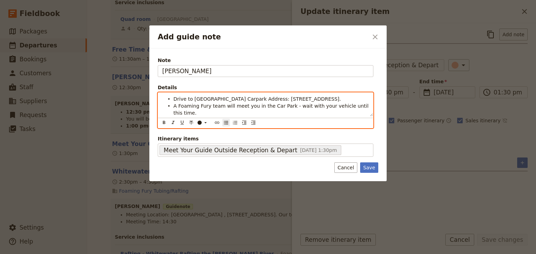
click at [234, 116] on li "2:30 pm - Meeting Time" at bounding box center [271, 119] width 195 height 7
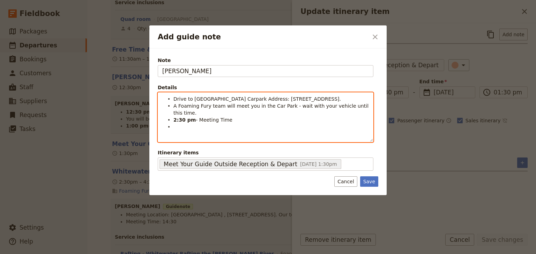
click at [182, 123] on li "Add guide note" at bounding box center [271, 126] width 195 height 7
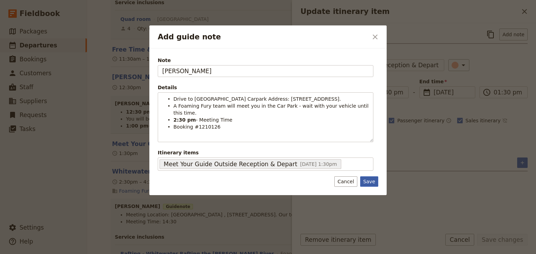
click at [367, 177] on button "Save" at bounding box center [369, 182] width 18 height 10
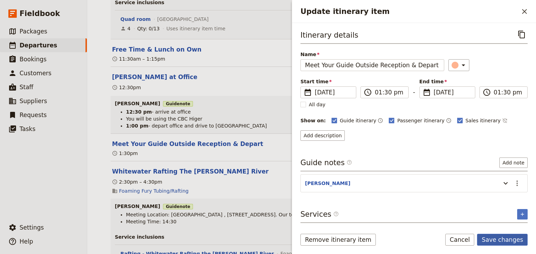
click at [500, 239] on button "Save changes" at bounding box center [502, 240] width 51 height 12
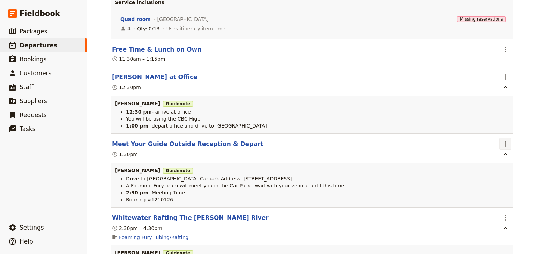
click at [505, 147] on icon "Actions" at bounding box center [505, 144] width 8 height 8
click at [495, 159] on span "Edit this itinerary item" at bounding box center [470, 160] width 55 height 7
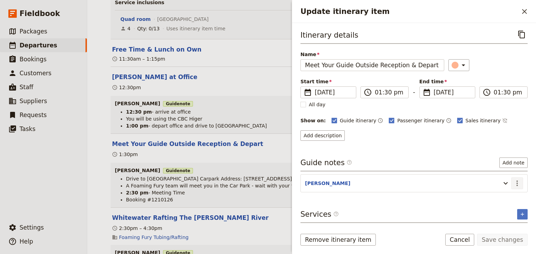
click at [517, 182] on icon "Actions" at bounding box center [517, 184] width 1 height 6
click at [501, 194] on span "Edit note" at bounding box center [497, 197] width 22 height 7
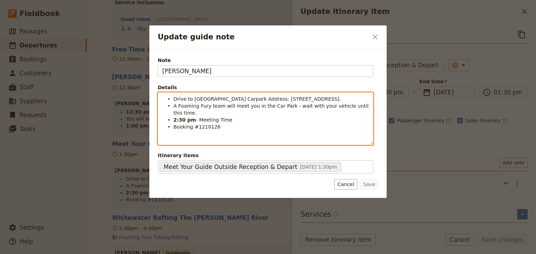
click at [174, 97] on span "Drive to Lake Placid Carpark Address: 101 Lake Placid Road." at bounding box center [258, 99] width 168 height 6
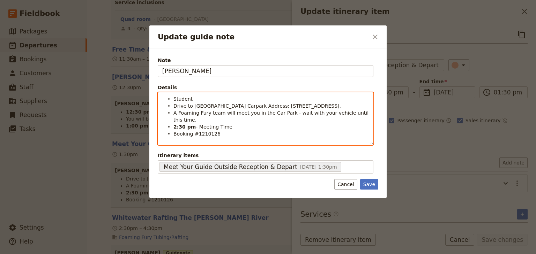
click at [191, 103] on span "Drive to Lake Placid Carpark Address: 101 Lake Placid Road." at bounding box center [258, 106] width 168 height 6
click at [190, 98] on span "Student" at bounding box center [183, 99] width 19 height 6
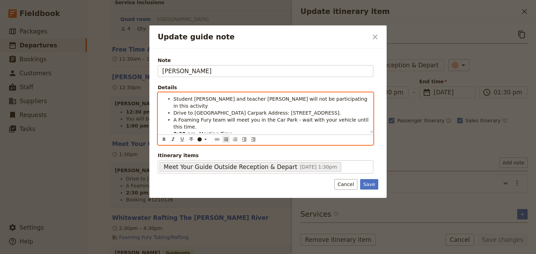
drag, startPoint x: 189, startPoint y: 105, endPoint x: 174, endPoint y: 100, distance: 16.3
click at [174, 100] on span "Student Hannah Spillane and teacher Katherine Hyland will not be participating …" at bounding box center [271, 102] width 195 height 13
click at [206, 138] on icon "Update guide note" at bounding box center [206, 140] width 6 height 6
click at [200, 154] on div "button" at bounding box center [200, 156] width 4 height 4
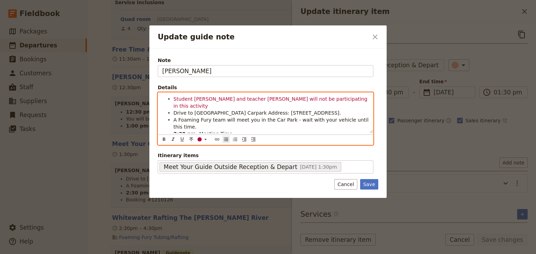
click at [193, 108] on li "Student Hannah Spillane and teacher Katherine Hyland will not be participating …" at bounding box center [271, 102] width 195 height 14
drag, startPoint x: 284, startPoint y: 106, endPoint x: 192, endPoint y: 108, distance: 92.2
click at [192, 108] on li "Student Hannah Spillane and teacher Katherine Hyland will not be participating …" at bounding box center [271, 102] width 195 height 14
click at [205, 139] on icon "Update guide note" at bounding box center [206, 139] width 2 height 1
click at [200, 154] on div "button" at bounding box center [200, 156] width 4 height 4
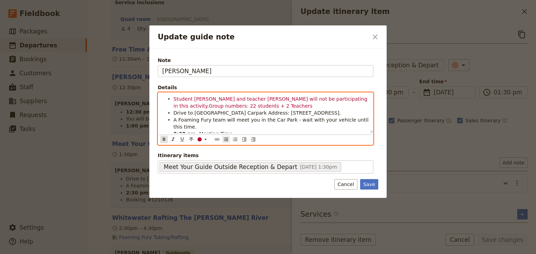
drag, startPoint x: 162, startPoint y: 138, endPoint x: 199, endPoint y: 111, distance: 45.0
click at [163, 137] on icon "Format bold" at bounding box center [164, 140] width 6 height 6
click at [209, 105] on strong "Group numbers: 22 students + 2 Teachers" at bounding box center [267, 106] width 116 height 6
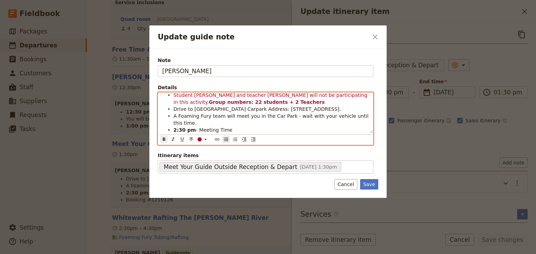
scroll to position [0, 0]
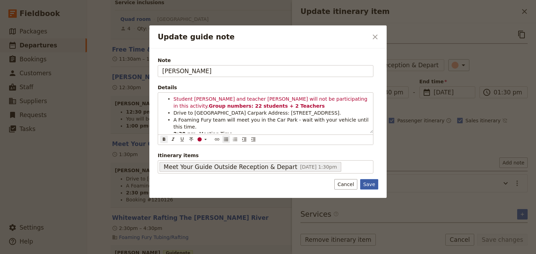
click at [370, 185] on button "Save" at bounding box center [369, 184] width 18 height 10
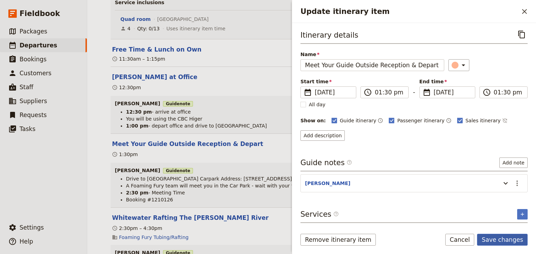
click at [500, 242] on button "Save changes" at bounding box center [502, 240] width 51 height 12
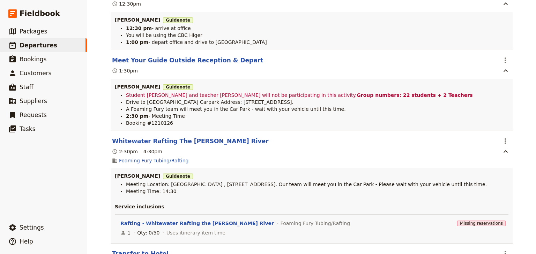
scroll to position [503, 0]
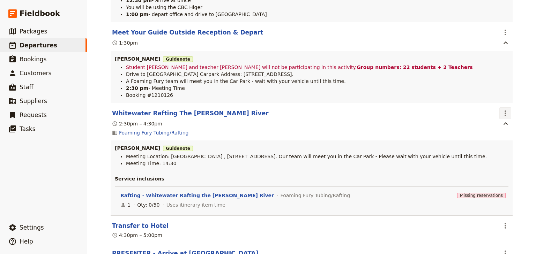
click at [504, 116] on icon "Actions" at bounding box center [505, 113] width 8 height 8
click at [496, 130] on span "Edit this itinerary item" at bounding box center [470, 130] width 55 height 7
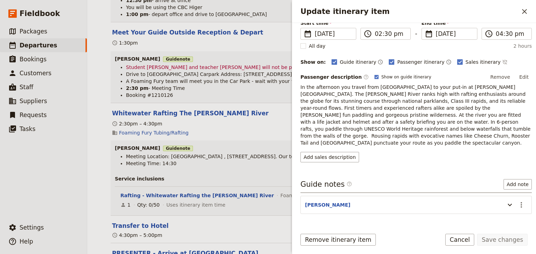
scroll to position [101, 0]
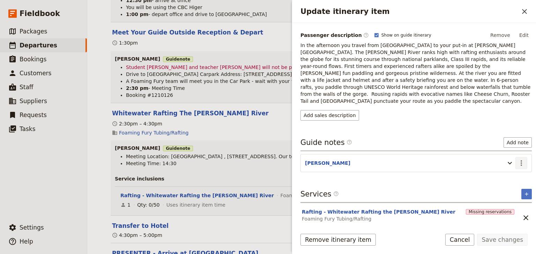
click at [518, 159] on icon "Actions" at bounding box center [521, 163] width 8 height 8
click at [494, 169] on span "Edit note" at bounding box center [497, 170] width 22 height 7
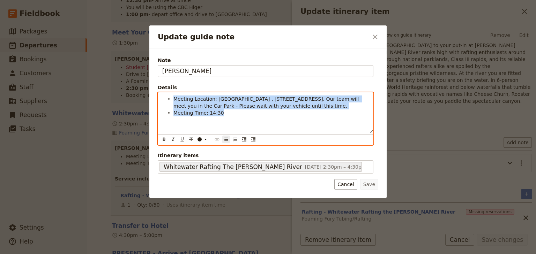
drag, startPoint x: 220, startPoint y: 113, endPoint x: 170, endPoint y: 99, distance: 52.5
click at [170, 99] on ul "Meeting Location: LAKE PLACID CARPARK , 101 Lake Placid Road. Our team will mee…" at bounding box center [265, 106] width 207 height 21
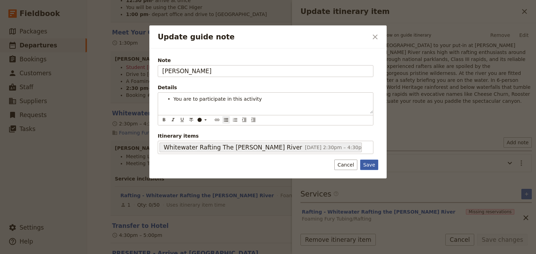
click at [372, 161] on div "Note STEVEN Details You are to participate in this activity ​ ​ ​ ​ ​ ​ ​ ​ ​ ​…" at bounding box center [267, 114] width 237 height 130
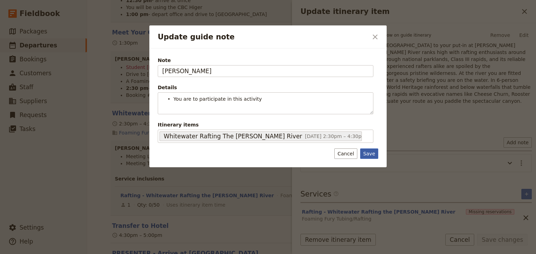
click at [372, 153] on button "Save" at bounding box center [369, 154] width 18 height 10
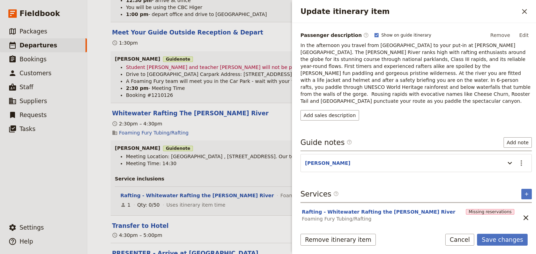
drag, startPoint x: 526, startPoint y: 12, endPoint x: 511, endPoint y: 15, distance: 16.2
click at [527, 11] on icon "Close drawer" at bounding box center [525, 11] width 8 height 8
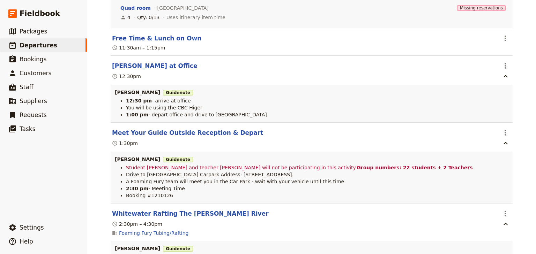
scroll to position [419, 0]
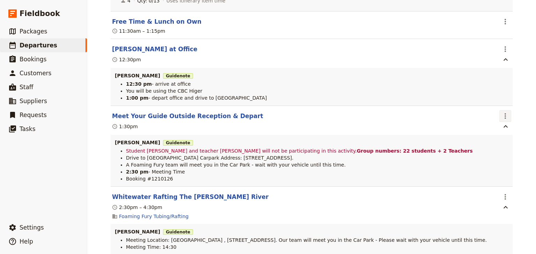
click at [503, 117] on icon "Actions" at bounding box center [505, 116] width 8 height 8
click at [494, 131] on span "Edit this itinerary item" at bounding box center [470, 133] width 55 height 7
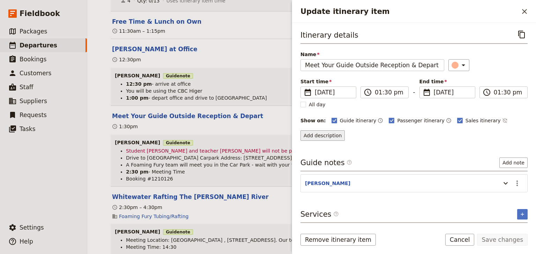
click at [327, 137] on button "Add description" at bounding box center [323, 136] width 44 height 10
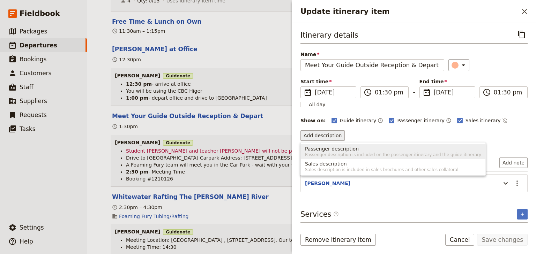
click at [317, 153] on span "Passenger description is included on the passenger itinerary and the guide itin…" at bounding box center [393, 155] width 176 height 6
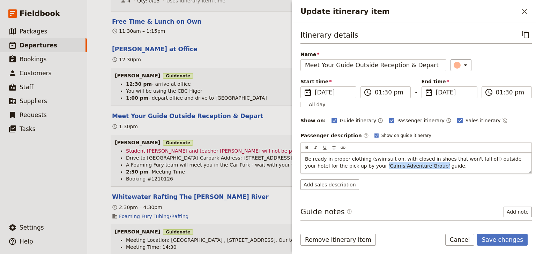
drag, startPoint x: 410, startPoint y: 164, endPoint x: 355, endPoint y: 163, distance: 54.1
click at [355, 163] on span "Be ready in proper clothing (swimsuit on, with closed in shoes that won't fall …" at bounding box center [414, 162] width 218 height 13
click at [496, 238] on button "Save changes" at bounding box center [502, 240] width 51 height 12
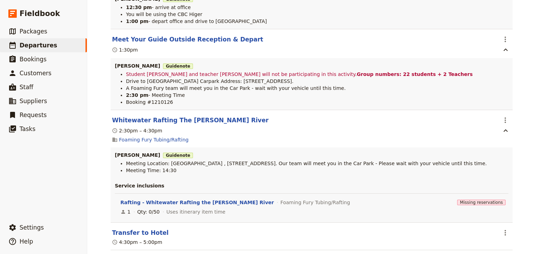
scroll to position [503, 0]
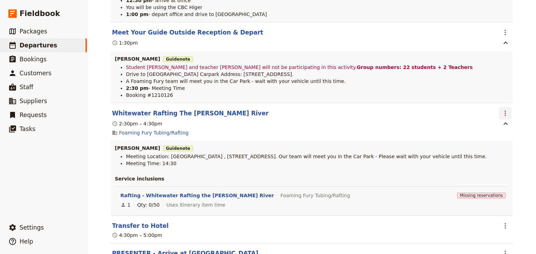
click at [503, 115] on icon "Actions" at bounding box center [505, 113] width 8 height 8
click at [495, 130] on span "Edit this itinerary item" at bounding box center [470, 130] width 55 height 7
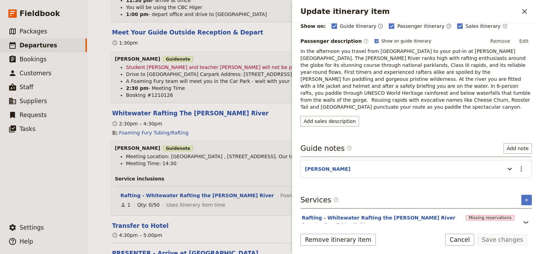
scroll to position [101, 0]
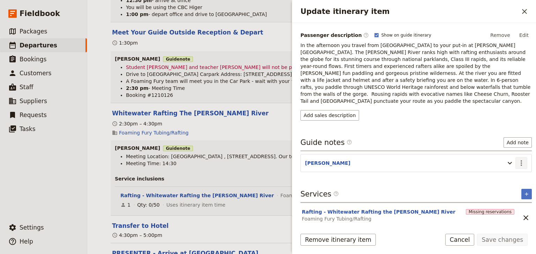
click at [517, 159] on icon "Actions" at bounding box center [521, 163] width 8 height 8
click at [499, 170] on span "Edit note" at bounding box center [497, 170] width 22 height 7
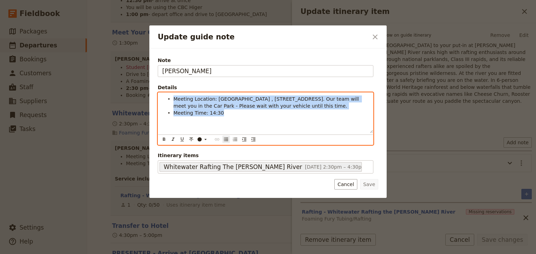
drag, startPoint x: 217, startPoint y: 115, endPoint x: 161, endPoint y: 101, distance: 58.4
click at [161, 101] on div "Meeting Location: LAKE PLACID CARPARK , 101 Lake Placid Road. Our team will mee…" at bounding box center [265, 113] width 215 height 40
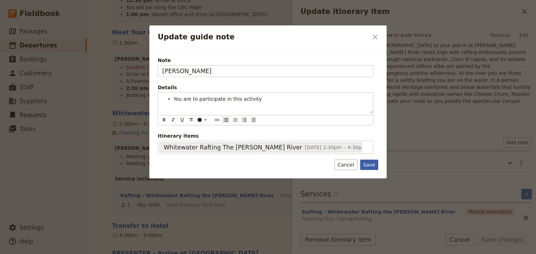
click at [372, 164] on div "Note STEVEN Details You are to participate in this activity ​ ​ ​ ​ ​ ​ ​ ​ ​ ​…" at bounding box center [267, 114] width 237 height 130
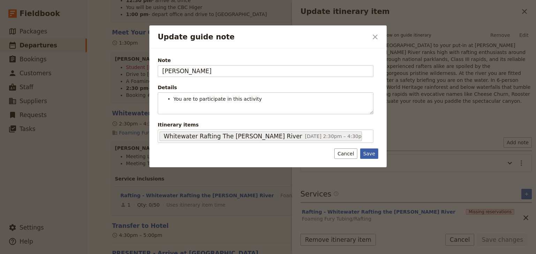
click at [369, 153] on button "Save" at bounding box center [369, 154] width 18 height 10
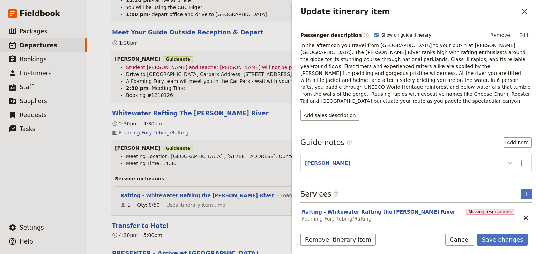
click at [507, 159] on icon "Update itinerary item" at bounding box center [510, 163] width 8 height 8
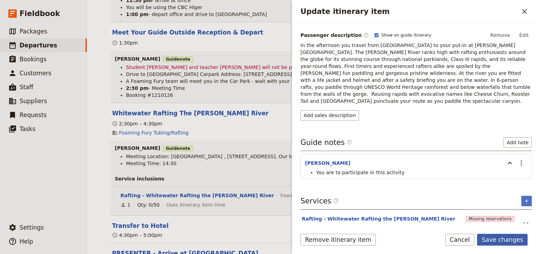
click at [500, 240] on button "Save changes" at bounding box center [502, 240] width 51 height 12
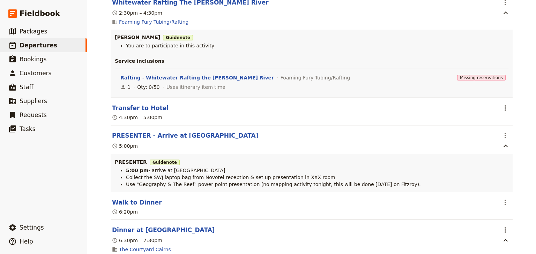
scroll to position [614, 0]
click at [502, 139] on icon "Actions" at bounding box center [505, 135] width 8 height 8
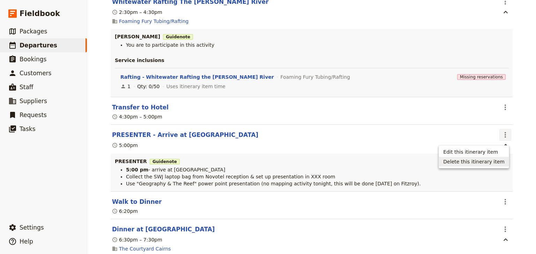
click at [495, 163] on span "Delete this itinerary item" at bounding box center [473, 161] width 61 height 7
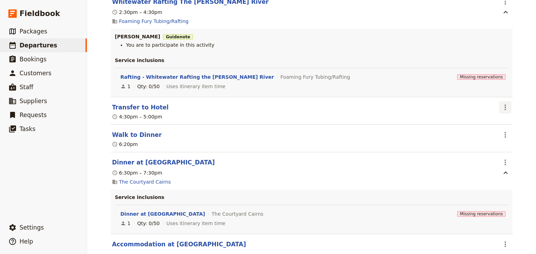
click at [501, 108] on icon "Actions" at bounding box center [505, 107] width 8 height 8
click at [490, 123] on span "Edit this itinerary item" at bounding box center [470, 124] width 55 height 7
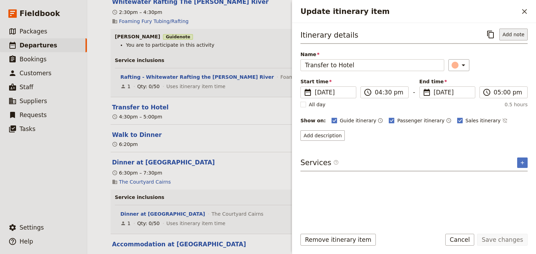
click at [509, 35] on button "Add note" at bounding box center [514, 35] width 28 height 12
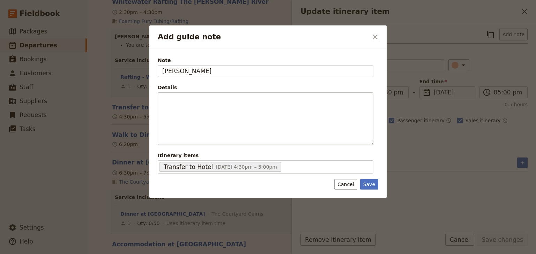
type input "STEVEN"
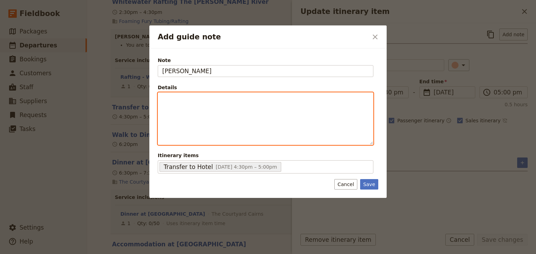
click at [166, 100] on p "Add guide note" at bounding box center [265, 99] width 207 height 7
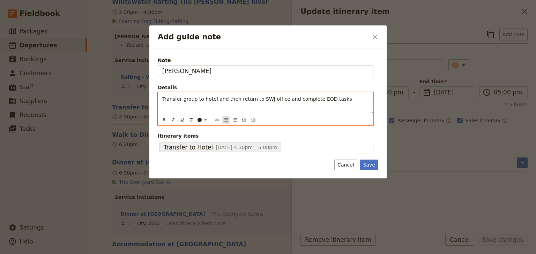
click at [223, 119] on icon "Bulleted list" at bounding box center [226, 120] width 6 height 6
click at [226, 120] on icon "Bulleted list" at bounding box center [226, 120] width 6 height 6
click at [226, 119] on icon "Bulleted list" at bounding box center [226, 120] width 6 height 6
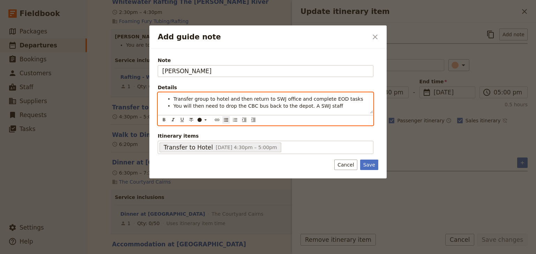
click at [306, 105] on span "You will then need to drop the CBC bus back to the depot. A SWJ staff" at bounding box center [259, 106] width 170 height 6
click at [324, 106] on li "You will then need to drop the CBC bus back to the depot. SWJ staff" at bounding box center [271, 105] width 195 height 7
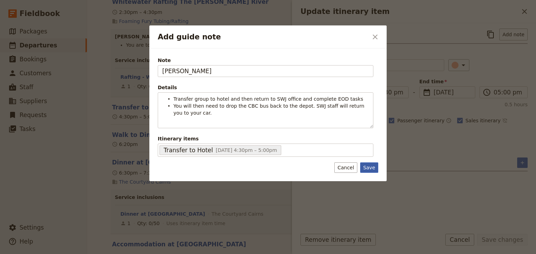
click at [374, 169] on button "Save" at bounding box center [369, 168] width 18 height 10
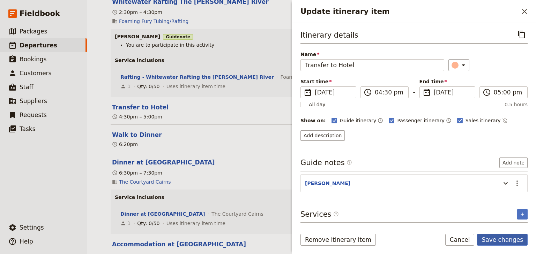
click at [506, 239] on button "Save changes" at bounding box center [502, 240] width 51 height 12
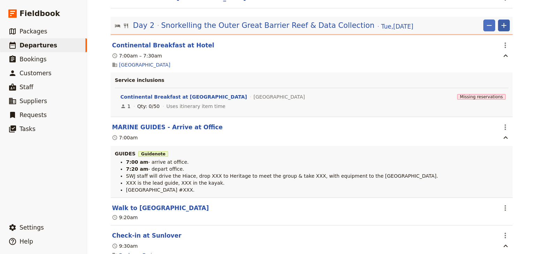
scroll to position [894, 0]
click at [505, 130] on icon "Actions" at bounding box center [505, 127] width 8 height 8
click at [492, 155] on span "Delete this itinerary item" at bounding box center [473, 155] width 61 height 7
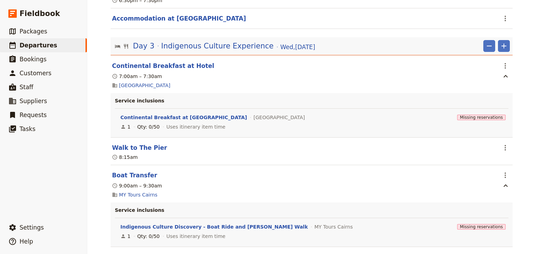
scroll to position [1341, 0]
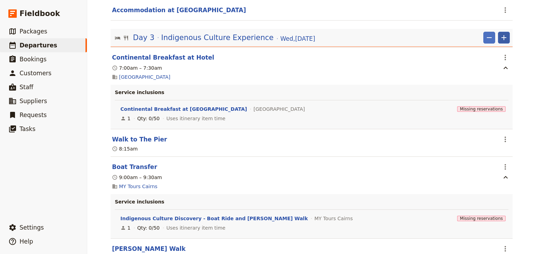
click at [502, 40] on icon "Add" at bounding box center [504, 37] width 5 height 5
click at [494, 57] on span "Add itinerary item" at bounding box center [481, 55] width 44 height 7
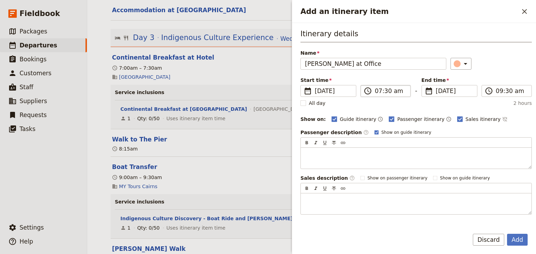
type input "Steven Arrive at Office"
click at [378, 91] on input "07:30 am" at bounding box center [390, 91] width 31 height 8
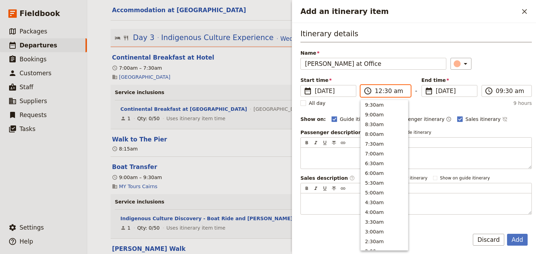
scroll to position [321, 0]
click at [378, 91] on input "12:30 am" at bounding box center [390, 91] width 31 height 8
click at [383, 91] on input "08:30 am" at bounding box center [390, 91] width 31 height 8
type input "08:00 am"
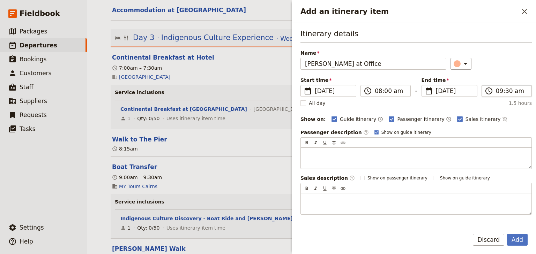
click at [491, 89] on label "​ 09:30 am" at bounding box center [507, 91] width 50 height 12
click at [496, 89] on input "09:30 am" at bounding box center [511, 91] width 31 height 8
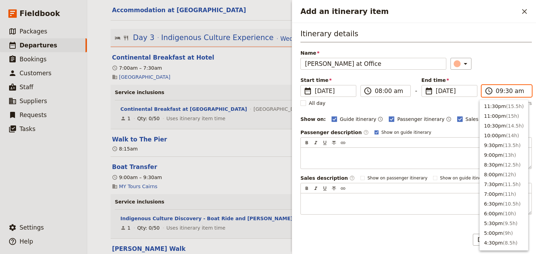
scroll to position [275, 0]
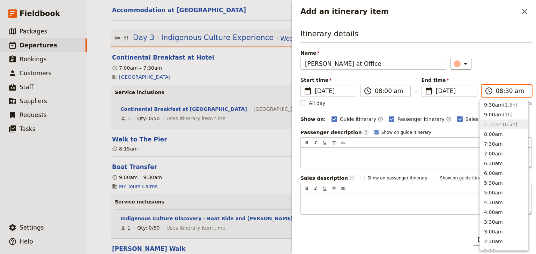
click at [504, 93] on input "08:30 am" at bounding box center [511, 91] width 31 height 8
type input "08:00 am"
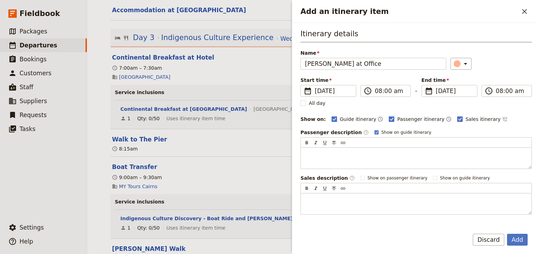
click at [497, 77] on div "Start time ​ 17 Dec 2025 17/12/2025 2025-12-17 08:00 ​ 08:00 am - End time ​ 17…" at bounding box center [416, 87] width 231 height 20
click at [389, 117] on rect "Add an itinerary item" at bounding box center [391, 119] width 5 height 5
click at [389, 116] on input "Passenger itinerary" at bounding box center [389, 116] width 0 height 0
checkbox input "false"
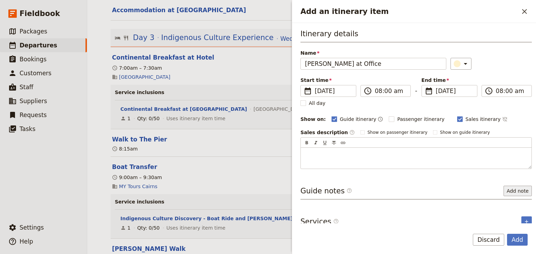
click at [509, 189] on button "Add note" at bounding box center [518, 191] width 28 height 10
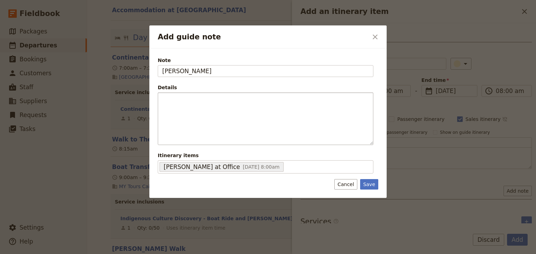
type input "STEVEN"
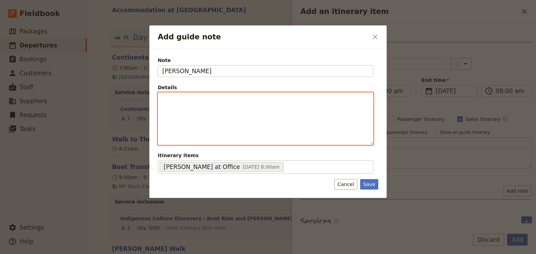
click at [176, 105] on div "Add guide note" at bounding box center [265, 119] width 215 height 52
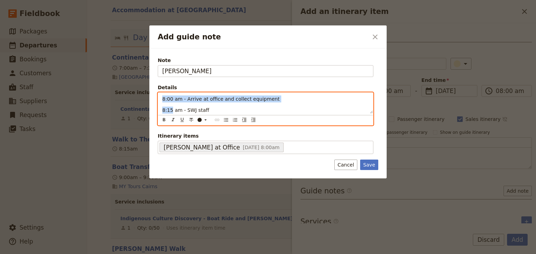
drag, startPoint x: 168, startPoint y: 103, endPoint x: 170, endPoint y: 108, distance: 5.0
click at [170, 108] on div "8:00 am - Arrive at office and collect equipment 8:15 am - SWJ staff" at bounding box center [265, 103] width 215 height 21
click at [228, 119] on icon "Bulleted list" at bounding box center [226, 120] width 6 height 6
click at [194, 99] on span "8:00 am - Arrive at office and collect equipment" at bounding box center [232, 99] width 117 height 6
drag, startPoint x: 190, startPoint y: 98, endPoint x: 172, endPoint y: 98, distance: 17.8
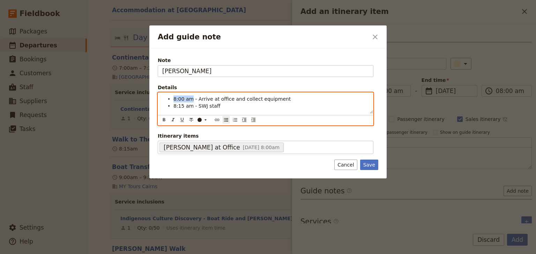
click at [172, 98] on ul "8:00 am - Arrive at office and collect equipment 8:15 am - SWJ staff" at bounding box center [265, 103] width 207 height 14
drag, startPoint x: 164, startPoint y: 119, endPoint x: 184, endPoint y: 110, distance: 22.0
click at [164, 119] on icon "Format bold" at bounding box center [164, 119] width 2 height 3
drag, startPoint x: 191, startPoint y: 105, endPoint x: 174, endPoint y: 105, distance: 17.1
click at [174, 105] on span "8:15 am - SWJ staff" at bounding box center [197, 106] width 47 height 6
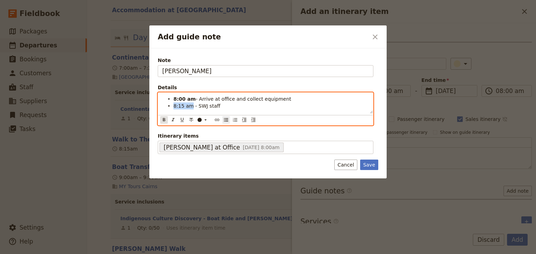
drag, startPoint x: 164, startPoint y: 119, endPoint x: 174, endPoint y: 114, distance: 11.4
click at [164, 119] on icon "Format bold" at bounding box center [164, 119] width 2 height 3
click at [218, 106] on li "8:15 am - SWJ staff" at bounding box center [271, 105] width 195 height 7
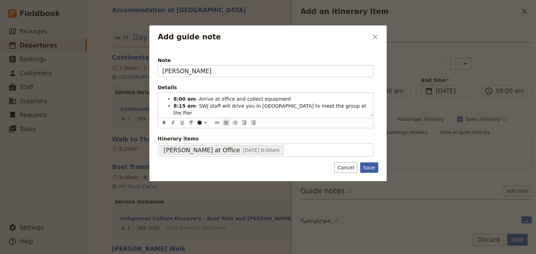
click at [368, 164] on button "Save" at bounding box center [369, 168] width 18 height 10
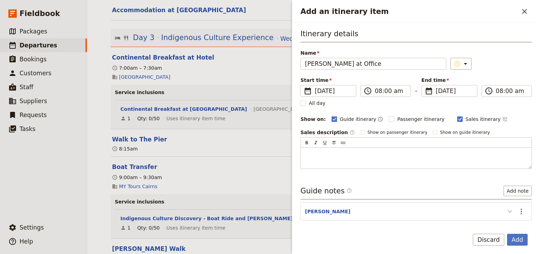
click at [508, 211] on icon "Add an itinerary item" at bounding box center [510, 212] width 4 height 2
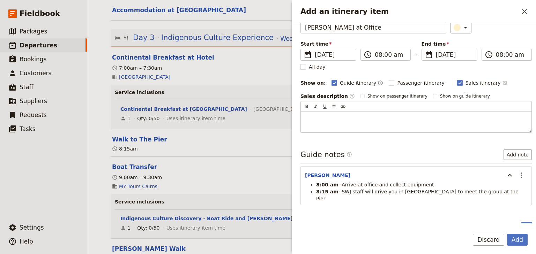
scroll to position [40, 0]
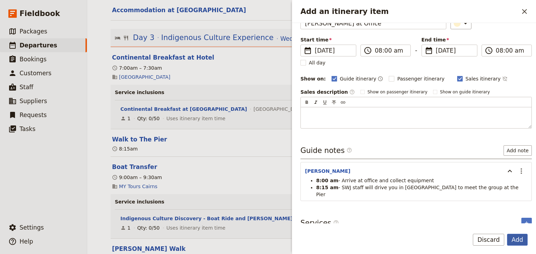
click at [517, 238] on button "Add" at bounding box center [517, 240] width 21 height 12
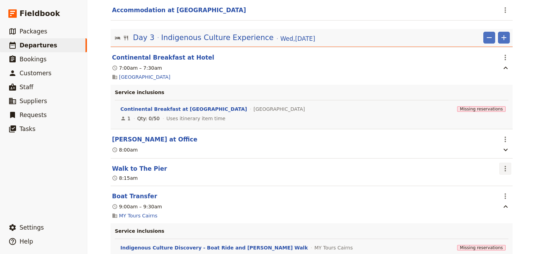
click at [503, 173] on icon "Actions" at bounding box center [505, 169] width 8 height 8
click at [496, 186] on span "Edit this itinerary item" at bounding box center [470, 186] width 55 height 7
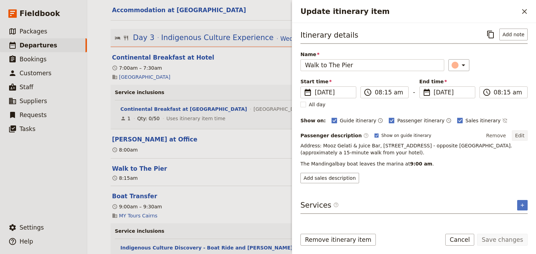
click at [519, 135] on button "Edit" at bounding box center [520, 136] width 16 height 10
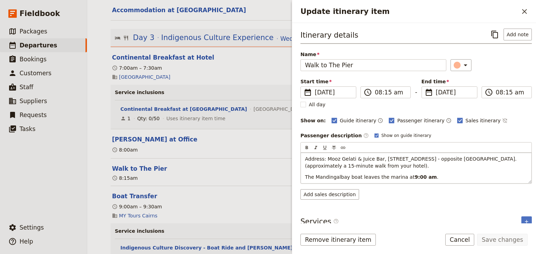
click at [444, 165] on p "Address: Mooz Gelati & Juice Bar, 5/2 Pier Point Rd, Cairns City QLD 4870 - opp…" at bounding box center [416, 163] width 222 height 14
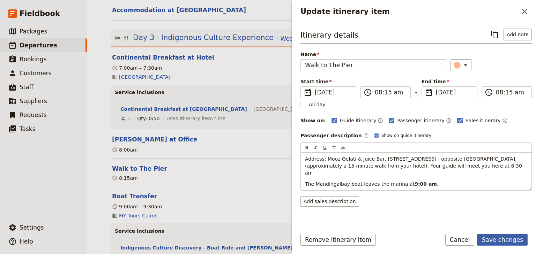
click at [492, 241] on button "Save changes" at bounding box center [502, 240] width 51 height 12
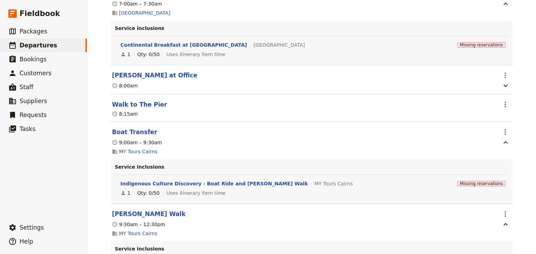
scroll to position [1396, 0]
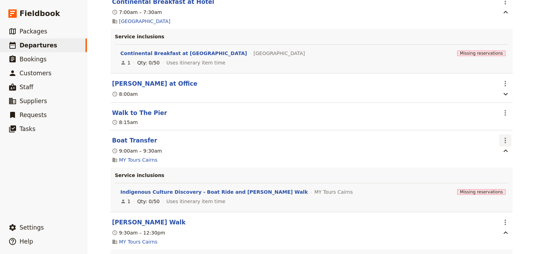
click at [505, 143] on icon "Actions" at bounding box center [505, 141] width 1 height 6
click at [495, 156] on span "Edit this itinerary item" at bounding box center [470, 158] width 55 height 7
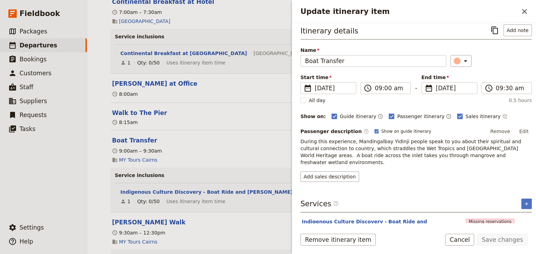
scroll to position [0, 0]
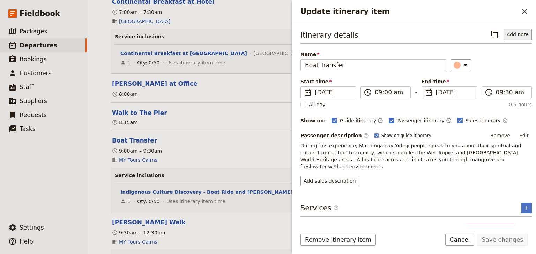
click at [511, 36] on button "Add note" at bounding box center [518, 35] width 28 height 12
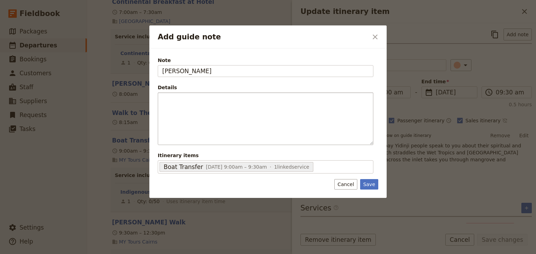
type input "STEVEN"
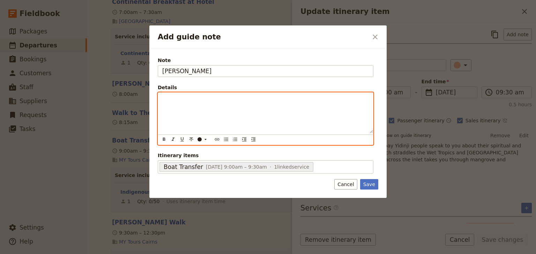
click at [166, 97] on p "Add guide note" at bounding box center [265, 99] width 207 height 7
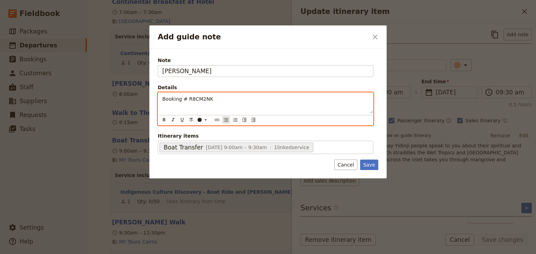
click at [225, 119] on icon "Bulleted list" at bounding box center [226, 120] width 6 height 6
click at [242, 102] on div "Booking # R8CM2NK" at bounding box center [265, 103] width 215 height 21
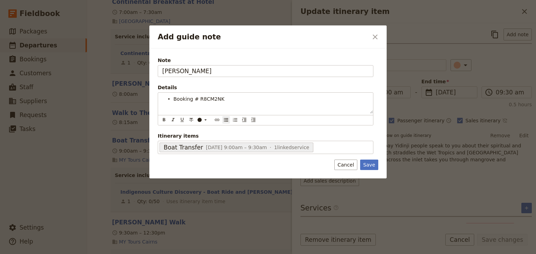
click at [370, 163] on div "Note STEVEN Details Booking # R8CM2NK ​ ​ ​ ​ ​ ​ ​ ​ ​ ​ Booking # R8CM2NK Iti…" at bounding box center [267, 114] width 237 height 130
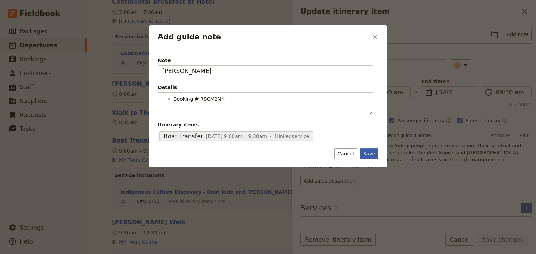
click at [372, 153] on button "Save" at bounding box center [369, 154] width 18 height 10
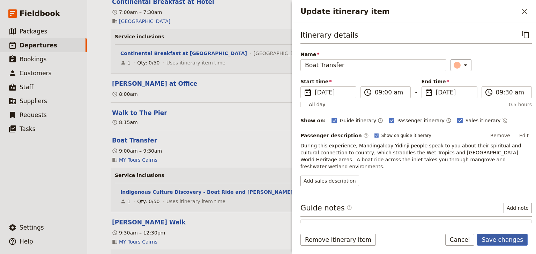
click at [502, 238] on button "Save changes" at bounding box center [502, 240] width 51 height 12
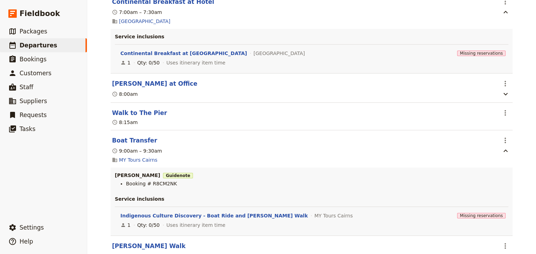
click at [522, 148] on div "Goulburn High School: Custom Trip 2025 ​ Draft 15 – 18 Dec 2025 4 days / 3 nigh…" at bounding box center [311, 127] width 449 height 254
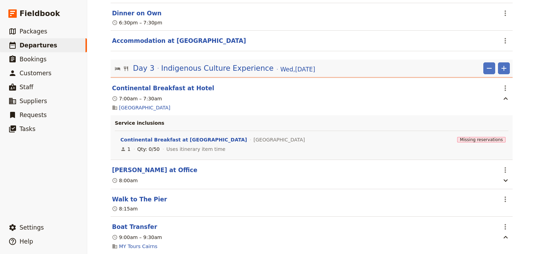
scroll to position [1307, 0]
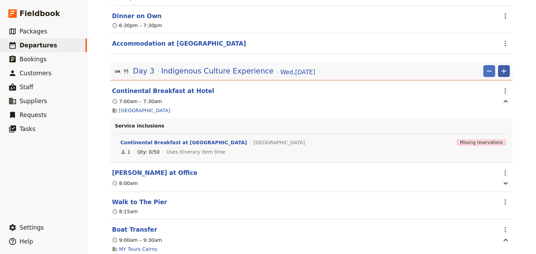
click at [503, 74] on icon "Add" at bounding box center [504, 71] width 8 height 8
click at [487, 87] on span "Add itinerary item" at bounding box center [481, 88] width 44 height 7
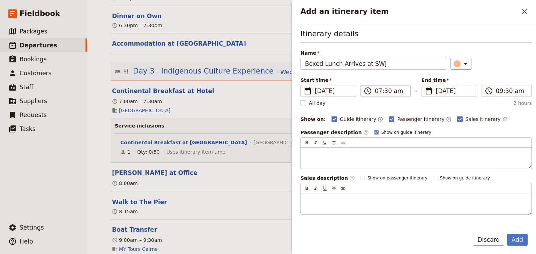
type input "Boxed Lunch Arrives at SWJ"
click at [377, 91] on input "07:30 am" at bounding box center [390, 91] width 31 height 8
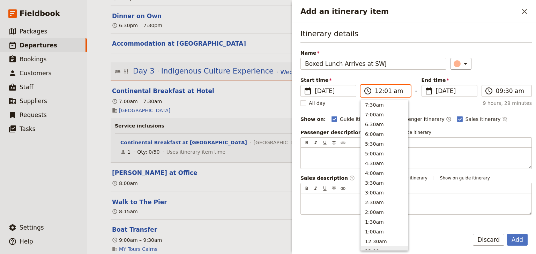
scroll to position [321, 0]
type input "12:15 pm"
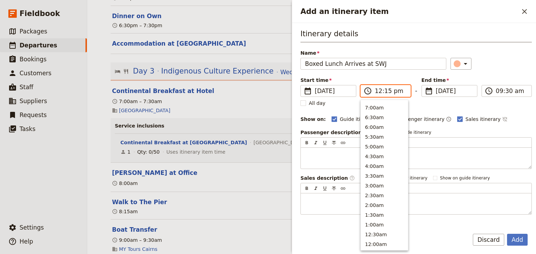
scroll to position [226, 0]
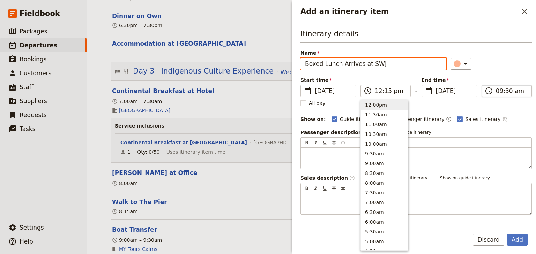
type input "12:15 pm"
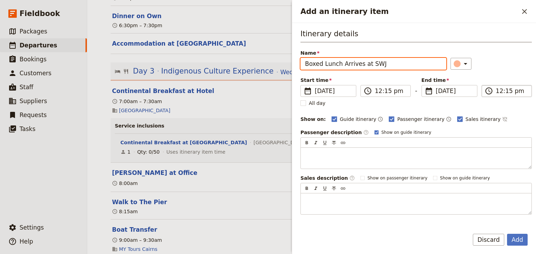
click at [500, 91] on input "12:15 pm" at bounding box center [511, 91] width 31 height 8
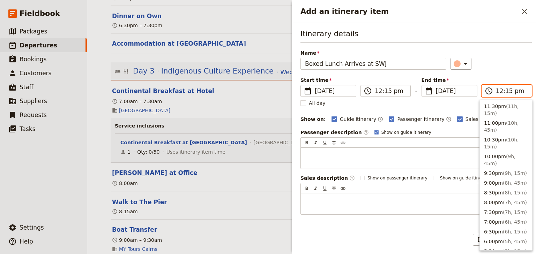
scroll to position [247, 0]
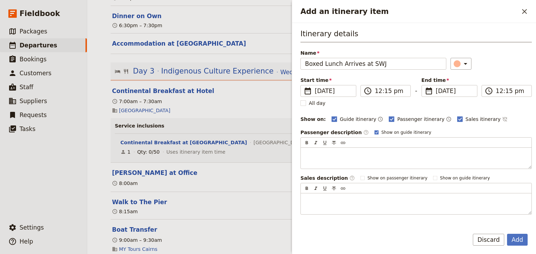
click at [494, 70] on div "Itinerary details Name Boxed Lunch Arrives at SWJ ​ Start time ​ 17 Dec 2025 17…" at bounding box center [416, 122] width 231 height 186
click at [517, 240] on button "Add" at bounding box center [517, 240] width 21 height 12
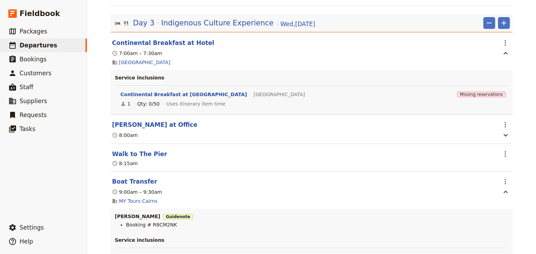
scroll to position [1363, 0]
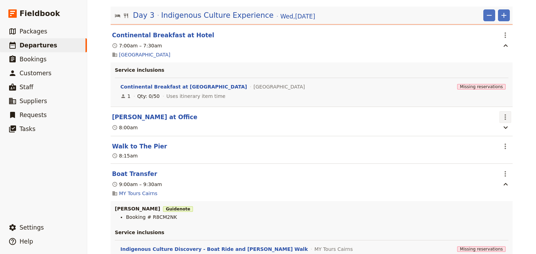
click at [502, 121] on icon "Actions" at bounding box center [505, 117] width 8 height 8
click at [497, 132] on span "Edit this itinerary item" at bounding box center [470, 134] width 55 height 7
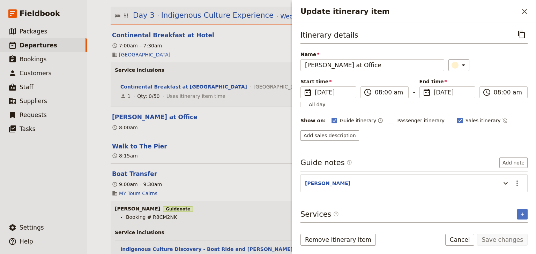
click at [457, 118] on rect "Update itinerary item" at bounding box center [459, 120] width 5 height 5
click at [457, 117] on input "Sales itinerary" at bounding box center [457, 117] width 0 height 0
checkbox input "false"
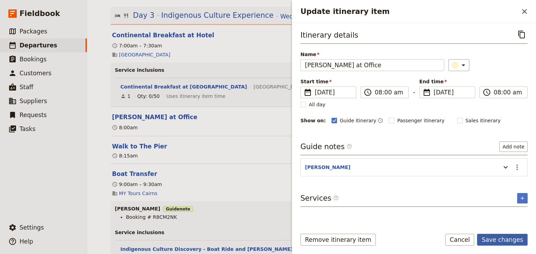
click at [504, 237] on button "Save changes" at bounding box center [502, 240] width 51 height 12
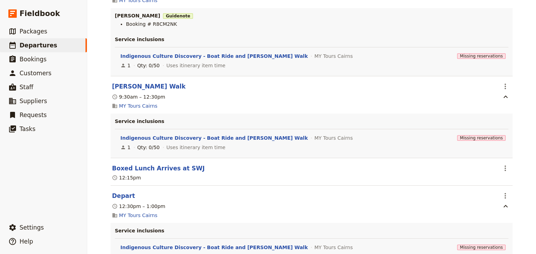
scroll to position [1558, 0]
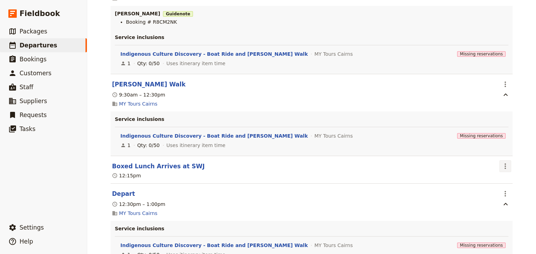
click at [503, 170] on icon "Actions" at bounding box center [505, 166] width 8 height 8
click at [495, 186] on span "Edit this itinerary item" at bounding box center [470, 184] width 55 height 7
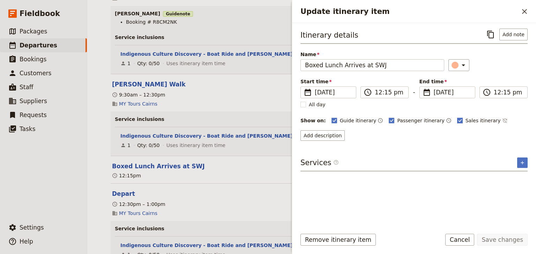
click at [457, 117] on label "Sales itinerary" at bounding box center [479, 120] width 44 height 7
click at [457, 117] on input "Sales itinerary" at bounding box center [457, 117] width 0 height 0
checkbox input "false"
click at [389, 119] on rect "Update itinerary item" at bounding box center [391, 120] width 5 height 5
click at [389, 117] on input "Passenger itinerary" at bounding box center [389, 117] width 0 height 0
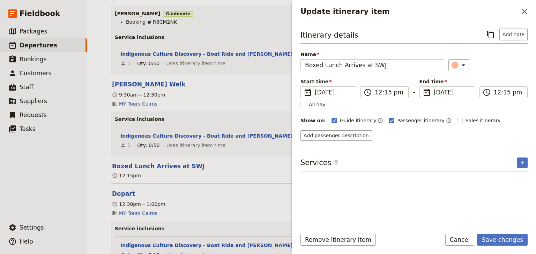
checkbox input "false"
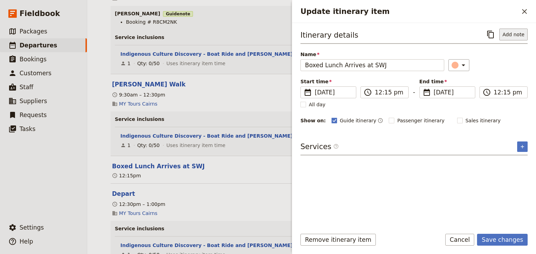
click at [508, 35] on button "Add note" at bounding box center [514, 35] width 28 height 12
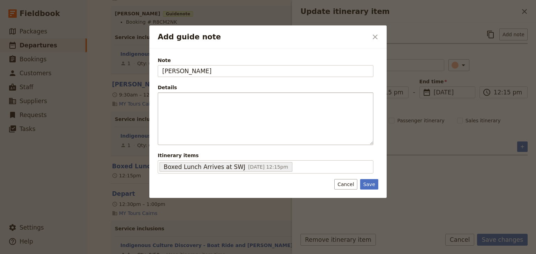
type input "ANDREW"
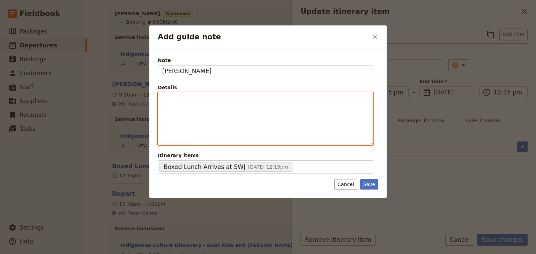
click at [173, 99] on p "Add guide note" at bounding box center [265, 99] width 207 height 7
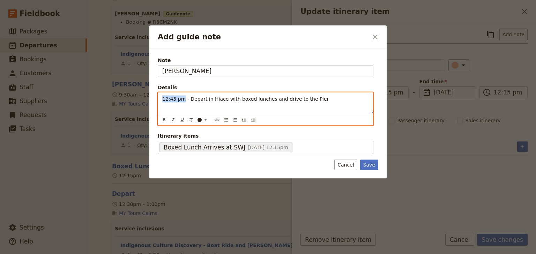
drag, startPoint x: 182, startPoint y: 98, endPoint x: 163, endPoint y: 99, distance: 18.9
click at [163, 99] on span "12:45 pm - Depart in Hiace with boxed lunches and drive to the Pier" at bounding box center [245, 99] width 167 height 6
click at [164, 119] on icon "Format bold" at bounding box center [164, 120] width 6 height 6
click at [318, 99] on p "12:45 pm - Depart in Hiace with boxed lunches and drive to the Pier" at bounding box center [265, 99] width 207 height 7
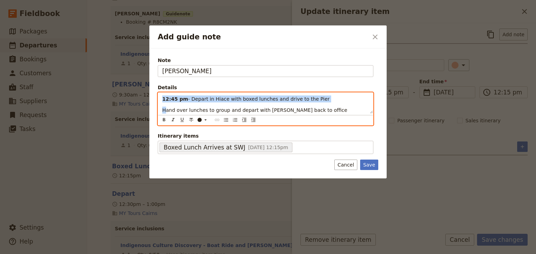
drag, startPoint x: 164, startPoint y: 110, endPoint x: 162, endPoint y: 97, distance: 13.5
click at [162, 97] on div "12:45 pm - Depart in Hiace with boxed lunches and drive to the Pier Hand over l…" at bounding box center [265, 103] width 215 height 21
click at [226, 120] on icon "Bulleted list" at bounding box center [226, 119] width 4 height 3
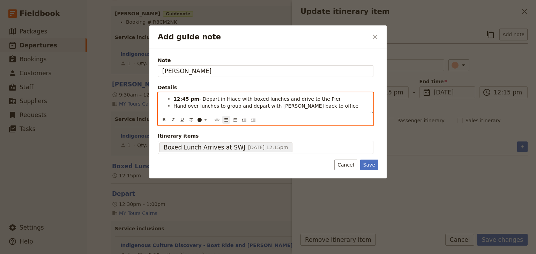
click at [222, 103] on span "Hand over lunches to group and depart with Steven back to office" at bounding box center [266, 106] width 185 height 6
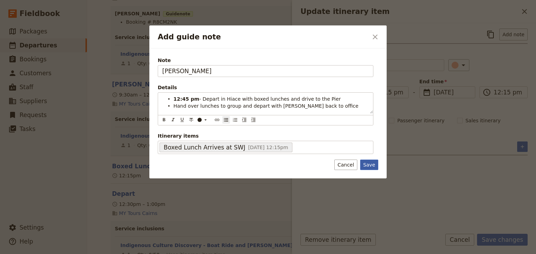
click at [371, 167] on div "Note ANDREW Details 12:45 pm - Depart in Hiace with boxed lunches and drive to …" at bounding box center [267, 114] width 237 height 130
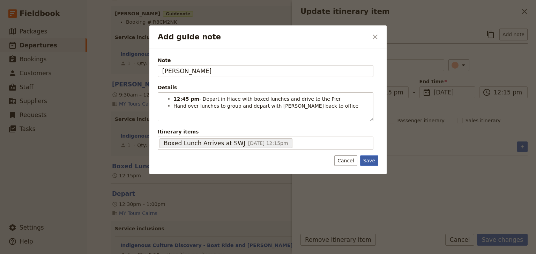
click at [367, 159] on button "Save" at bounding box center [369, 161] width 18 height 10
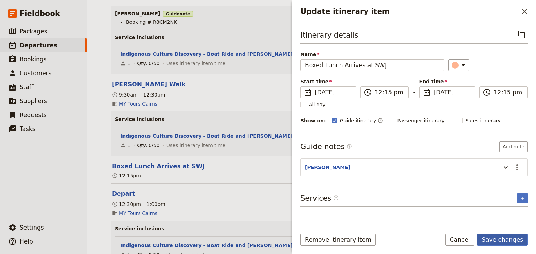
click at [490, 239] on button "Save changes" at bounding box center [502, 240] width 51 height 12
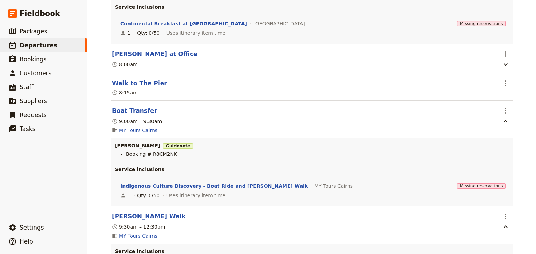
scroll to position [1419, 0]
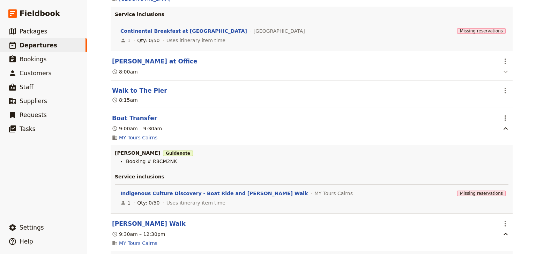
click at [505, 75] on icon "button" at bounding box center [506, 72] width 8 height 8
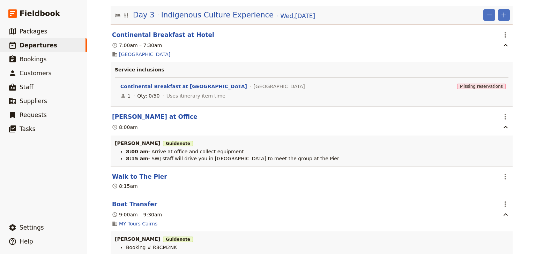
scroll to position [1363, 0]
click at [505, 178] on icon "Actions" at bounding box center [505, 177] width 8 height 8
click at [488, 194] on span "Edit this itinerary item" at bounding box center [470, 194] width 55 height 7
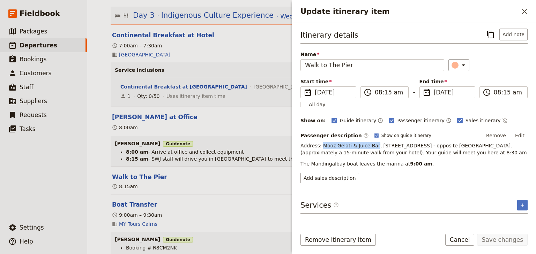
drag, startPoint x: 320, startPoint y: 144, endPoint x: 372, endPoint y: 147, distance: 51.7
click at [372, 147] on span "Address: Mooz Gelati & Juice Bar, 5/2 Pier Point Rd, Cairns City QLD 4870 - opp…" at bounding box center [414, 149] width 227 height 13
copy span "Mooz Gelati & Juice Bar"
click at [526, 13] on icon "Close drawer" at bounding box center [524, 11] width 5 height 5
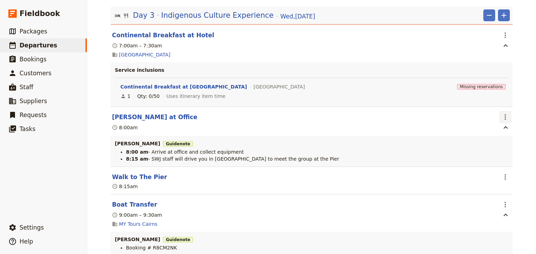
click at [504, 120] on icon "Actions" at bounding box center [505, 117] width 8 height 8
click at [496, 132] on span "Edit this itinerary item" at bounding box center [470, 134] width 55 height 7
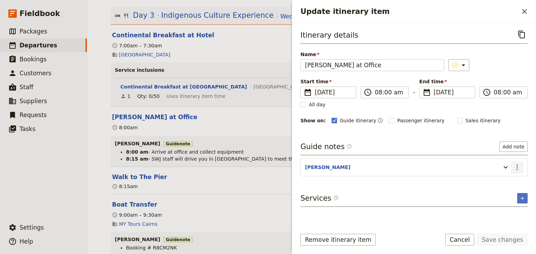
click at [517, 163] on icon "Actions" at bounding box center [517, 167] width 8 height 8
click at [501, 179] on span "Edit note" at bounding box center [497, 181] width 22 height 7
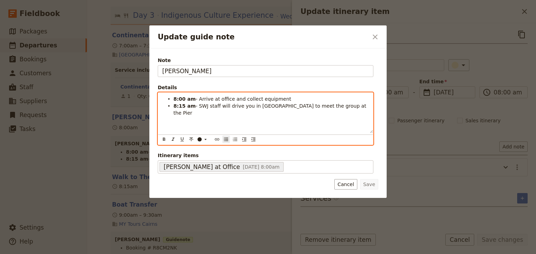
click at [312, 105] on span "- SWJ staff will drive you in Hiace to meet the group at the Pier" at bounding box center [271, 109] width 194 height 13
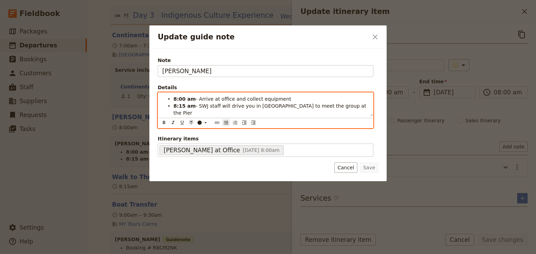
paste div "Update guide note"
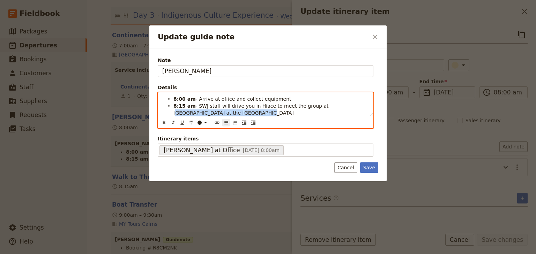
drag, startPoint x: 312, startPoint y: 105, endPoint x: 321, endPoint y: 113, distance: 12.4
click at [321, 113] on li "8:15 am - SWJ staff will drive you in Hiace to meet the group at Mooz Gelati & …" at bounding box center [271, 109] width 195 height 14
copy span "Mooz Gelati & Juice Bar at the Pier"
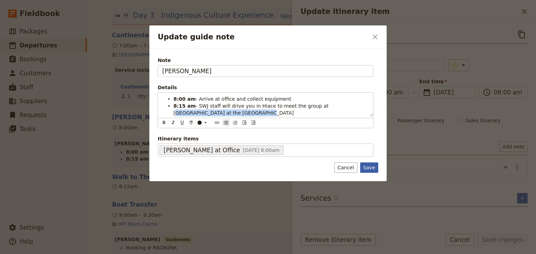
click at [368, 168] on button "Save" at bounding box center [369, 168] width 18 height 10
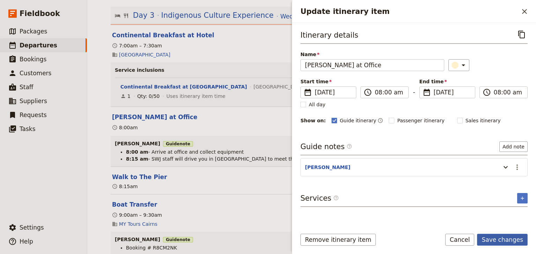
click at [511, 240] on button "Save changes" at bounding box center [502, 240] width 51 height 12
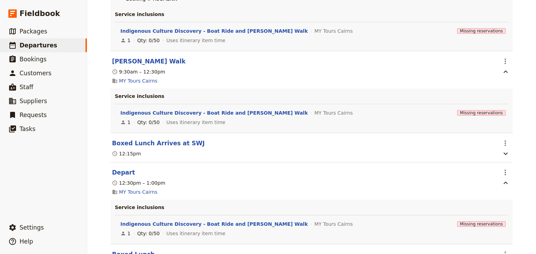
scroll to position [1614, 0]
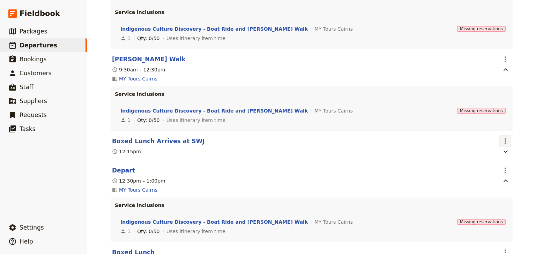
click at [505, 144] on icon "Actions" at bounding box center [505, 141] width 8 height 8
click at [498, 158] on span "Edit this itinerary item" at bounding box center [470, 159] width 55 height 7
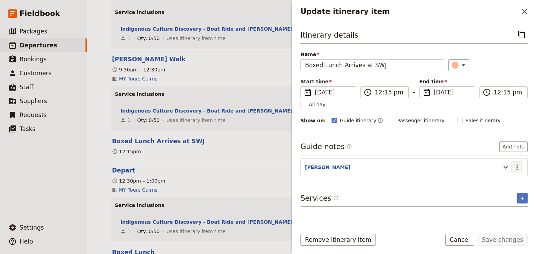
click at [519, 167] on icon "Actions" at bounding box center [517, 167] width 8 height 8
click at [503, 180] on span "Edit note" at bounding box center [497, 181] width 22 height 7
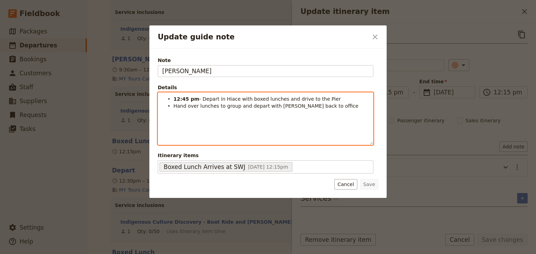
click at [318, 105] on li "Hand over lunches to group and depart with Steven back to office" at bounding box center [271, 105] width 195 height 7
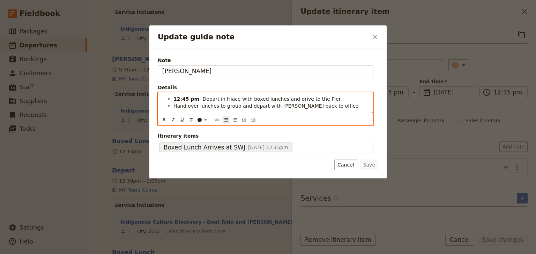
click at [304, 98] on span "- Depart in Hiace with boxed lunches and drive to the Pier" at bounding box center [270, 99] width 142 height 6
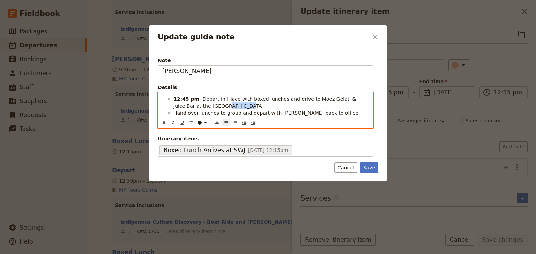
click at [191, 106] on li "12:45 pm - Depart in Hiace with boxed lunches and drive to Mooz Gelati & Juice …" at bounding box center [271, 102] width 195 height 14
click at [200, 98] on span "- Depart in Hiace with boxed lunches and drive to Mooz Gelati & Juice Bar at th…" at bounding box center [266, 102] width 184 height 13
drag, startPoint x: 215, startPoint y: 99, endPoint x: 198, endPoint y: 98, distance: 17.1
click at [198, 98] on span "- Andrew depart in Hiace with boxed lunches and drive to Mooz Gelati & Juice Ba…" at bounding box center [267, 102] width 187 height 13
click at [163, 121] on icon "Format bold" at bounding box center [164, 122] width 2 height 3
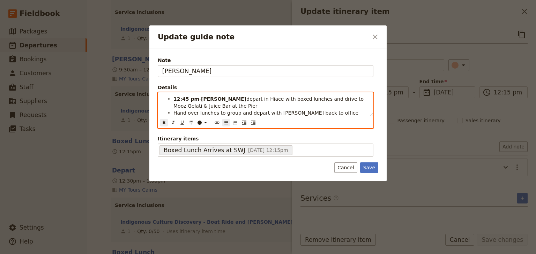
click at [214, 107] on li "12:45 pm - Andrew depart in Hiace with boxed lunches and drive to Mooz Gelati &…" at bounding box center [271, 102] width 195 height 14
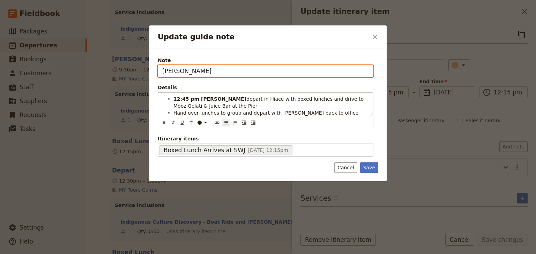
click at [202, 71] on input "ANDREW" at bounding box center [266, 71] width 216 height 12
type input "ANDREW & STEVEN"
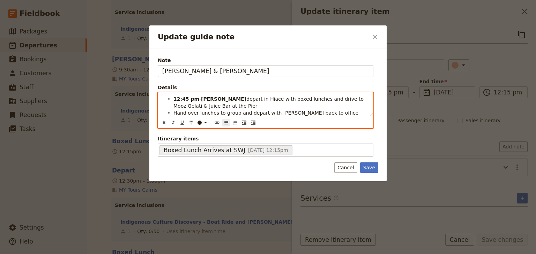
click at [318, 111] on li "Hand over lunches to group and depart with Steven back to office" at bounding box center [271, 112] width 195 height 7
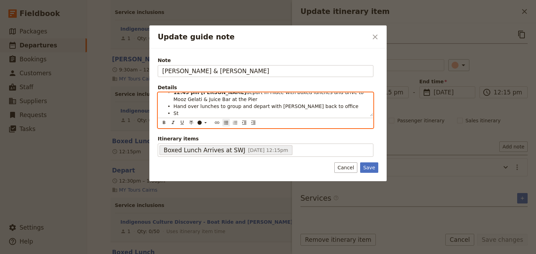
scroll to position [7, 0]
click at [186, 113] on span "Steven - perform EOD tasks, you are then free to go" at bounding box center [249, 113] width 151 height 6
drag, startPoint x: 187, startPoint y: 113, endPoint x: 174, endPoint y: 112, distance: 13.6
click at [174, 112] on span "Steven - perform EOD tasks, you are then free to go" at bounding box center [249, 113] width 151 height 6
click at [163, 123] on icon "Format bold" at bounding box center [164, 122] width 2 height 3
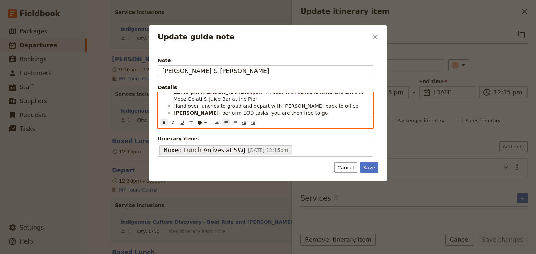
click at [300, 114] on li "Steven - perform EOD tasks, you are then free to go" at bounding box center [271, 112] width 195 height 7
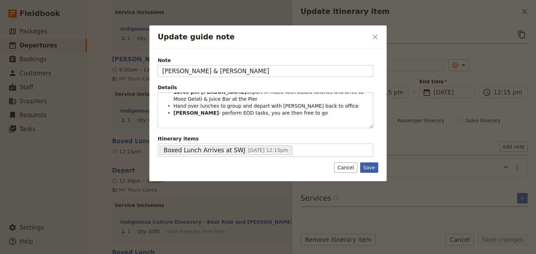
click at [367, 165] on button "Save" at bounding box center [369, 168] width 18 height 10
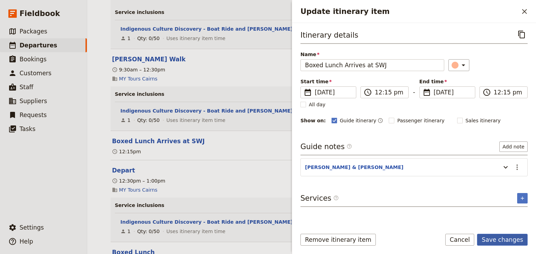
click at [494, 240] on button "Save changes" at bounding box center [502, 240] width 51 height 12
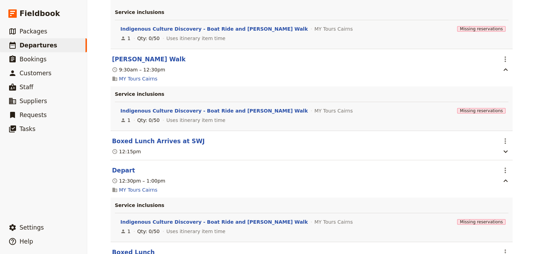
click at [503, 154] on icon "button" at bounding box center [506, 152] width 8 height 8
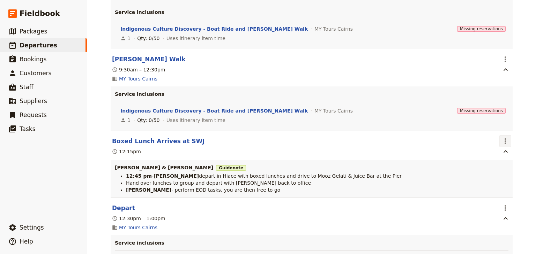
click at [501, 144] on icon "Actions" at bounding box center [505, 141] width 8 height 8
click at [498, 158] on span "Edit this itinerary item" at bounding box center [470, 159] width 55 height 7
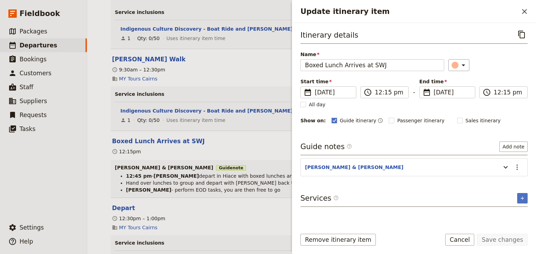
click at [524, 168] on section "ANDREW & STEVEN ​" at bounding box center [414, 167] width 227 height 18
click at [521, 168] on icon "Actions" at bounding box center [517, 167] width 8 height 8
drag, startPoint x: 508, startPoint y: 180, endPoint x: 501, endPoint y: 180, distance: 6.3
click at [501, 180] on span "Edit note" at bounding box center [497, 181] width 22 height 7
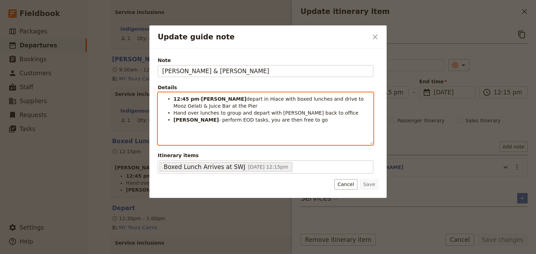
click at [219, 117] on span "- perform EOD tasks, you are then free to go" at bounding box center [273, 120] width 109 height 6
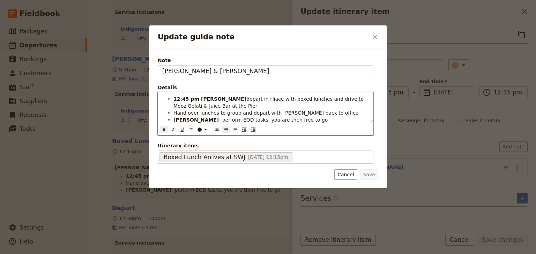
click at [173, 113] on ul "12:45 pm - Andrew depart in Hiace with boxed lunches and drive to Mooz Gelati &…" at bounding box center [265, 110] width 207 height 28
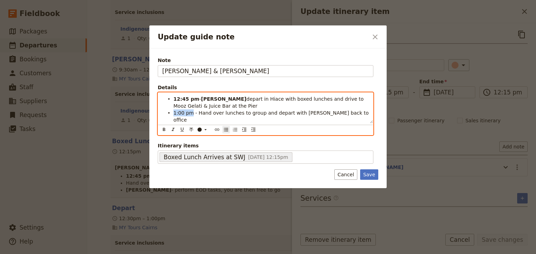
drag, startPoint x: 190, startPoint y: 113, endPoint x: 174, endPoint y: 112, distance: 16.4
click at [174, 112] on span "1:00 pm - Hand over lunches to group and depart with Steven back to office" at bounding box center [272, 116] width 197 height 13
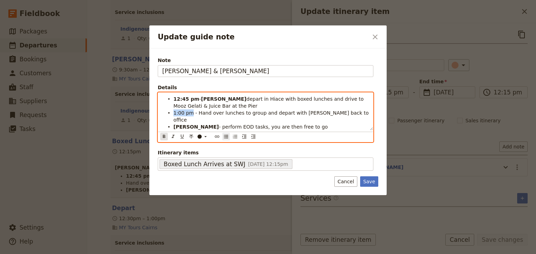
click at [161, 134] on icon "Format bold" at bounding box center [164, 137] width 6 height 6
click at [255, 114] on span "- Hand over lunches to group and depart with Steven back to office" at bounding box center [269, 116] width 191 height 13
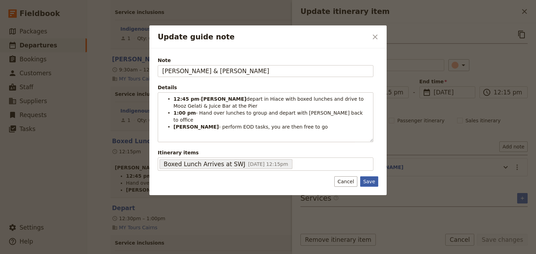
click at [371, 177] on button "Save" at bounding box center [369, 182] width 18 height 10
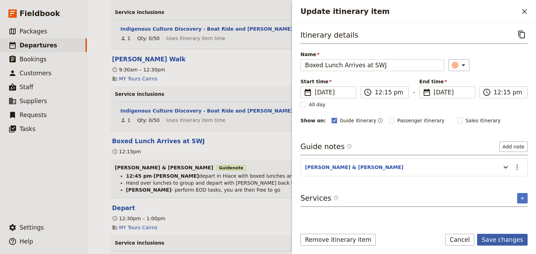
click at [497, 238] on button "Save changes" at bounding box center [502, 240] width 51 height 12
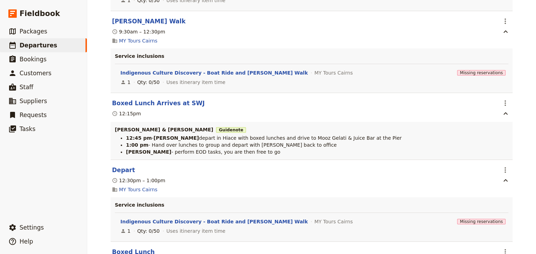
scroll to position [1670, 0]
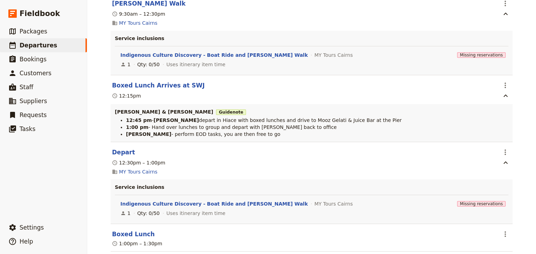
click at [520, 137] on div "Goulburn High School: Custom Trip 2025 ​ Draft 15 – 18 Dec 2025 4 days / 3 nigh…" at bounding box center [311, 127] width 449 height 254
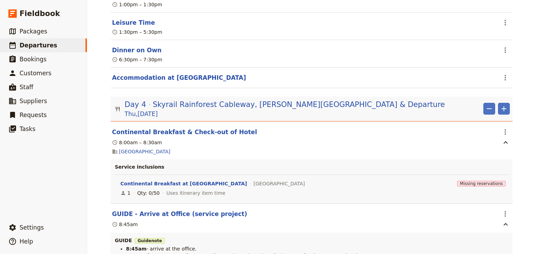
scroll to position [1921, 0]
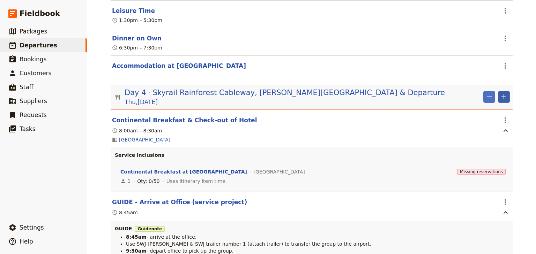
click at [503, 96] on icon "Add" at bounding box center [504, 97] width 5 height 5
click at [484, 110] on span "Add itinerary item" at bounding box center [481, 111] width 44 height 7
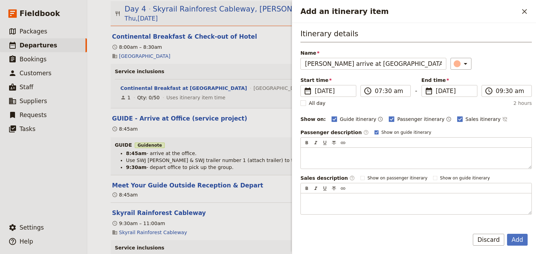
scroll to position [2005, 0]
type input "Steven arrive at SWJ Office"
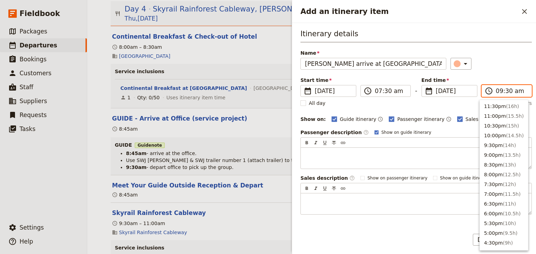
click at [496, 91] on input "09:30 am" at bounding box center [511, 91] width 31 height 8
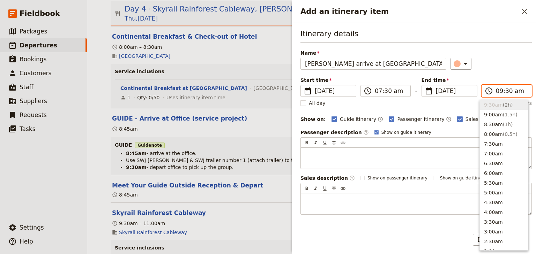
type input "07:30 am"
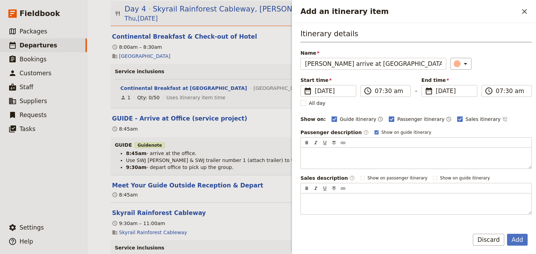
click at [503, 75] on div "Itinerary details Name Steven arrive at SWJ Office ​ Start time ​ 18 Dec 2025 1…" at bounding box center [416, 122] width 231 height 186
click at [389, 117] on rect "Add an itinerary item" at bounding box center [391, 119] width 5 height 5
click at [389, 116] on input "Passenger itinerary" at bounding box center [389, 116] width 0 height 0
checkbox input "false"
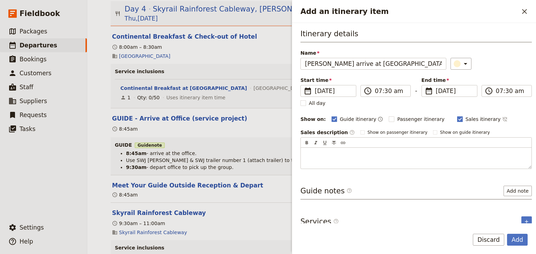
click at [457, 117] on rect "Add an itinerary item" at bounding box center [459, 119] width 5 height 5
click at [457, 116] on input "Sales itinerary" at bounding box center [457, 116] width 0 height 0
checkbox input "false"
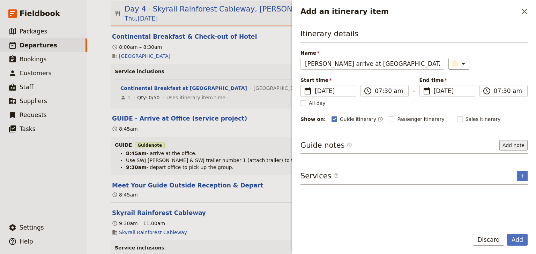
click at [507, 145] on button "Add note" at bounding box center [514, 145] width 28 height 10
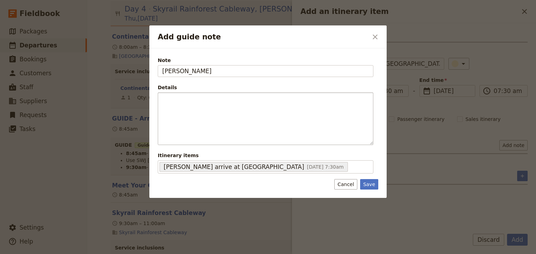
type input "STEVEN"
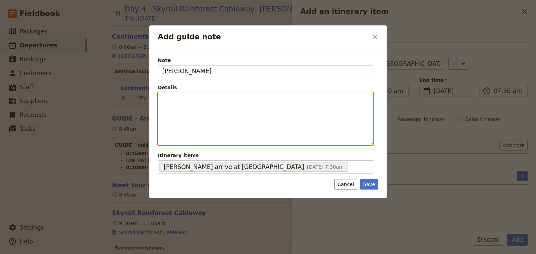
click at [176, 105] on div "Add guide note" at bounding box center [265, 119] width 215 height 52
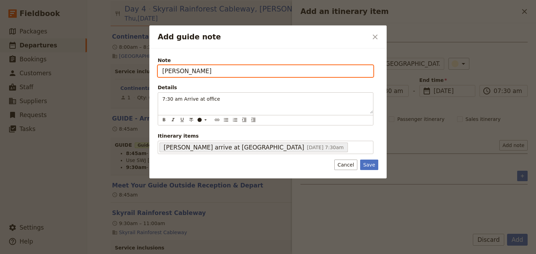
click at [187, 68] on input "STEVEN" at bounding box center [266, 71] width 216 height 12
type input "STEVEN & TASH"
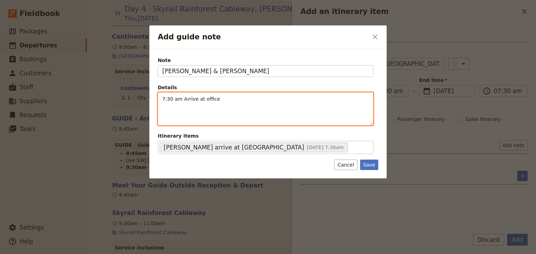
click at [217, 101] on p "7:30 am Arrive at office" at bounding box center [265, 99] width 207 height 7
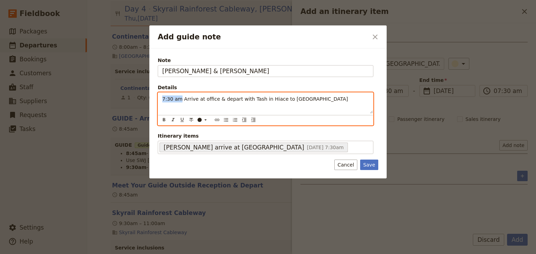
drag, startPoint x: 162, startPoint y: 98, endPoint x: 179, endPoint y: 99, distance: 16.4
click at [179, 99] on span "7:30 am Arrive at office & depart with Tash in Hiace to Busfleet" at bounding box center [255, 99] width 186 height 6
click at [163, 119] on icon "Format bold" at bounding box center [164, 119] width 2 height 3
drag, startPoint x: 226, startPoint y: 120, endPoint x: 231, endPoint y: 115, distance: 7.9
click at [226, 120] on icon "Bulleted list" at bounding box center [226, 120] width 6 height 6
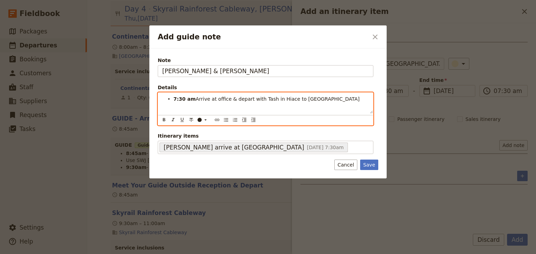
click at [320, 105] on div "7:30 am Arrive at office & depart with Tash in Hiace to Busfleet" at bounding box center [265, 103] width 215 height 21
click at [315, 99] on li "7:30 am Arrive at office & depart with Tash in Hiace to Busfleet" at bounding box center [271, 97] width 195 height 7
click at [196, 98] on span "Arrive at office & depart with Tash in Hiace to Busfleet" at bounding box center [278, 98] width 164 height 6
click at [179, 105] on li "Add guide note" at bounding box center [271, 104] width 195 height 7
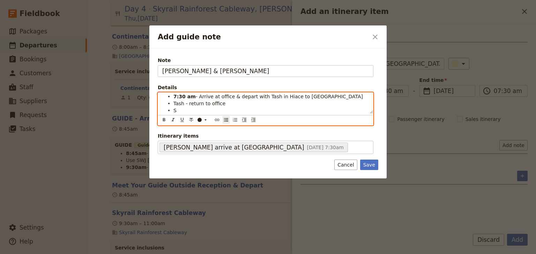
scroll to position [3, 0]
click at [199, 105] on span "Tash - return to office" at bounding box center [200, 104] width 52 height 6
click at [173, 109] on ul "7:30 am - Arrive at office & depart with Tash in Hiace to Busfleet Tash - retur…" at bounding box center [265, 103] width 207 height 21
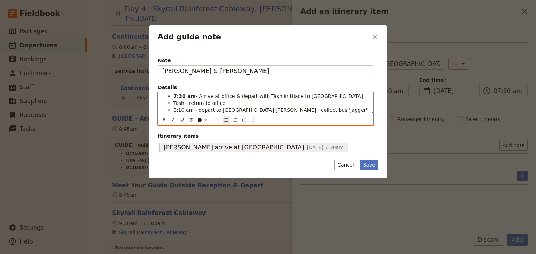
scroll to position [15, 0]
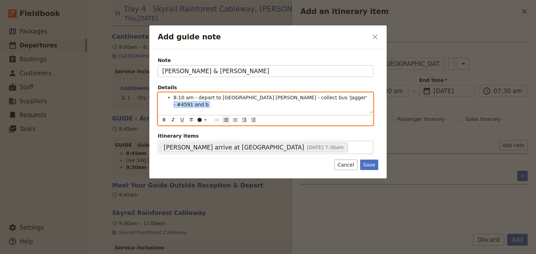
drag, startPoint x: 338, startPoint y: 109, endPoint x: 324, endPoint y: 109, distance: 14.3
click at [324, 109] on div "7:30 am - Arrive at office & depart with Tash in Hiace to Busfleet Tash - retur…" at bounding box center [265, 103] width 215 height 21
click at [335, 99] on li "8:10 am - depart to Hides Hotel Steven - collect bus 'Jagger' - #4591 and b" at bounding box center [271, 101] width 195 height 14
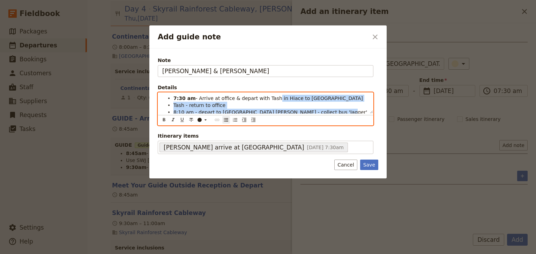
scroll to position [0, 0]
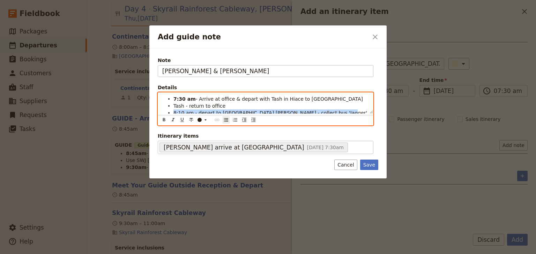
drag, startPoint x: 326, startPoint y: 97, endPoint x: 264, endPoint y: 106, distance: 63.2
click at [264, 106] on ul "7:30 am - Arrive at office & depart with Tash in Hiace to Busfleet Tash - retur…" at bounding box center [265, 110] width 207 height 28
click at [265, 104] on li "Tash - return to office" at bounding box center [271, 105] width 195 height 7
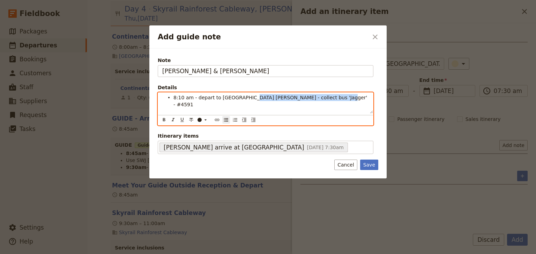
drag, startPoint x: 323, startPoint y: 98, endPoint x: 244, endPoint y: 98, distance: 78.9
click at [244, 98] on li "8:10 am - depart to Hides Hotel Steven - collect bus 'Jagger' - #4591" at bounding box center [271, 101] width 195 height 14
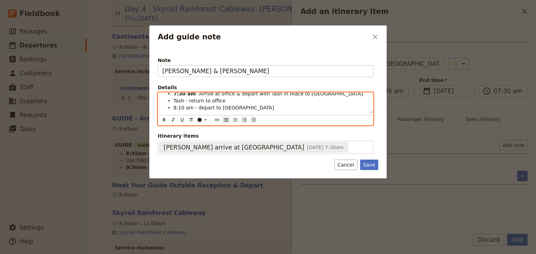
scroll to position [0, 0]
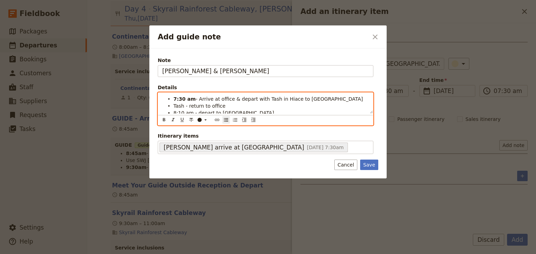
click at [225, 105] on li "Tash - return to office" at bounding box center [271, 105] width 195 height 7
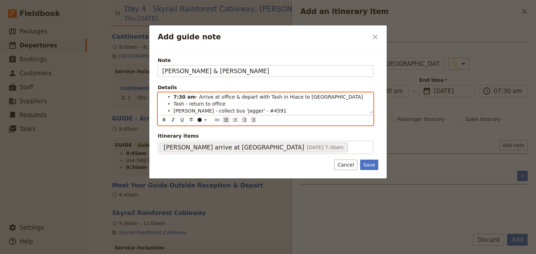
scroll to position [2, 0]
click at [268, 106] on li "Tash - return to office" at bounding box center [271, 103] width 195 height 7
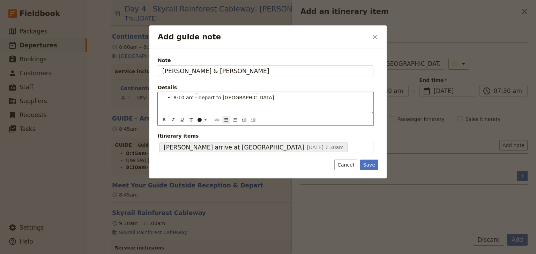
scroll to position [0, 0]
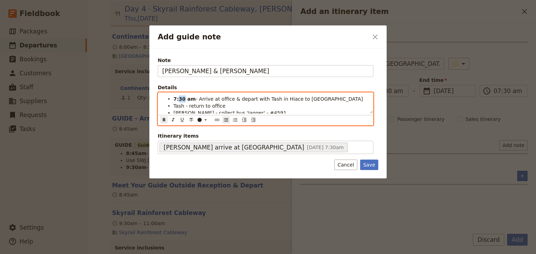
drag, startPoint x: 183, startPoint y: 98, endPoint x: 178, endPoint y: 98, distance: 5.2
click at [178, 98] on strong "7:30 am" at bounding box center [185, 99] width 22 height 6
drag, startPoint x: 183, startPoint y: 106, endPoint x: 172, endPoint y: 106, distance: 10.1
click at [172, 106] on ul "7:15 am - Arrive at office & depart with Tash in Hiace to Busfleet Tash - retur…" at bounding box center [265, 110] width 207 height 28
click at [162, 118] on icon "Format bold" at bounding box center [164, 120] width 6 height 6
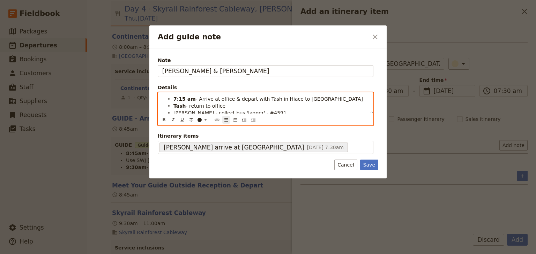
click at [281, 106] on li "Tash - return to office" at bounding box center [271, 105] width 195 height 7
click at [187, 109] on li "Steven - collect bus 'Jagger' - #4591" at bounding box center [271, 112] width 195 height 7
click at [371, 112] on div "7:15 am - Arrive at office & depart with Tash in Hiace to Busfleet Tash - retur…" at bounding box center [265, 103] width 215 height 21
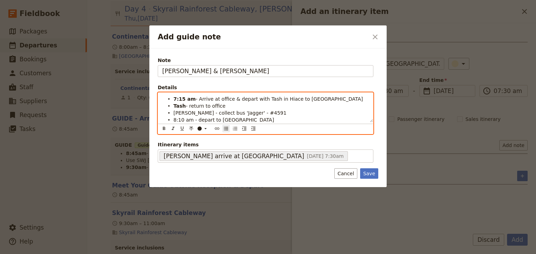
drag, startPoint x: 372, startPoint y: 112, endPoint x: 373, endPoint y: 121, distance: 9.1
click at [373, 121] on div "7:15 am - Arrive at office & depart with Tash in Hiace to Busfleet Tash - retur…" at bounding box center [265, 108] width 215 height 30
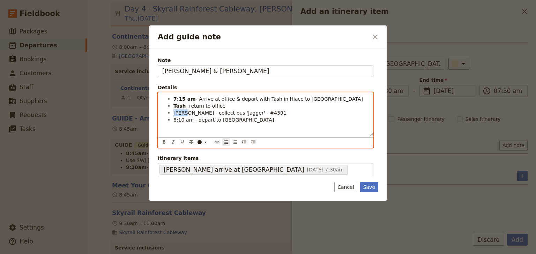
drag, startPoint x: 186, startPoint y: 113, endPoint x: 173, endPoint y: 113, distance: 12.9
click at [173, 113] on ul "7:15 am - Arrive at office & depart with Tash in Hiace to Busfleet Tash - retur…" at bounding box center [265, 110] width 207 height 28
drag, startPoint x: 187, startPoint y: 114, endPoint x: 174, endPoint y: 114, distance: 12.9
click at [174, 114] on span "Steven - collect bus 'Jagger' - #4591" at bounding box center [230, 113] width 113 height 6
click at [162, 141] on icon "Format bold" at bounding box center [164, 143] width 6 height 6
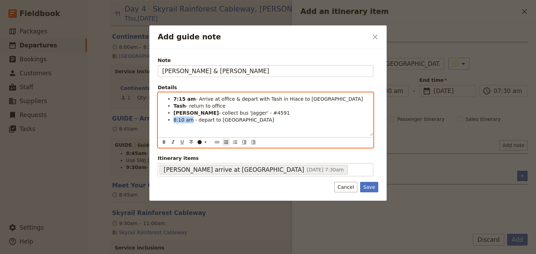
drag, startPoint x: 183, startPoint y: 119, endPoint x: 174, endPoint y: 119, distance: 9.8
click at [174, 119] on span "8:10 am - depart to Hides Hotel" at bounding box center [224, 120] width 101 height 6
drag, startPoint x: 161, startPoint y: 141, endPoint x: 180, endPoint y: 134, distance: 20.4
click at [162, 141] on icon "Format bold" at bounding box center [164, 143] width 6 height 6
click at [196, 120] on span "- depart to Hides Hotel" at bounding box center [235, 120] width 79 height 6
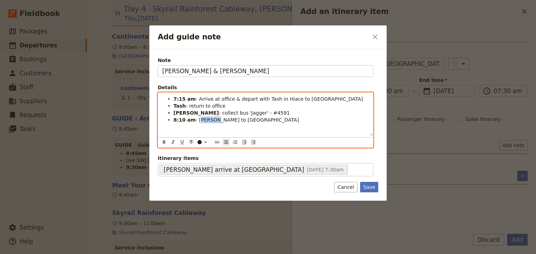
drag, startPoint x: 210, startPoint y: 120, endPoint x: 197, endPoint y: 120, distance: 13.3
click at [197, 120] on span "- Steven depart to Hides Hotel" at bounding box center [247, 120] width 103 height 6
drag, startPoint x: 163, startPoint y: 140, endPoint x: 194, endPoint y: 132, distance: 32.0
click at [164, 140] on icon "Format bold" at bounding box center [164, 143] width 6 height 6
click at [207, 127] on div "7:15 am - Arrive at office & depart with Tash in Hiace to Busfleet Tash - retur…" at bounding box center [265, 114] width 215 height 43
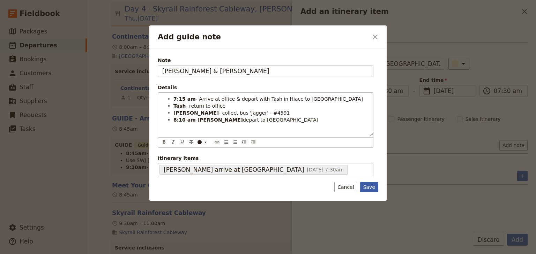
click at [371, 187] on button "Save" at bounding box center [369, 187] width 18 height 10
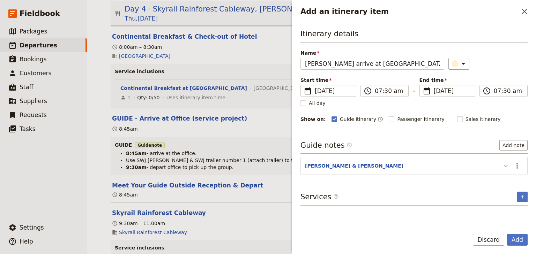
click at [506, 166] on icon "Add an itinerary item" at bounding box center [506, 166] width 4 height 2
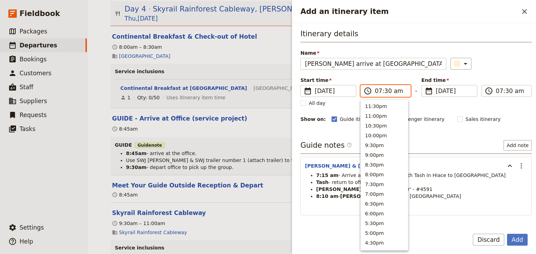
click at [383, 93] on input "07:30 am" at bounding box center [390, 91] width 31 height 8
click at [385, 92] on input "07:30 am" at bounding box center [390, 91] width 31 height 8
type input "07:15 am"
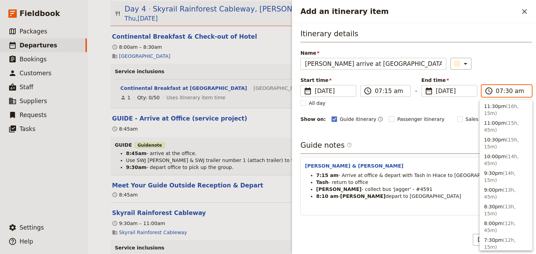
click at [506, 91] on input "07:30 am" at bounding box center [511, 91] width 31 height 8
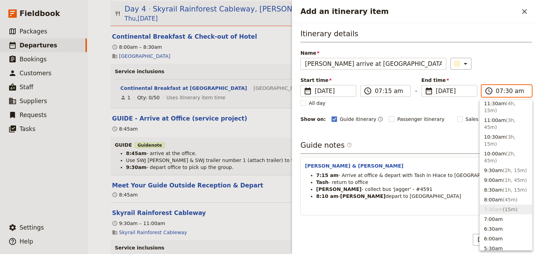
click at [504, 91] on input "07:30 am" at bounding box center [511, 91] width 31 height 8
type input "07:15 am"
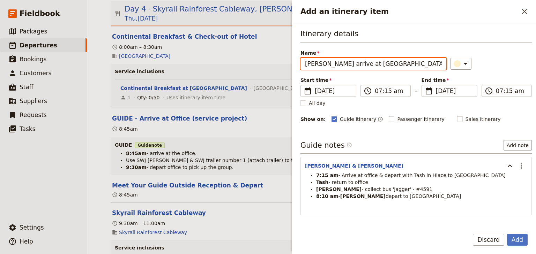
click at [322, 67] on input "Steven arrive at SWJ Office" at bounding box center [374, 64] width 146 height 12
drag, startPoint x: 378, startPoint y: 64, endPoint x: 367, endPoint y: 62, distance: 11.3
click at [367, 63] on input "Steven & Tash arrive at SWJ Office" at bounding box center [374, 64] width 146 height 12
type input "Steven & Tash arrive at Office"
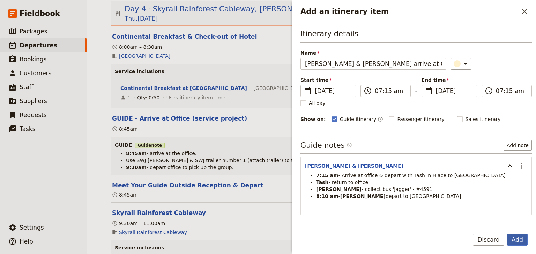
click at [516, 240] on button "Add" at bounding box center [517, 240] width 21 height 12
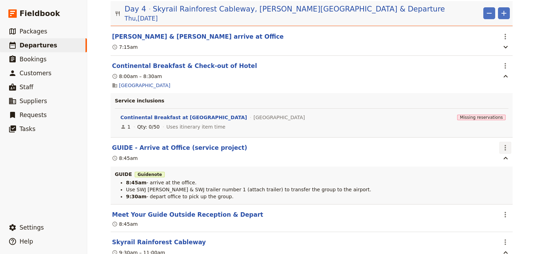
click at [505, 145] on icon "Actions" at bounding box center [505, 148] width 1 height 6
click at [495, 171] on span "Delete this itinerary item" at bounding box center [473, 169] width 61 height 7
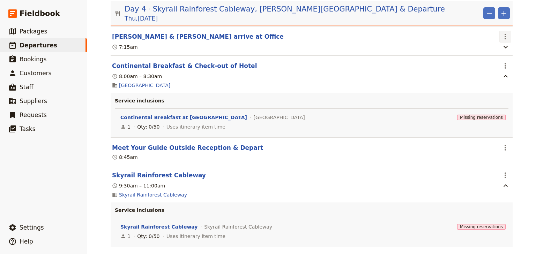
click at [502, 33] on icon "Actions" at bounding box center [505, 36] width 8 height 8
click at [496, 47] on span "Edit this itinerary item" at bounding box center [470, 47] width 55 height 7
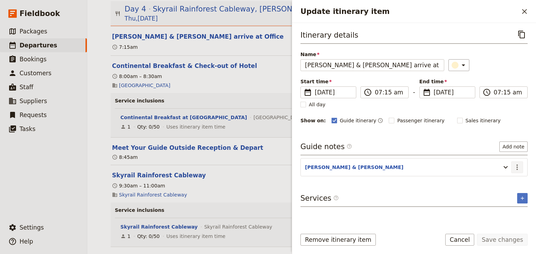
click at [516, 171] on button "​" at bounding box center [517, 168] width 12 height 12
click at [504, 181] on span "Edit note" at bounding box center [497, 181] width 22 height 7
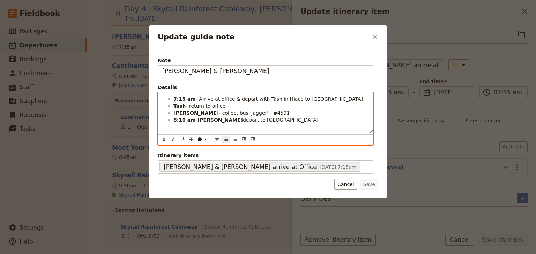
click at [267, 120] on li "8:10 am - Steven depart to Hides Hotel" at bounding box center [271, 119] width 195 height 7
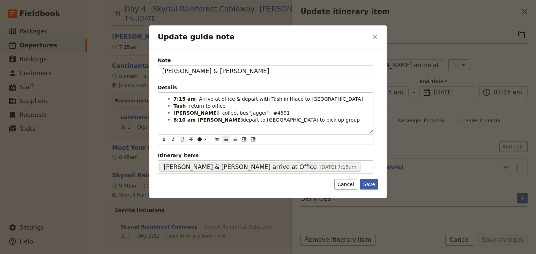
click at [370, 181] on button "Save" at bounding box center [369, 184] width 18 height 10
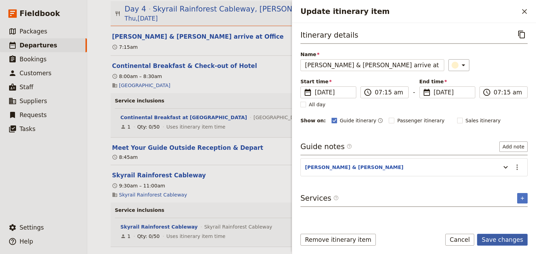
click at [506, 242] on button "Save changes" at bounding box center [502, 240] width 51 height 12
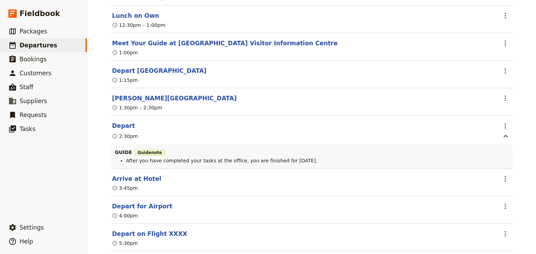
scroll to position [2287, 0]
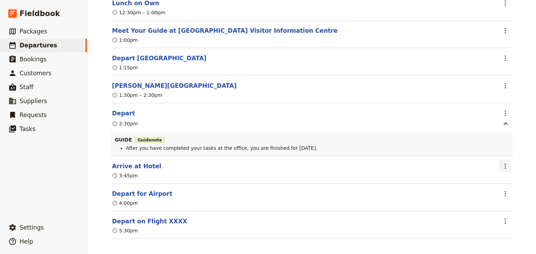
click at [503, 163] on icon "Actions" at bounding box center [505, 166] width 8 height 8
click at [497, 175] on span "Edit this itinerary item" at bounding box center [470, 178] width 55 height 7
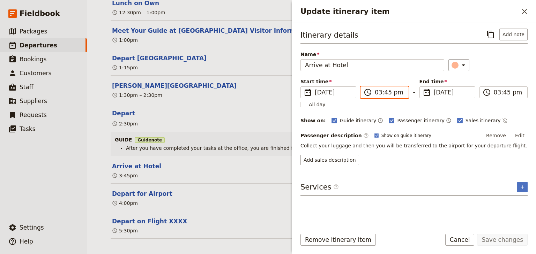
click at [387, 93] on input "03:45 pm" at bounding box center [389, 92] width 29 height 8
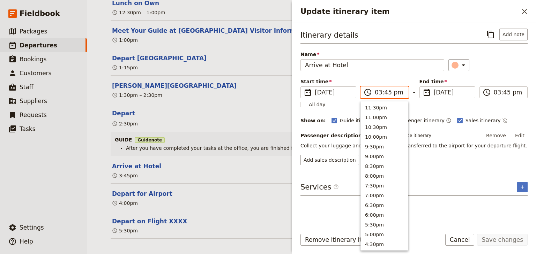
scroll to position [158, 0]
click at [387, 93] on input "03:45 pm" at bounding box center [389, 92] width 29 height 8
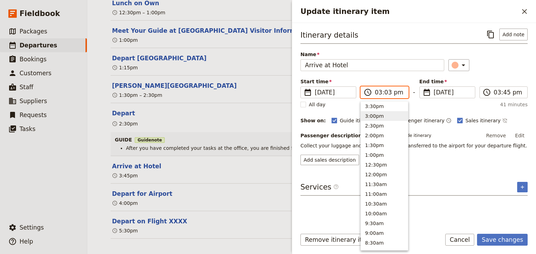
type input "03:30 pm"
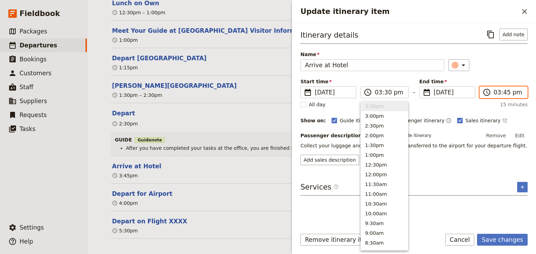
click at [504, 94] on input "03:45 pm" at bounding box center [508, 92] width 29 height 8
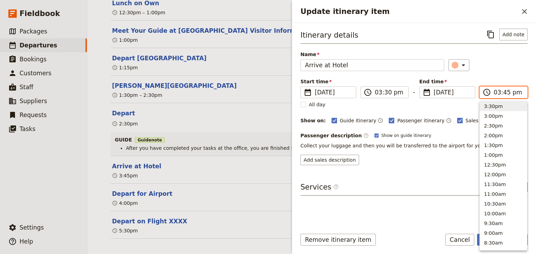
click at [504, 94] on input "03:45 pm" at bounding box center [508, 92] width 29 height 8
type input "03:30 pm"
click at [495, 77] on div "Itinerary details ​ Add note Name Arrive at Hotel ​ Start time ​ 18 Dec 2025 18…" at bounding box center [414, 97] width 227 height 137
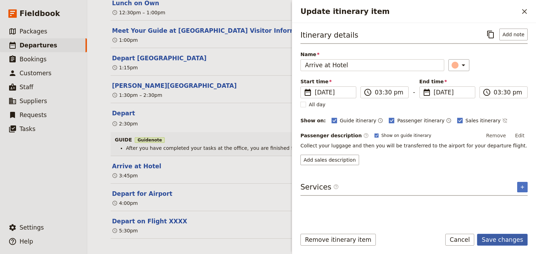
click at [503, 239] on button "Save changes" at bounding box center [502, 240] width 51 height 12
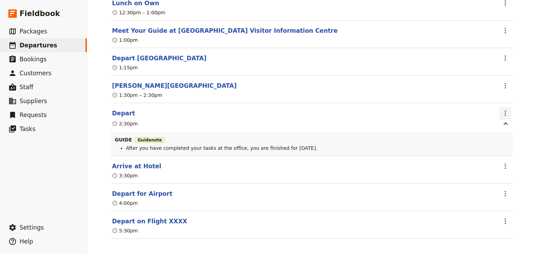
click at [503, 110] on icon "Actions" at bounding box center [505, 113] width 8 height 8
click at [494, 127] on span "Edit this itinerary item" at bounding box center [470, 124] width 55 height 7
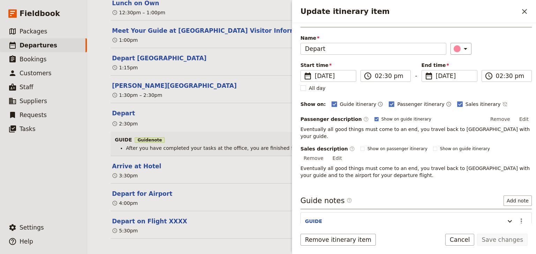
scroll to position [45, 0]
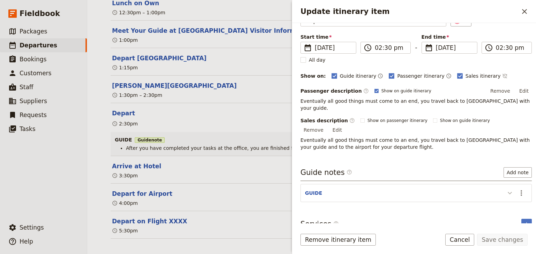
drag, startPoint x: 521, startPoint y: 185, endPoint x: 509, endPoint y: 185, distance: 12.2
click at [520, 189] on icon "Actions" at bounding box center [521, 193] width 8 height 8
click at [494, 197] on span "Edit note" at bounding box center [497, 199] width 22 height 7
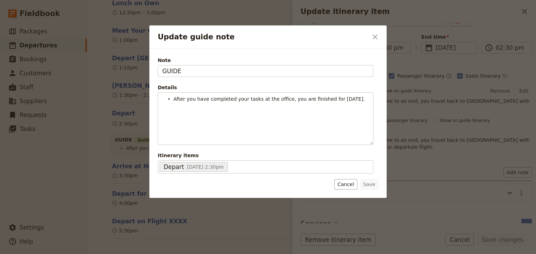
drag, startPoint x: 180, startPoint y: 68, endPoint x: 139, endPoint y: 69, distance: 40.9
click at [140, 254] on div "Update guide note ​ Note GUIDE Details After you have completed your tasks at t…" at bounding box center [268, 254] width 536 height 0
type input "STEVEN"
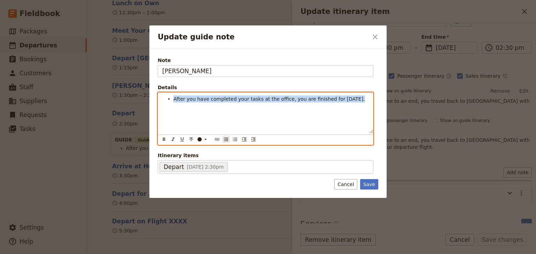
drag, startPoint x: 344, startPoint y: 99, endPoint x: 139, endPoint y: 98, distance: 204.2
click at [139, 254] on div "Update guide note ​ Note STEVEN Details After you have completed your tasks at …" at bounding box center [268, 254] width 536 height 0
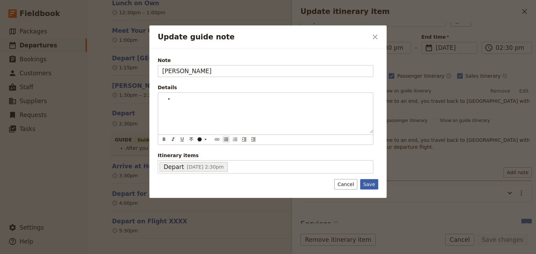
click at [368, 184] on button "Save" at bounding box center [369, 184] width 18 height 10
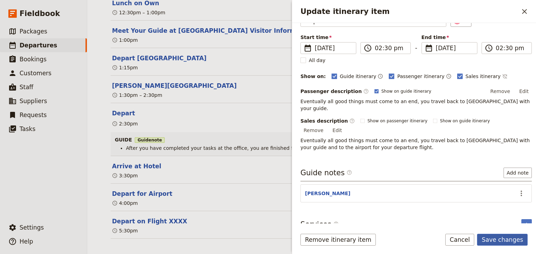
click at [503, 241] on button "Save changes" at bounding box center [502, 240] width 51 height 12
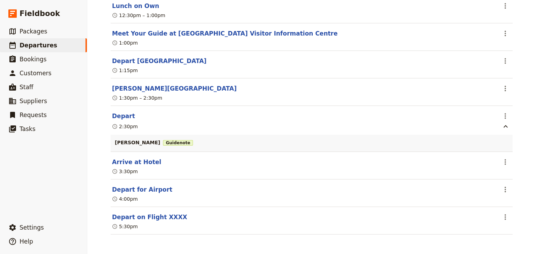
scroll to position [2280, 0]
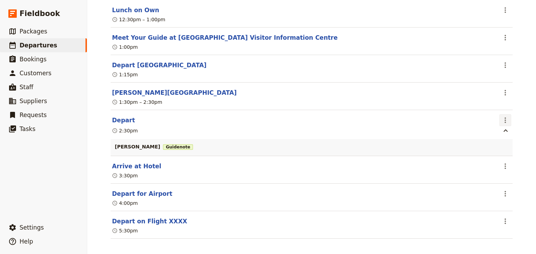
click at [506, 116] on icon "Actions" at bounding box center [505, 120] width 8 height 8
click at [497, 129] on span "Edit this itinerary item" at bounding box center [470, 131] width 55 height 7
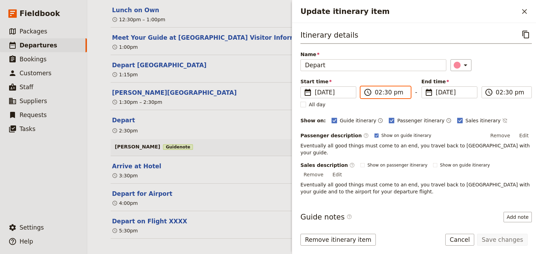
click at [387, 93] on input "02:30 pm" at bounding box center [390, 92] width 31 height 8
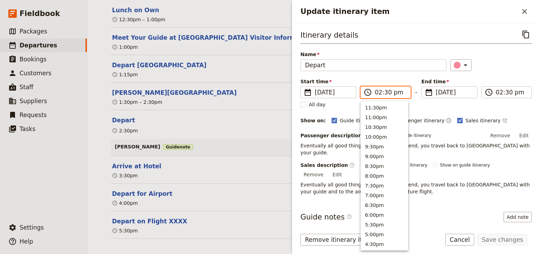
scroll to position [177, 0]
click at [387, 93] on input "02:30 pm" at bounding box center [390, 92] width 31 height 8
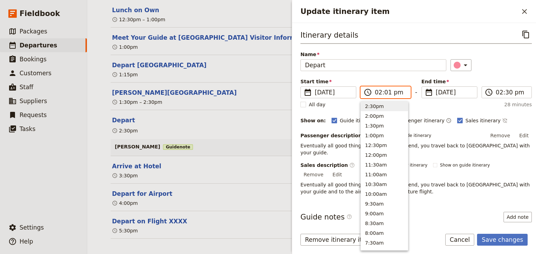
type input "02:15 pm"
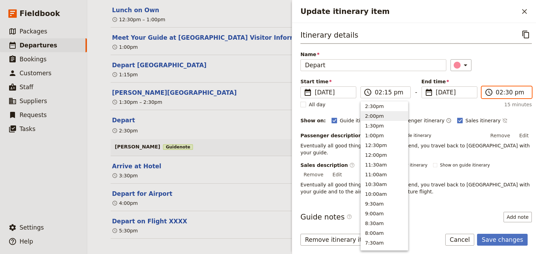
click at [501, 93] on input "02:30 pm" at bounding box center [511, 92] width 31 height 8
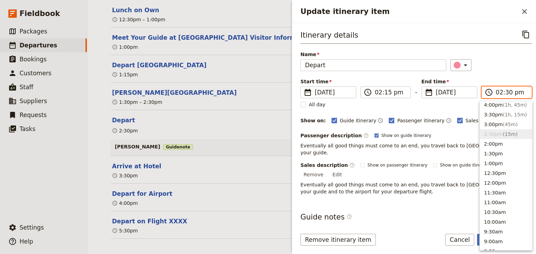
click at [503, 93] on input "02:30 pm" at bounding box center [511, 92] width 31 height 8
type input "02:15 pm"
click at [503, 81] on div "Start time ​ 18 Dec 2025 18/12/2025 2025-12-18 14:15 ​ 02:15 pm - End time ​ 18…" at bounding box center [416, 88] width 231 height 20
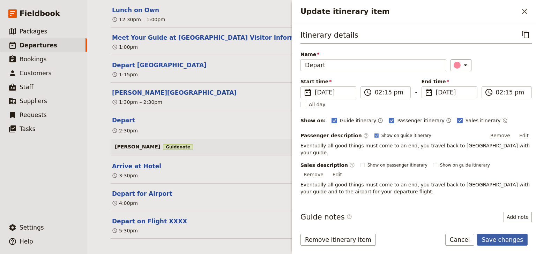
click at [507, 239] on button "Save changes" at bounding box center [502, 240] width 51 height 12
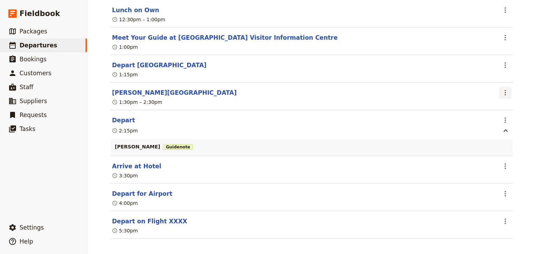
click at [505, 90] on icon "Actions" at bounding box center [505, 93] width 1 height 6
click at [488, 104] on span "Edit this itinerary item" at bounding box center [470, 104] width 55 height 7
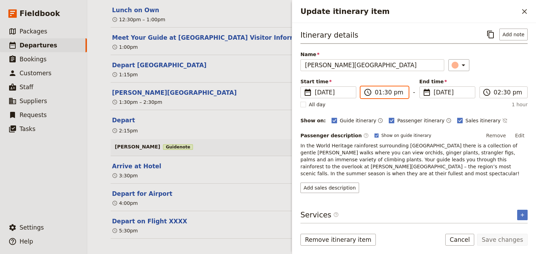
click at [385, 91] on input "01:30 pm" at bounding box center [389, 92] width 29 height 8
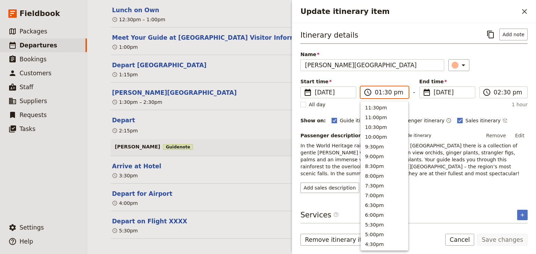
scroll to position [197, 0]
click at [384, 93] on input "01:30 pm" at bounding box center [389, 92] width 29 height 8
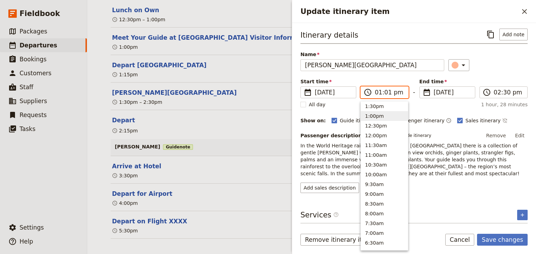
type input "01:15 pm"
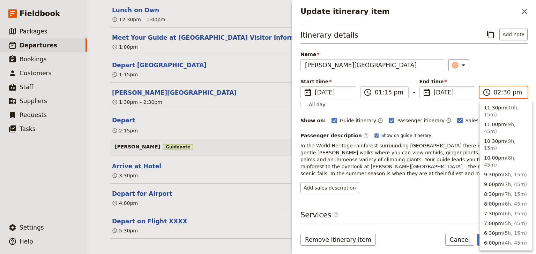
click at [506, 92] on input "02:30 pm" at bounding box center [508, 92] width 29 height 8
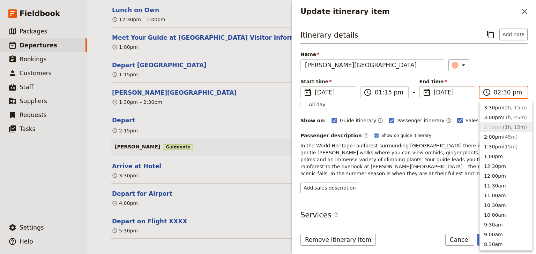
click at [506, 92] on input "02:30 pm" at bounding box center [508, 92] width 29 height 8
click at [504, 92] on input "02:30 pm" at bounding box center [508, 92] width 29 height 8
type input "02:15 pm"
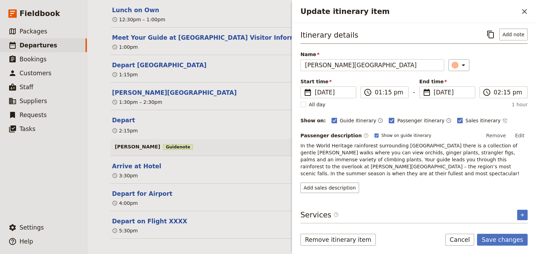
click at [499, 74] on div "Itinerary details ​ Add note Name Barron Falls ​ Start time ​ 18 Dec 2025 18/12…" at bounding box center [414, 111] width 227 height 165
click at [501, 241] on button "Save changes" at bounding box center [502, 240] width 51 height 12
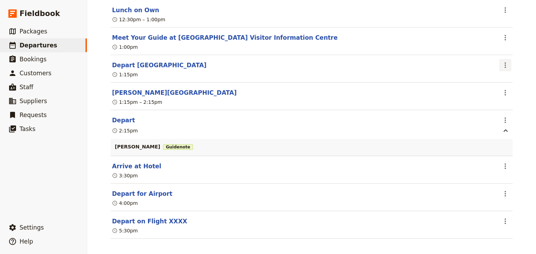
click at [503, 61] on icon "Actions" at bounding box center [505, 65] width 8 height 8
click at [496, 74] on span "Edit this itinerary item" at bounding box center [470, 76] width 55 height 7
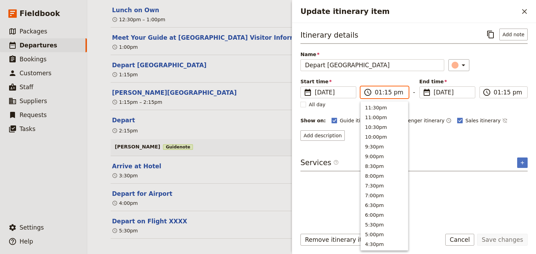
click at [387, 94] on input "01:15 pm" at bounding box center [389, 92] width 29 height 8
click at [385, 92] on input "01:15 pm" at bounding box center [389, 92] width 29 height 8
type input "01:00 pm"
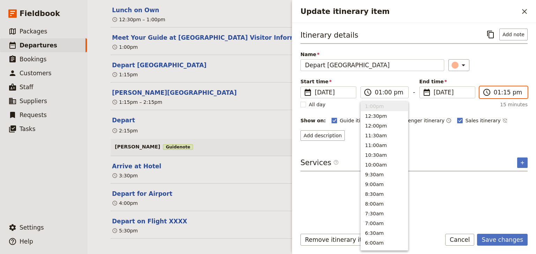
click at [506, 92] on input "01:15 pm" at bounding box center [508, 92] width 29 height 8
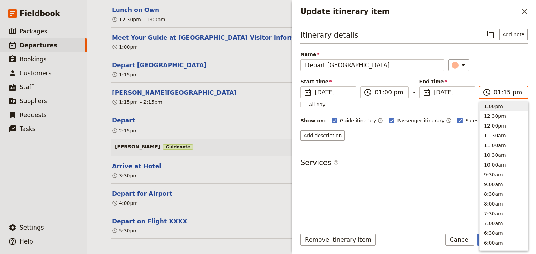
click at [504, 92] on input "01:15 pm" at bounding box center [508, 92] width 29 height 8
type input "01:00 pm"
click at [501, 67] on div "​" at bounding box center [488, 65] width 79 height 12
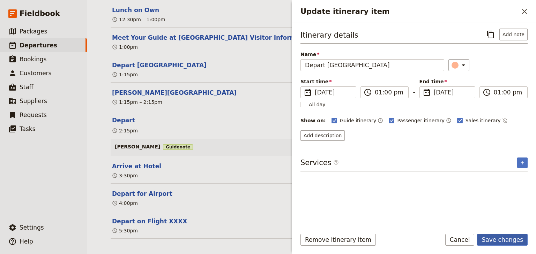
click at [507, 239] on button "Save changes" at bounding box center [502, 240] width 51 height 12
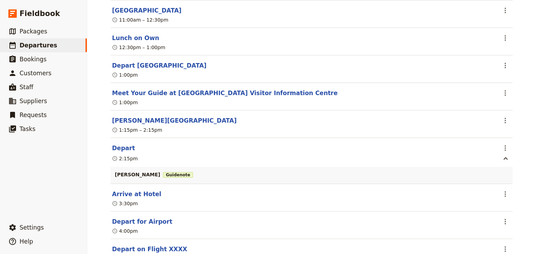
scroll to position [2224, 0]
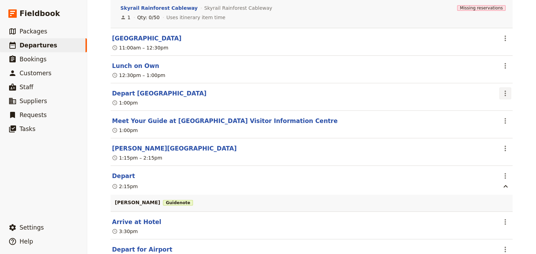
click at [505, 91] on icon "Actions" at bounding box center [505, 94] width 1 height 6
click at [494, 104] on span "Edit this itinerary item" at bounding box center [470, 105] width 55 height 7
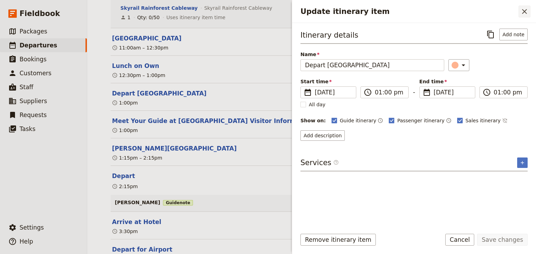
click at [526, 13] on icon "Close drawer" at bounding box center [524, 11] width 5 height 5
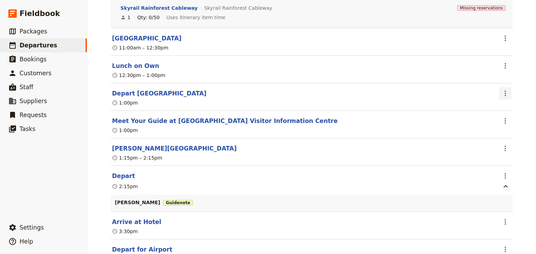
click at [505, 91] on icon "Actions" at bounding box center [505, 94] width 1 height 6
click at [496, 115] on span "Delete this itinerary item" at bounding box center [473, 115] width 61 height 7
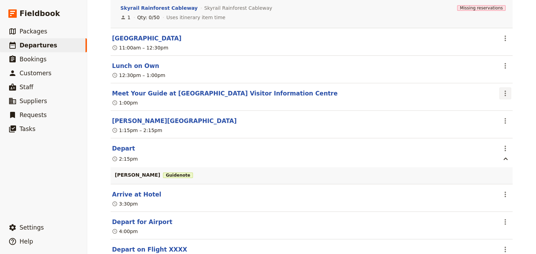
click at [506, 89] on icon "Actions" at bounding box center [505, 93] width 8 height 8
click at [489, 103] on span "Edit this itinerary item" at bounding box center [470, 105] width 55 height 7
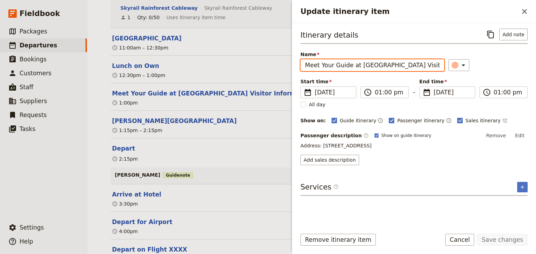
click at [404, 63] on input "Meet Your Guide at Kuranda Visitor Information Centre" at bounding box center [373, 65] width 144 height 12
type input "Meet Your Guide at Kuranda Visitor Information Centre & Depart"
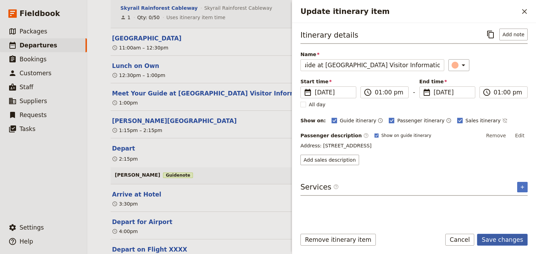
click at [494, 237] on button "Save changes" at bounding box center [502, 240] width 51 height 12
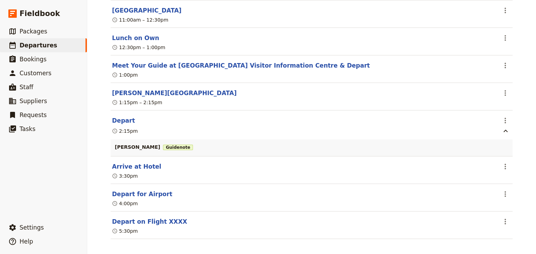
scroll to position [2253, 0]
click at [502, 192] on icon "Actions" at bounding box center [505, 194] width 8 height 8
click at [497, 202] on span "Edit this itinerary item" at bounding box center [470, 205] width 55 height 7
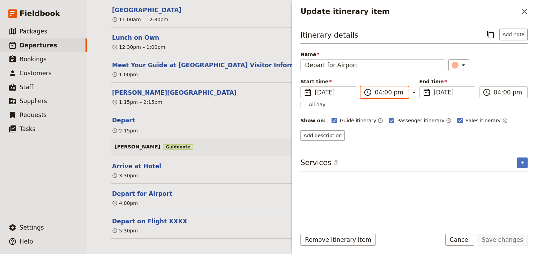
click at [388, 90] on input "04:00 pm" at bounding box center [389, 92] width 29 height 8
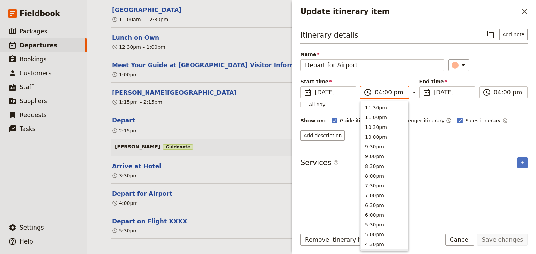
scroll to position [148, 0]
click at [387, 93] on input "04:00 pm" at bounding box center [389, 92] width 29 height 8
type input "04:15 pm"
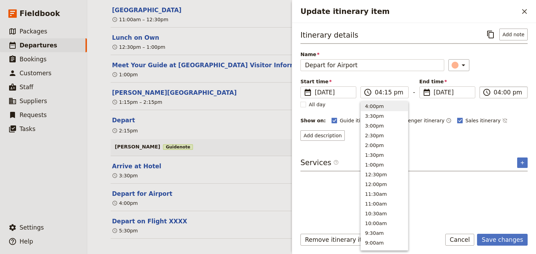
type input "04:15 pm"
click at [502, 94] on input "04:15 pm" at bounding box center [508, 92] width 29 height 8
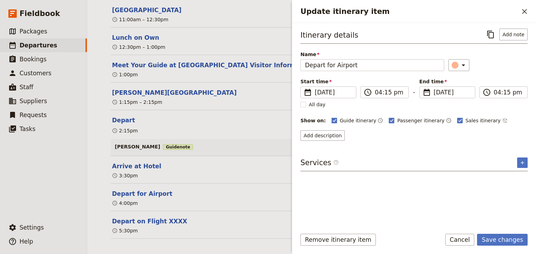
click at [503, 79] on div "Start time ​ 18 Dec 2025 18/12/2025 2025-12-18 16:15 ​ 04:15 pm - End time ​ 18…" at bounding box center [414, 88] width 227 height 20
click at [508, 241] on button "Save changes" at bounding box center [502, 240] width 51 height 12
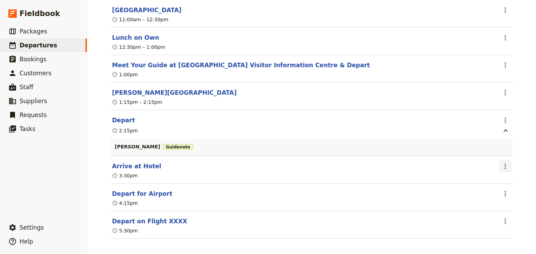
click at [503, 162] on icon "Actions" at bounding box center [505, 166] width 8 height 8
click at [493, 179] on span "Edit this itinerary item" at bounding box center [470, 178] width 55 height 7
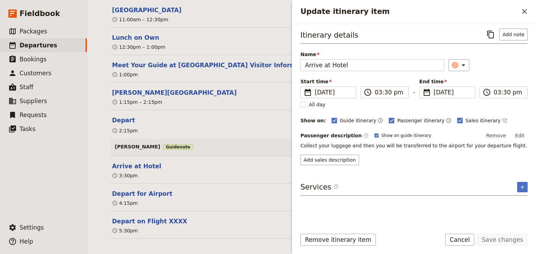
click at [234, 131] on section "Depart ​ 2:15pm STEVEN Guide note" at bounding box center [312, 133] width 402 height 46
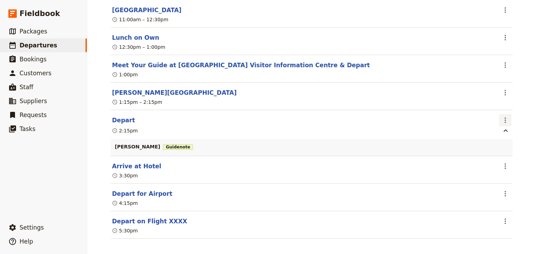
click at [501, 117] on icon "Actions" at bounding box center [505, 120] width 8 height 8
click at [496, 129] on span "Edit this itinerary item" at bounding box center [470, 131] width 55 height 7
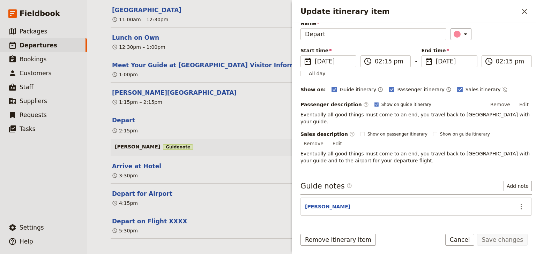
scroll to position [44, 0]
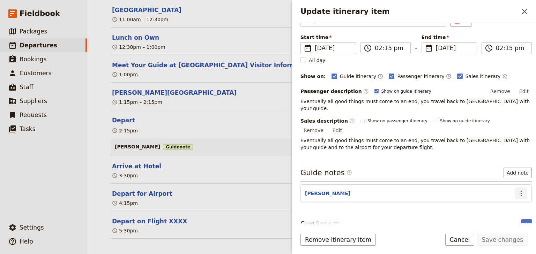
click at [518, 190] on icon "Actions" at bounding box center [521, 194] width 8 height 8
click at [498, 197] on span "Edit note" at bounding box center [497, 199] width 22 height 7
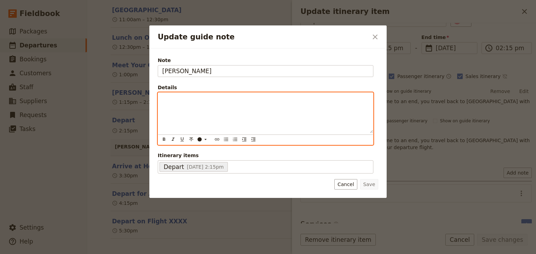
click at [187, 100] on p "Update guide note" at bounding box center [265, 99] width 207 height 7
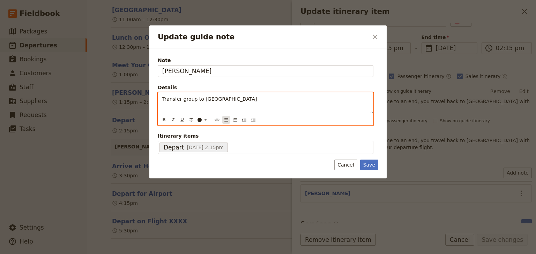
click at [226, 120] on icon "Bulleted list" at bounding box center [226, 120] width 6 height 6
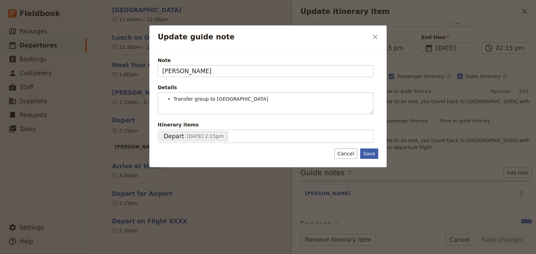
click at [368, 163] on div "Note STEVEN Details Transfer group to Hides Hotel ​ ​ ​ ​ ​ ​ ​ ​ ​ ​ Transfer …" at bounding box center [267, 108] width 237 height 119
click at [368, 154] on button "Save" at bounding box center [369, 154] width 18 height 10
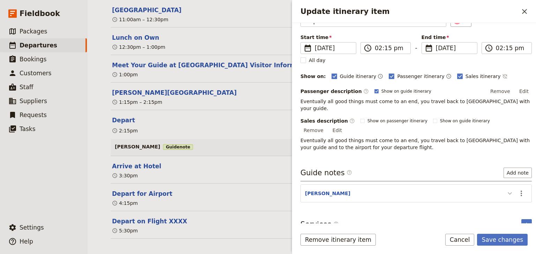
click at [508, 190] on icon "Update itinerary item" at bounding box center [510, 194] width 8 height 8
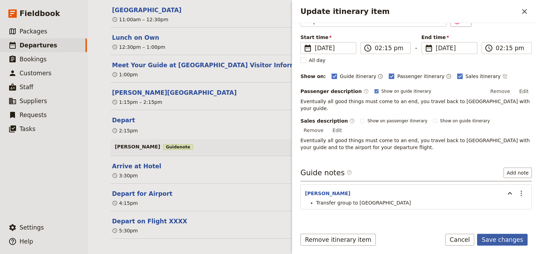
click at [506, 240] on button "Save changes" at bounding box center [502, 240] width 51 height 12
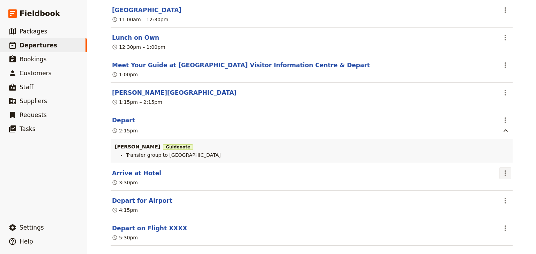
click at [505, 171] on icon "Actions" at bounding box center [505, 173] width 8 height 8
click at [495, 184] on span "Edit this itinerary item" at bounding box center [470, 185] width 55 height 7
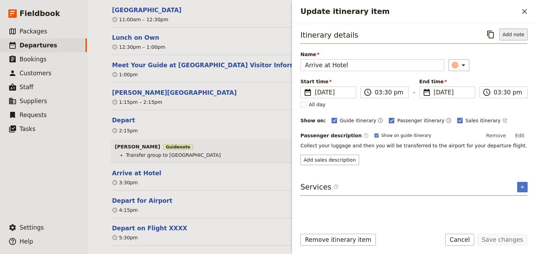
click at [518, 35] on button "Add note" at bounding box center [514, 35] width 28 height 12
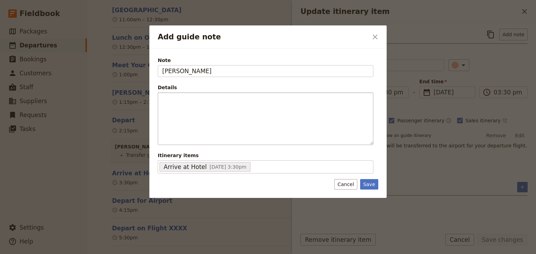
type input "STEVEN"
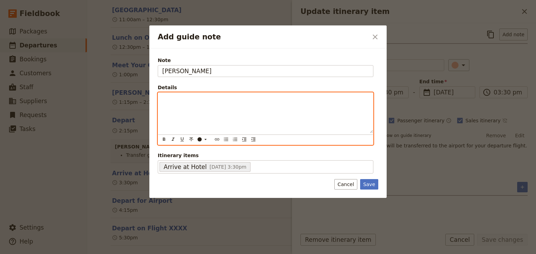
click at [167, 104] on div "Add guide note" at bounding box center [265, 113] width 215 height 40
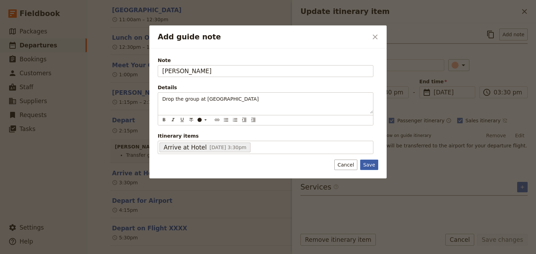
click at [370, 164] on div "Note STEVEN Details Drop the group at Hides ​ ​ ​ ​ ​ ​ ​ ​ ​ ​ Drop the group …" at bounding box center [267, 114] width 237 height 130
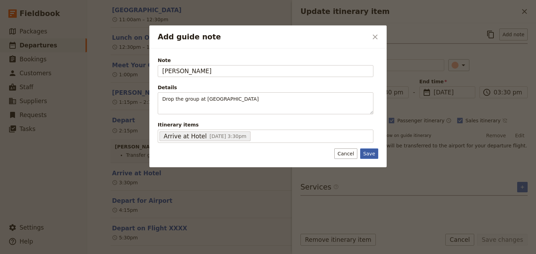
click at [375, 154] on button "Save" at bounding box center [369, 154] width 18 height 10
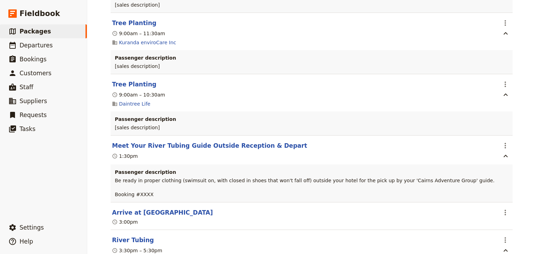
scroll to position [3767, 0]
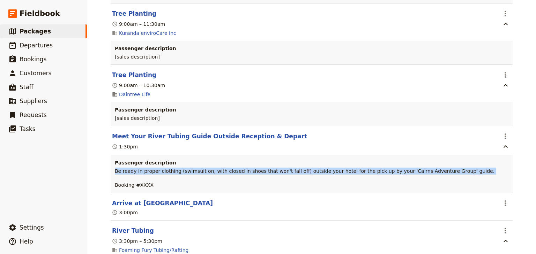
drag, startPoint x: 452, startPoint y: 149, endPoint x: 113, endPoint y: 149, distance: 338.3
click at [115, 168] on p "Be ready in proper clothing (swimsuit on, with closed in shoes that won't fall …" at bounding box center [312, 178] width 394 height 21
copy span "Be ready in proper clothing (swimsuit on, with closed in shoes that won't fall …"
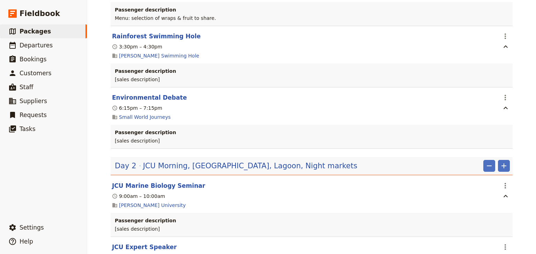
scroll to position [0, 0]
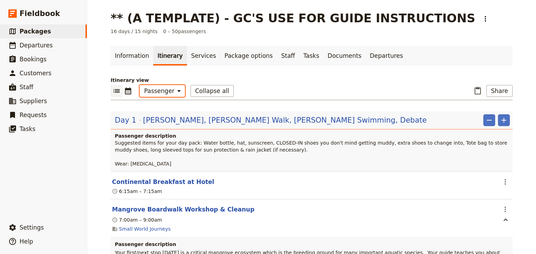
click at [155, 92] on select "Office Guide Passenger Sales" at bounding box center [162, 91] width 45 height 12
select select "STAFF"
click at [140, 85] on select "Office Guide Passenger Sales" at bounding box center [162, 91] width 45 height 12
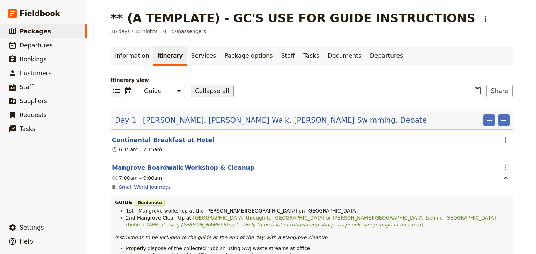
click at [200, 93] on button "Collapse all" at bounding box center [212, 91] width 43 height 12
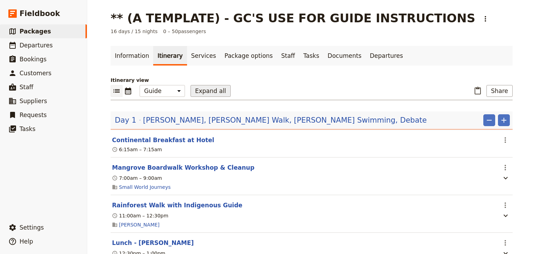
click at [195, 91] on button "Expand all" at bounding box center [211, 91] width 40 height 12
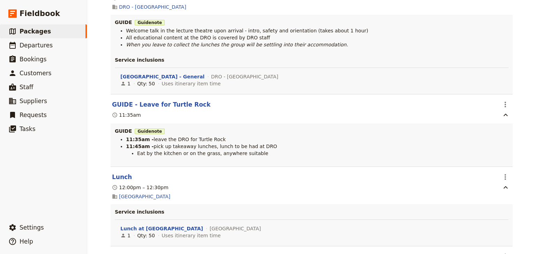
scroll to position [4357, 0]
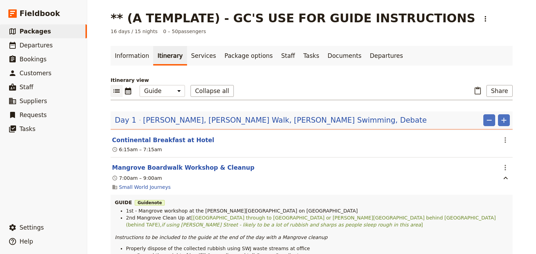
select select "STAFF"
